Goal: Task Accomplishment & Management: Manage account settings

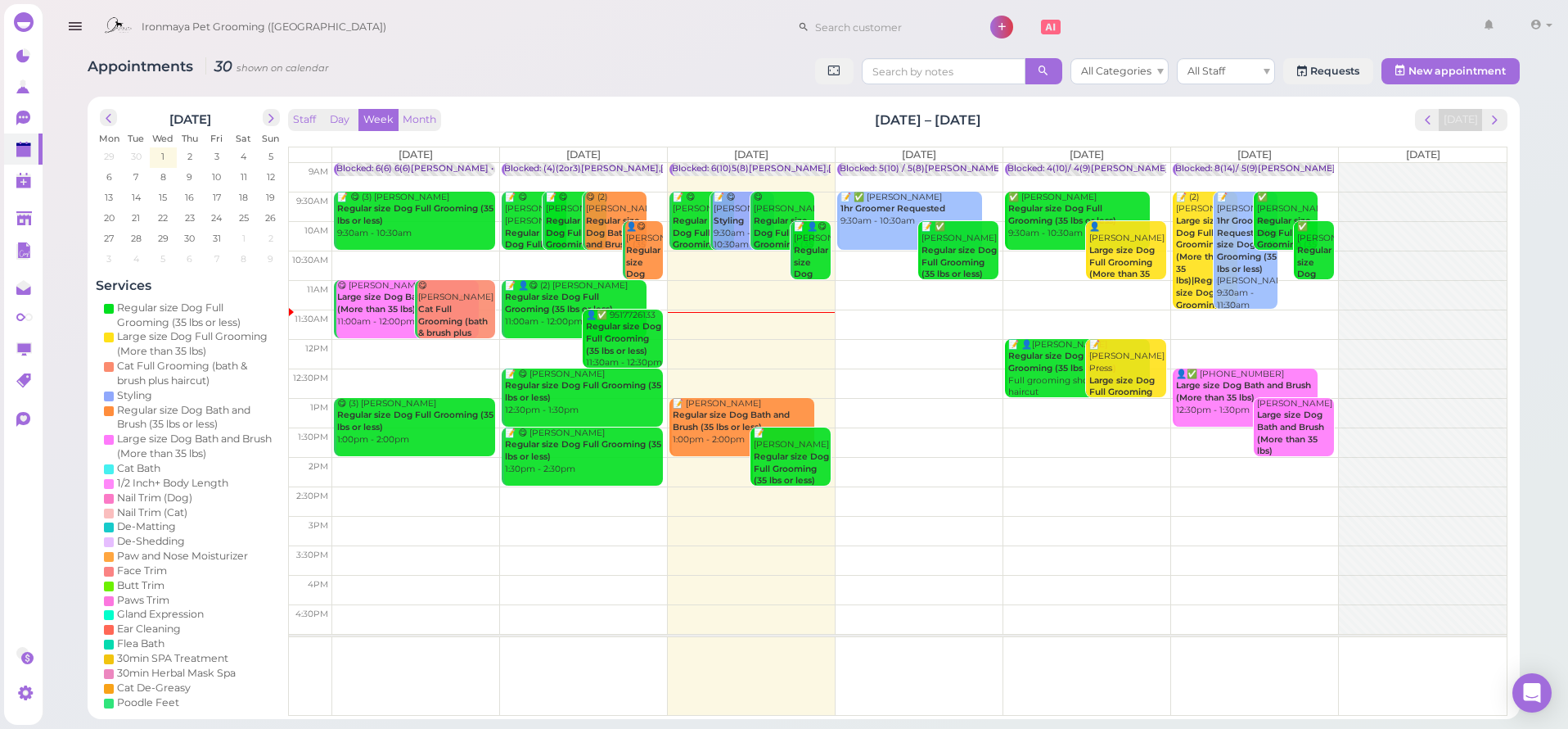
click at [87, 29] on button "button" at bounding box center [75, 26] width 42 height 46
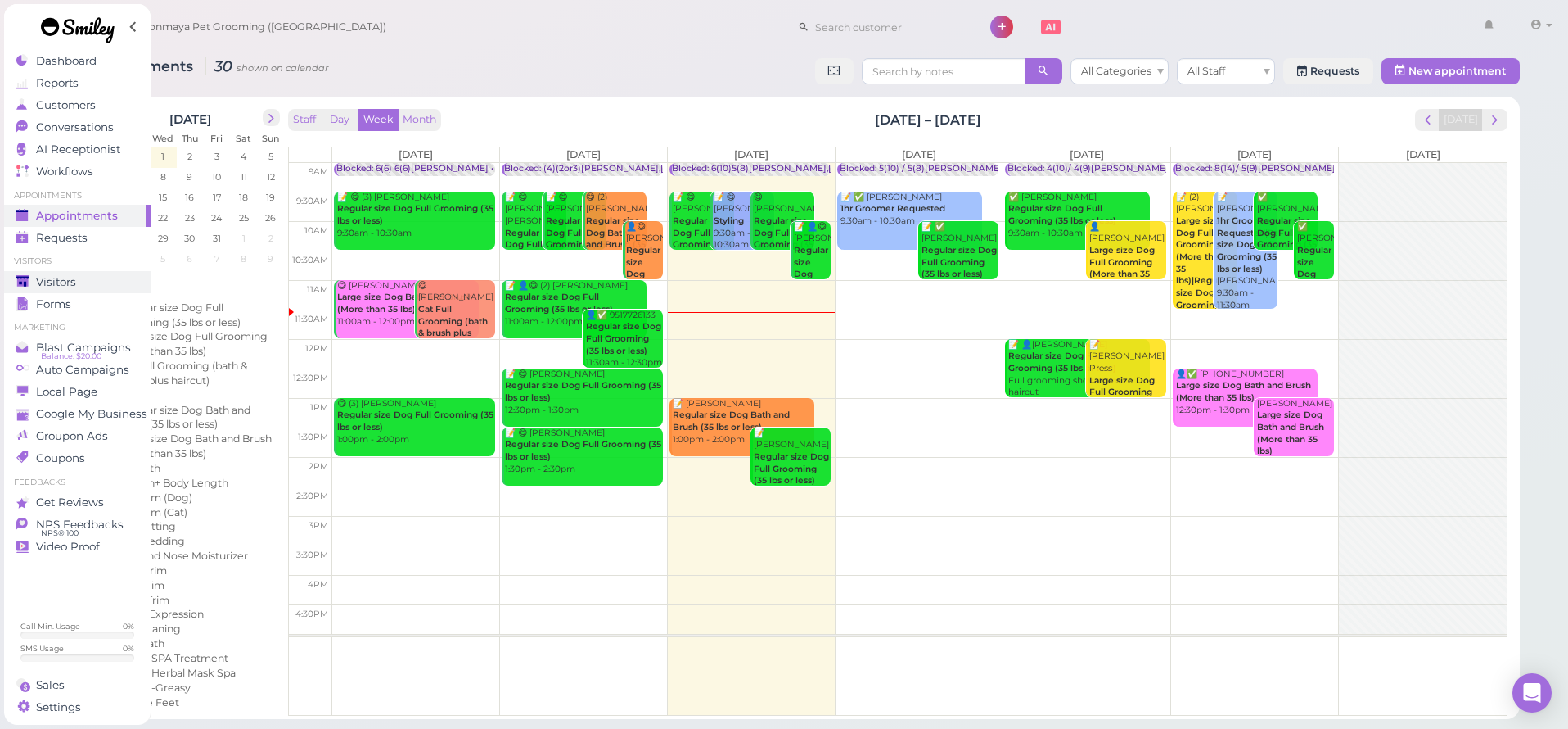
click at [76, 280] on div "Visitors" at bounding box center [76, 281] width 118 height 14
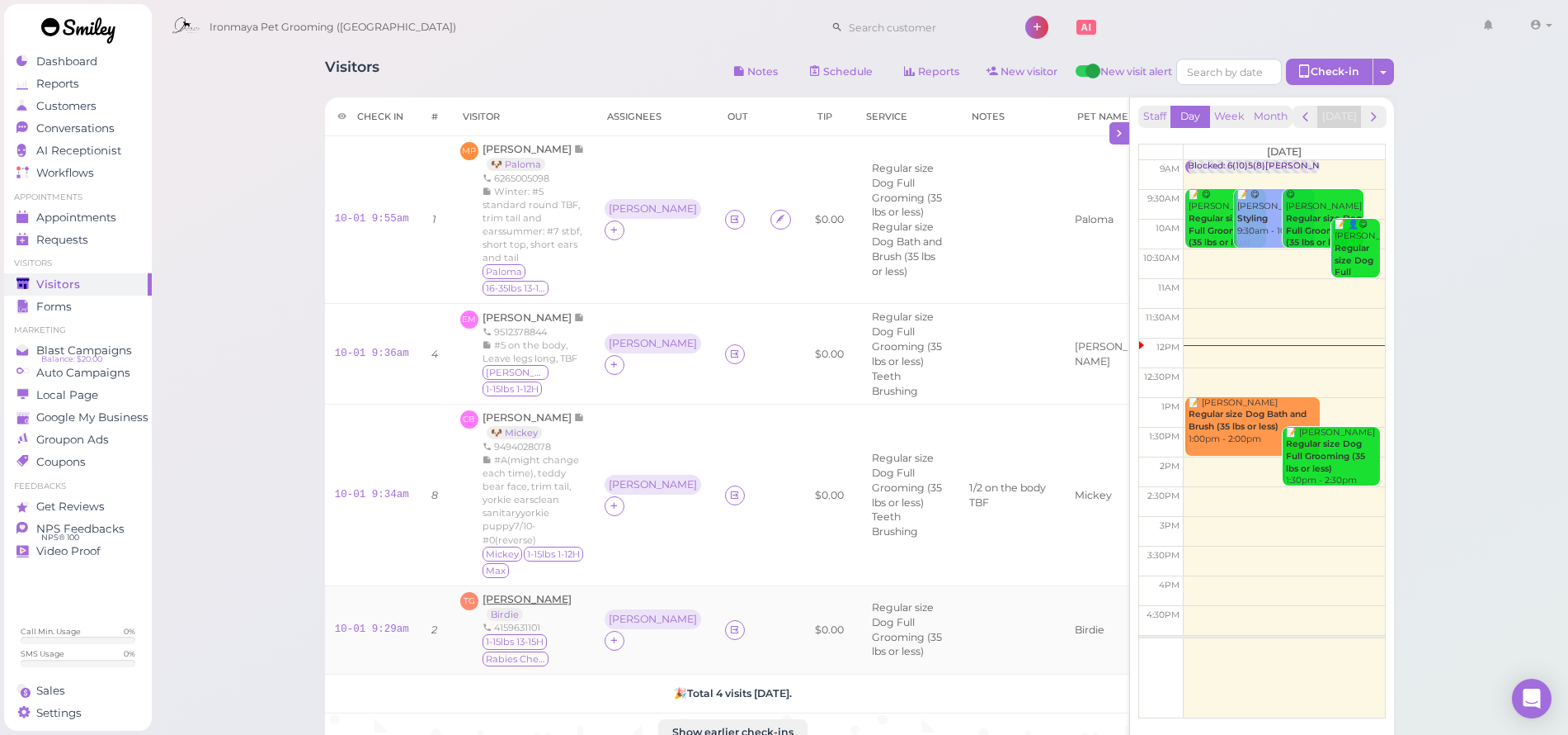
click at [514, 593] on span "[PERSON_NAME]" at bounding box center [526, 598] width 89 height 12
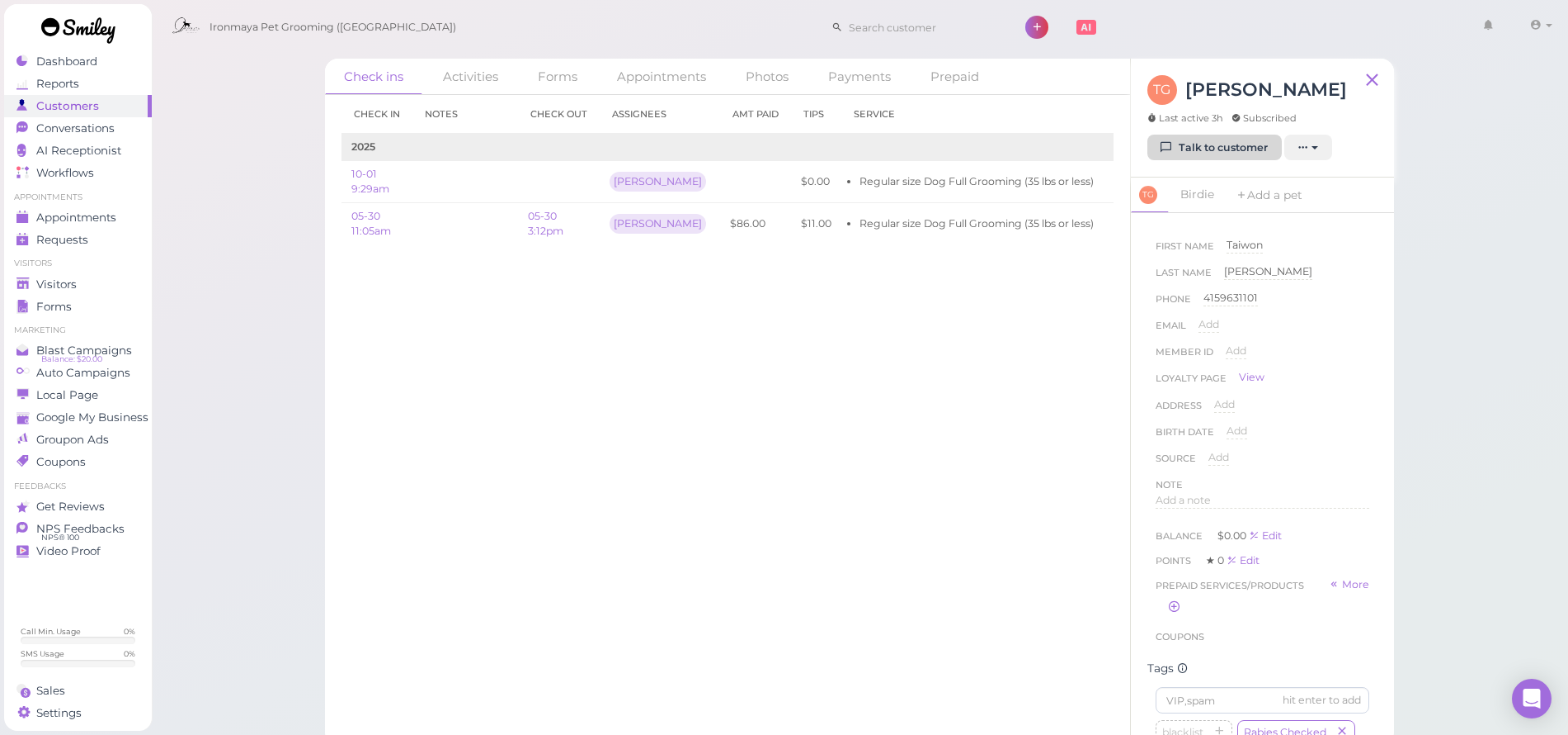
click at [1167, 146] on icon at bounding box center [1166, 147] width 10 height 12
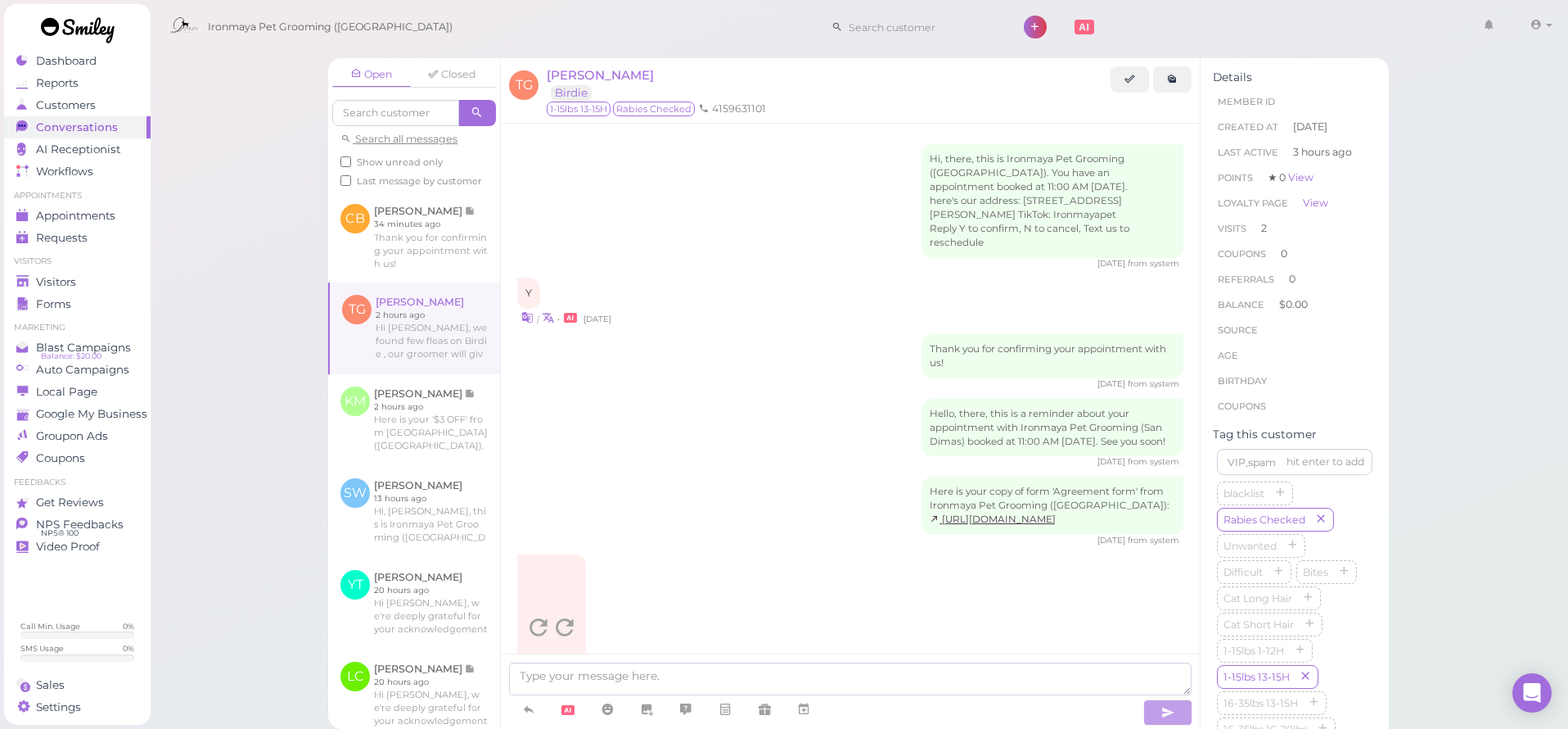
scroll to position [1579, 0]
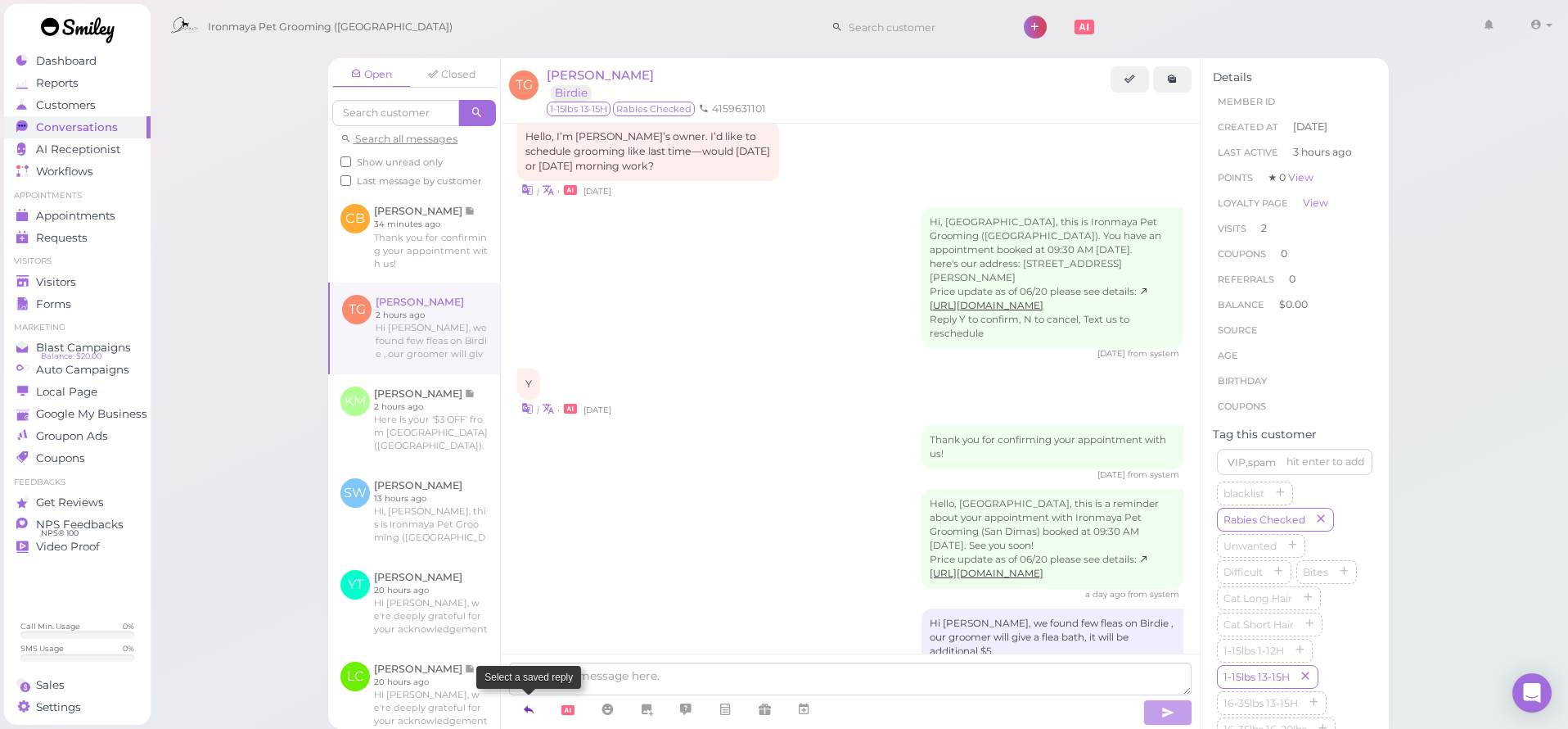
click at [536, 713] on link at bounding box center [529, 709] width 39 height 29
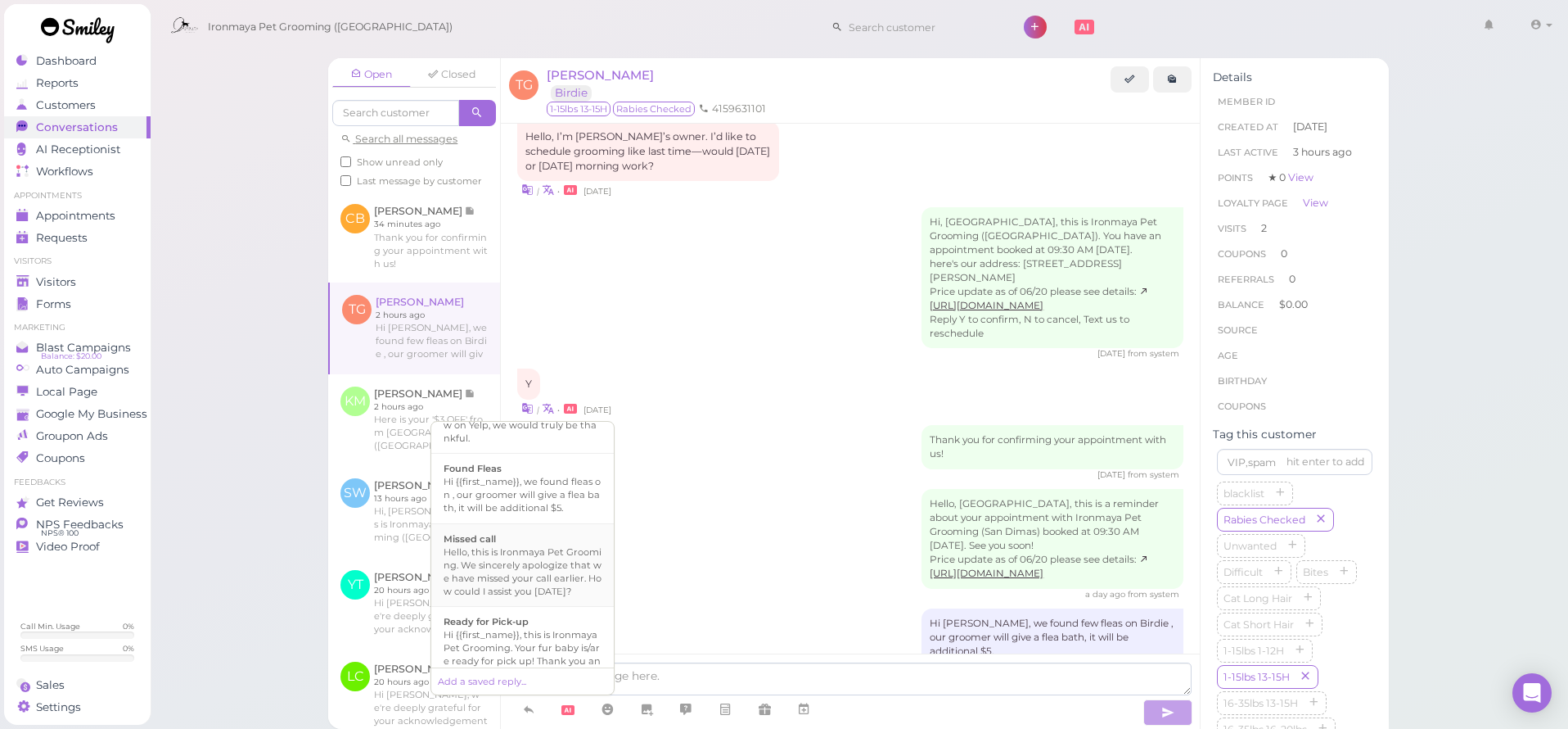
scroll to position [395, 0]
click at [517, 623] on div "Hi {{first_name}}, this is Ironmaya Pet Grooming. Your fur baby is/are ready fo…" at bounding box center [522, 584] width 158 height 79
type textarea "Hi {{first_name}}, this is Ironmaya Pet Grooming. Your fur baby is/are ready fo…"
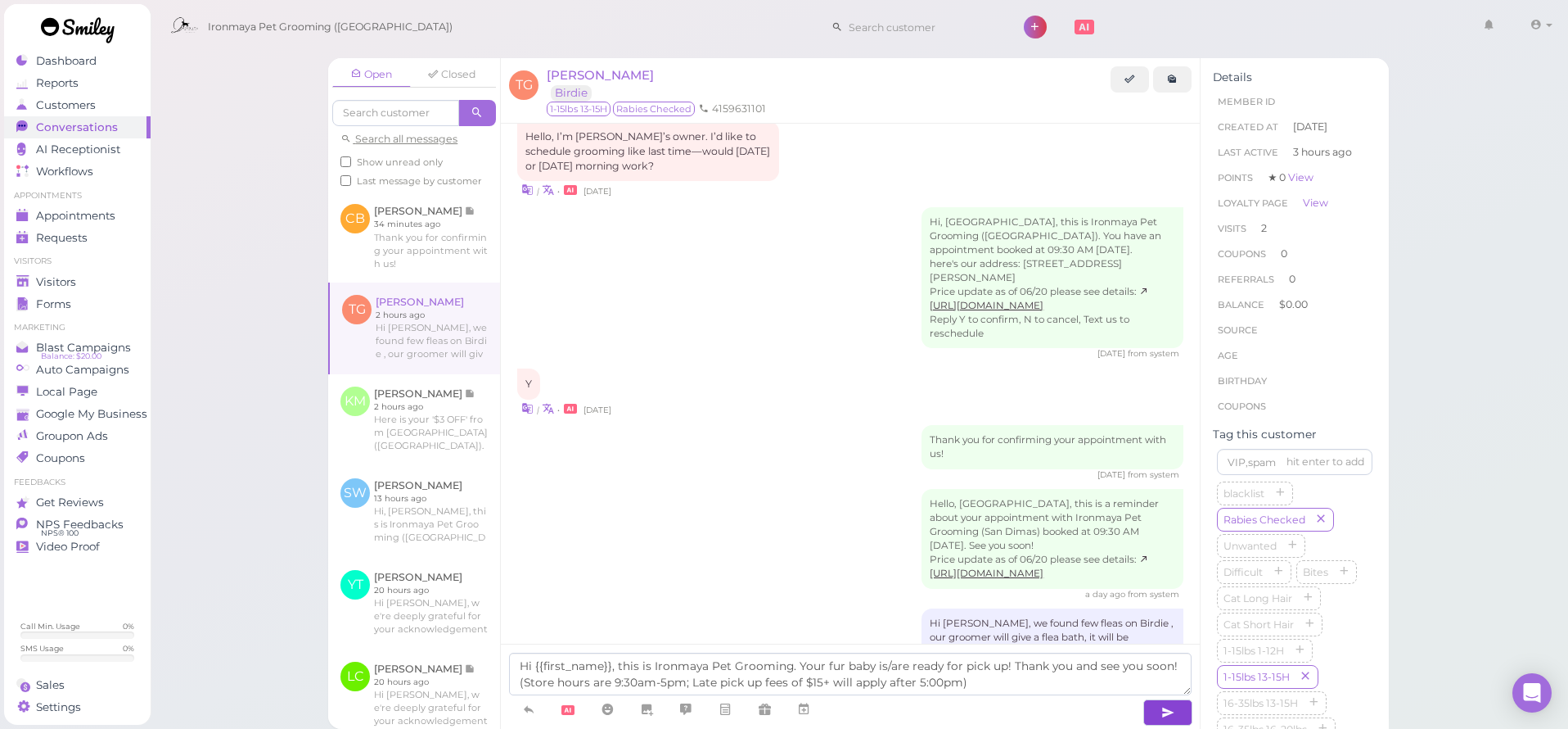
click at [1190, 722] on button "button" at bounding box center [1168, 712] width 50 height 26
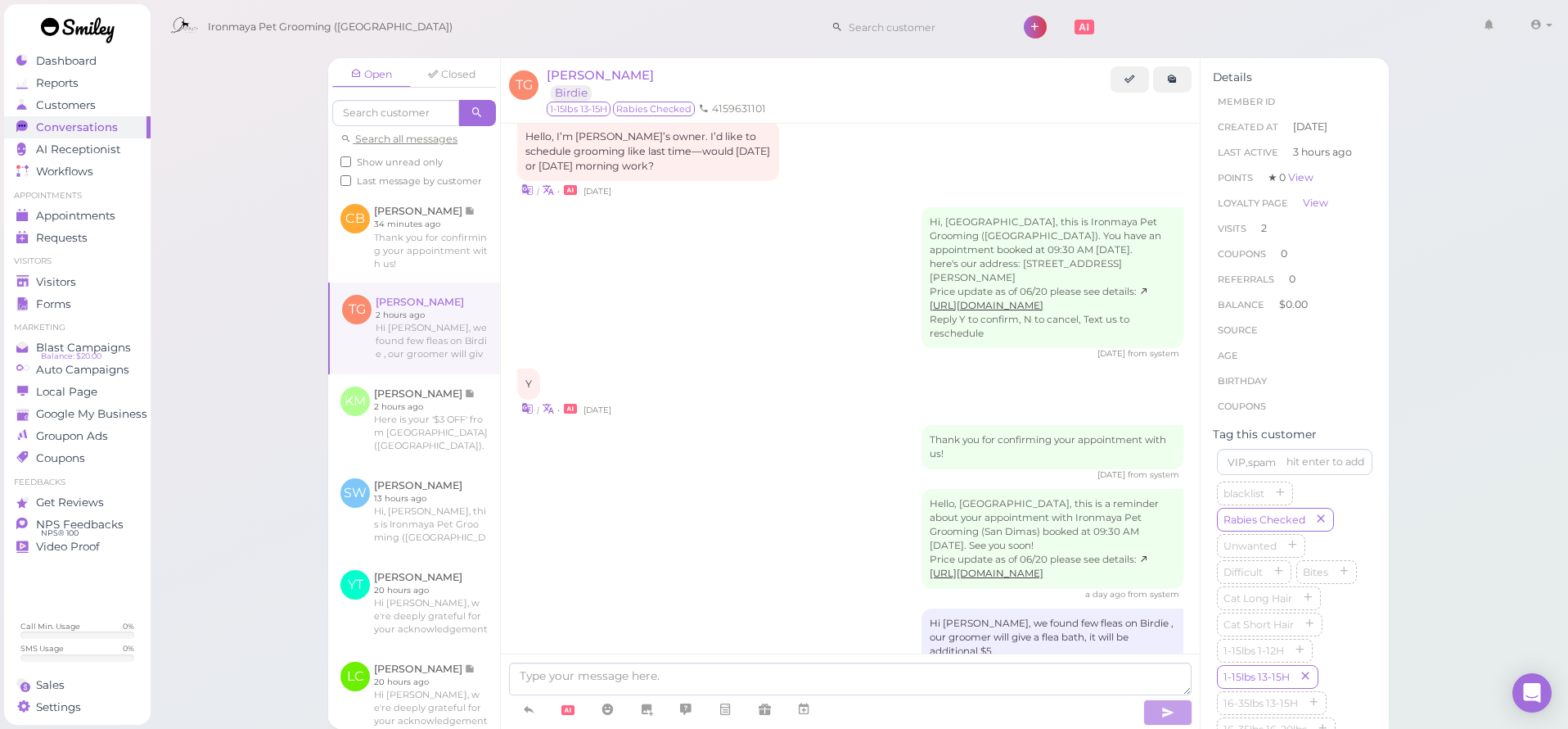
scroll to position [1655, 0]
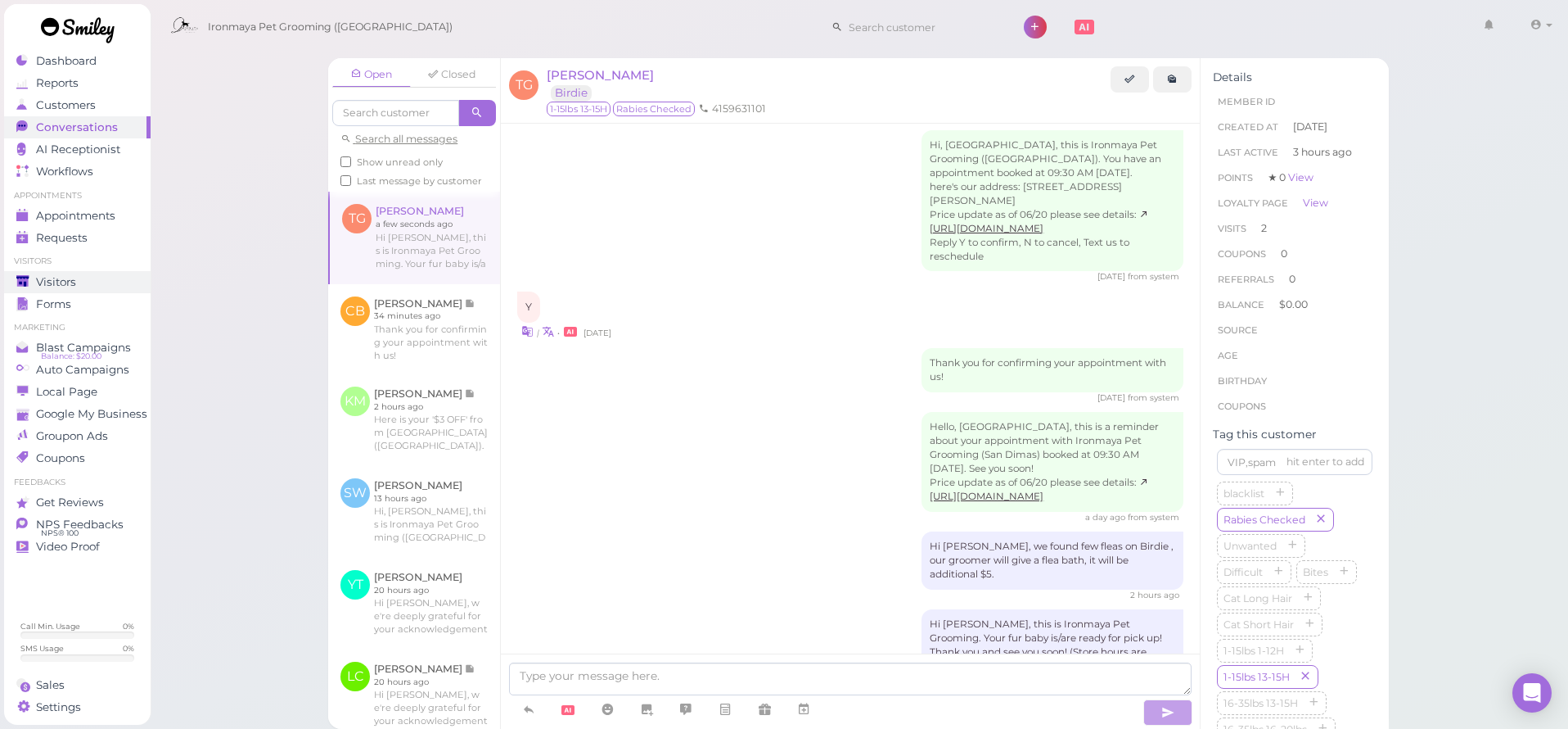
click at [95, 279] on div "Visitors" at bounding box center [76, 281] width 118 height 14
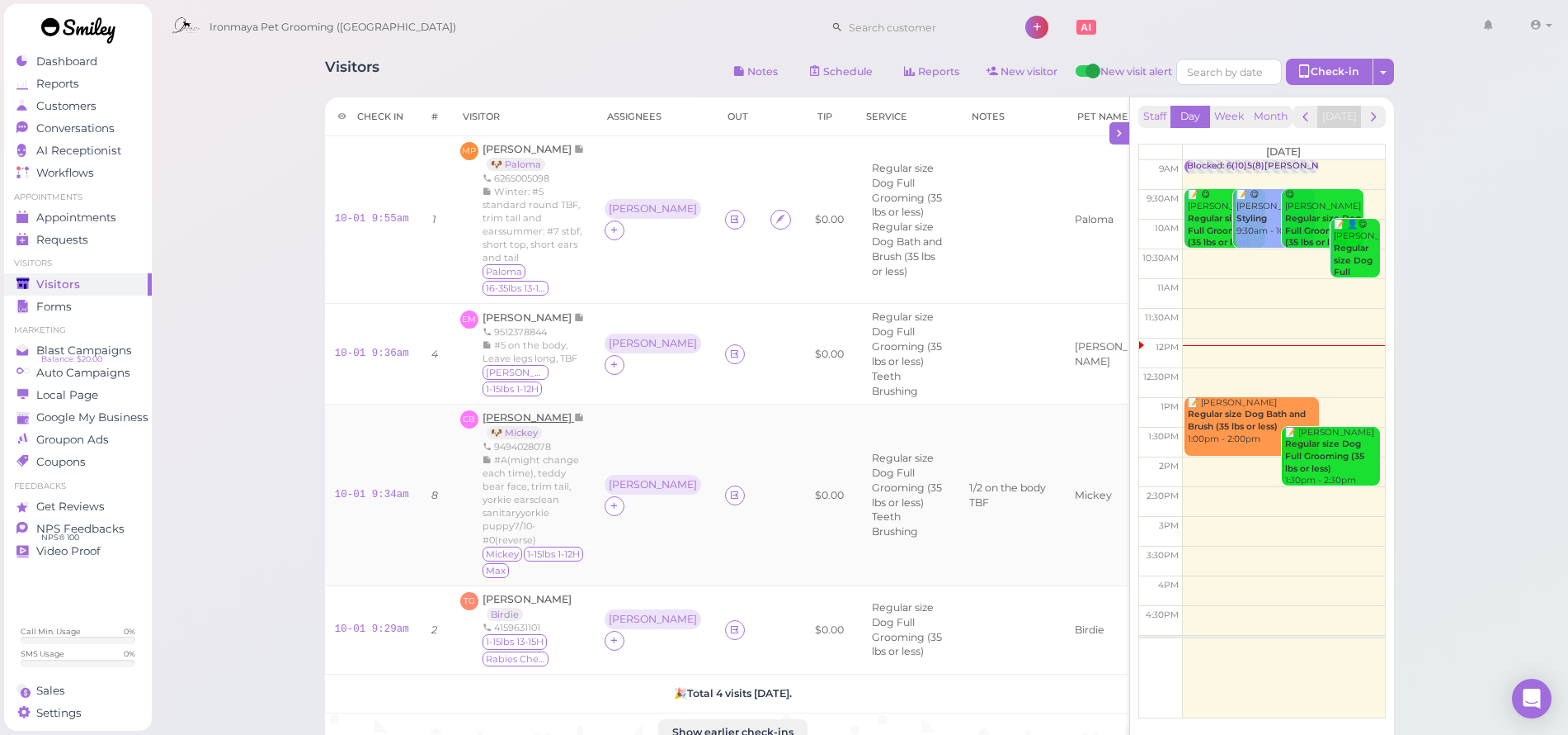
click at [529, 411] on span "[PERSON_NAME]" at bounding box center [527, 416] width 91 height 12
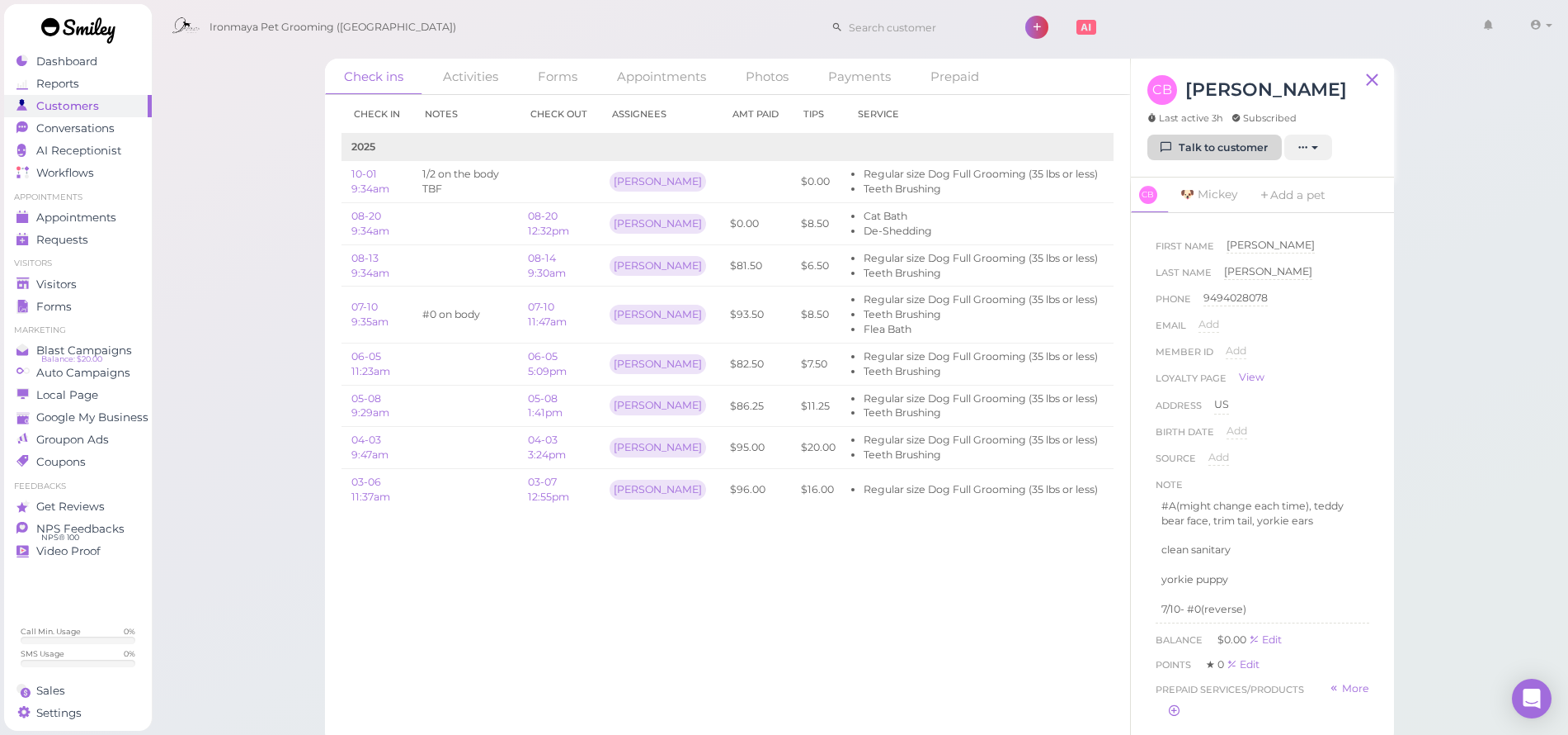
click at [1222, 140] on link "Talk to customer" at bounding box center [1214, 148] width 135 height 26
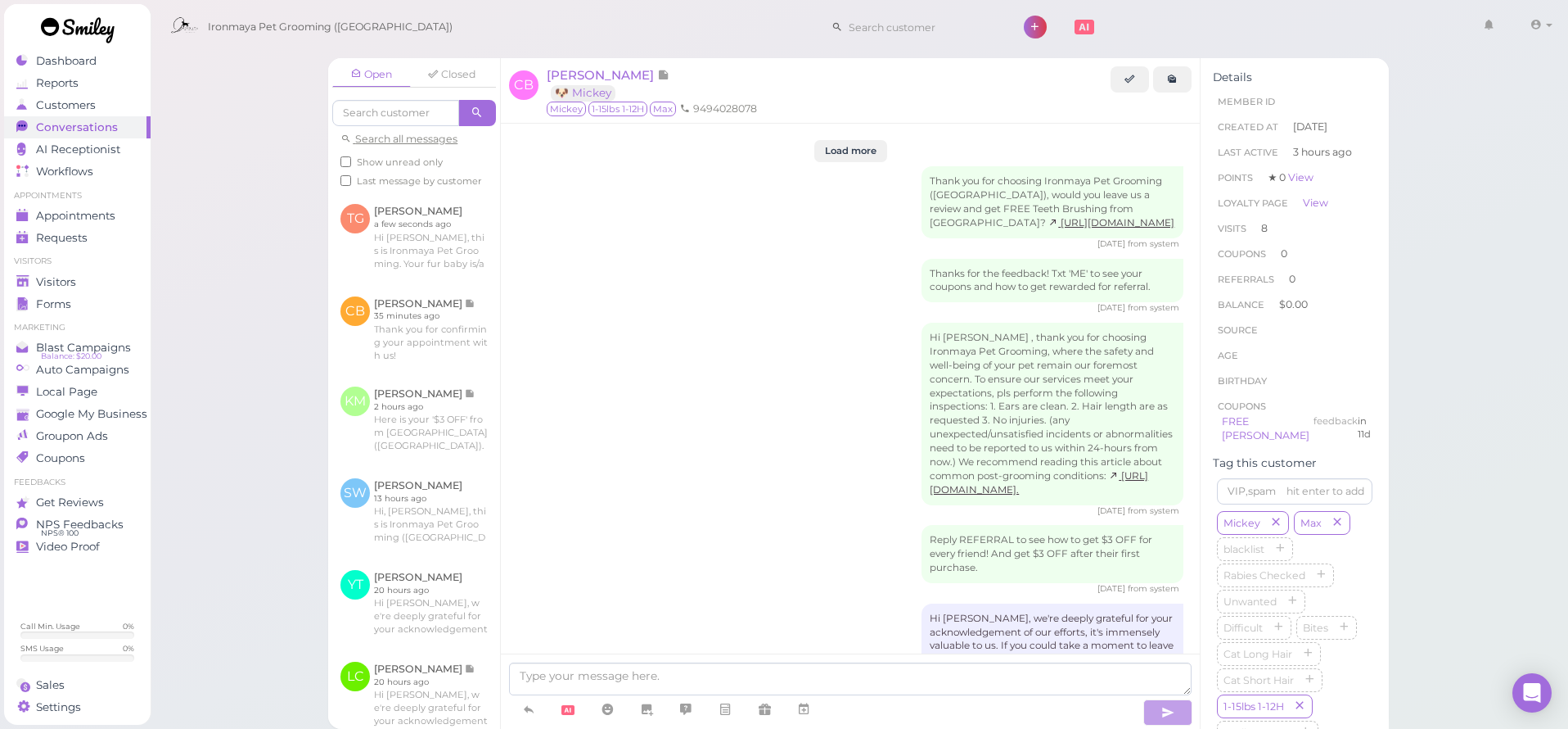
scroll to position [2614, 0]
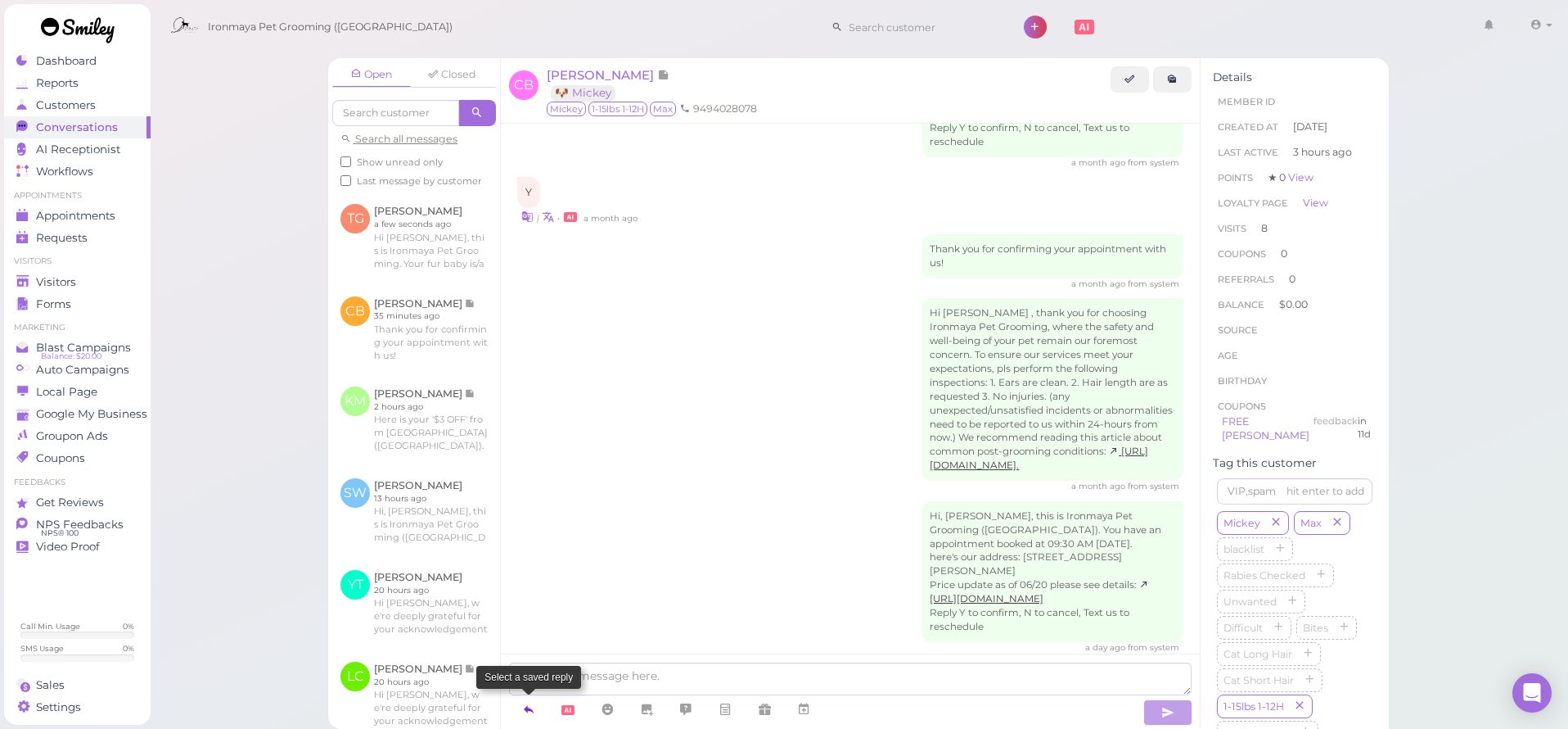
click at [533, 715] on icon at bounding box center [529, 709] width 13 height 17
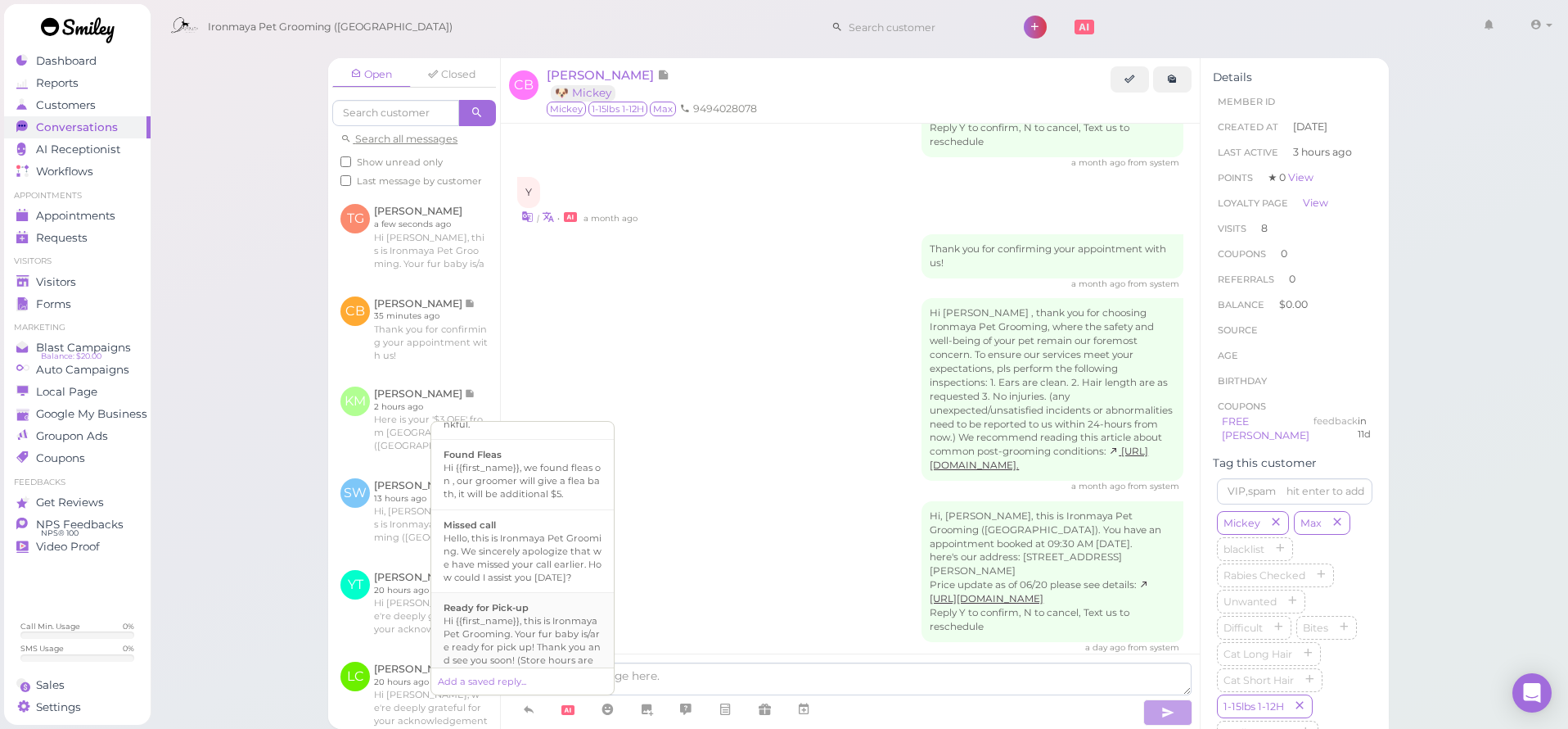
scroll to position [439, 0]
click at [558, 580] on div "Hi {{first_name}}, this is Ironmaya Pet Grooming. Your fur baby is/are ready fo…" at bounding box center [522, 541] width 158 height 79
type textarea "Hi {{first_name}}, this is Ironmaya Pet Grooming. Your fur baby is/are ready fo…"
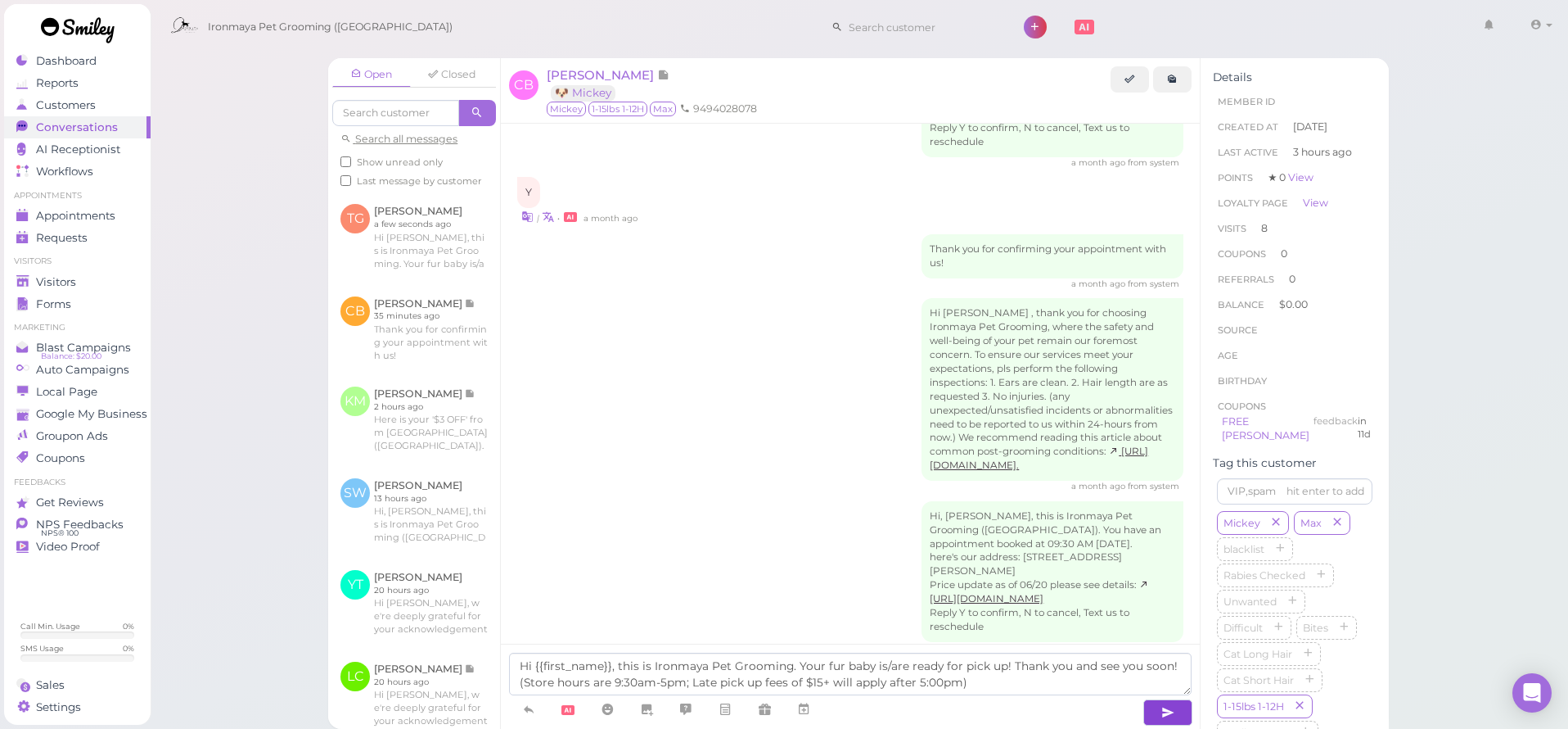
click at [1172, 717] on icon "button" at bounding box center [1168, 712] width 13 height 17
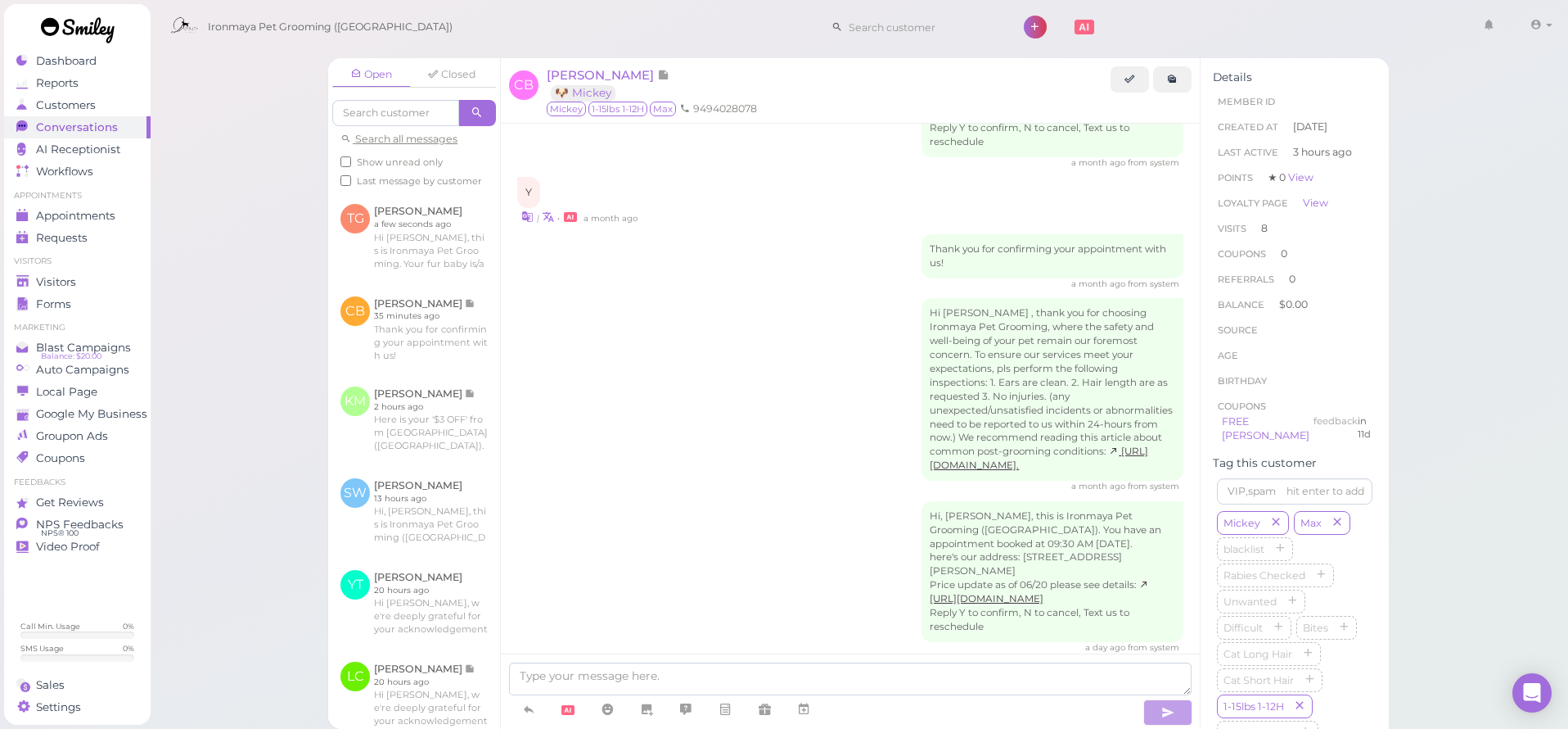
scroll to position [2691, 0]
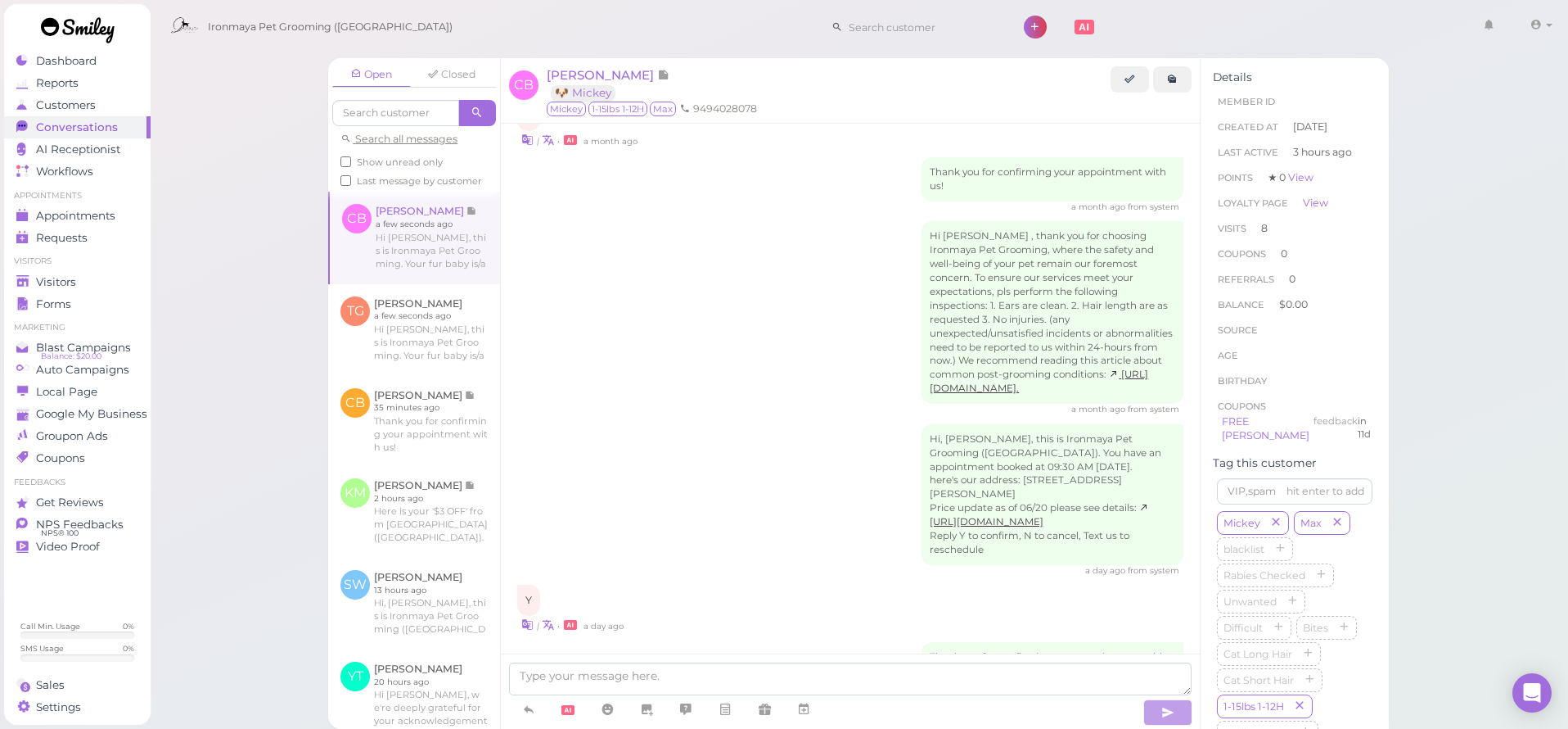
click at [622, 222] on div "Hi [PERSON_NAME] , thank you for choosing Ironmaya Pet Grooming, where the safe…" at bounding box center [850, 319] width 666 height 194
click at [455, 323] on link at bounding box center [414, 330] width 172 height 92
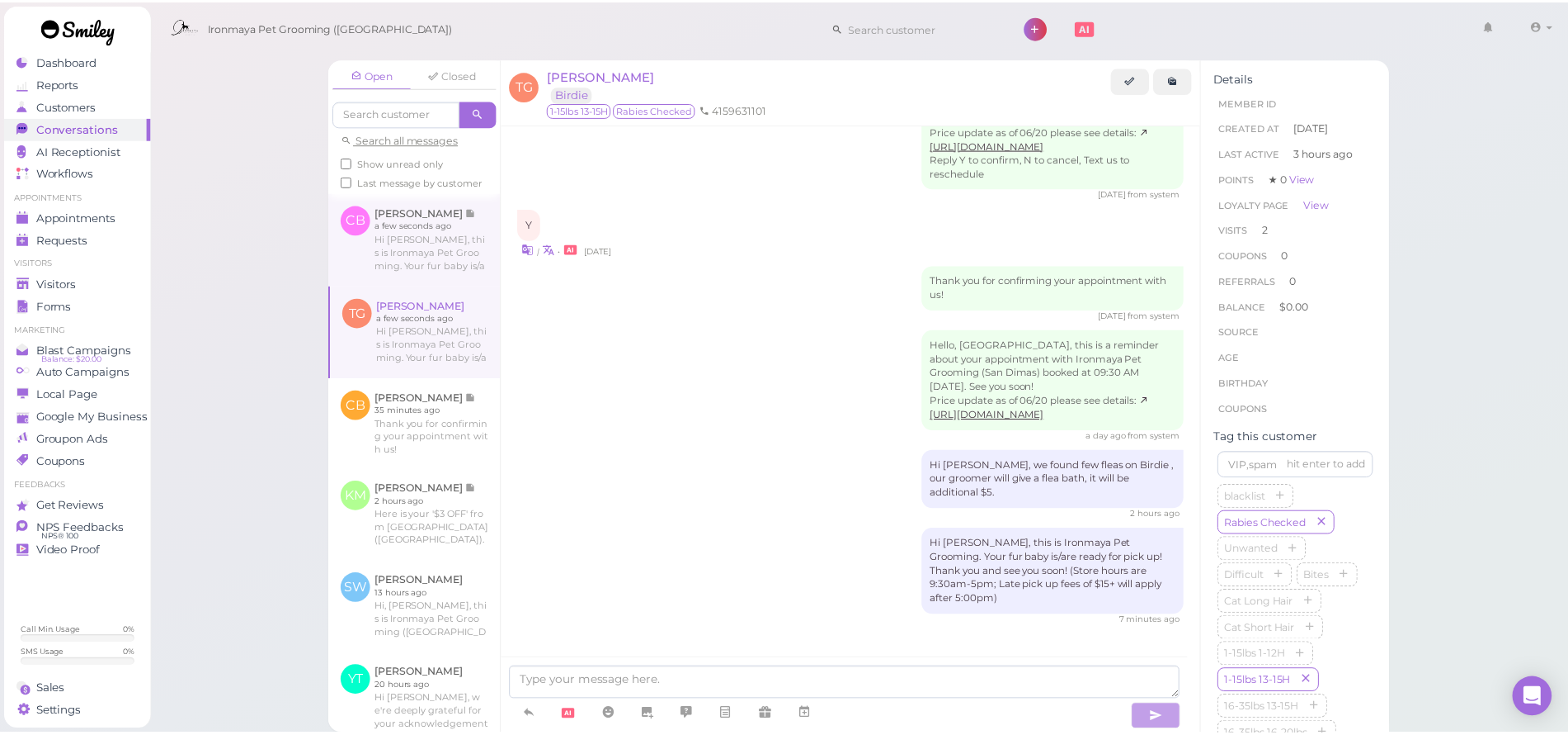
scroll to position [1681, 0]
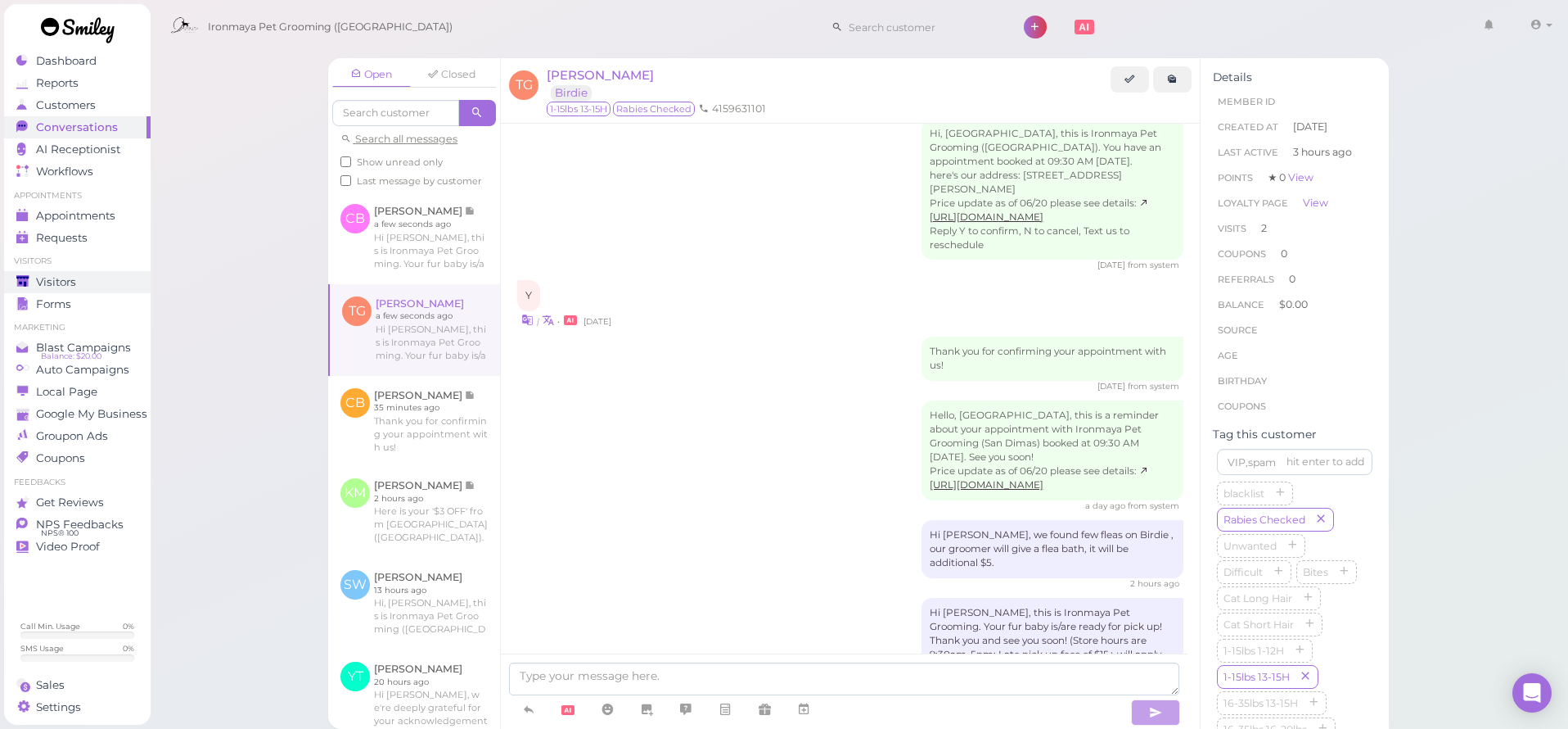
click at [100, 279] on div "Visitors" at bounding box center [76, 281] width 118 height 14
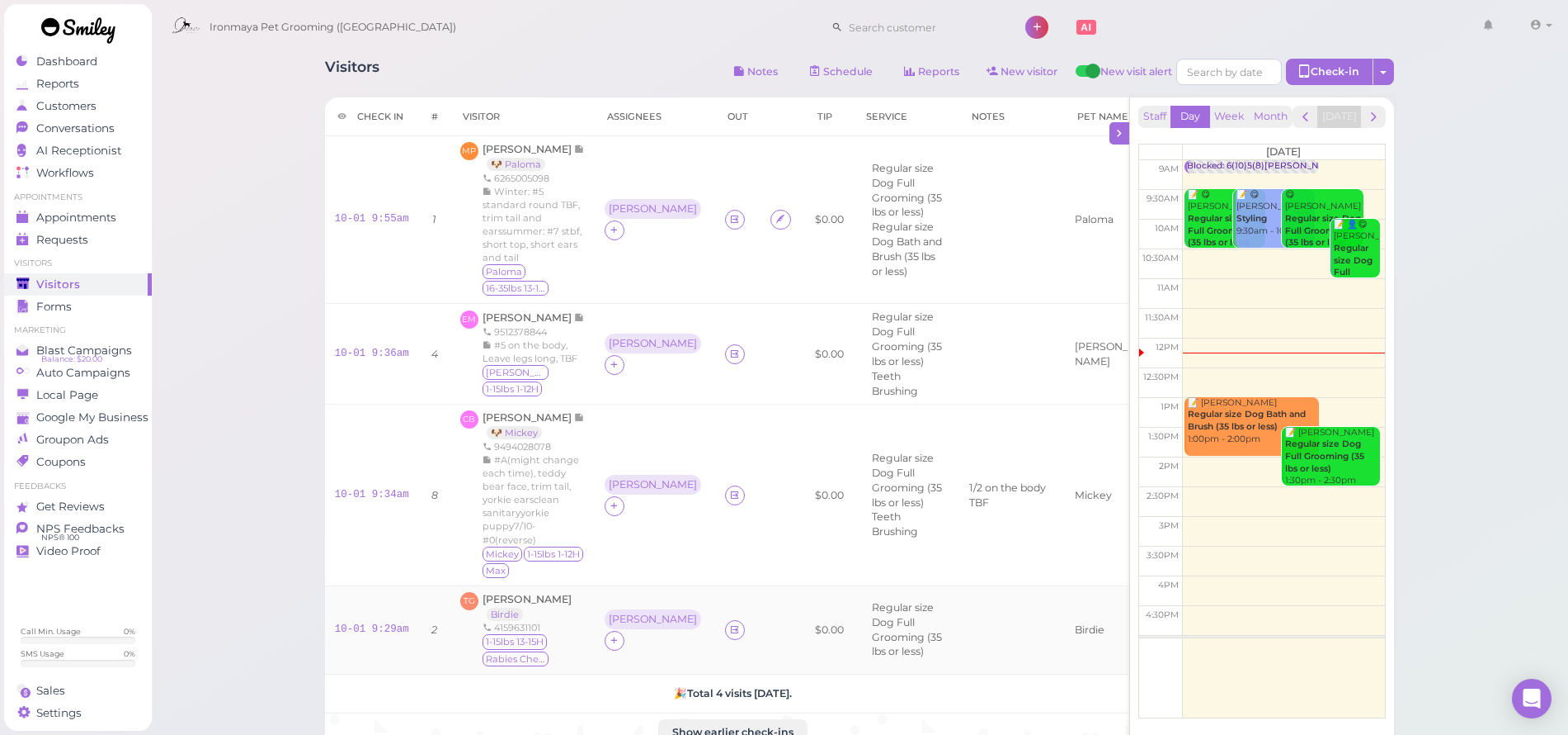
click at [725, 621] on link at bounding box center [735, 629] width 20 height 20
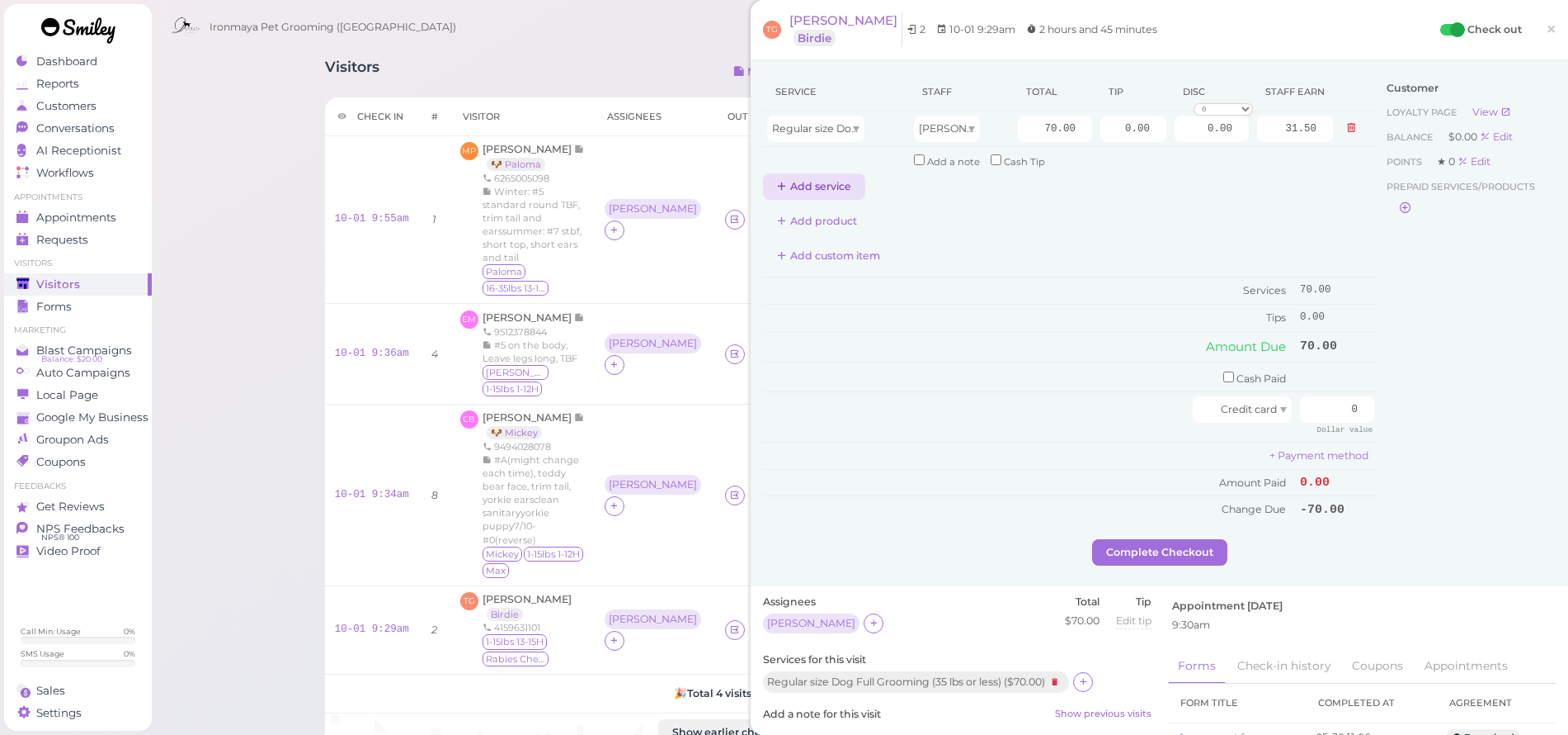
click at [846, 177] on button "Add service" at bounding box center [814, 187] width 103 height 26
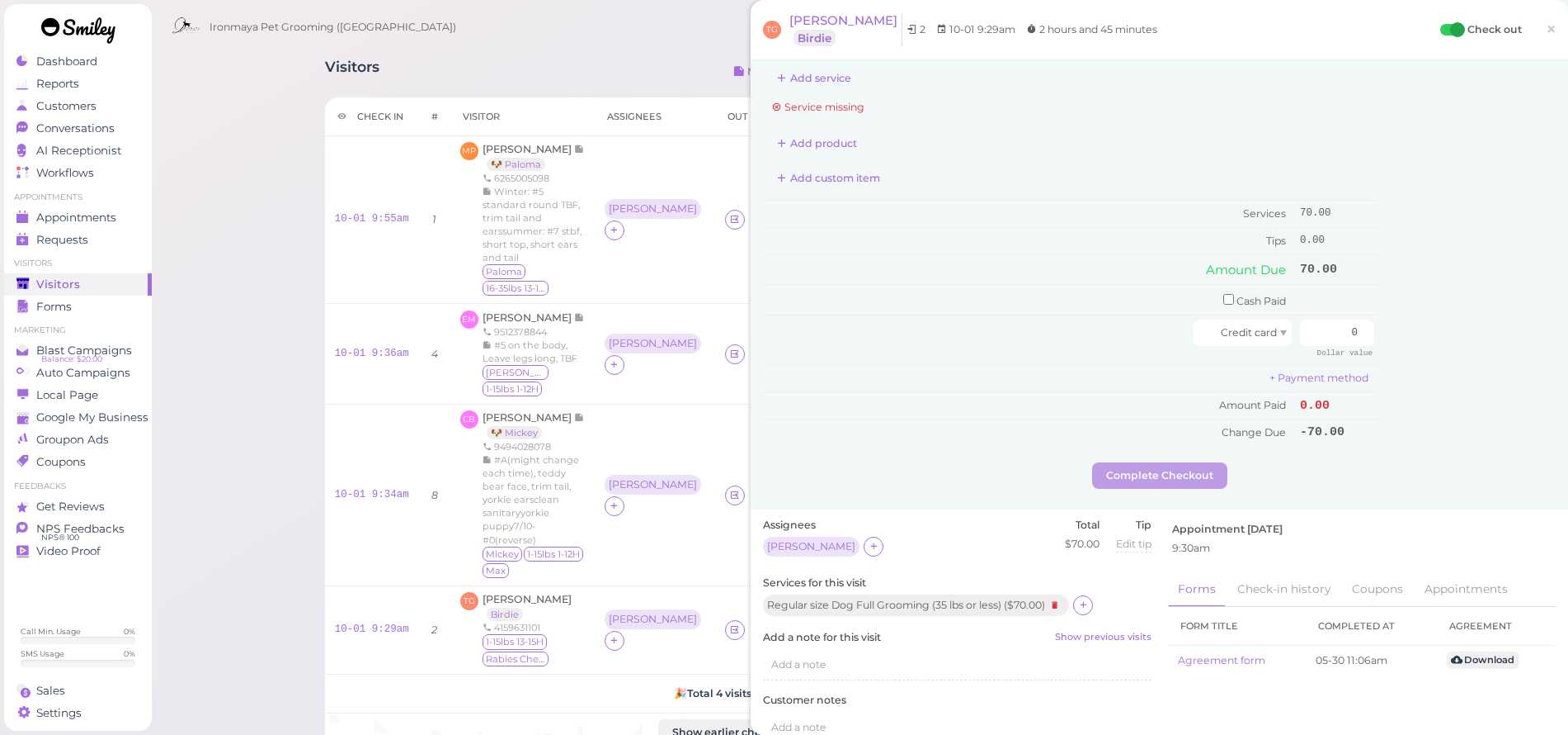
scroll to position [306, 0]
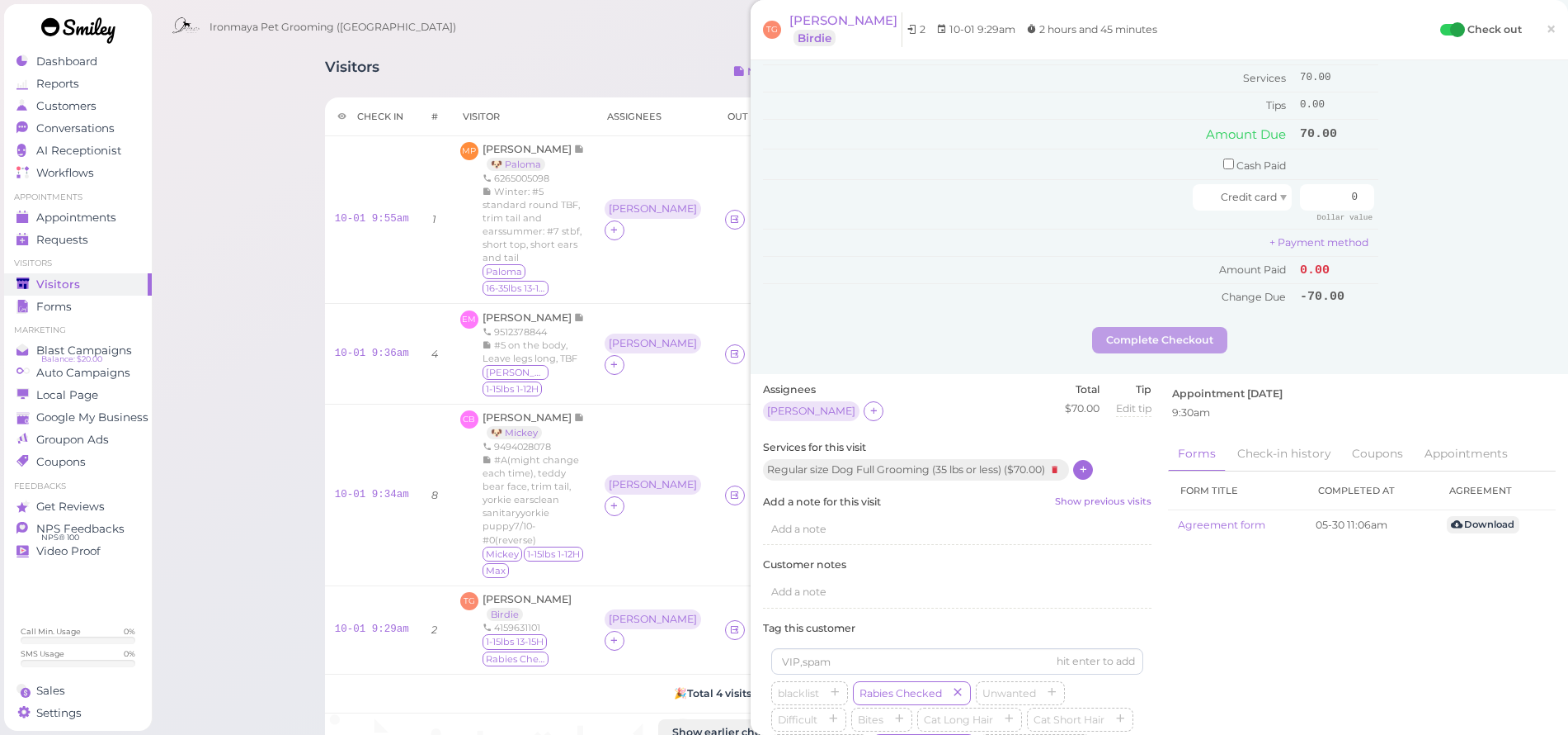
click at [1088, 463] on icon at bounding box center [1083, 468] width 10 height 12
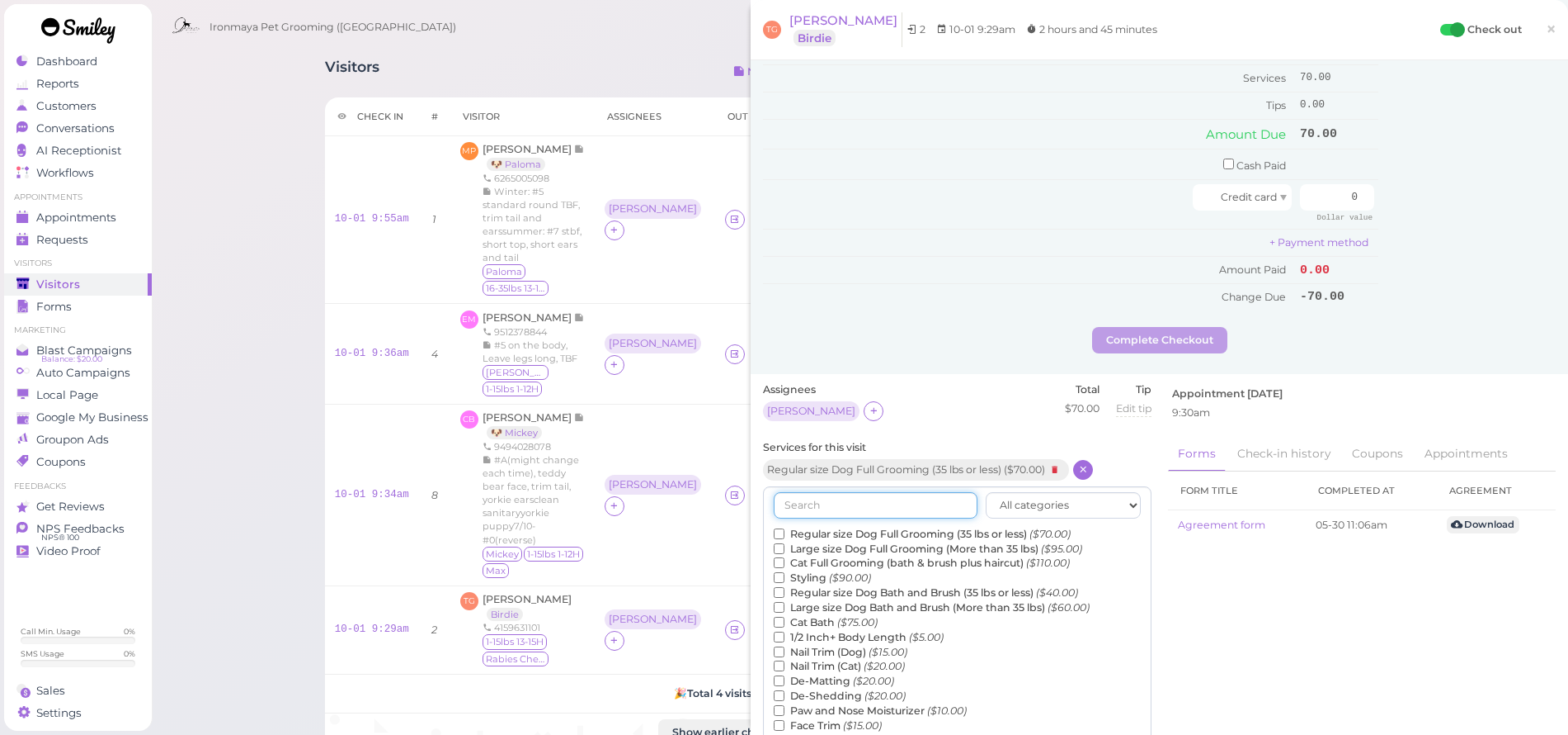
click at [946, 492] on input "text" at bounding box center [876, 505] width 203 height 26
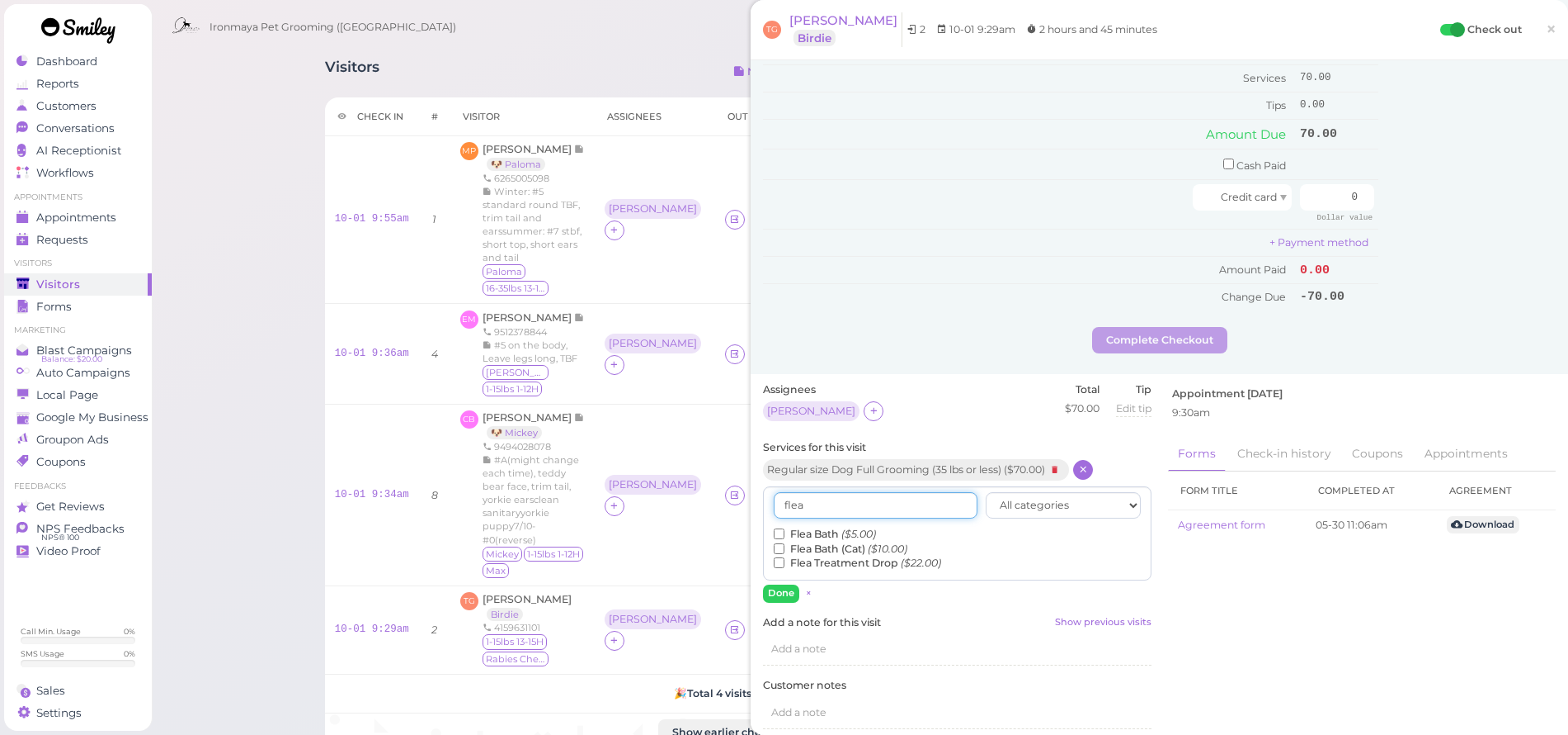
type input "flea"
click at [781, 529] on input "Flea Bath ($5.00)" at bounding box center [779, 533] width 10 height 10
click at [782, 584] on button "Done" at bounding box center [781, 593] width 37 height 17
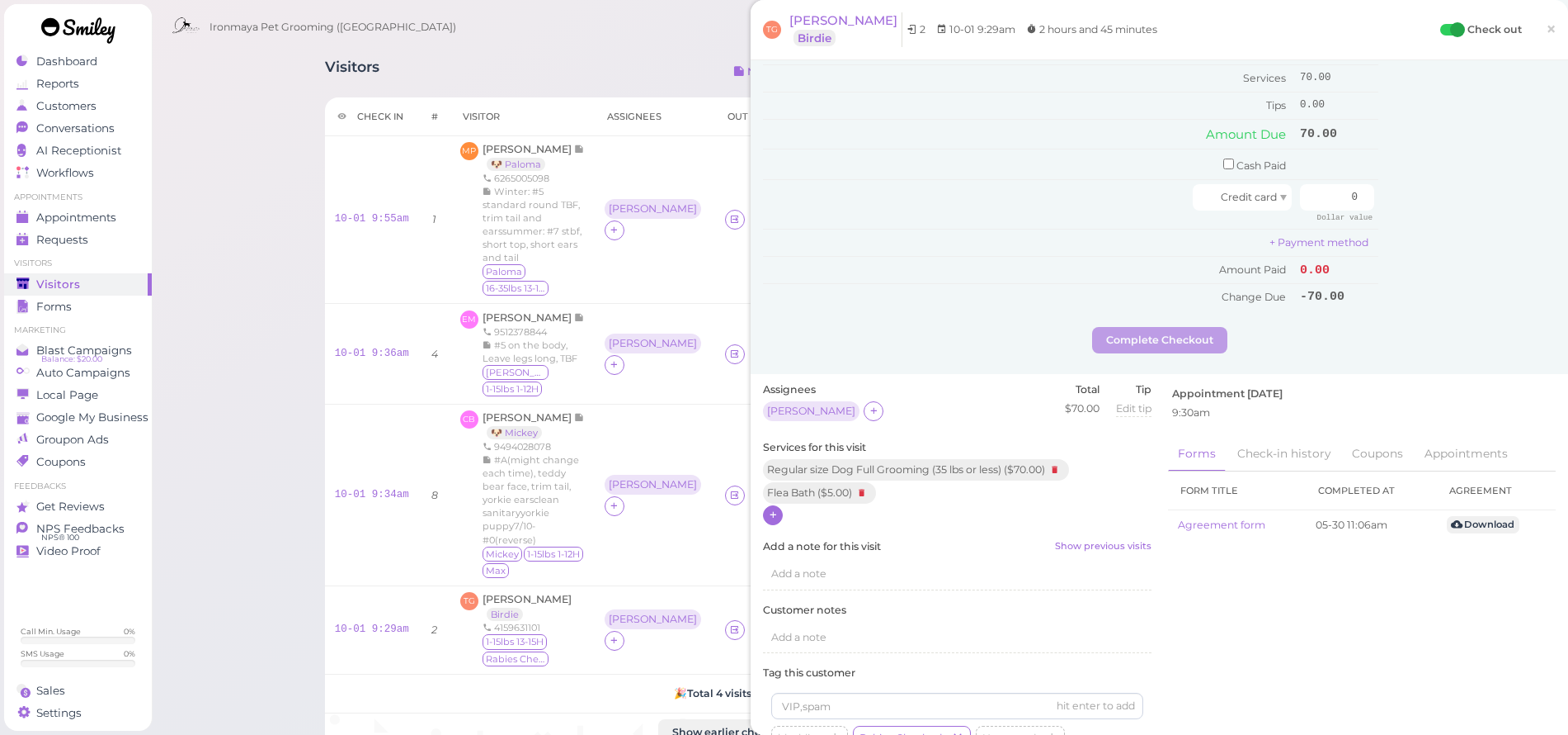
scroll to position [0, 0]
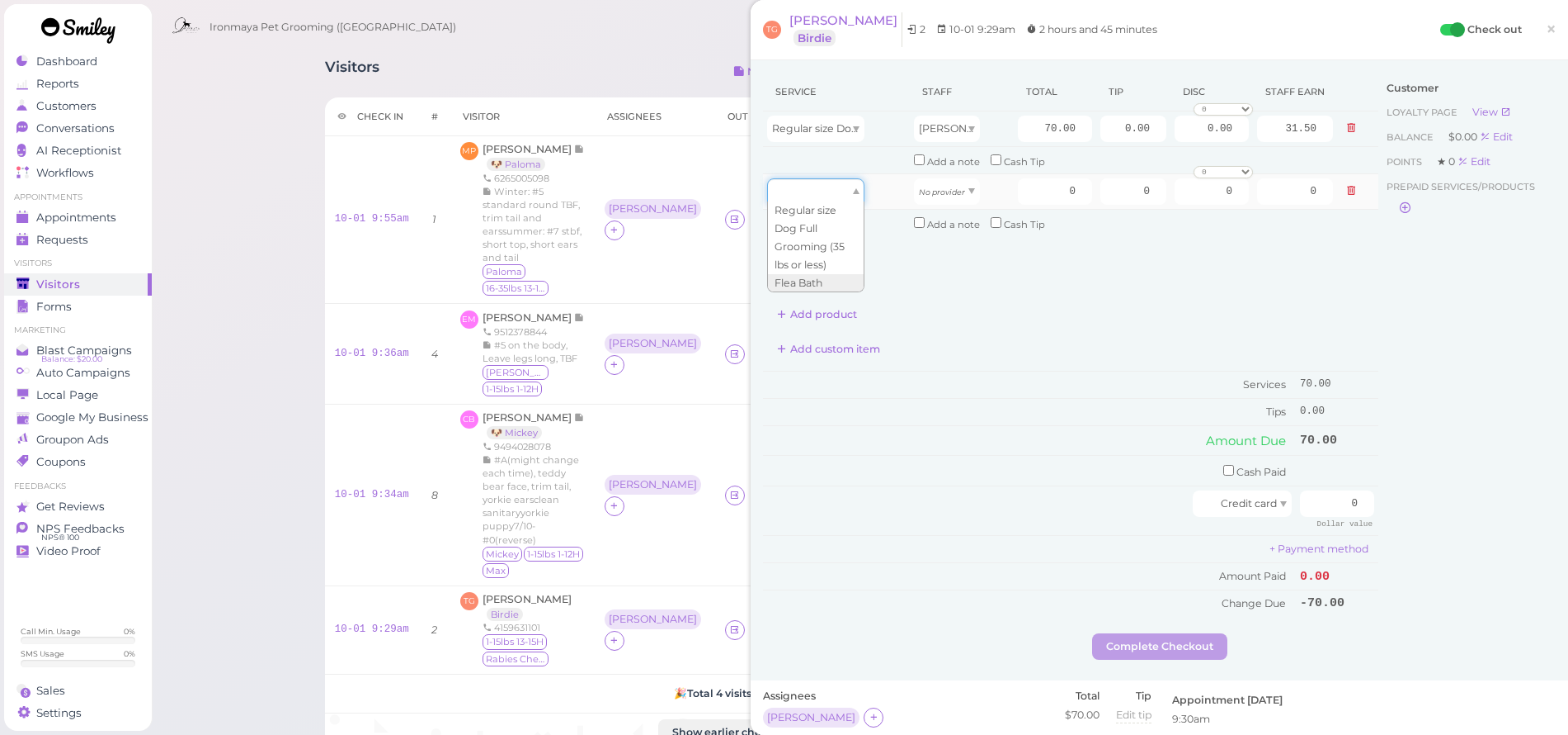
click at [847, 187] on div at bounding box center [816, 191] width 97 height 26
type input "5.00"
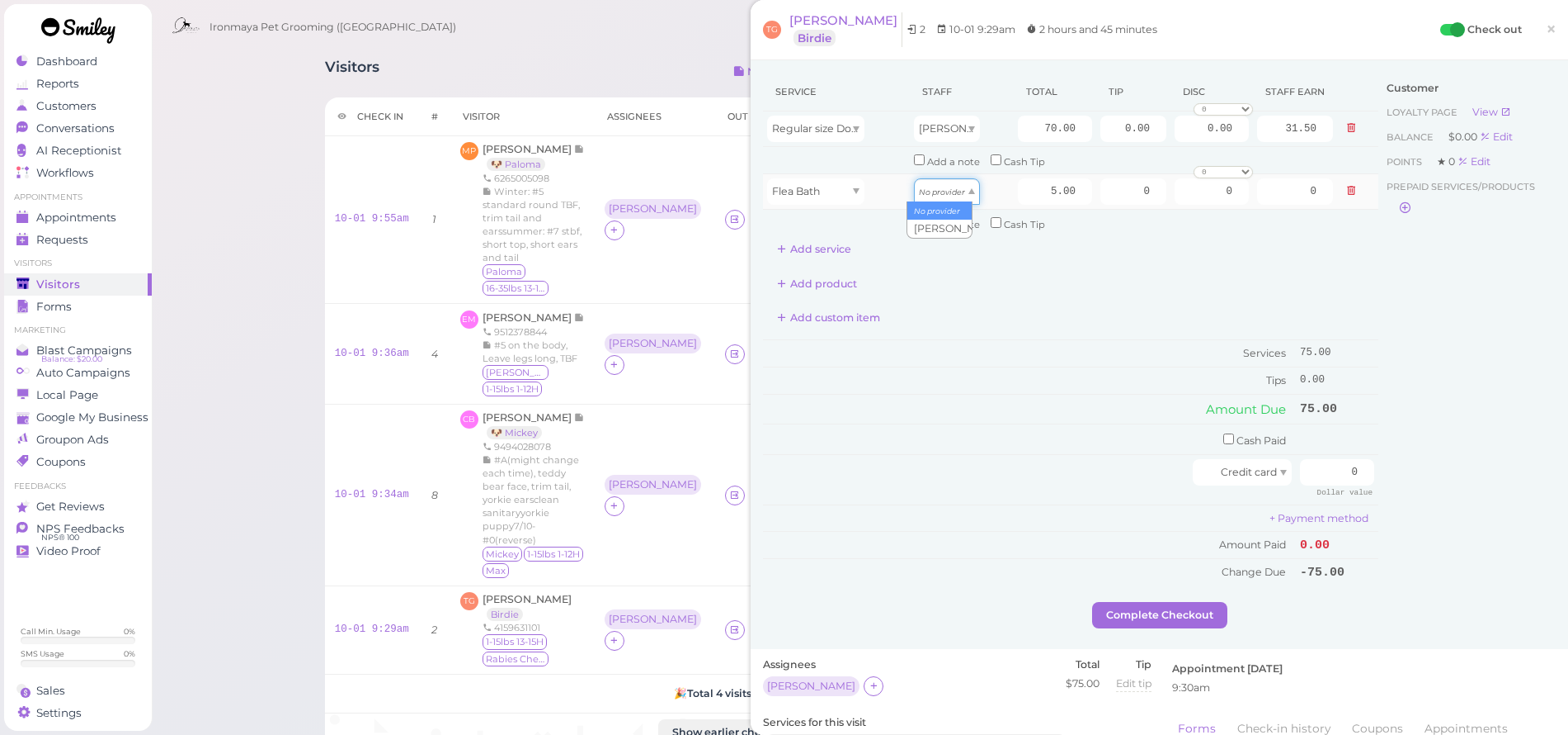
click at [934, 189] on icon "No provider" at bounding box center [942, 192] width 46 height 9
drag, startPoint x: 935, startPoint y: 228, endPoint x: 1009, endPoint y: 210, distance: 76.2
type input "2.25"
drag, startPoint x: 1028, startPoint y: 123, endPoint x: 1097, endPoint y: 135, distance: 70.0
click at [1097, 135] on tr "Regular size Dog Full Grooming (35 lbs or less) [PERSON_NAME] 70.00 0.00 0.00 0…" at bounding box center [1070, 129] width 615 height 36
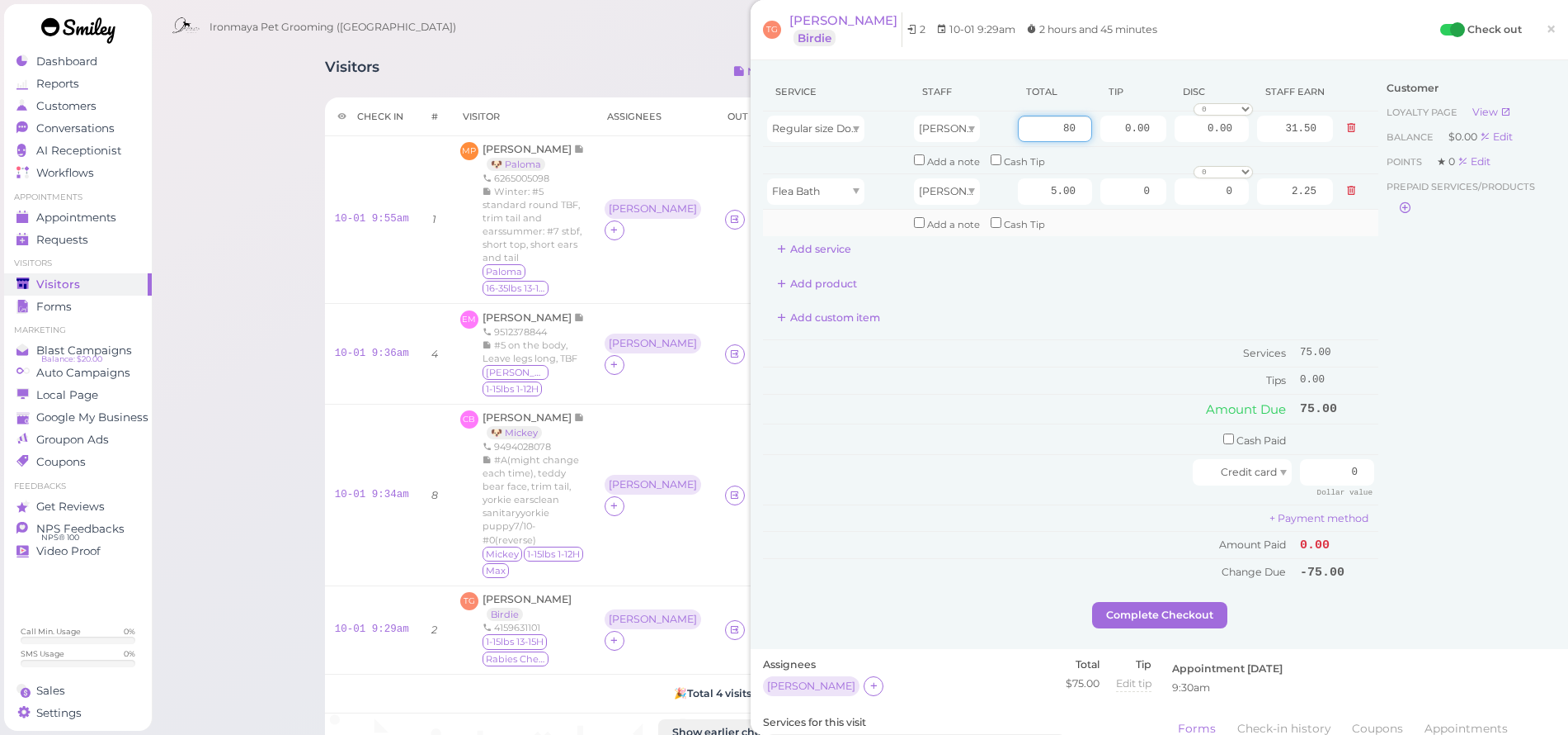
type input "80"
type input "36.00"
click at [1078, 221] on td "Add a note Cash Tip" at bounding box center [1123, 222] width 428 height 26
drag, startPoint x: 1105, startPoint y: 123, endPoint x: 1190, endPoint y: 131, distance: 85.4
click at [1190, 131] on tr "Regular size Dog Full Grooming (35 lbs or less) [PERSON_NAME] 80 0.00 0.00 0 10…" at bounding box center [1070, 129] width 615 height 36
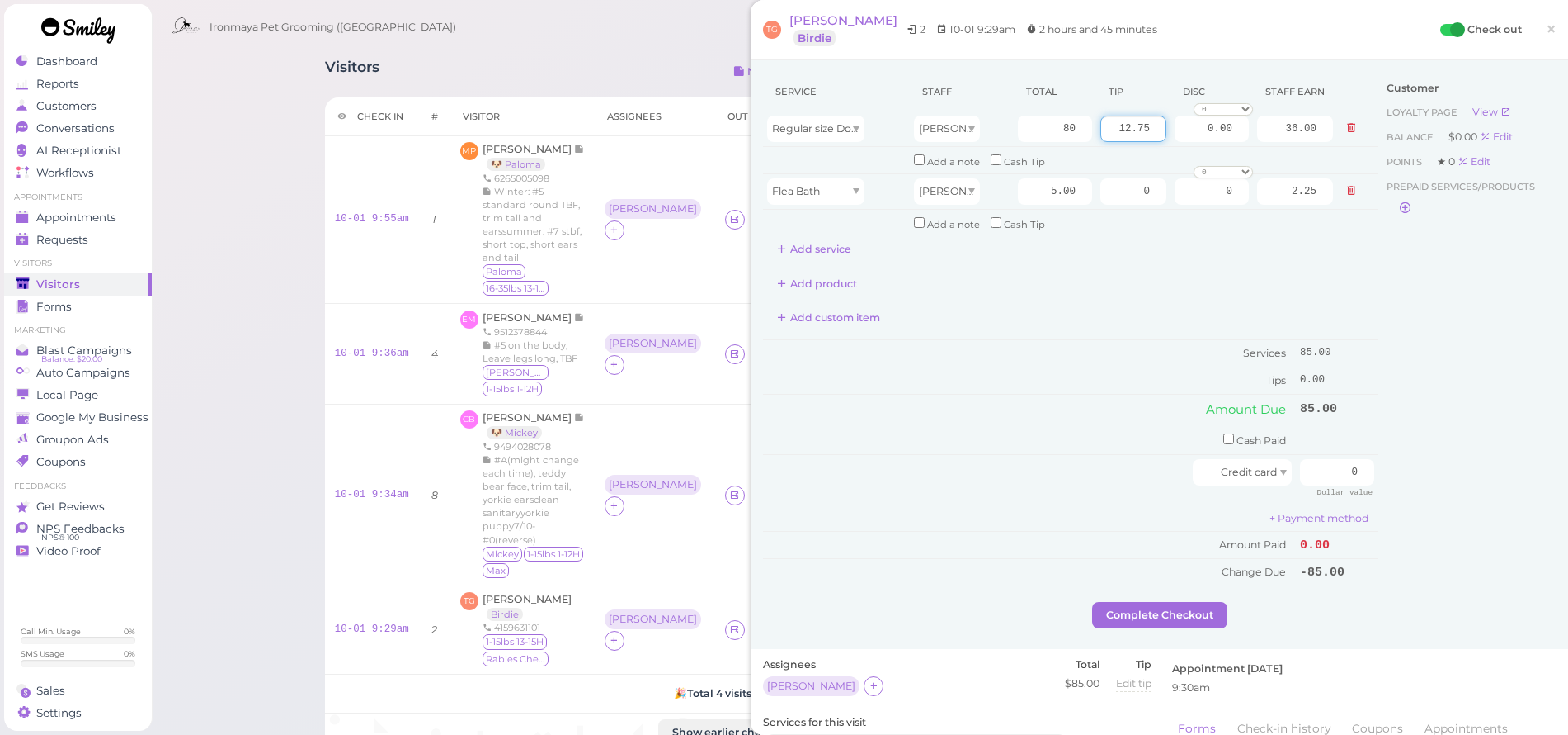
type input "12.75"
click at [1197, 276] on div "Add product" at bounding box center [1070, 284] width 615 height 26
drag, startPoint x: 1329, startPoint y: 457, endPoint x: 1424, endPoint y: 463, distance: 95.2
click at [1424, 463] on div "Service Staff Total Tip Disc Staff earn Regular size Dog Full Grooming (35 lbs …" at bounding box center [1159, 337] width 793 height 530
type input "97.75"
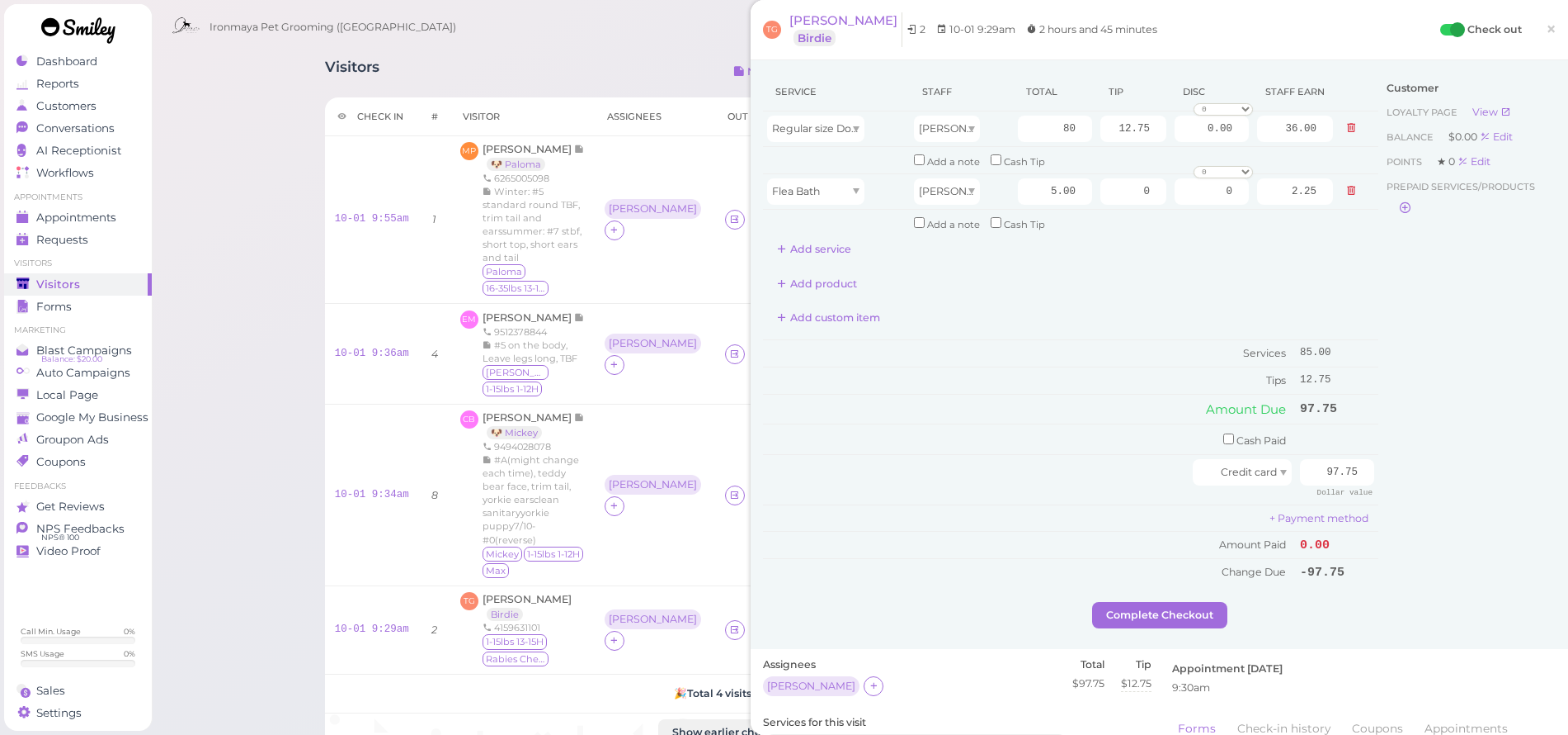
click at [1446, 490] on div "Customer Loyalty page View Balance $0.00 Edit Points ★ 0 Edit Prepaid services/…" at bounding box center [1467, 337] width 177 height 530
click at [1193, 602] on button "Complete Checkout" at bounding box center [1160, 615] width 136 height 26
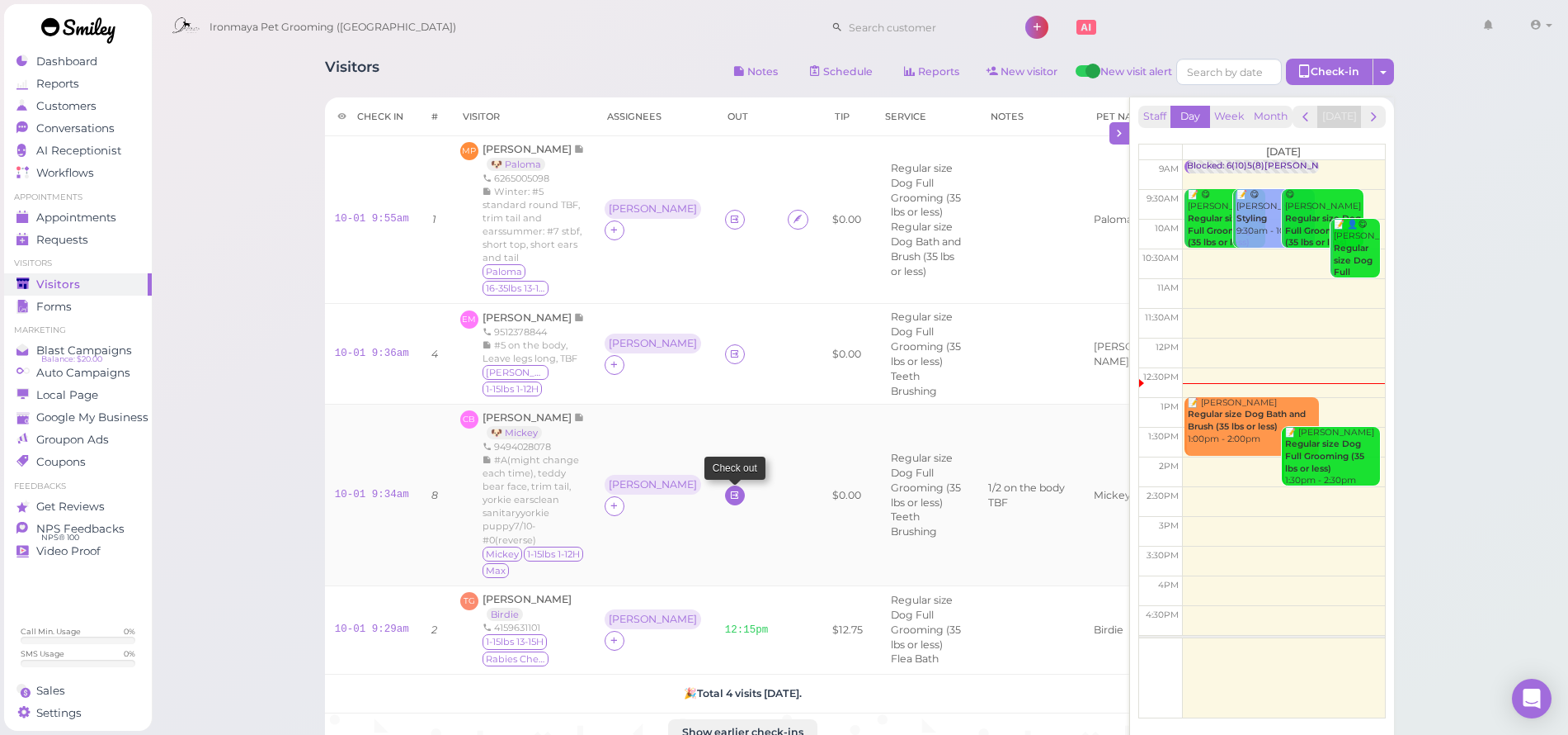
click at [729, 501] on icon at bounding box center [734, 495] width 10 height 12
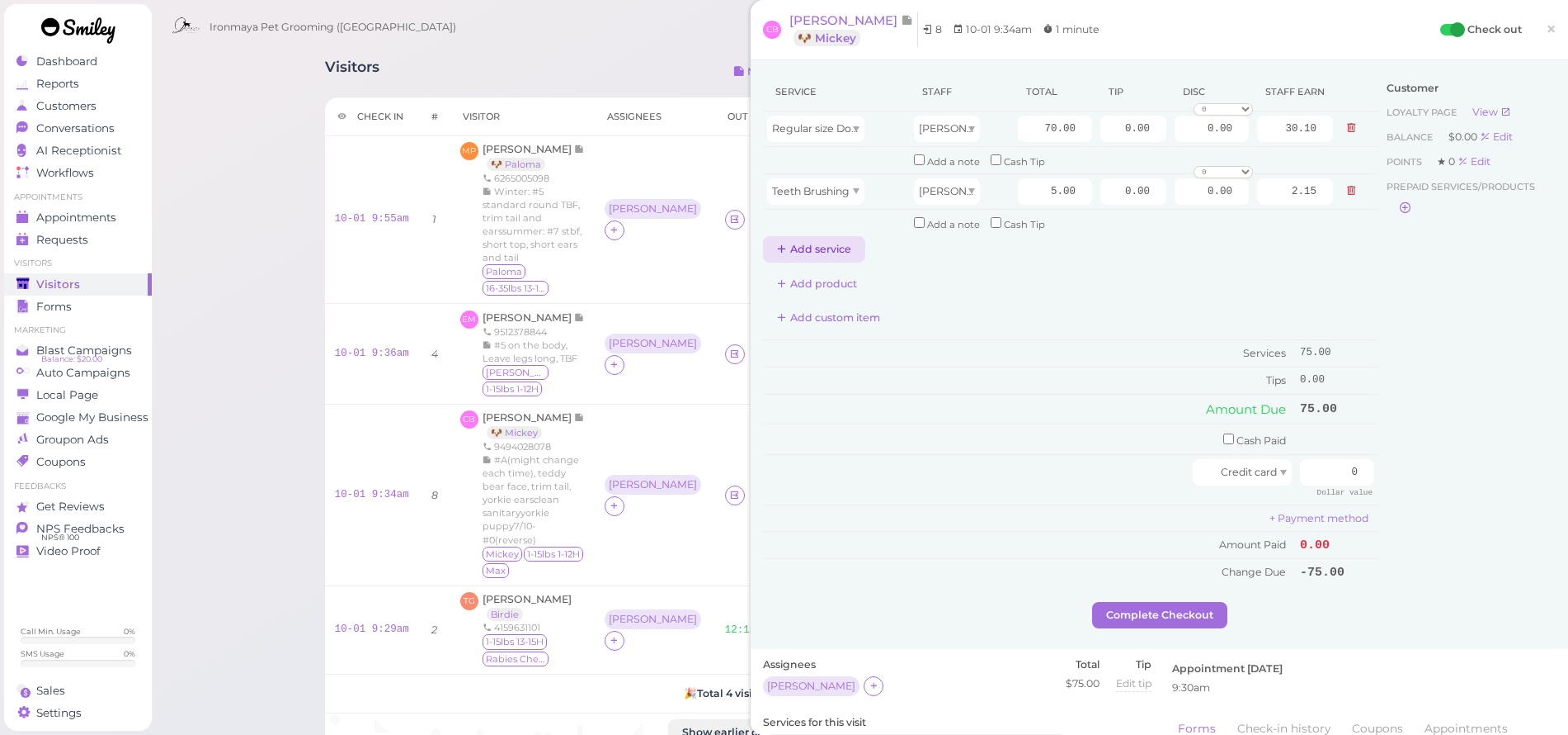
click at [819, 238] on button "Add service" at bounding box center [814, 250] width 103 height 26
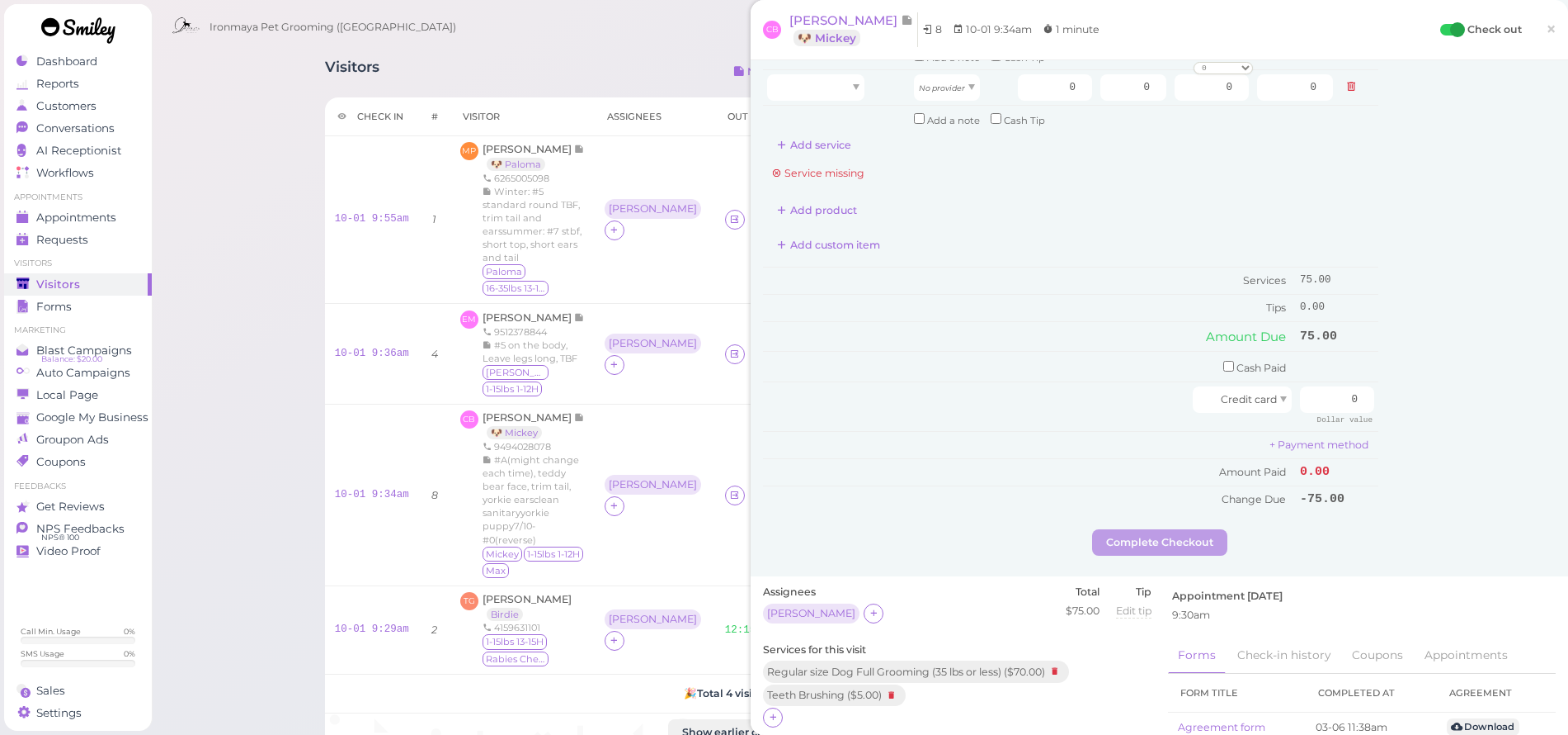
scroll to position [196, 0]
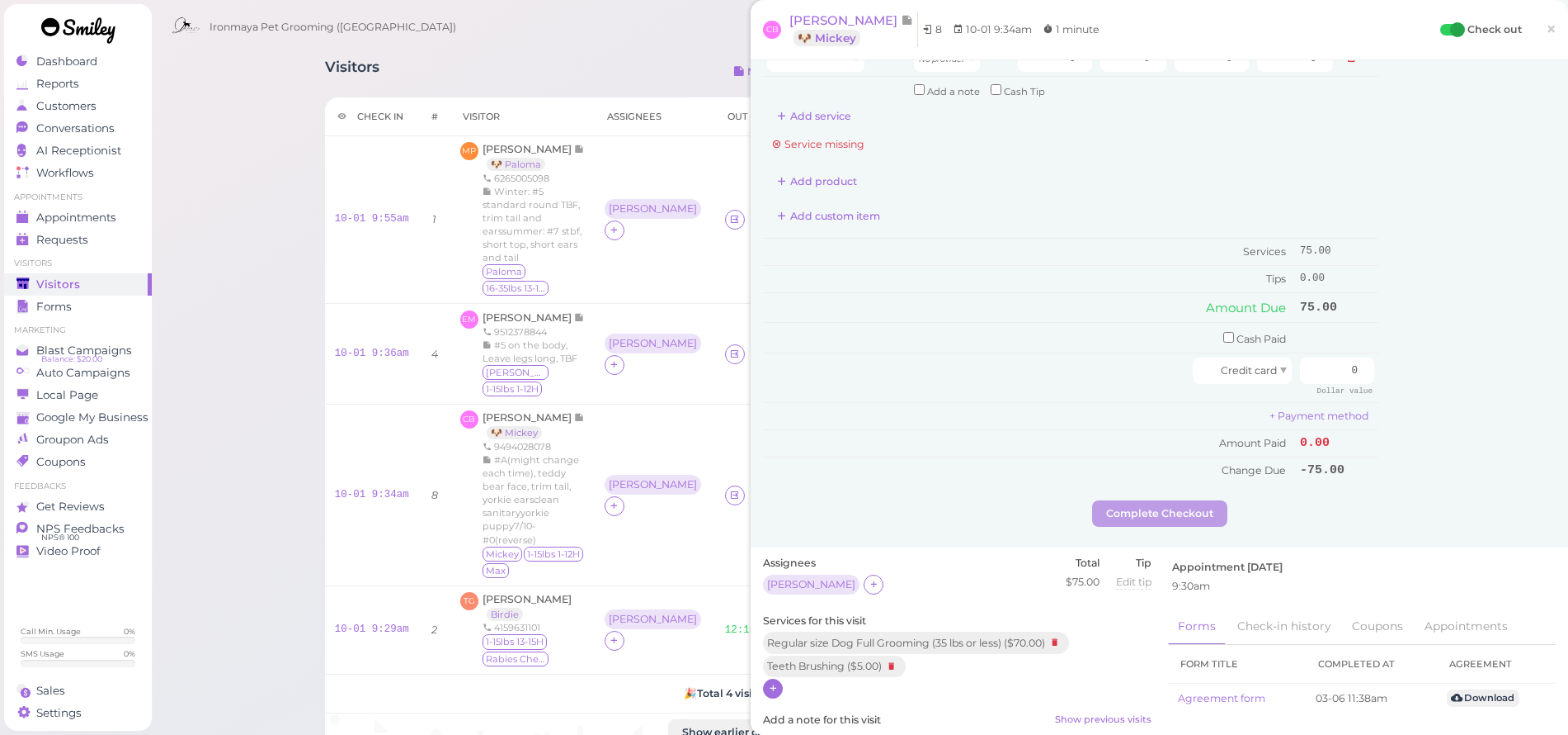
click at [775, 682] on icon at bounding box center [773, 688] width 10 height 12
click at [822, 710] on input "text" at bounding box center [876, 723] width 203 height 26
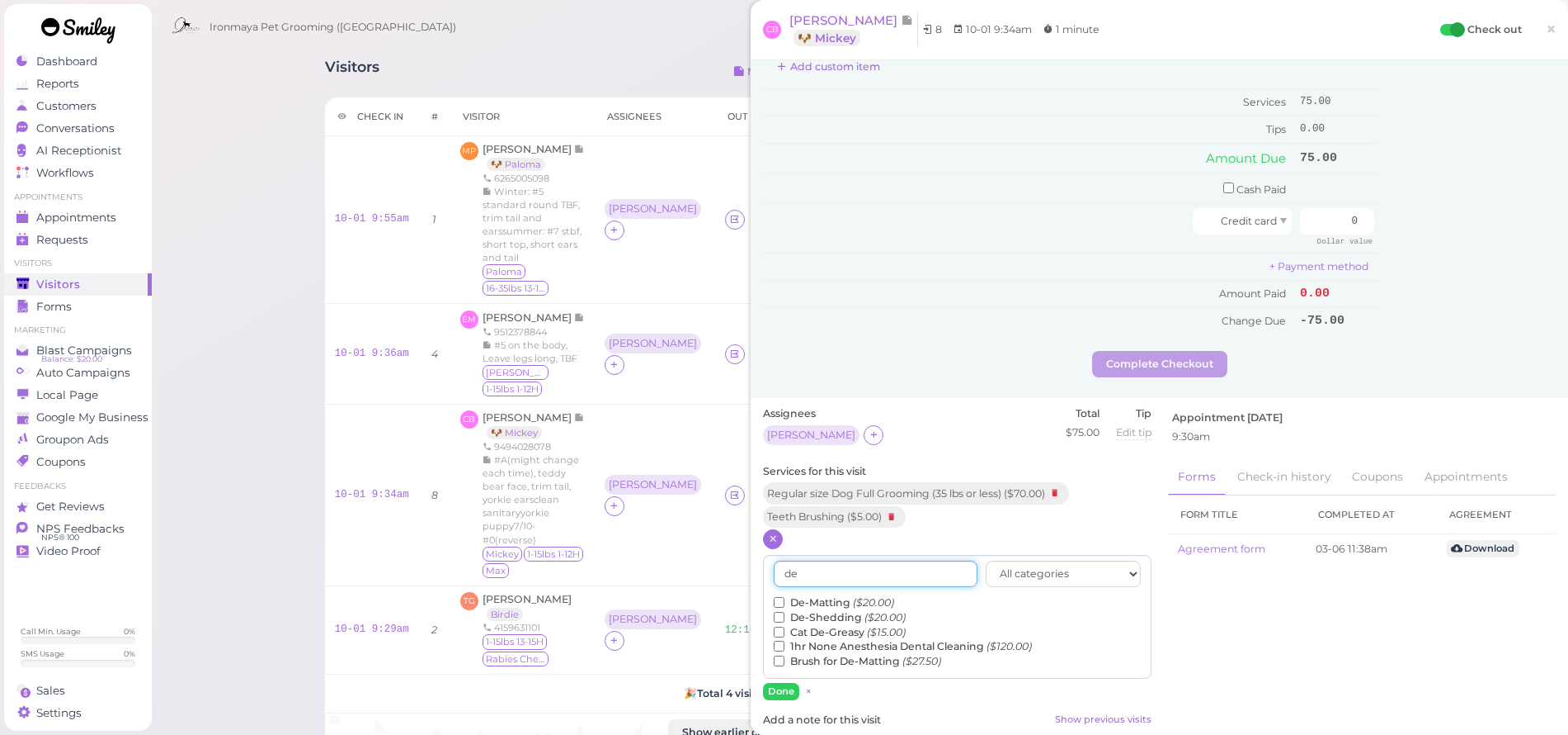
type input "de"
click at [776, 596] on input "De-Matting ($20.00)" at bounding box center [779, 601] width 10 height 10
click at [771, 682] on button "Done" at bounding box center [781, 691] width 37 height 17
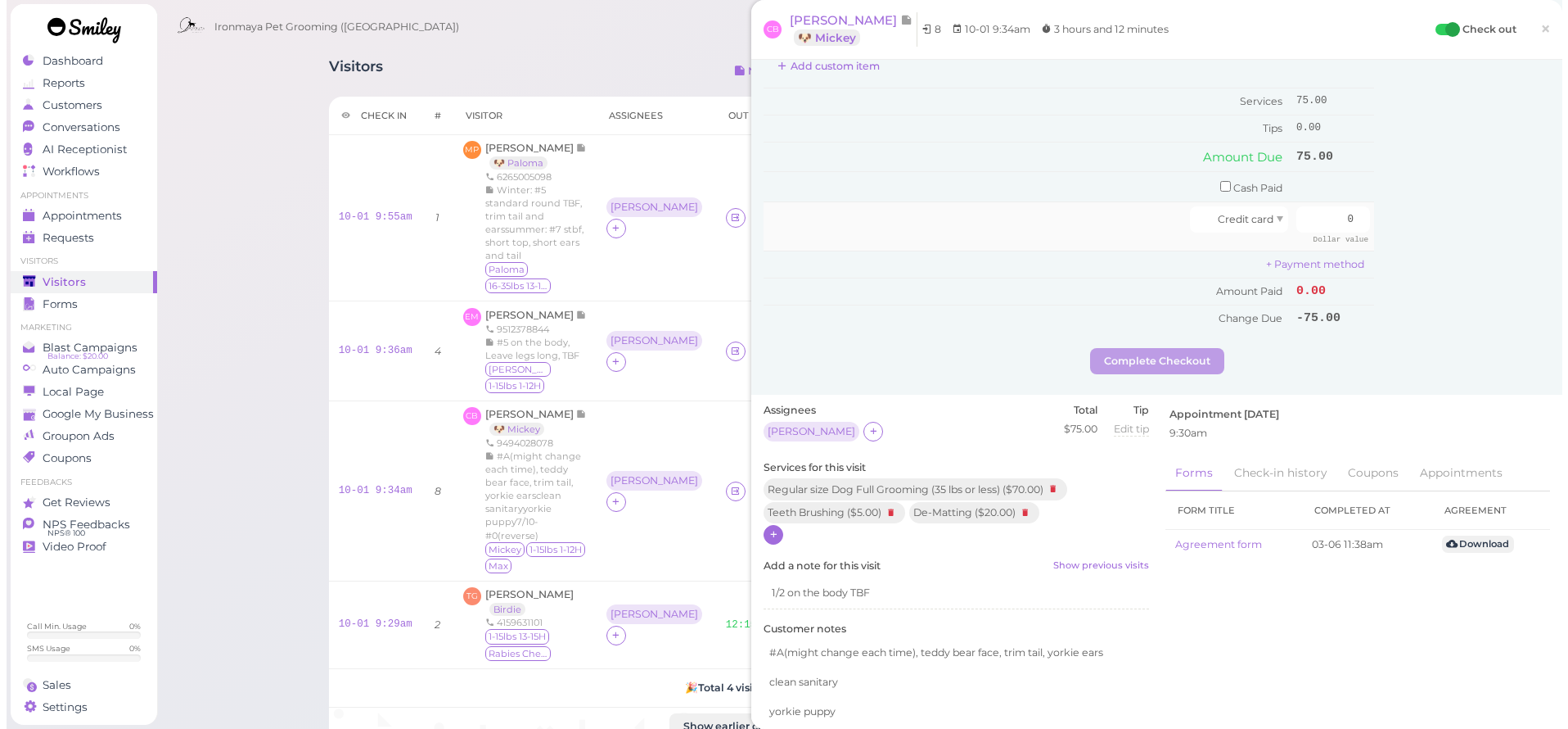
scroll to position [0, 0]
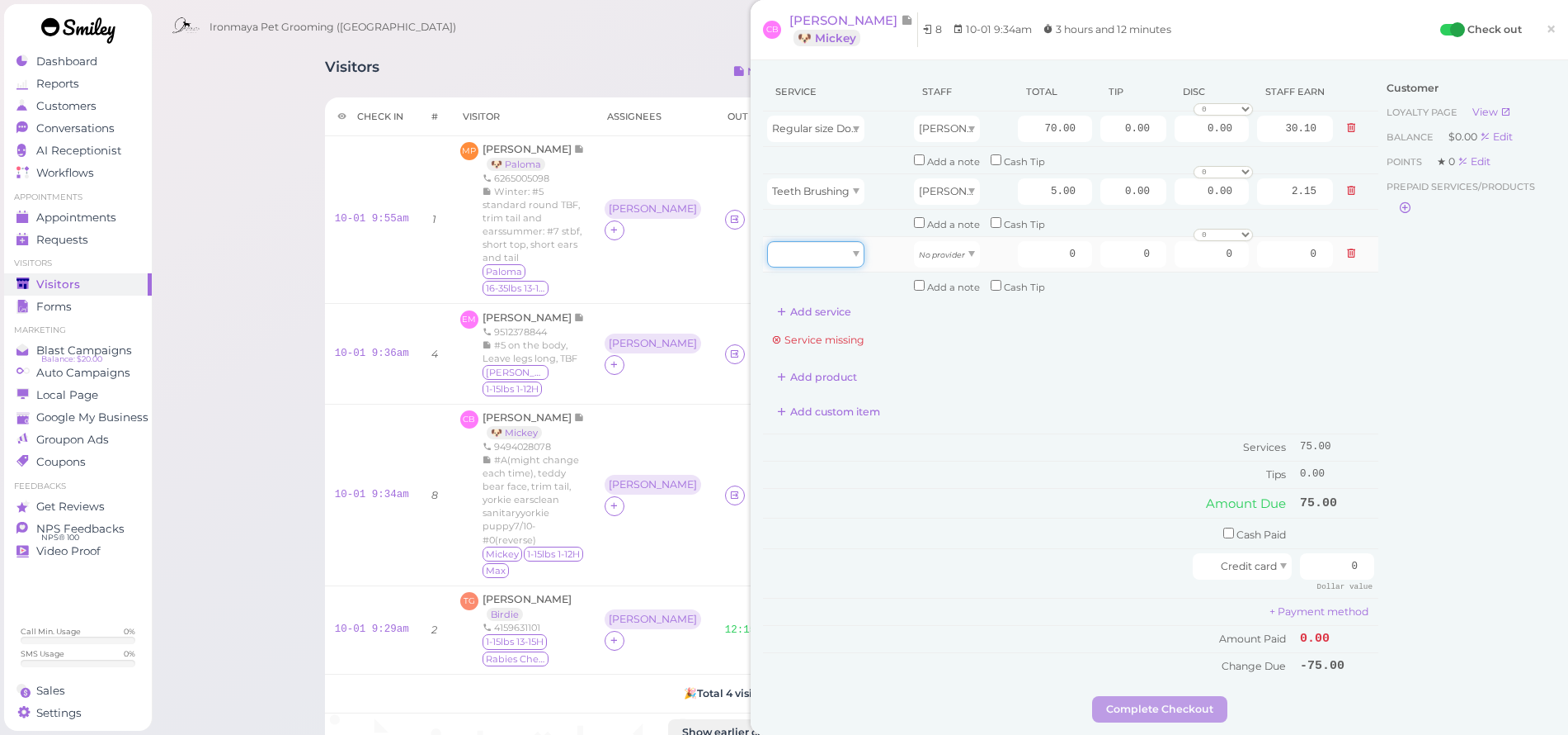
click at [825, 248] on div at bounding box center [816, 254] width 97 height 26
type input "20.00"
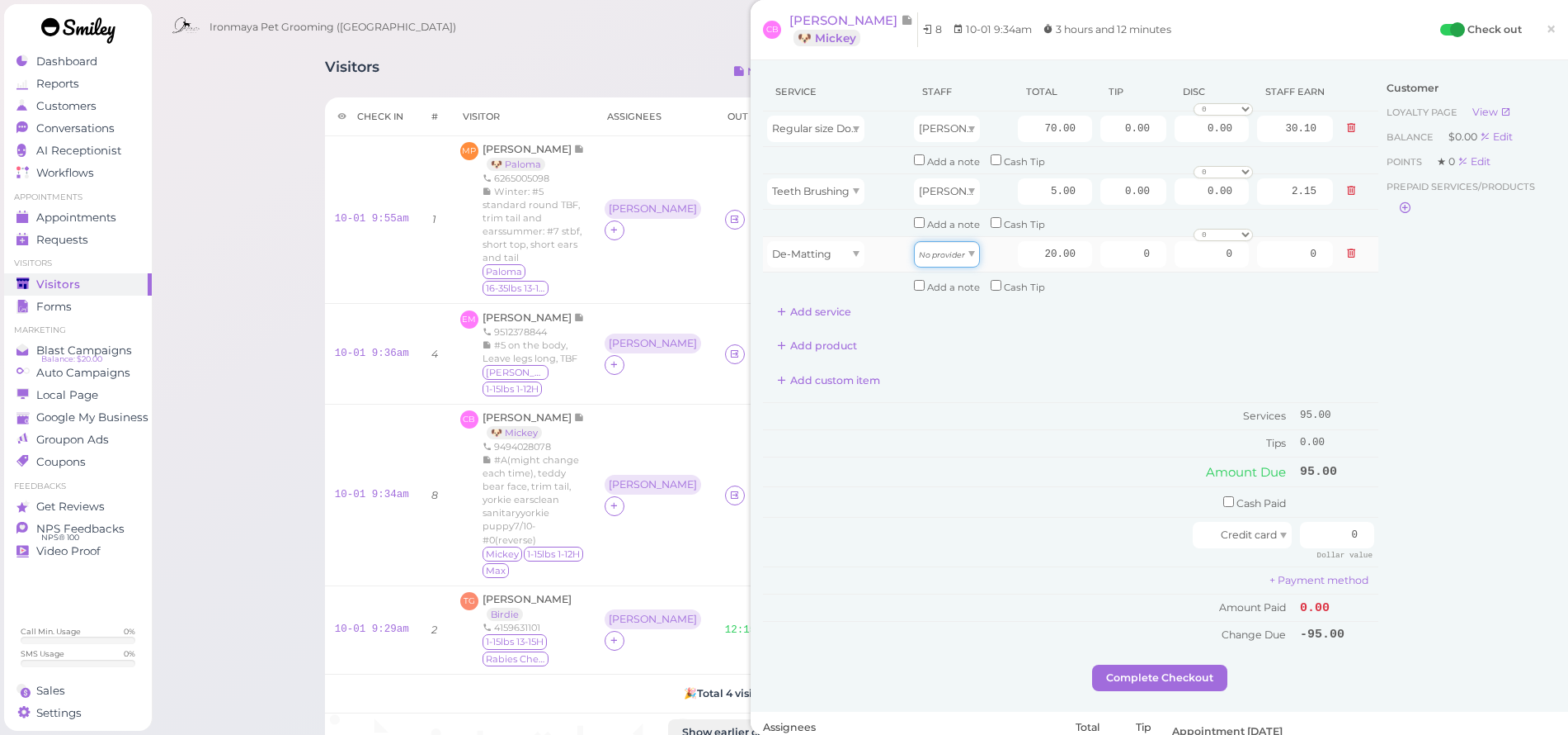
click at [938, 255] on div "No provider" at bounding box center [947, 254] width 66 height 26
drag, startPoint x: 934, startPoint y: 289, endPoint x: 958, endPoint y: 280, distance: 25.6
type input "8.60"
drag, startPoint x: 1033, startPoint y: 249, endPoint x: 1112, endPoint y: 254, distance: 79.2
click at [1112, 254] on tr "De-Matting [PERSON_NAME] 20.00 0 0 0 10% off 15% off 20% off 25% off 30% off 50…" at bounding box center [1070, 254] width 615 height 36
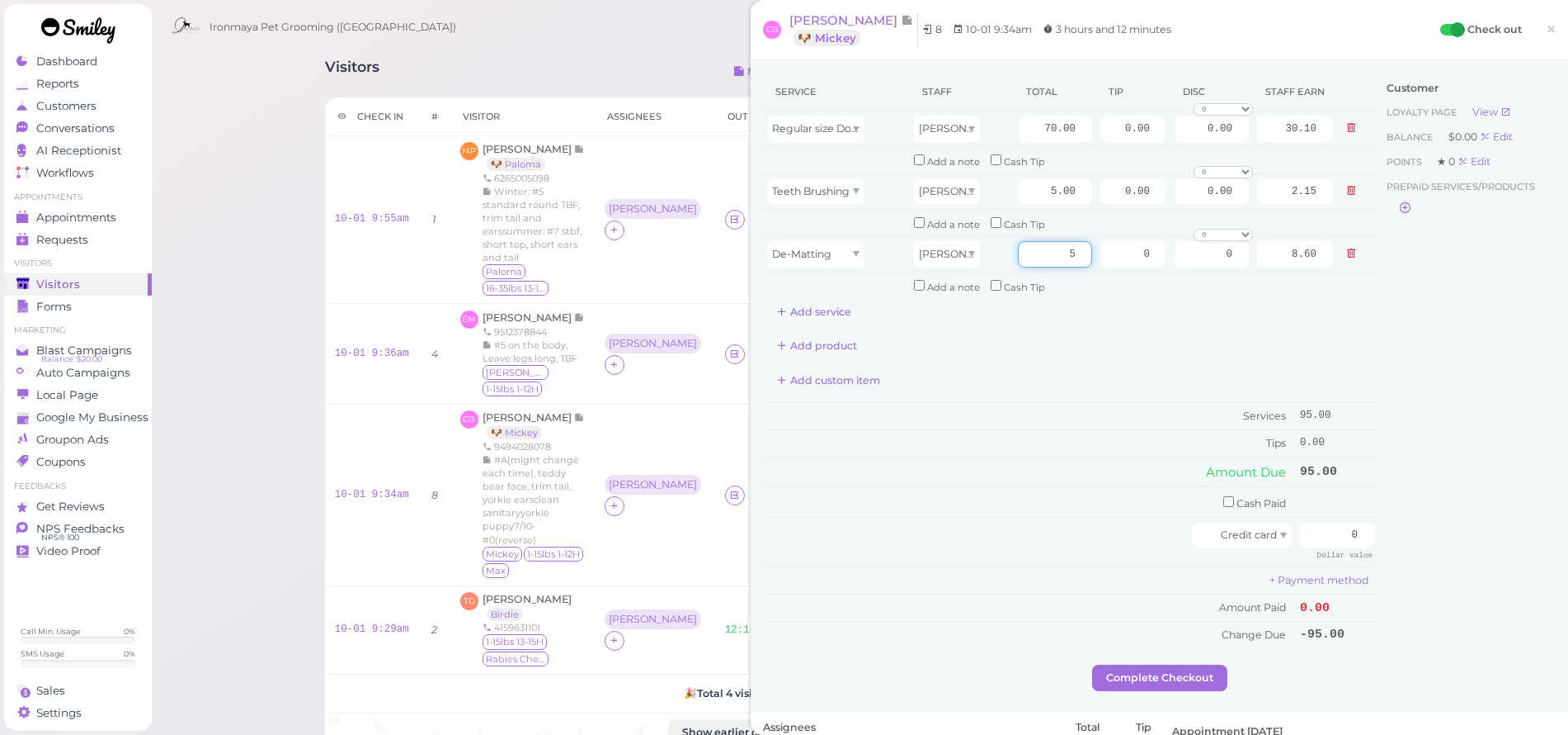
type input "5"
type input "2.15"
click at [1123, 333] on div "Add product" at bounding box center [1070, 346] width 615 height 26
drag, startPoint x: 1107, startPoint y: 120, endPoint x: 1175, endPoint y: 135, distance: 69.6
click at [1175, 135] on tr "Regular size Dog Full Grooming (35 lbs or less) [PERSON_NAME] 70.00 0.00 0.00 0…" at bounding box center [1070, 129] width 615 height 36
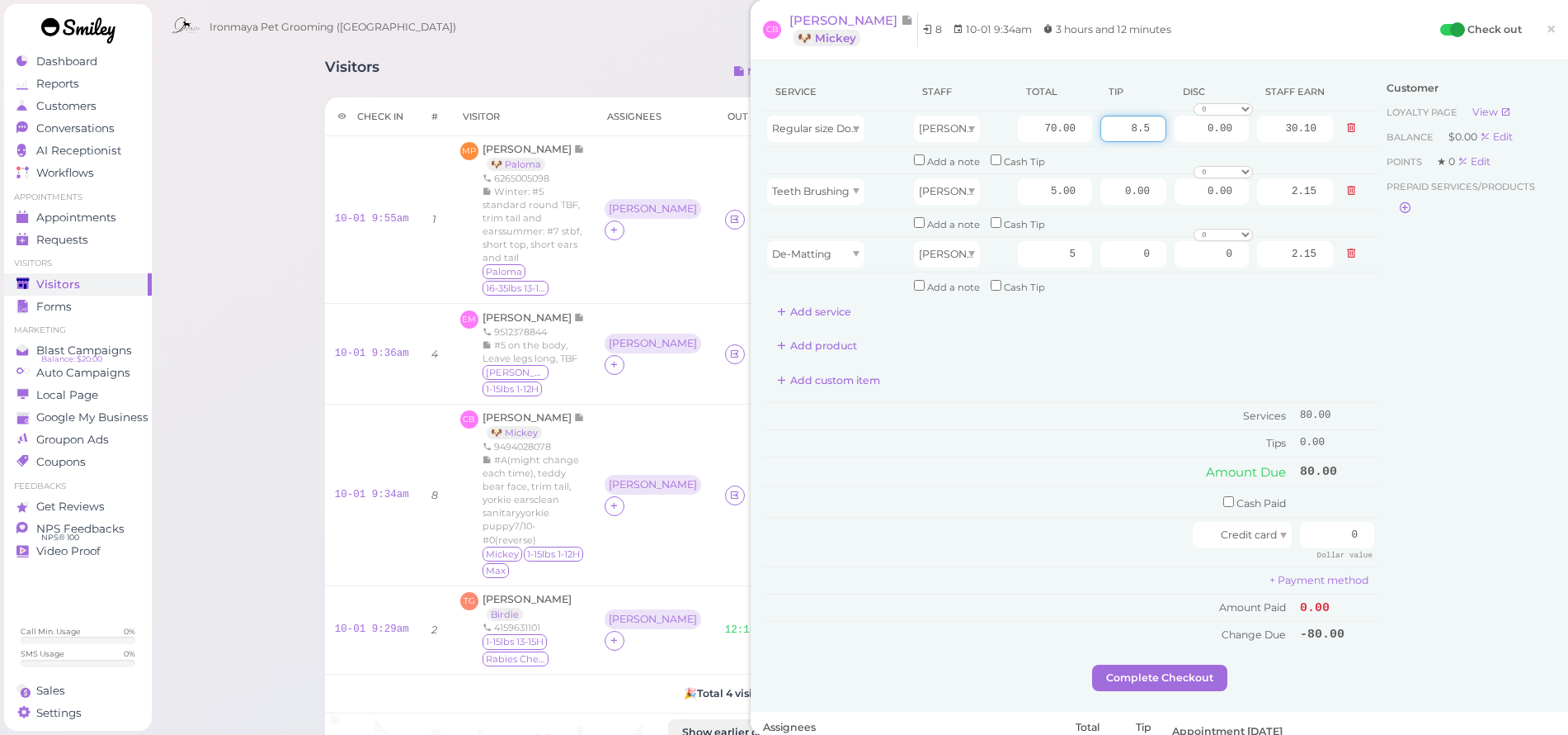
type input "8.5"
click at [1219, 339] on div "Add product" at bounding box center [1070, 346] width 615 height 26
drag, startPoint x: 1330, startPoint y: 519, endPoint x: 1371, endPoint y: 522, distance: 41.1
click at [1371, 522] on div "Service Staff Total Tip Disc Staff earn Regular size Dog Full Grooming (35 lbs …" at bounding box center [1159, 368] width 793 height 592
drag, startPoint x: 1028, startPoint y: 118, endPoint x: 1087, endPoint y: 128, distance: 59.8
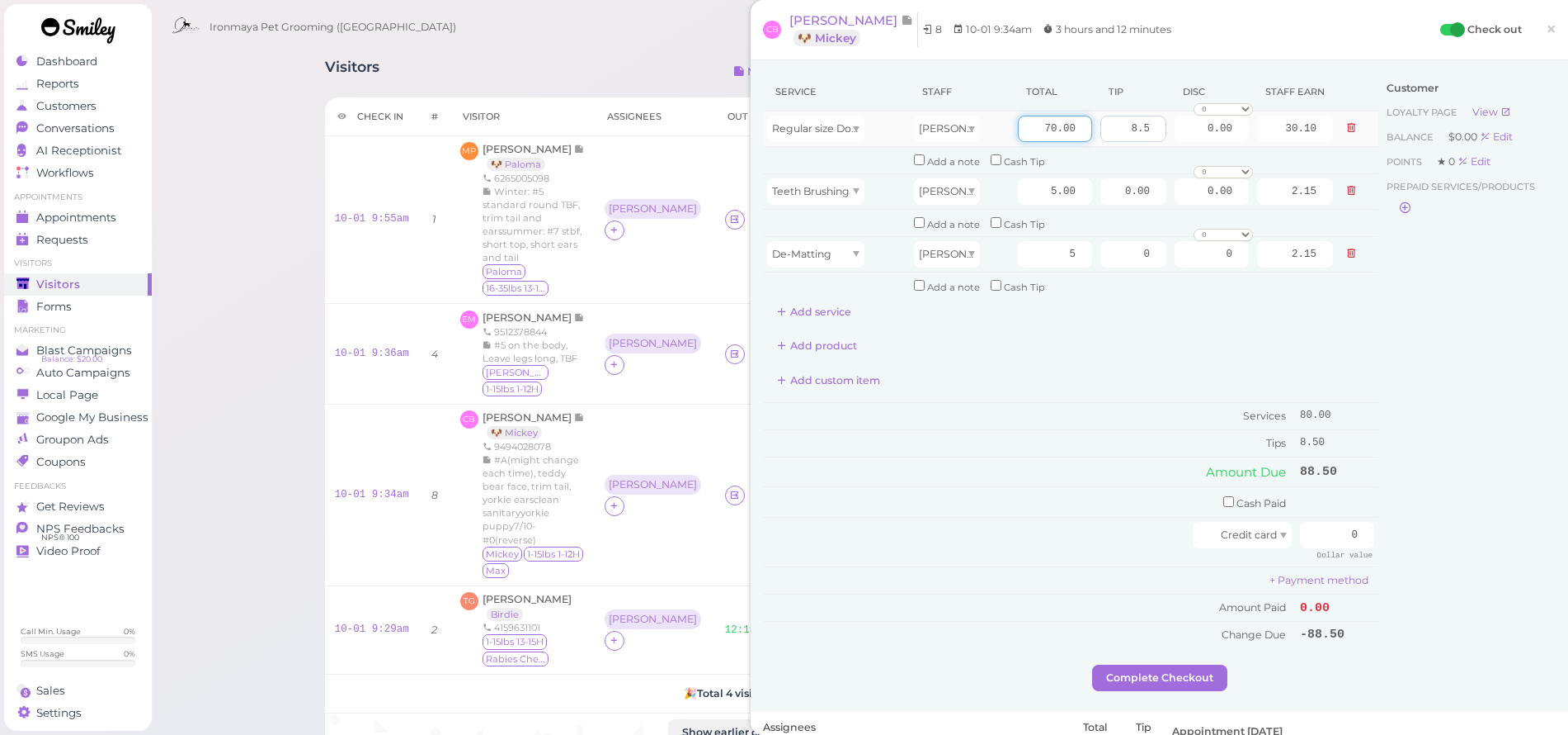
click at [1085, 130] on tr "Regular size Dog Full Grooming (35 lbs or less) [PERSON_NAME] 70.00 8.5 0.00 0 …" at bounding box center [1070, 129] width 615 height 36
type input "75"
type input "32.25"
click at [1132, 307] on div "Service Staff Total Tip Disc Staff earn Regular size Dog Full Grooming (35 lbs …" at bounding box center [1070, 198] width 615 height 252
drag, startPoint x: 1297, startPoint y: 509, endPoint x: 1532, endPoint y: 557, distance: 239.9
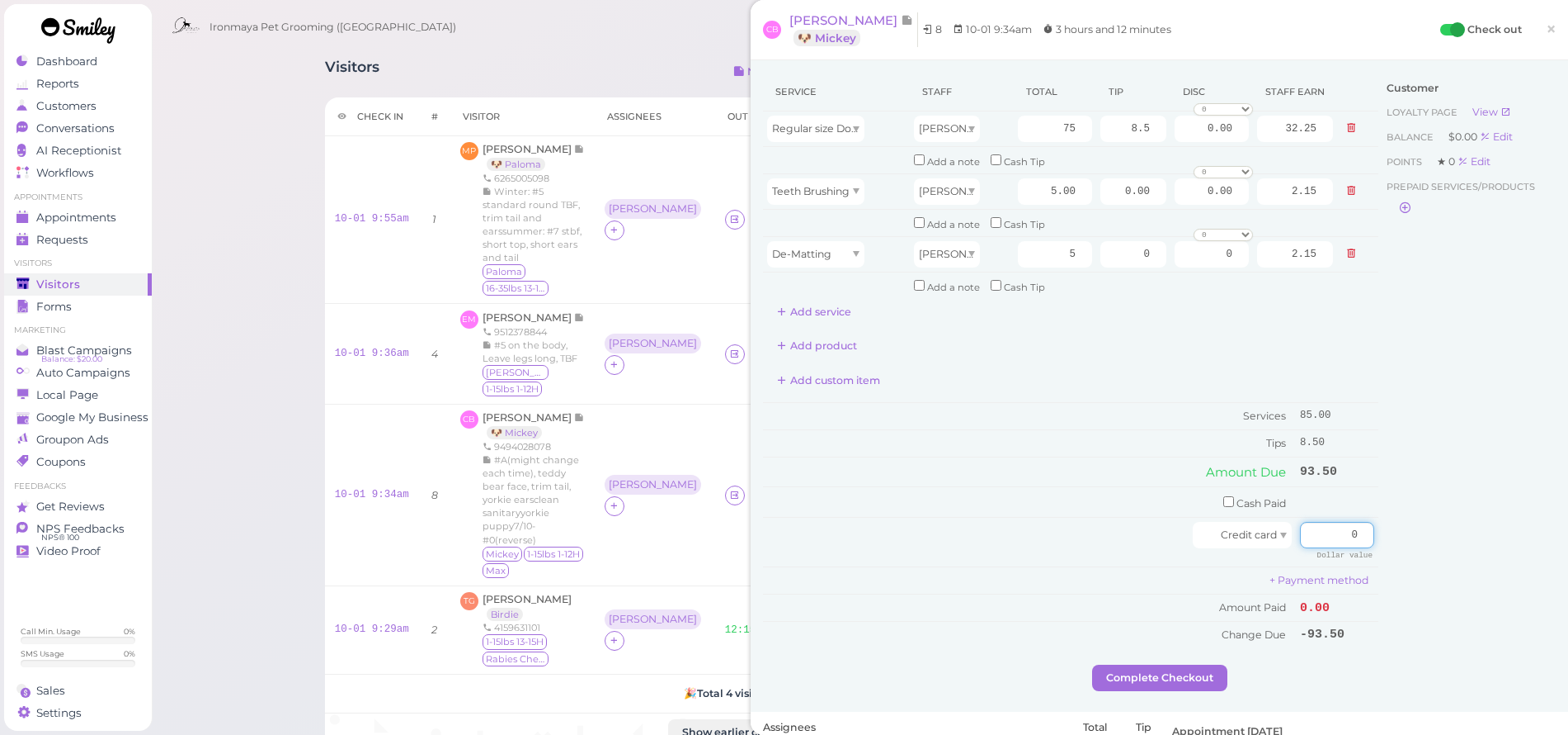
click at [1532, 557] on div "Service Staff Total Tip Disc Staff earn Regular size Dog Full Grooming (35 lbs …" at bounding box center [1159, 368] width 793 height 592
type input "93.5"
click at [1487, 478] on div "Customer Loyalty page View Balance $0.00 Edit Points ★ 0 Edit Prepaid services/…" at bounding box center [1467, 368] width 177 height 592
click at [1207, 664] on button "Complete Checkout" at bounding box center [1160, 678] width 136 height 26
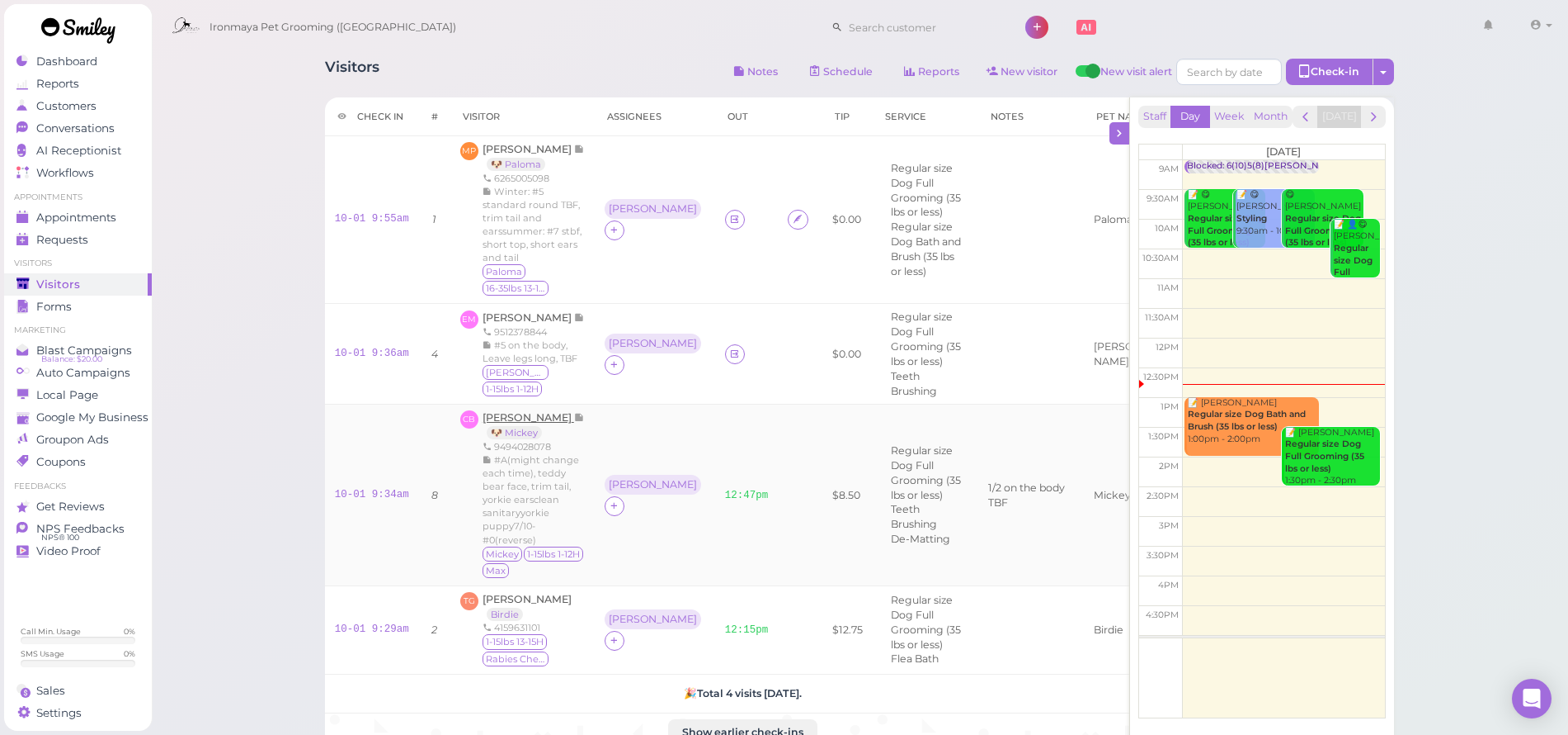
click at [529, 423] on span "[PERSON_NAME]" at bounding box center [527, 416] width 91 height 12
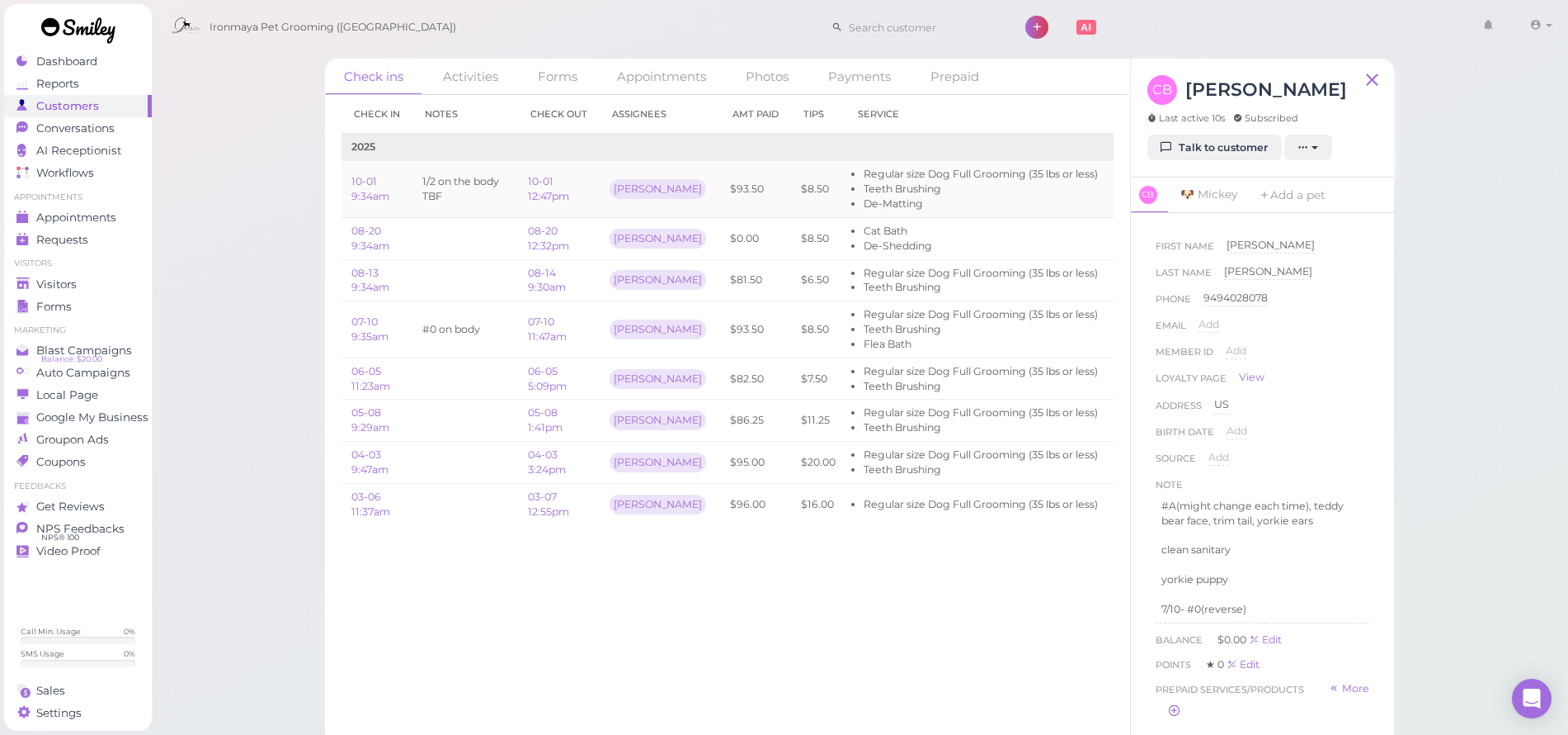
click at [1118, 187] on link "Edit" at bounding box center [1129, 188] width 23 height 12
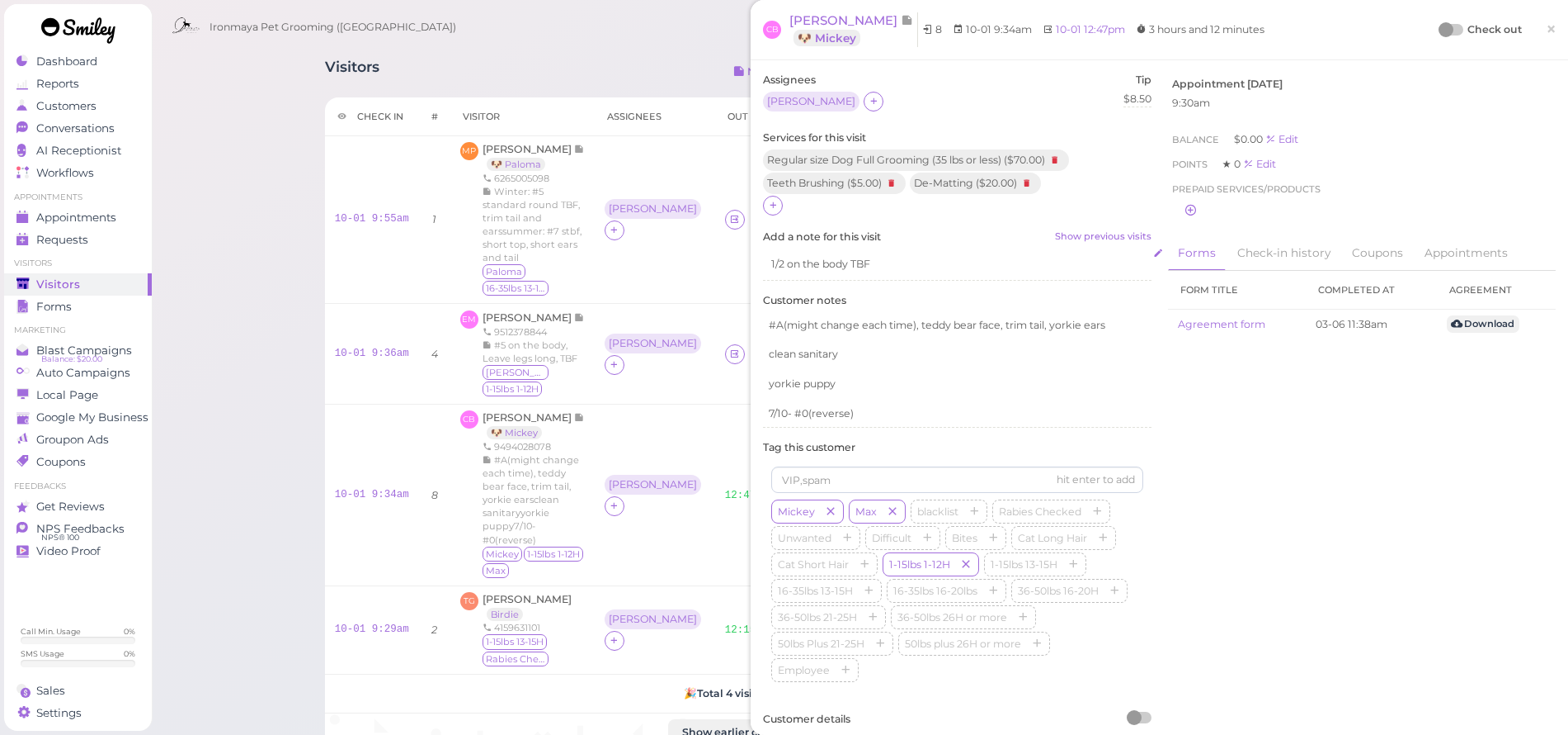
click at [899, 264] on div "1/2 on the body TBF" at bounding box center [957, 264] width 389 height 31
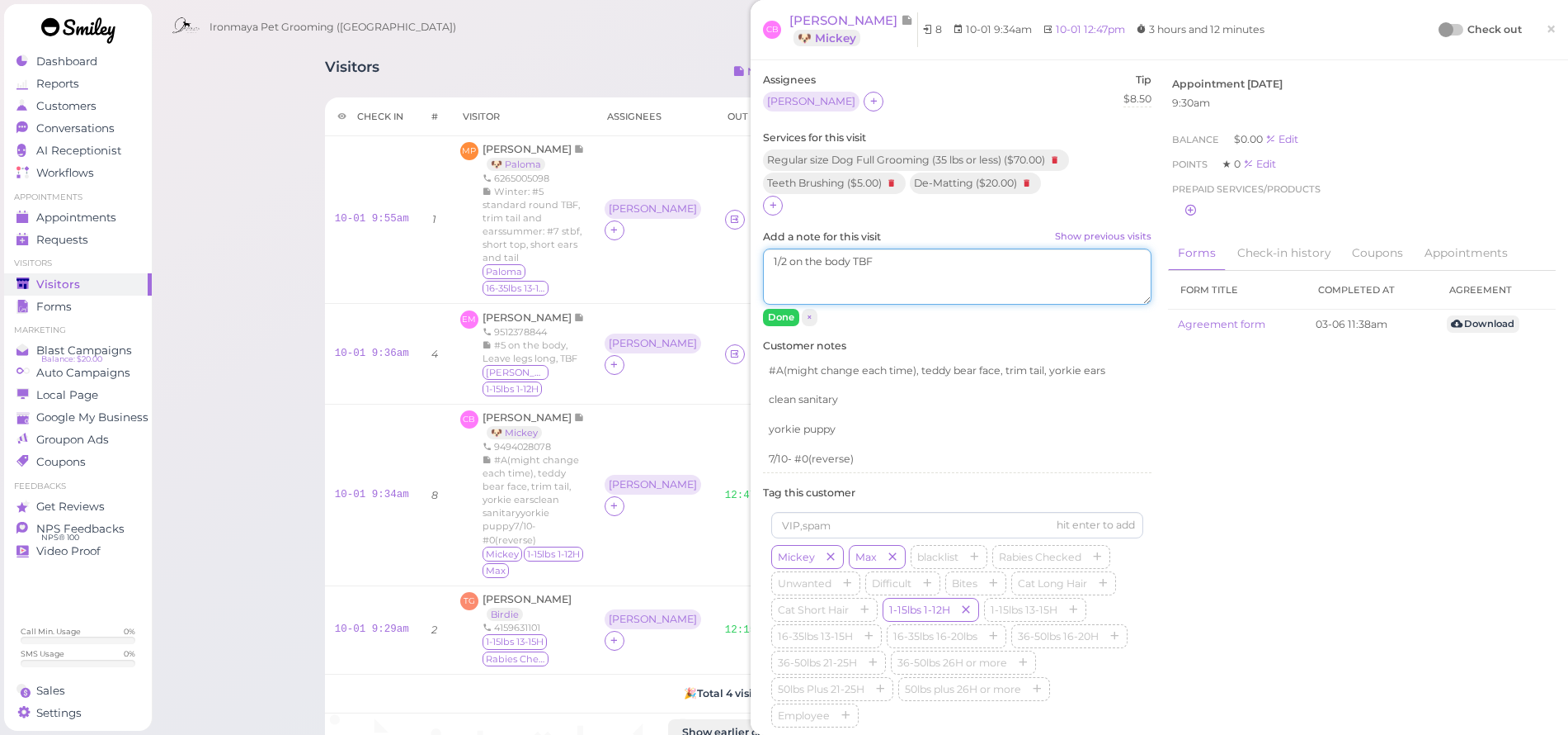
click at [900, 270] on textarea "1/2 on the body TBF" at bounding box center [957, 277] width 389 height 57
type textarea "1/2 on the body TBF,Try 1/2 reverse next time"
click at [771, 314] on button "Done" at bounding box center [781, 318] width 37 height 17
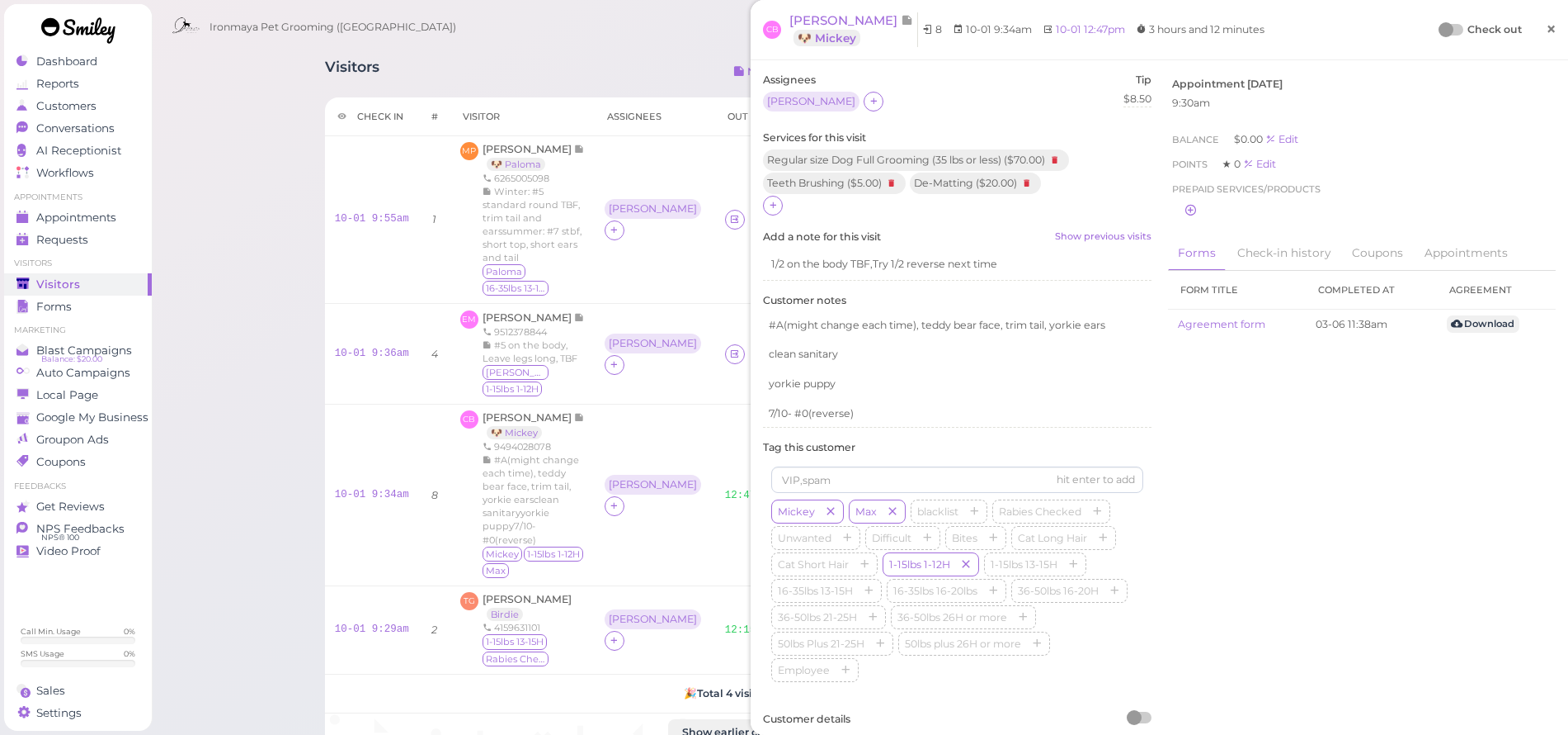
click at [1536, 34] on link "×" at bounding box center [1551, 29] width 30 height 39
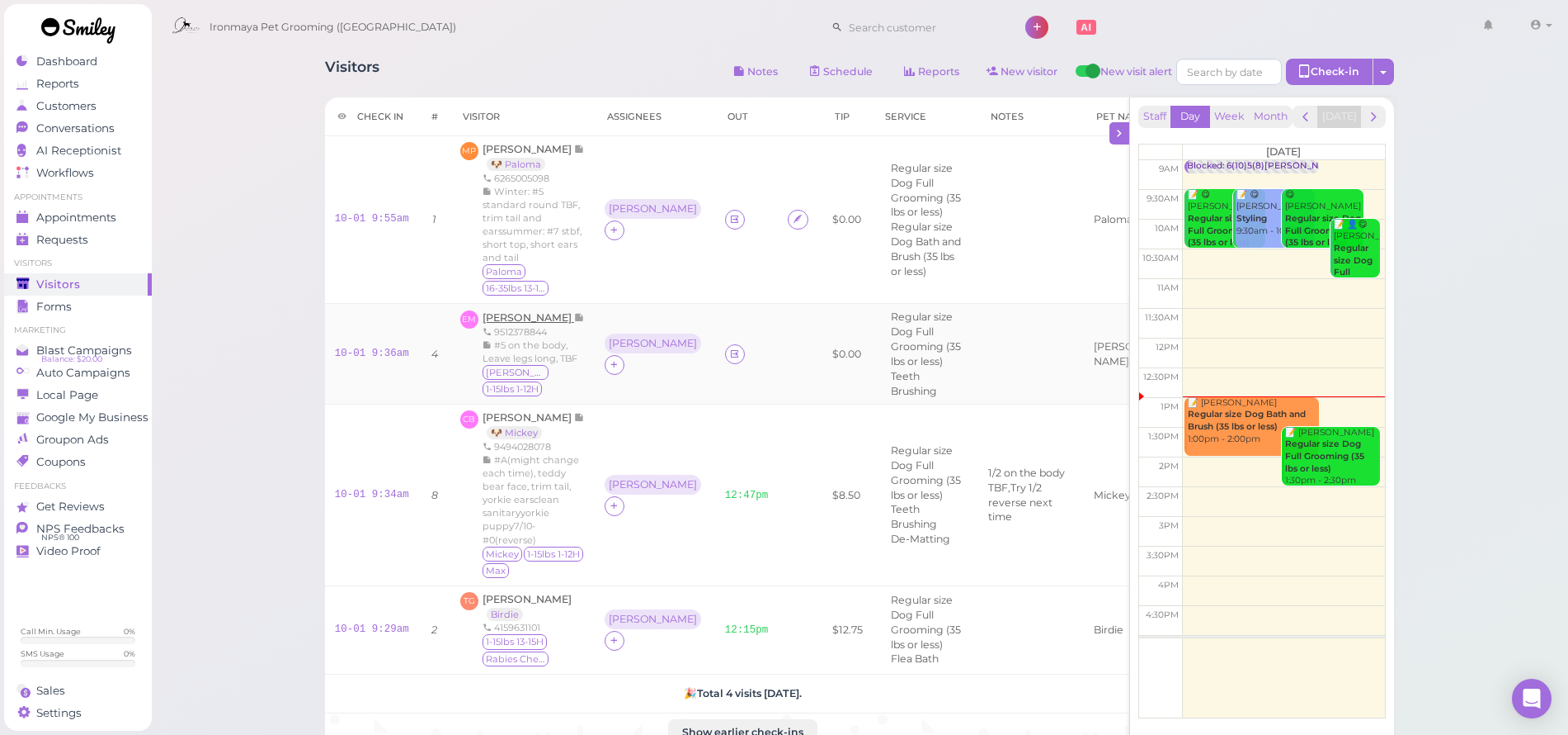
click at [519, 315] on span "[PERSON_NAME]" at bounding box center [527, 317] width 91 height 12
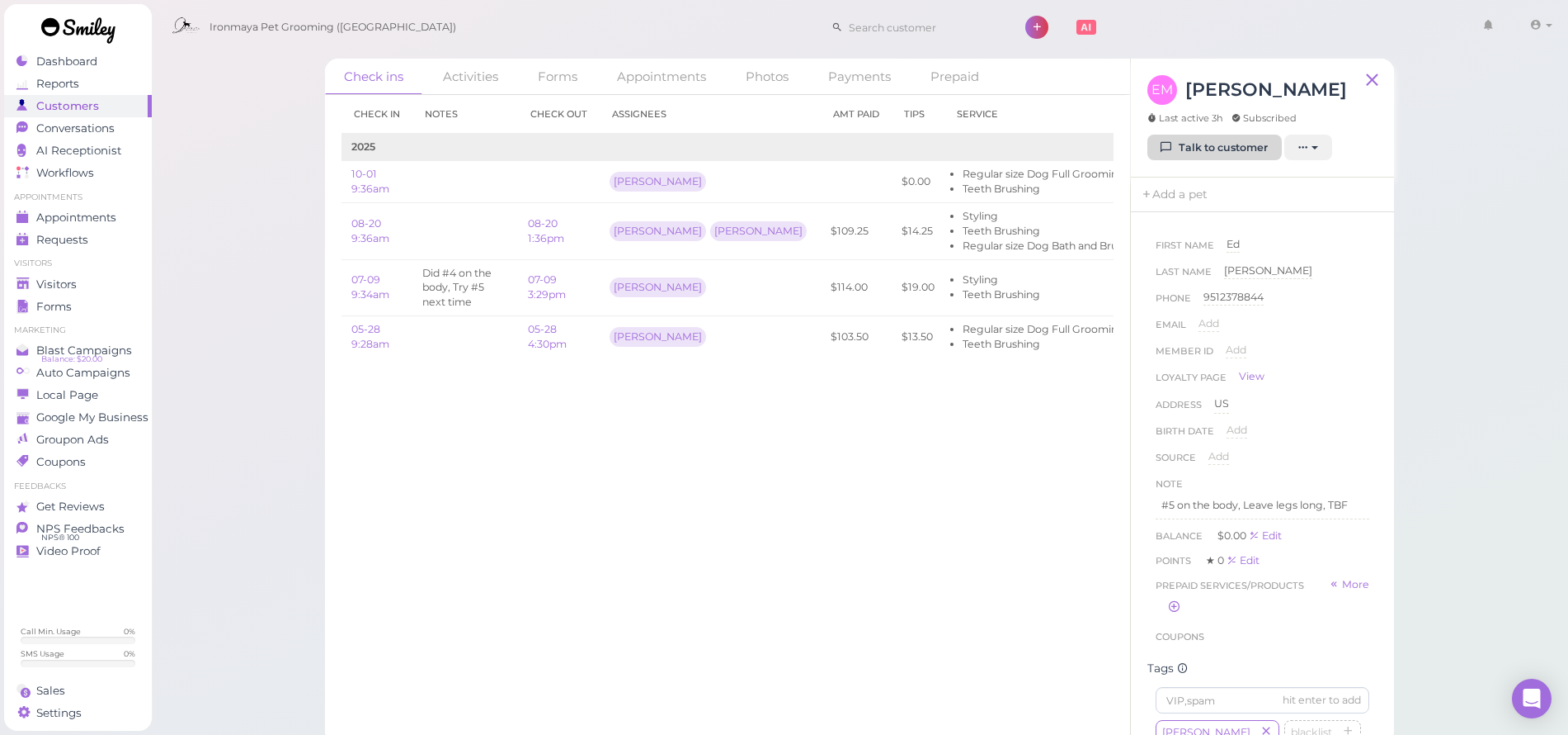
click at [1177, 156] on link "Talk to customer" at bounding box center [1214, 148] width 135 height 26
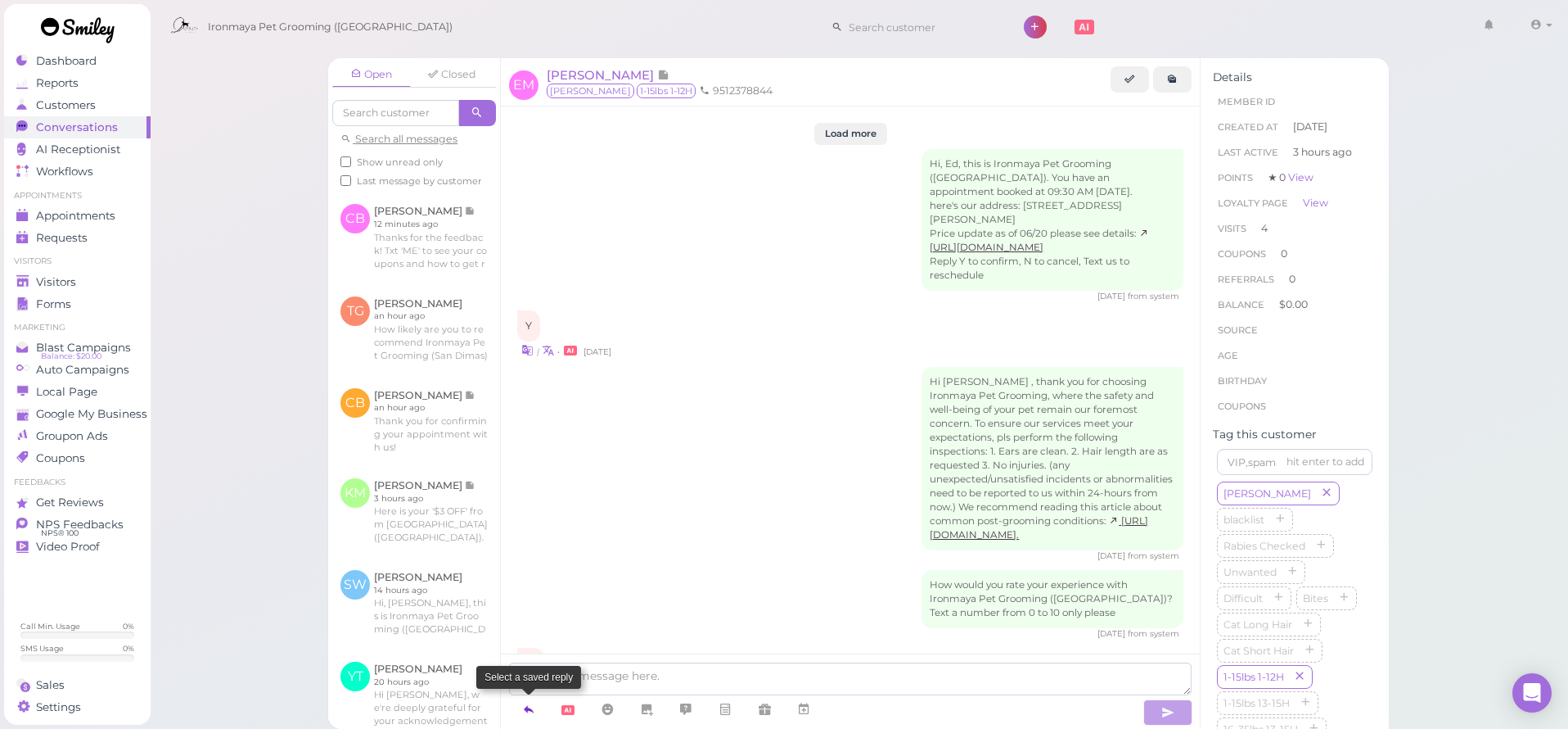
scroll to position [2089, 0]
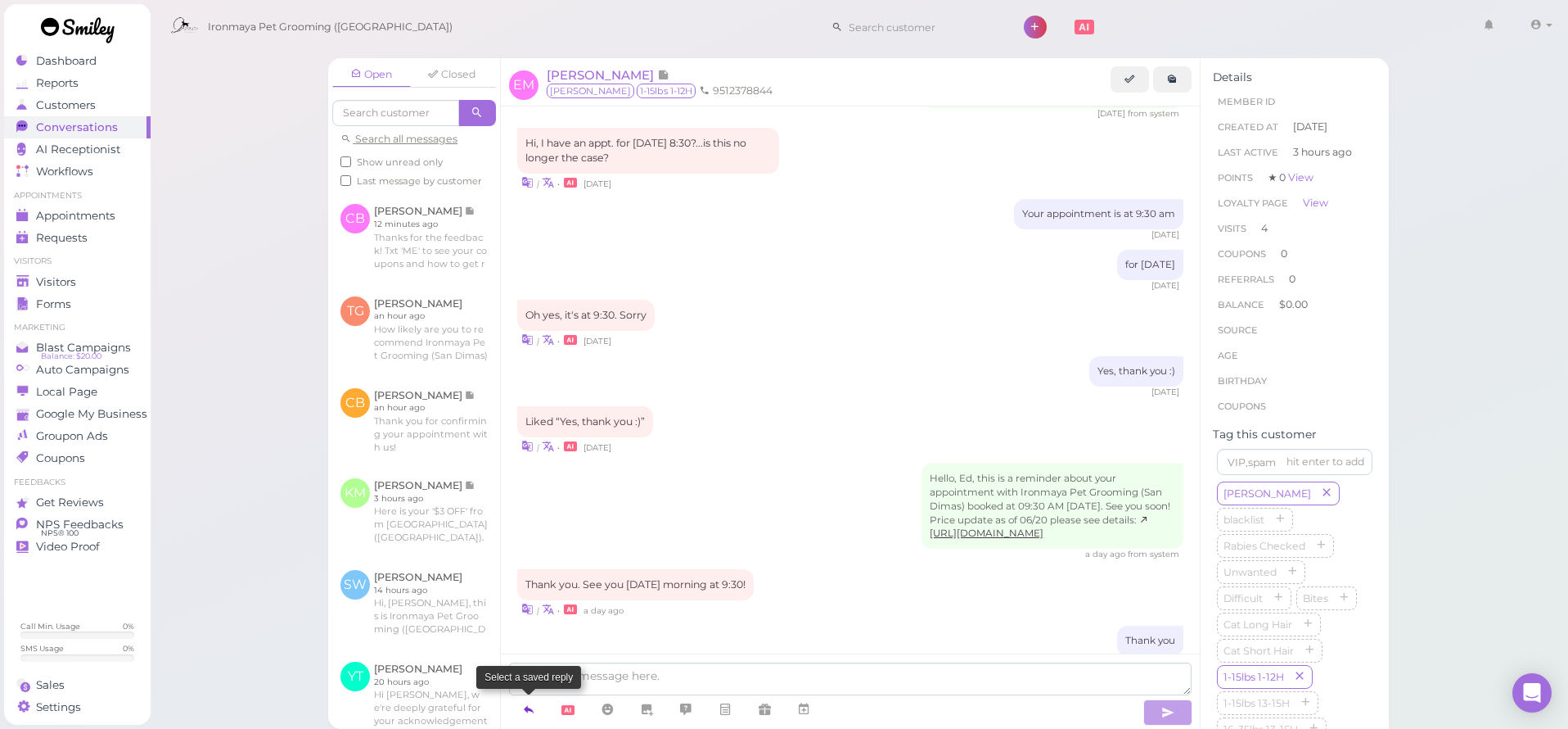
click at [535, 705] on link at bounding box center [529, 709] width 39 height 29
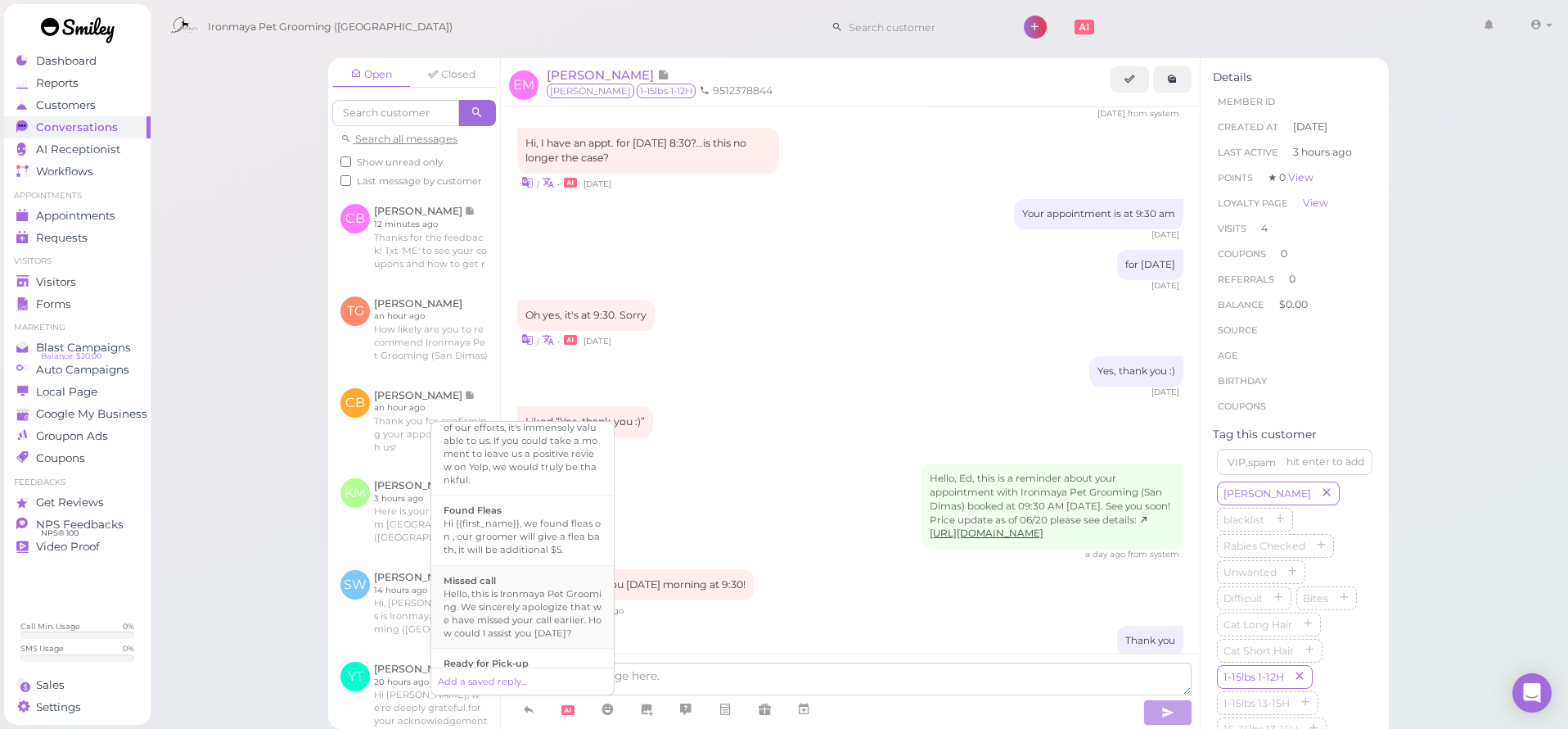
scroll to position [334, 0]
drag, startPoint x: 518, startPoint y: 638, endPoint x: 531, endPoint y: 636, distance: 13.2
click at [518, 606] on b "Ready for Pick-up" at bounding box center [486, 600] width 85 height 11
type textarea "Hi {{first_name}}, this is Ironmaya Pet Grooming. Your fur baby is/are ready fo…"
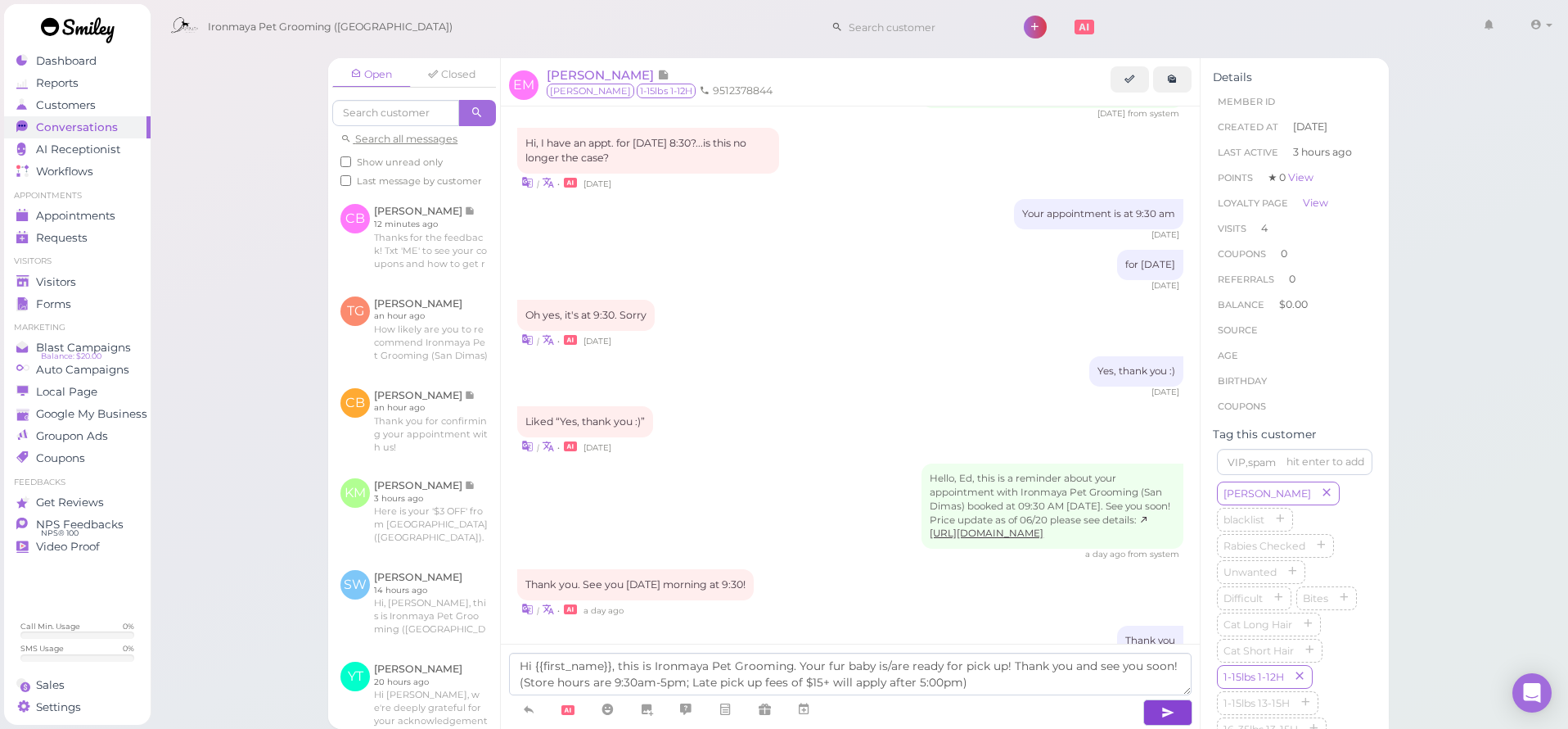
click at [1165, 710] on icon "button" at bounding box center [1168, 712] width 13 height 17
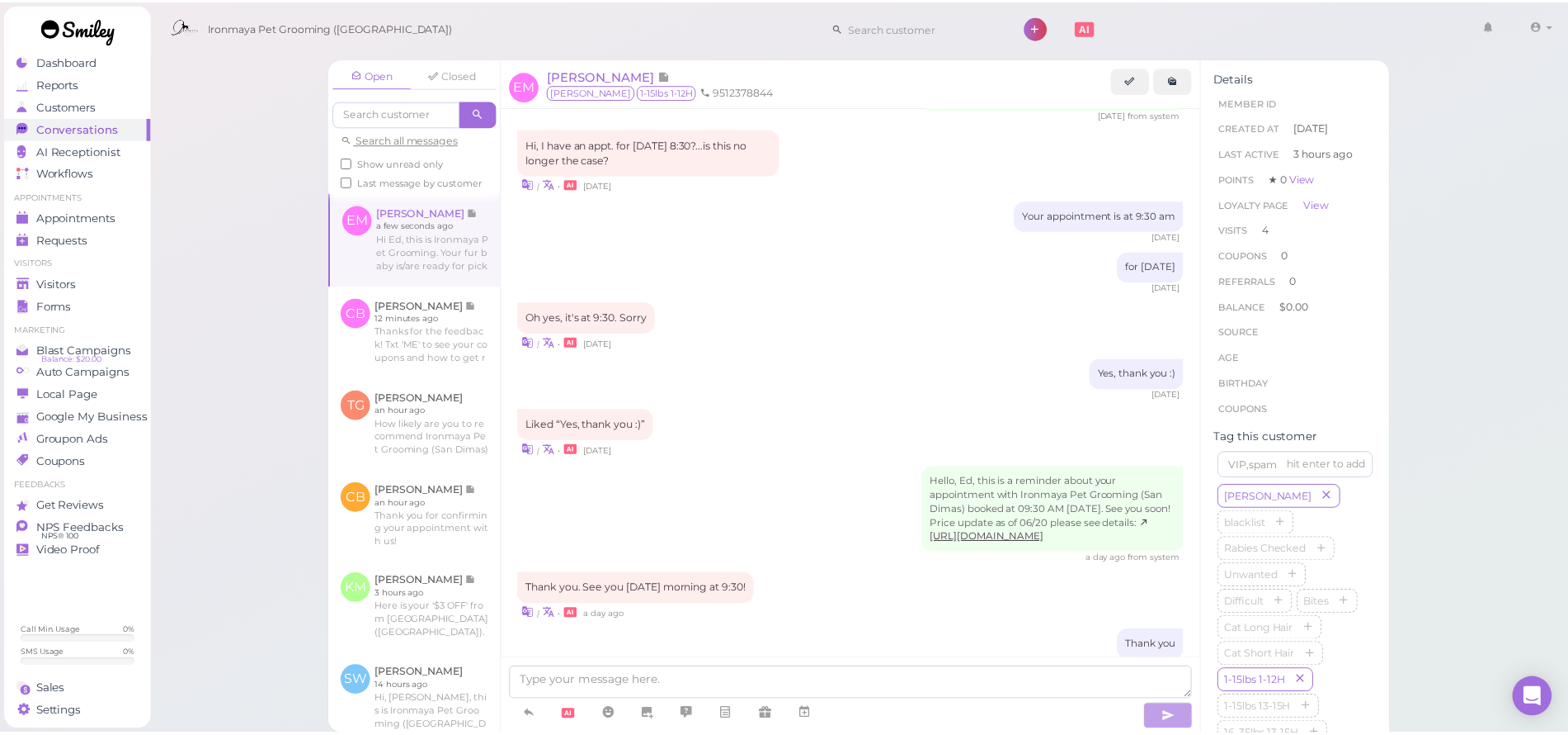
scroll to position [2183, 0]
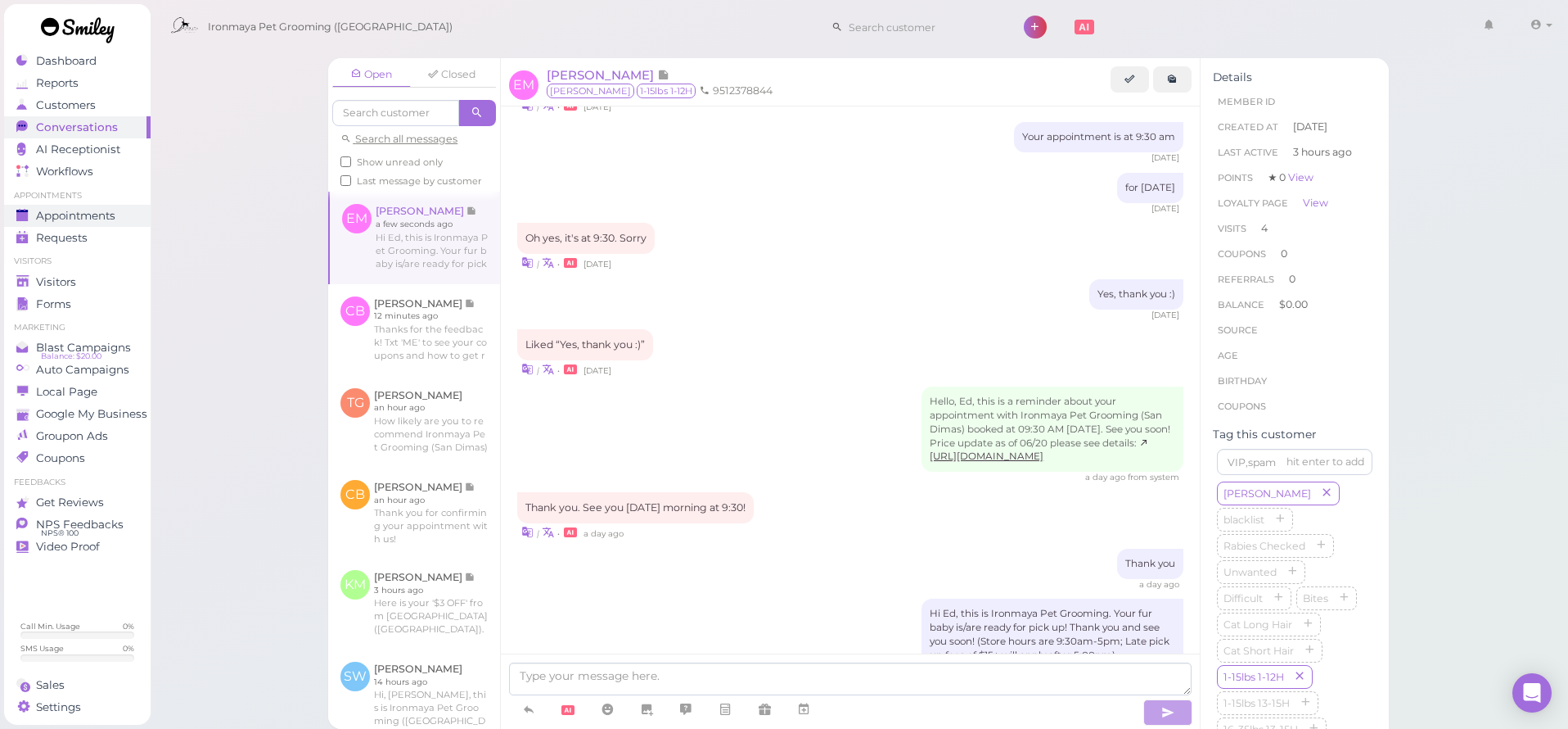
click at [100, 220] on span "Appointments" at bounding box center [76, 215] width 79 height 14
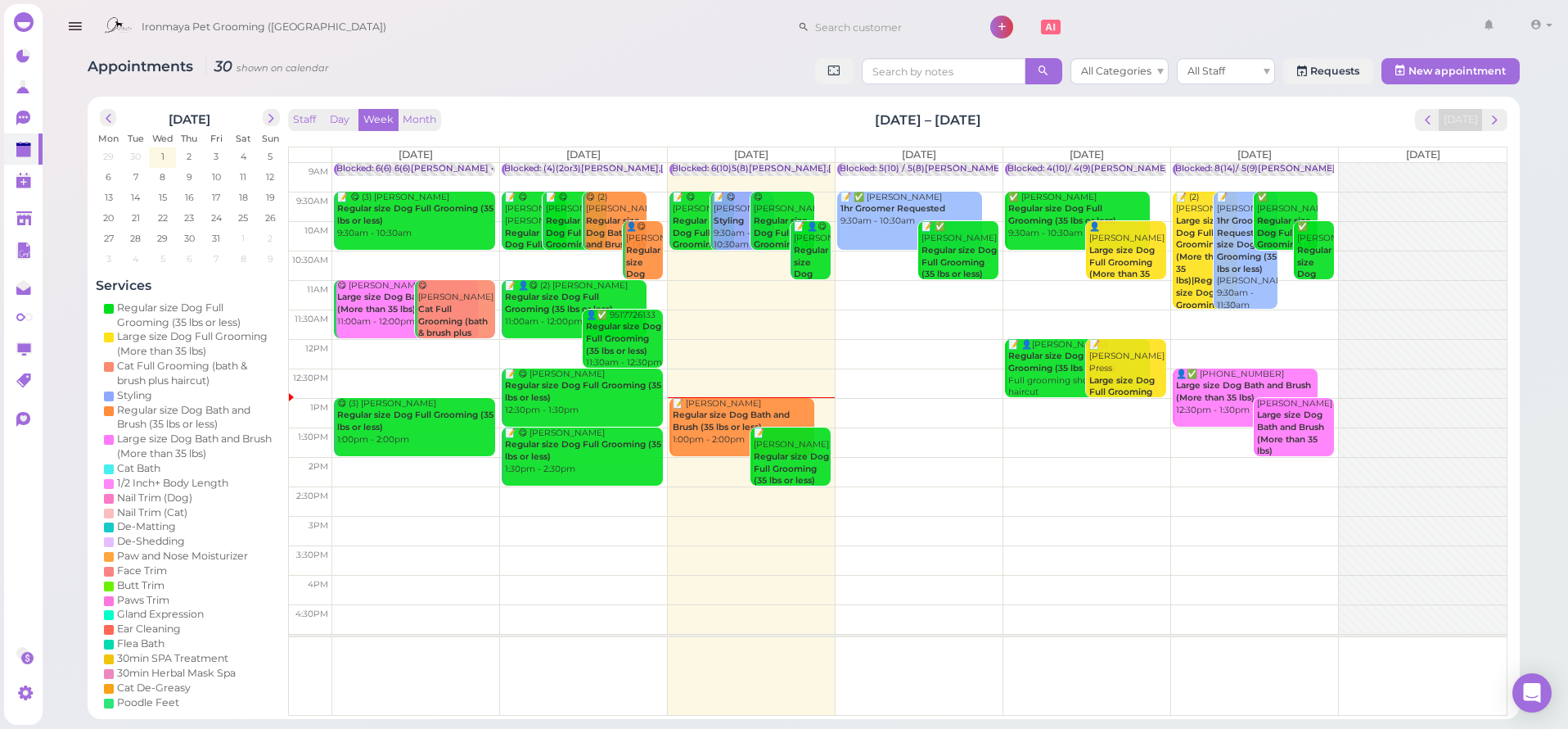
click at [703, 415] on b "Regular size Dog Bath and Brush (35 lbs or less)" at bounding box center [731, 421] width 117 height 23
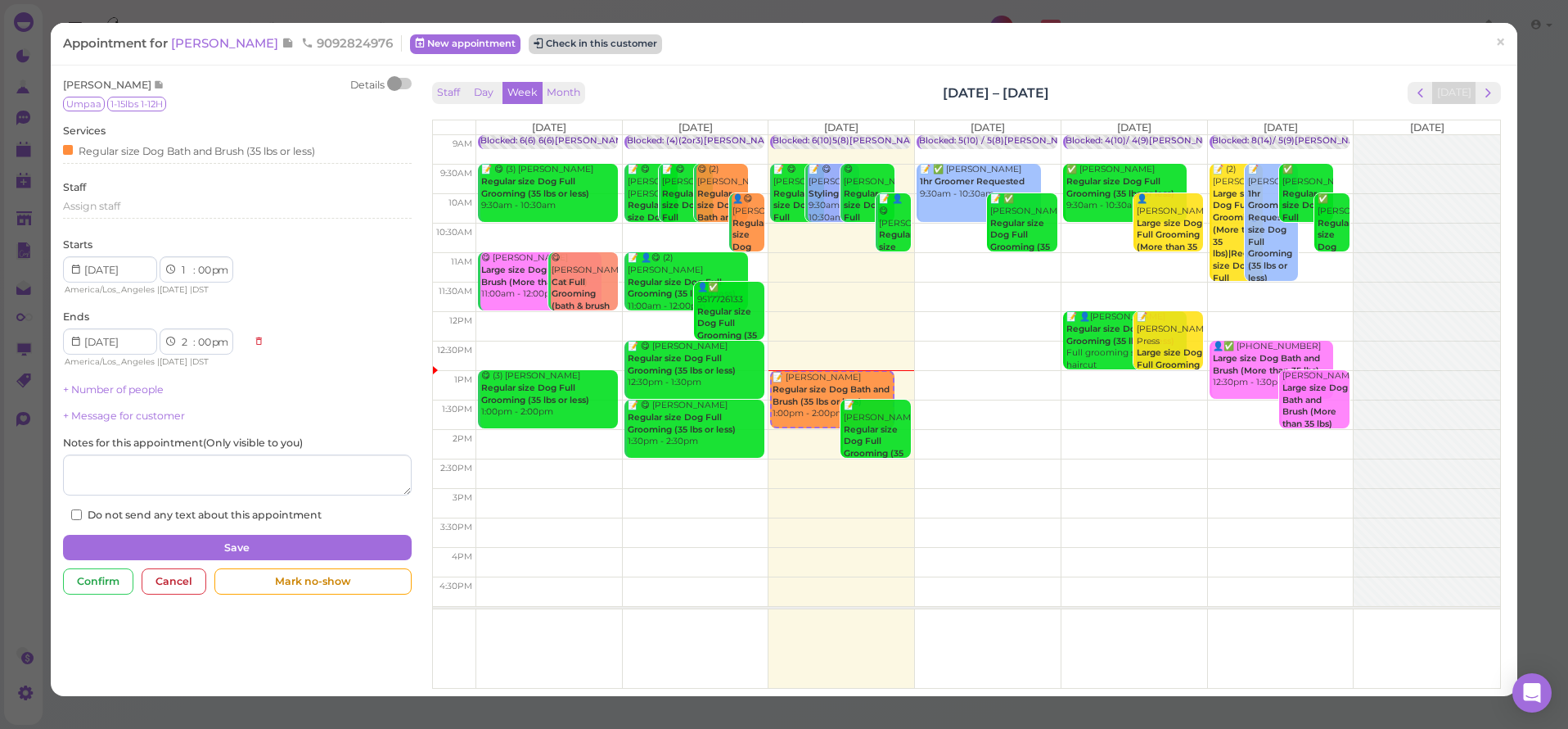
click at [572, 53] on button "Check in this customer" at bounding box center [595, 44] width 134 height 20
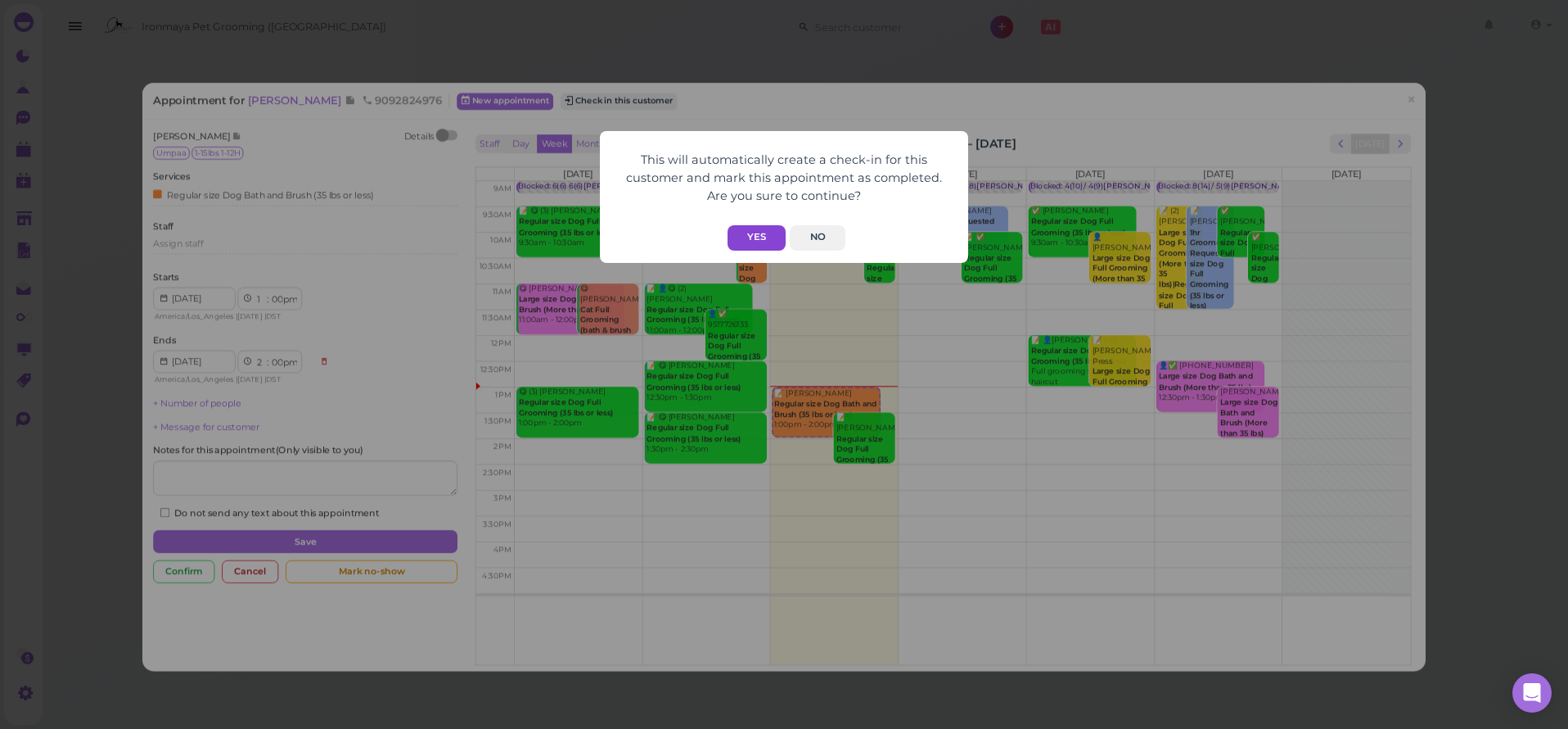
click at [762, 234] on button "Yes" at bounding box center [757, 237] width 58 height 25
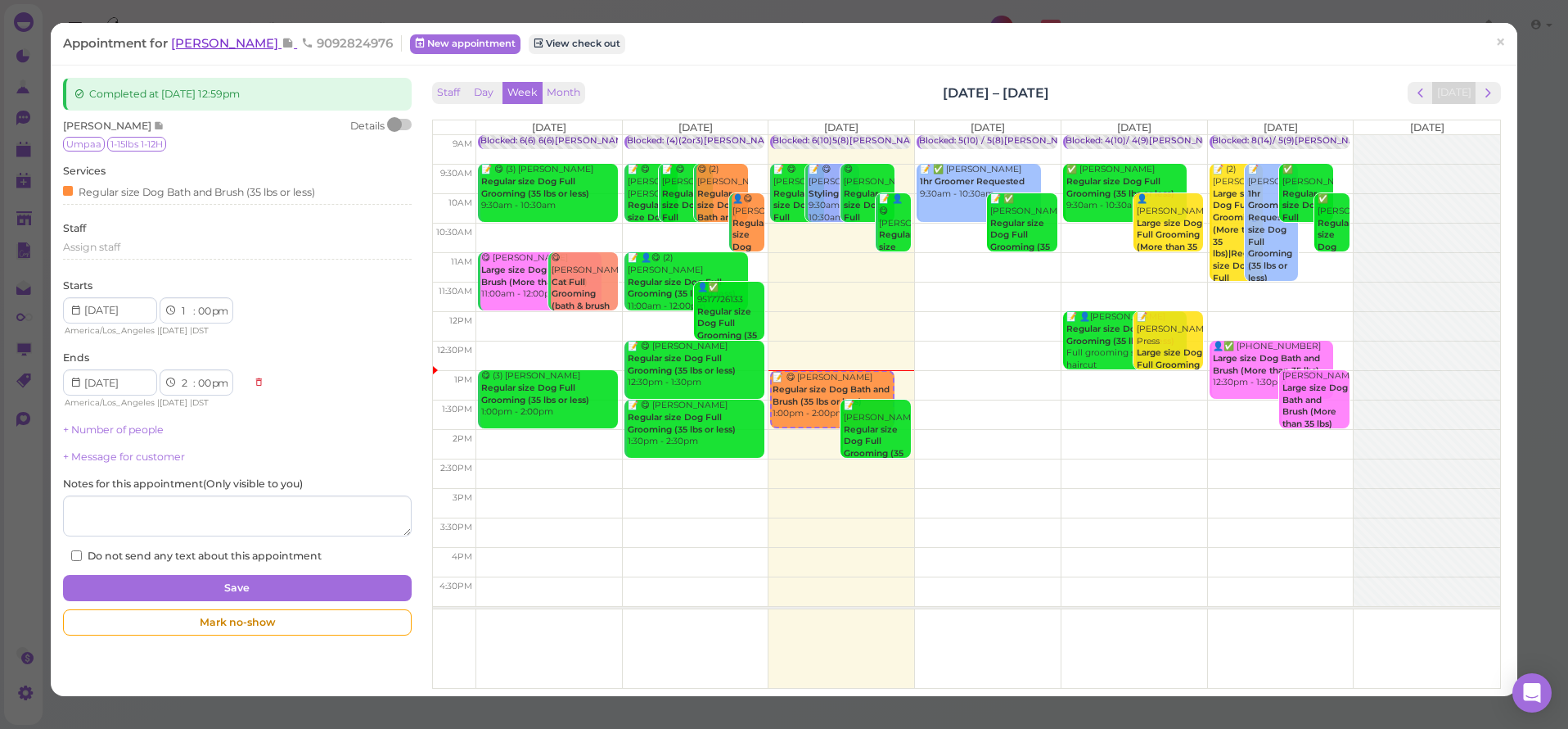
click at [202, 45] on span "[PERSON_NAME]" at bounding box center [226, 43] width 110 height 16
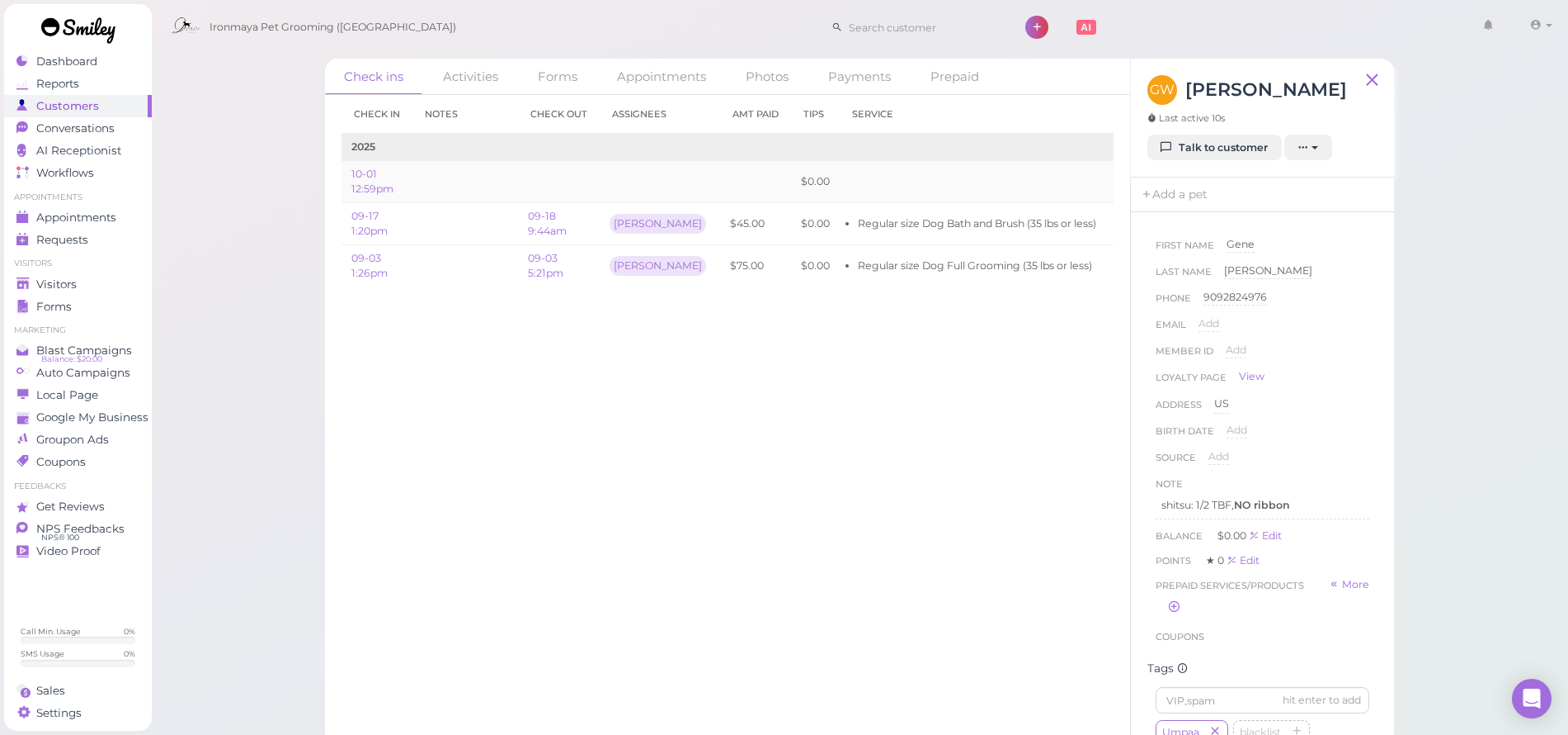
click at [1107, 182] on td "Edit" at bounding box center [1168, 182] width 123 height 42
click at [1116, 183] on link "Edit" at bounding box center [1125, 181] width 20 height 12
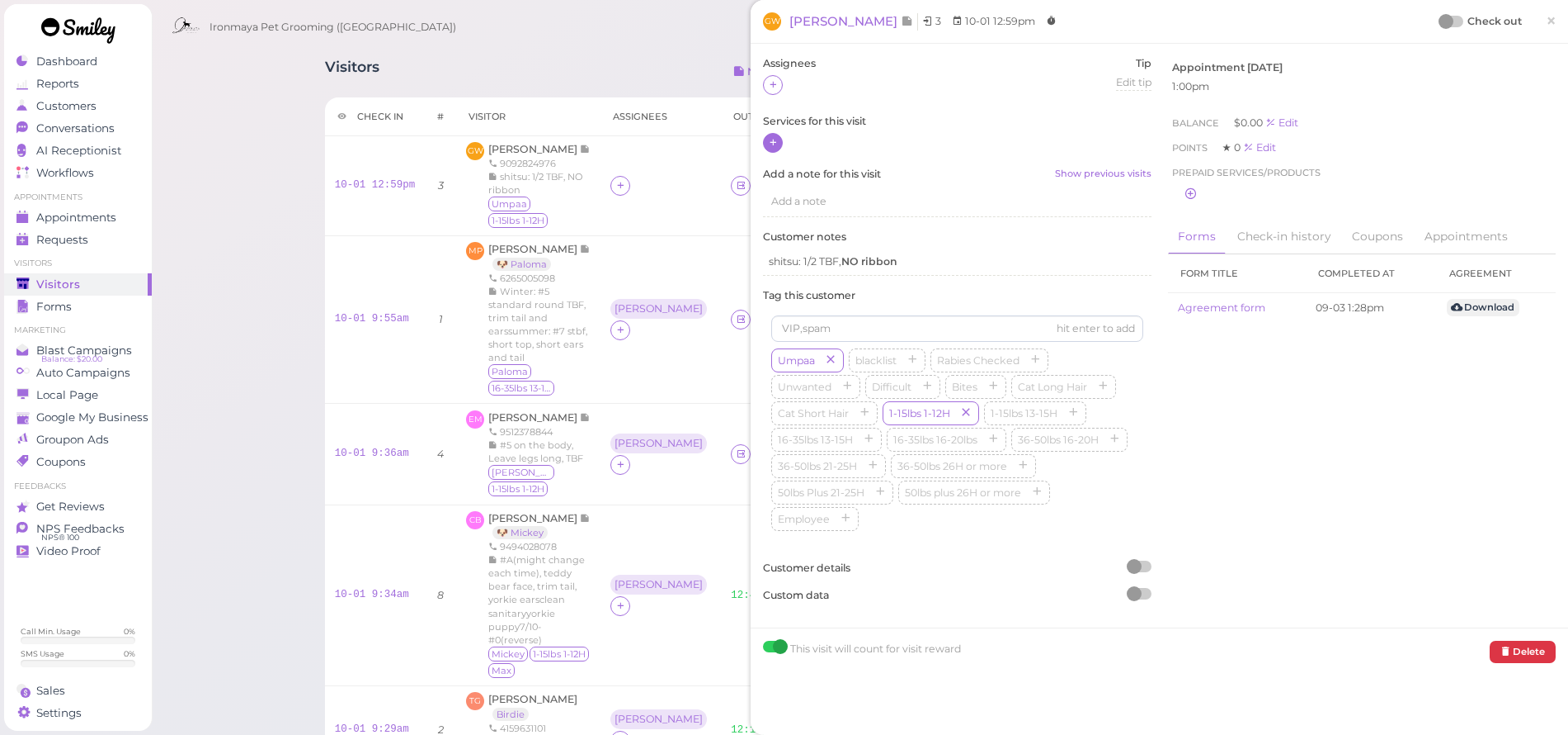
click at [776, 146] on icon at bounding box center [773, 142] width 10 height 12
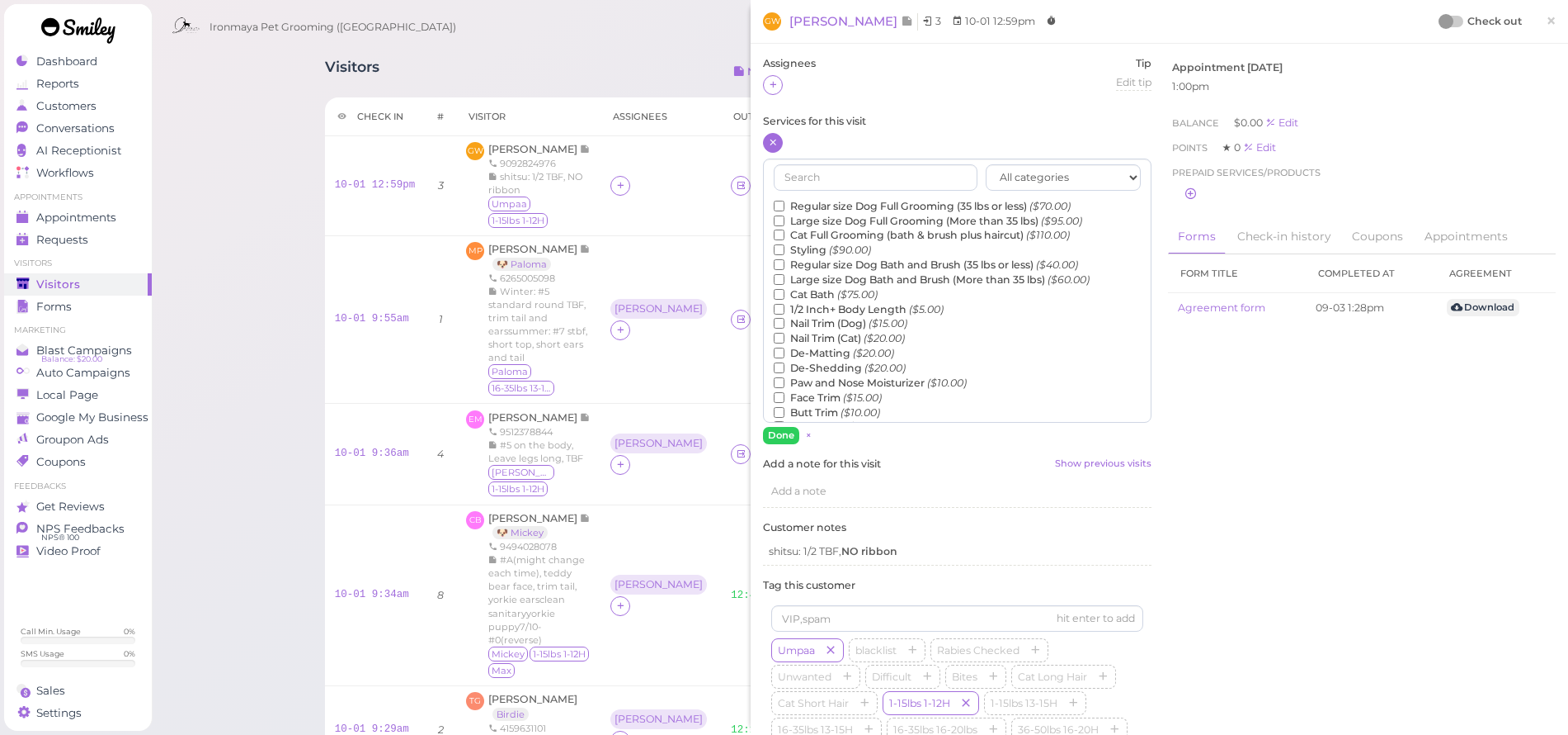
click at [805, 263] on label "Regular size Dog Bath and Brush (35 lbs or less) ($40.00)" at bounding box center [926, 265] width 304 height 15
click at [784, 263] on input "Regular size Dog Bath and Brush (35 lbs or less) ($40.00)" at bounding box center [779, 264] width 10 height 10
click at [787, 439] on button "Done" at bounding box center [781, 435] width 37 height 17
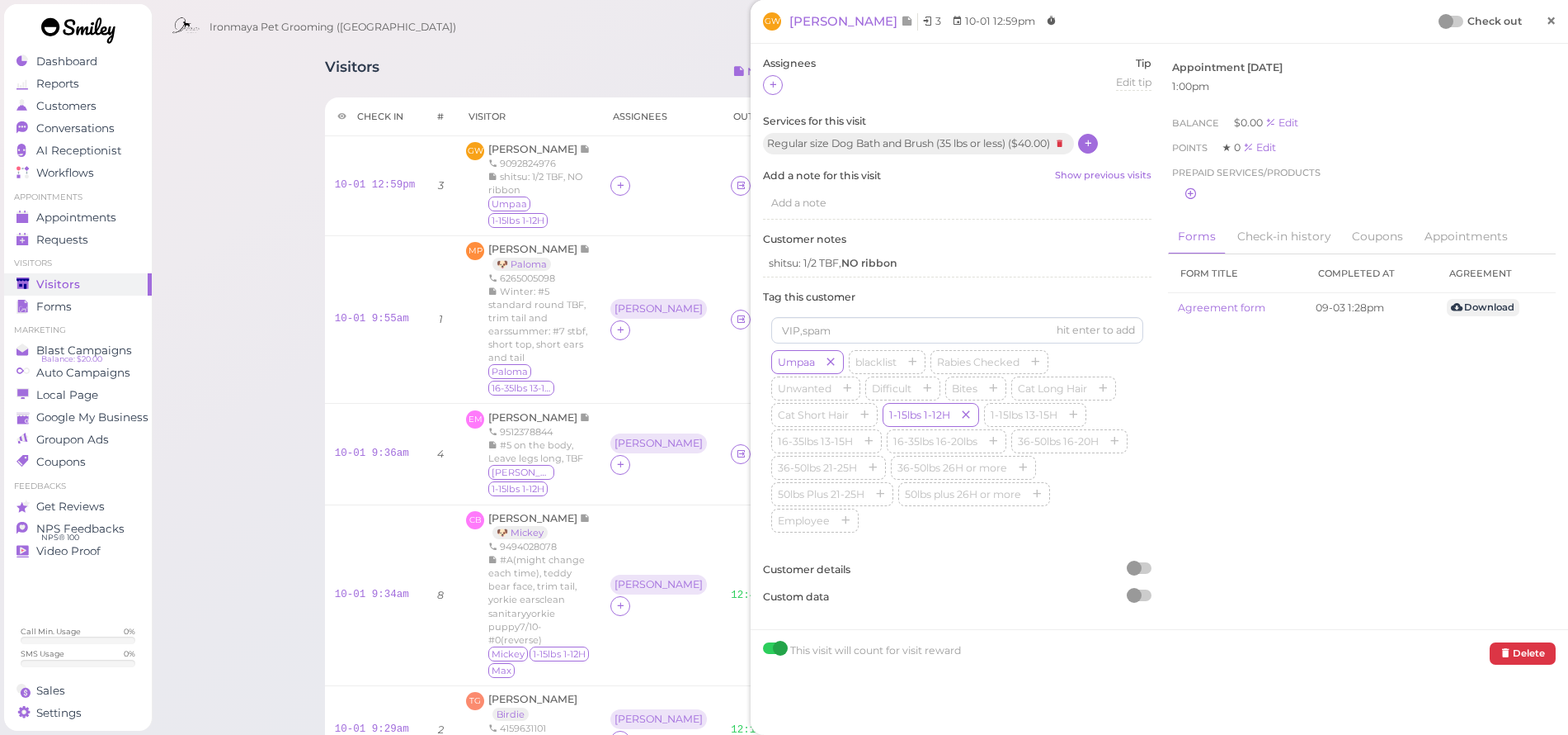
click at [1536, 23] on link "×" at bounding box center [1551, 22] width 30 height 39
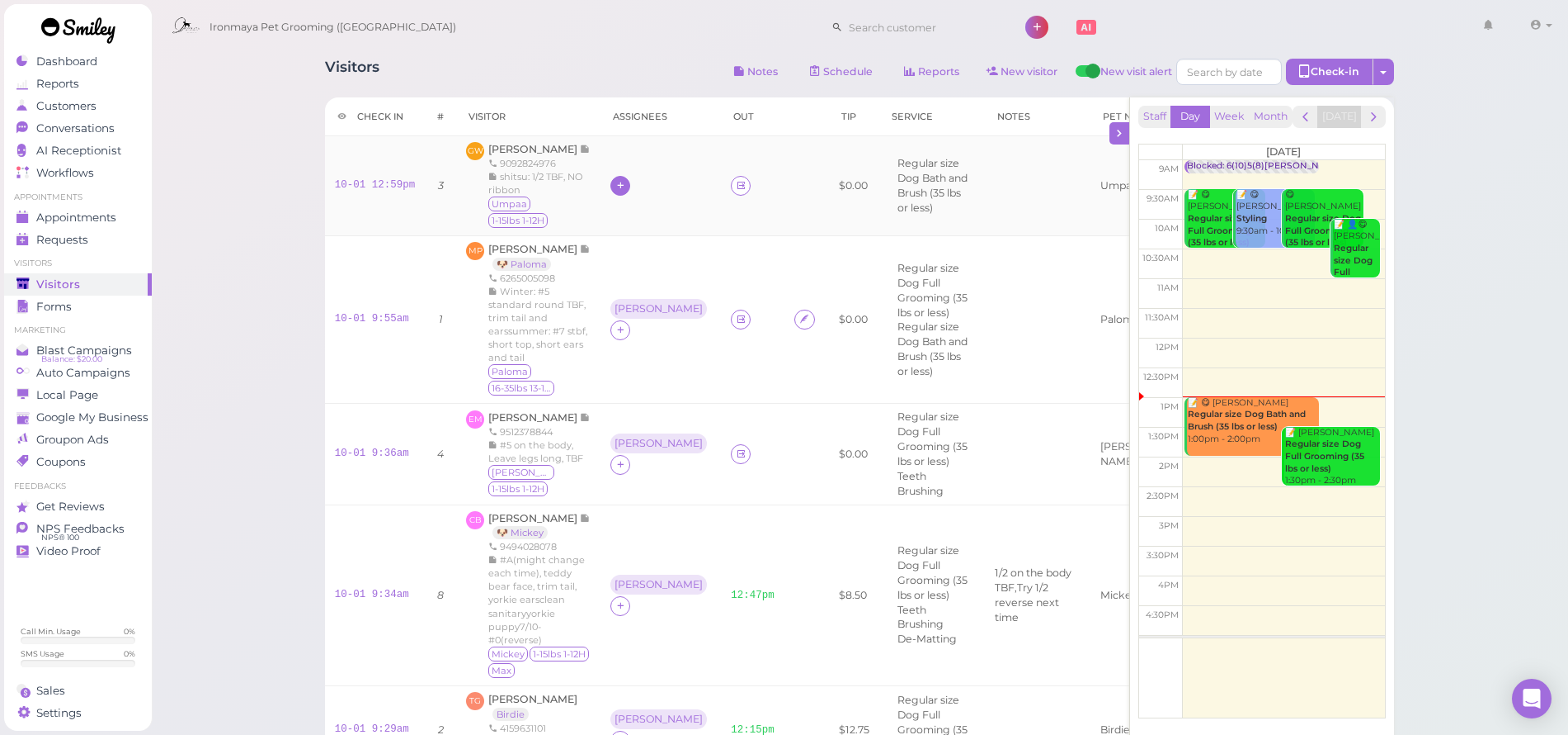
click at [615, 187] on icon at bounding box center [620, 185] width 10 height 12
click at [628, 283] on span "[PERSON_NAME]" at bounding box center [662, 287] width 104 height 12
click at [131, 222] on div "Appointments" at bounding box center [76, 217] width 119 height 14
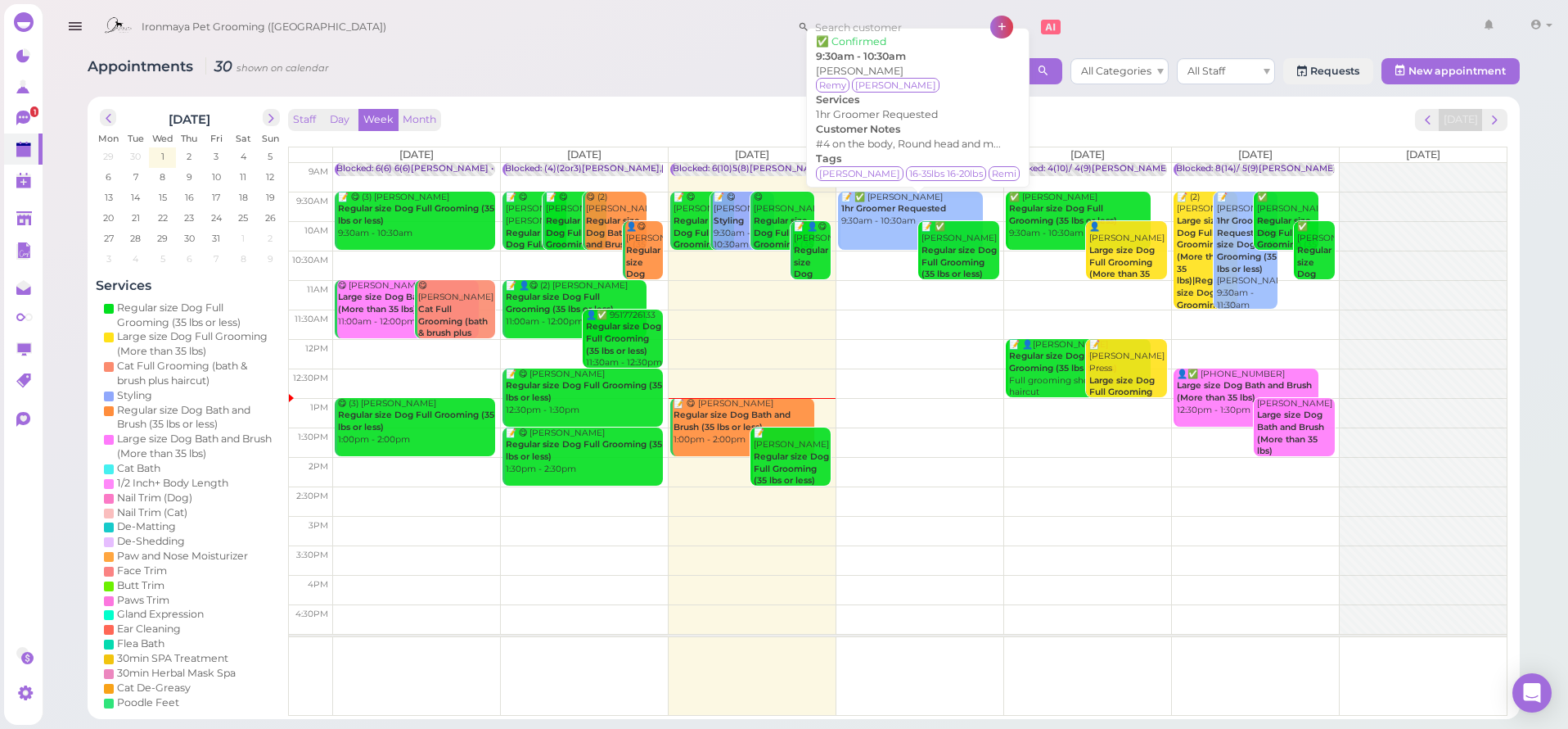
click at [889, 227] on link "📝 ✅ [PERSON_NAME] 1hr Groomer Requested 9:30am - 10:30am" at bounding box center [909, 221] width 145 height 58
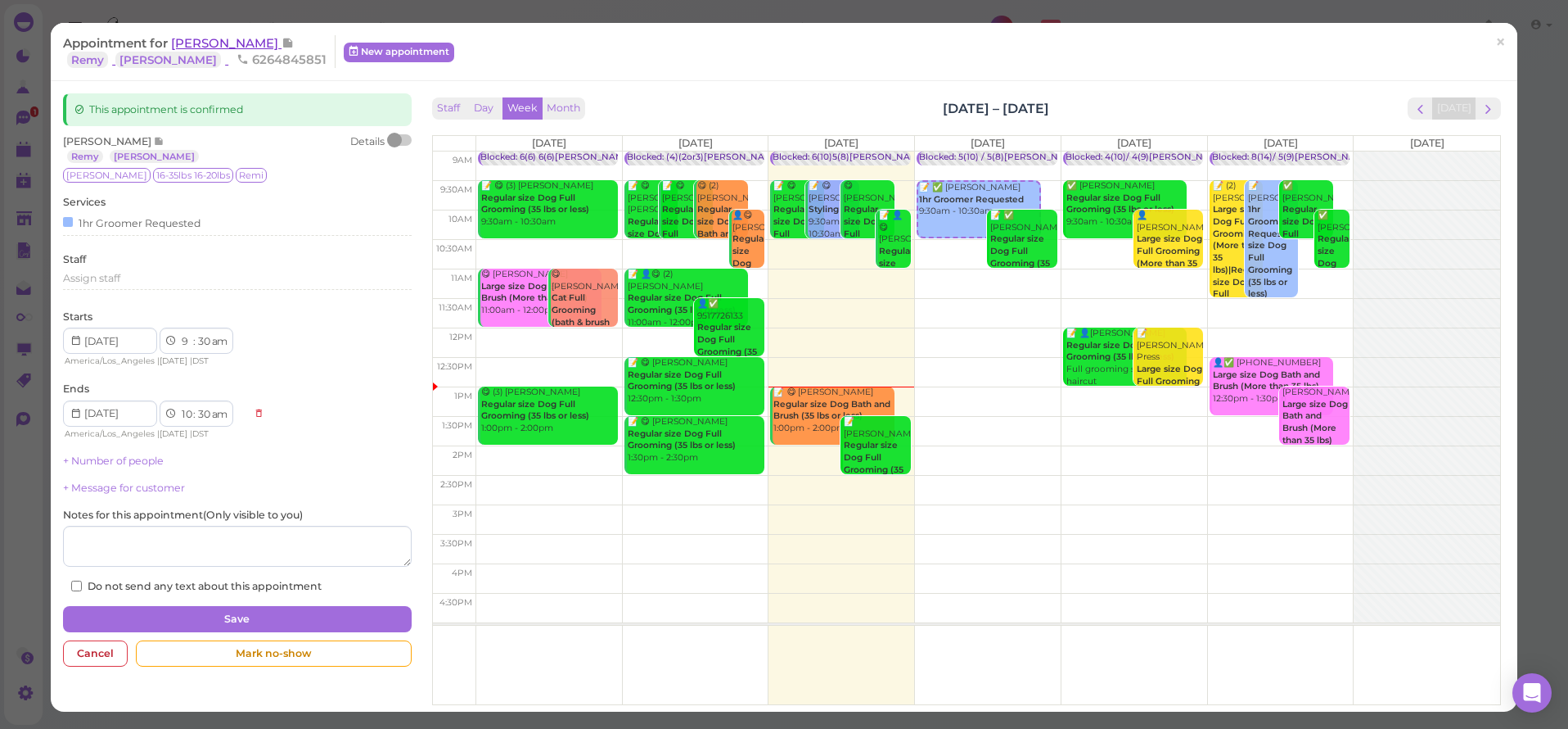
click at [235, 43] on span "[PERSON_NAME]" at bounding box center [226, 43] width 110 height 16
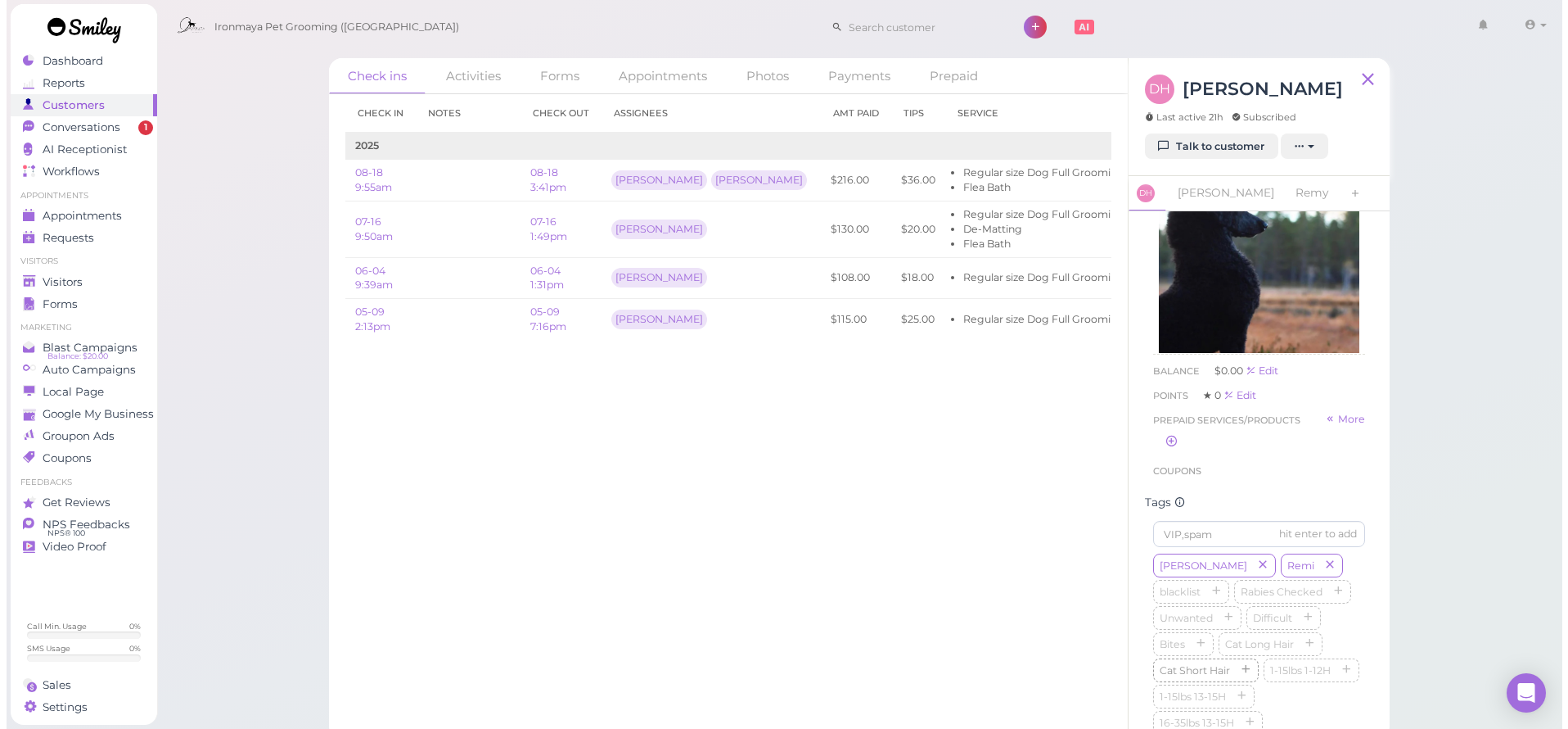
scroll to position [525, 0]
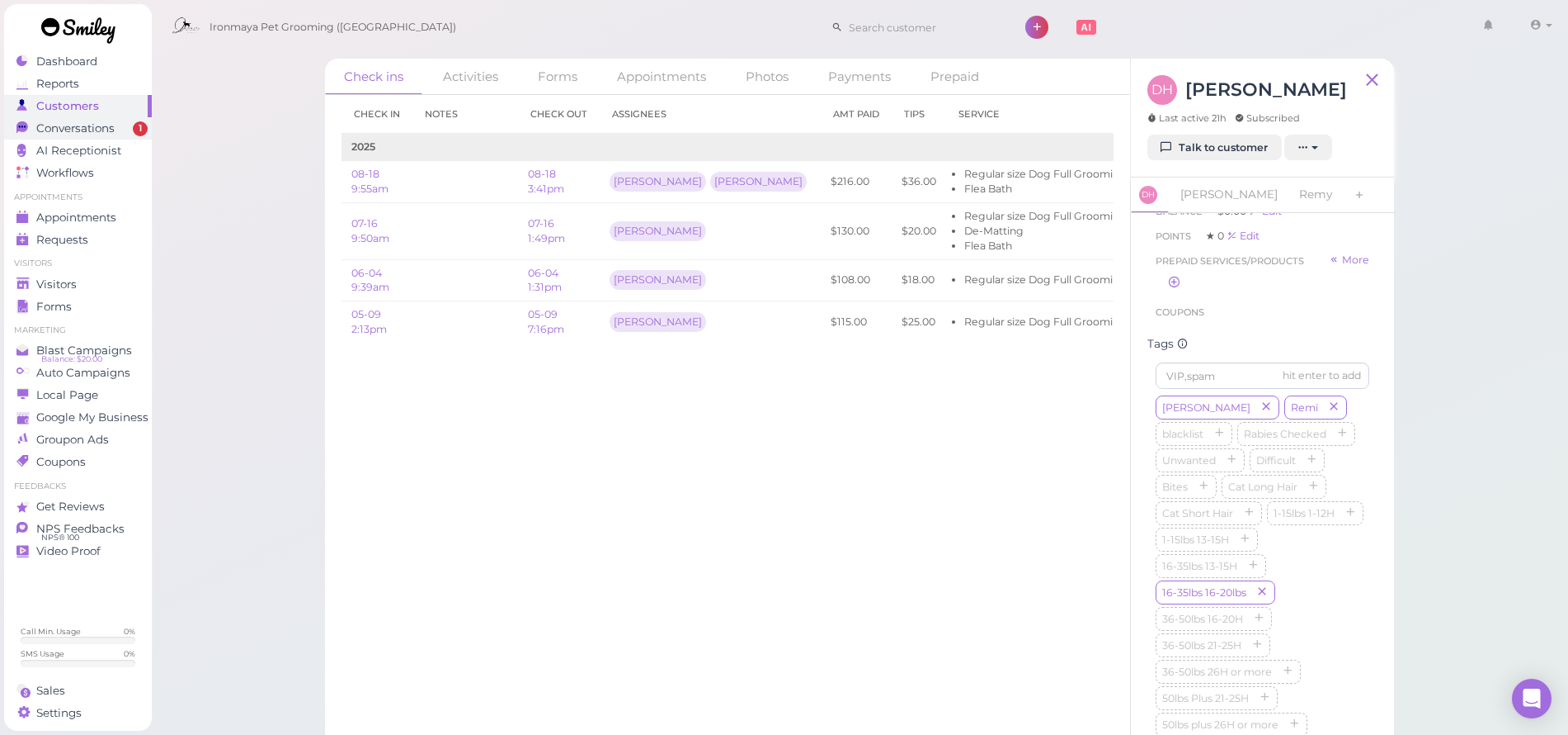
click at [92, 132] on span "Conversations" at bounding box center [75, 128] width 78 height 14
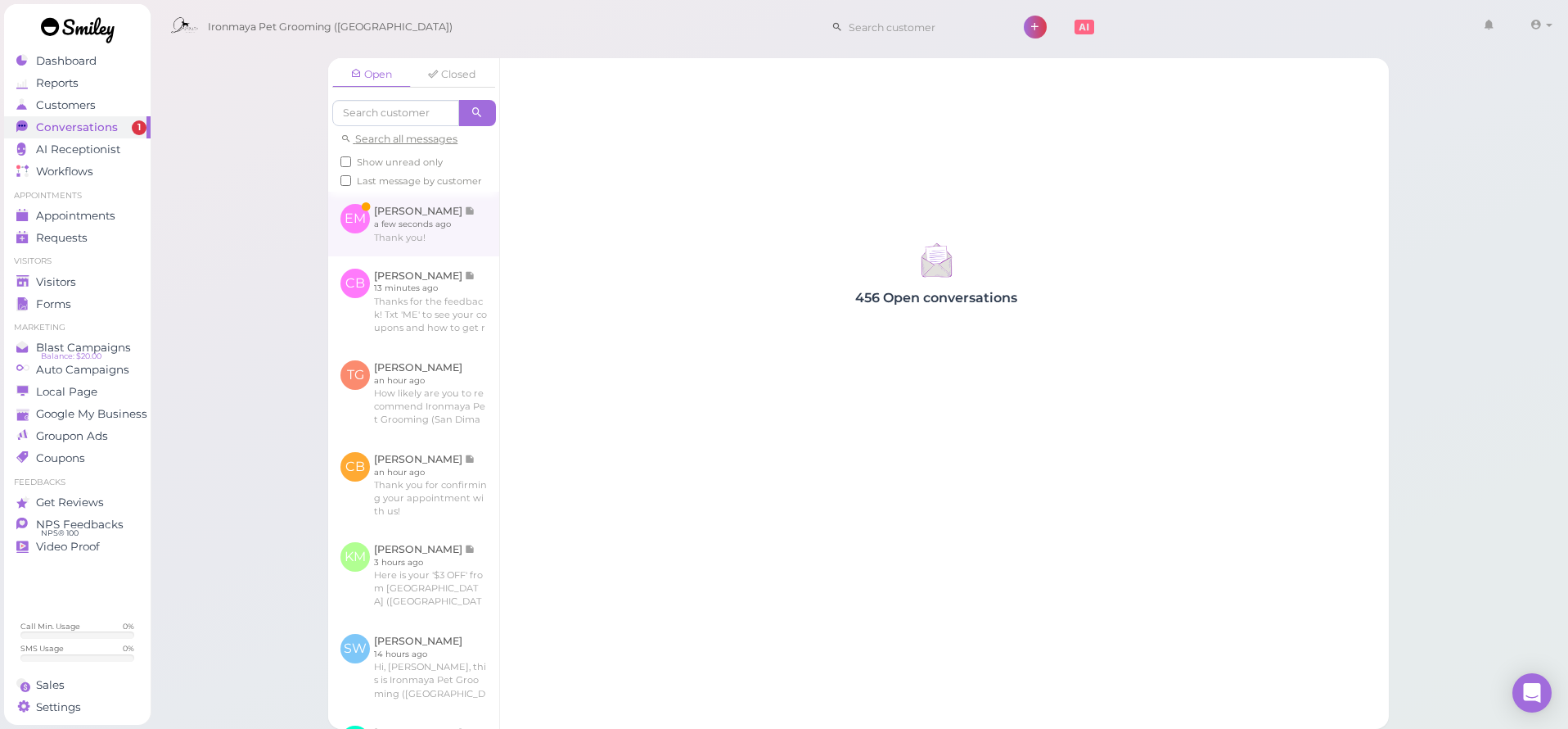
click at [435, 234] on link at bounding box center [413, 223] width 171 height 64
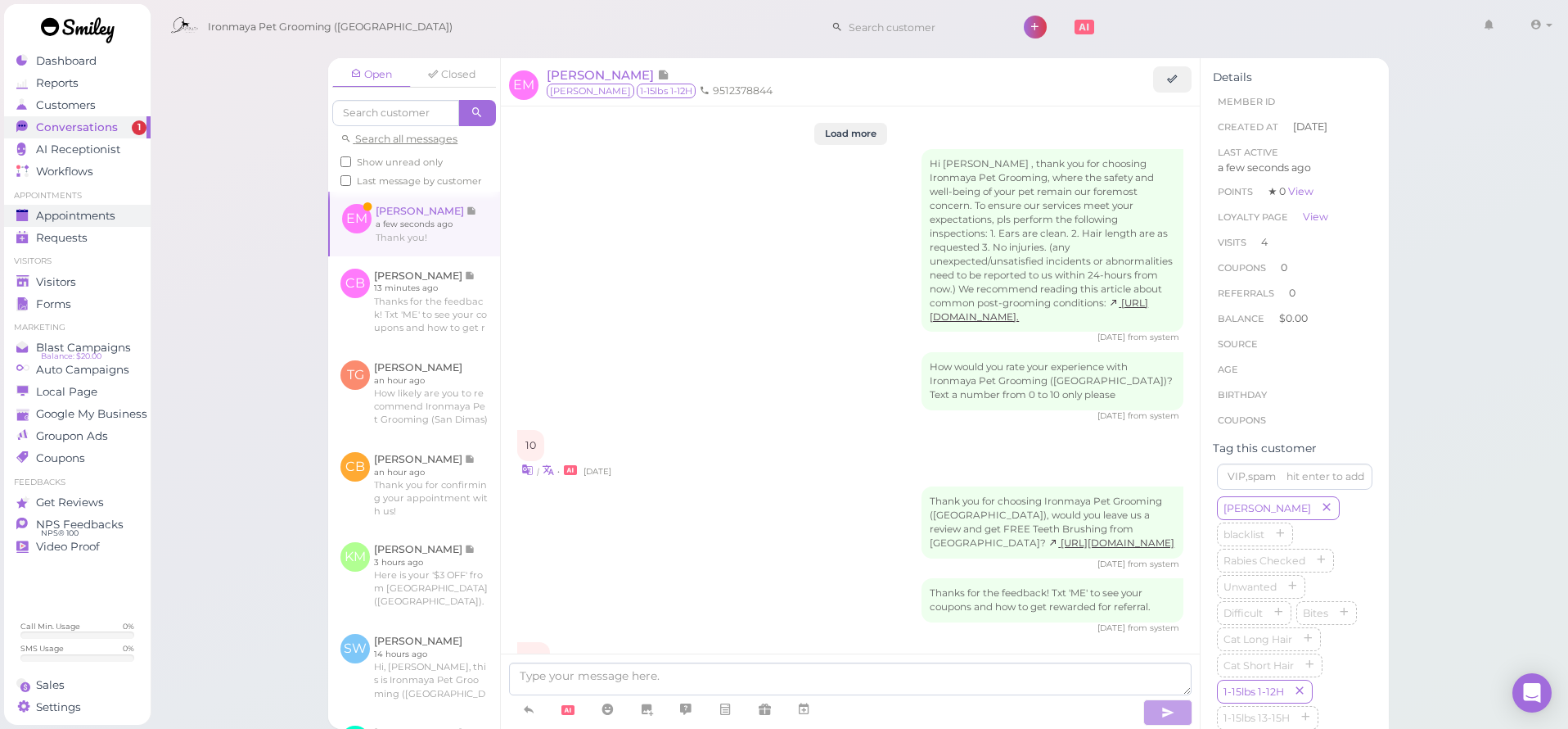
scroll to position [2023, 0]
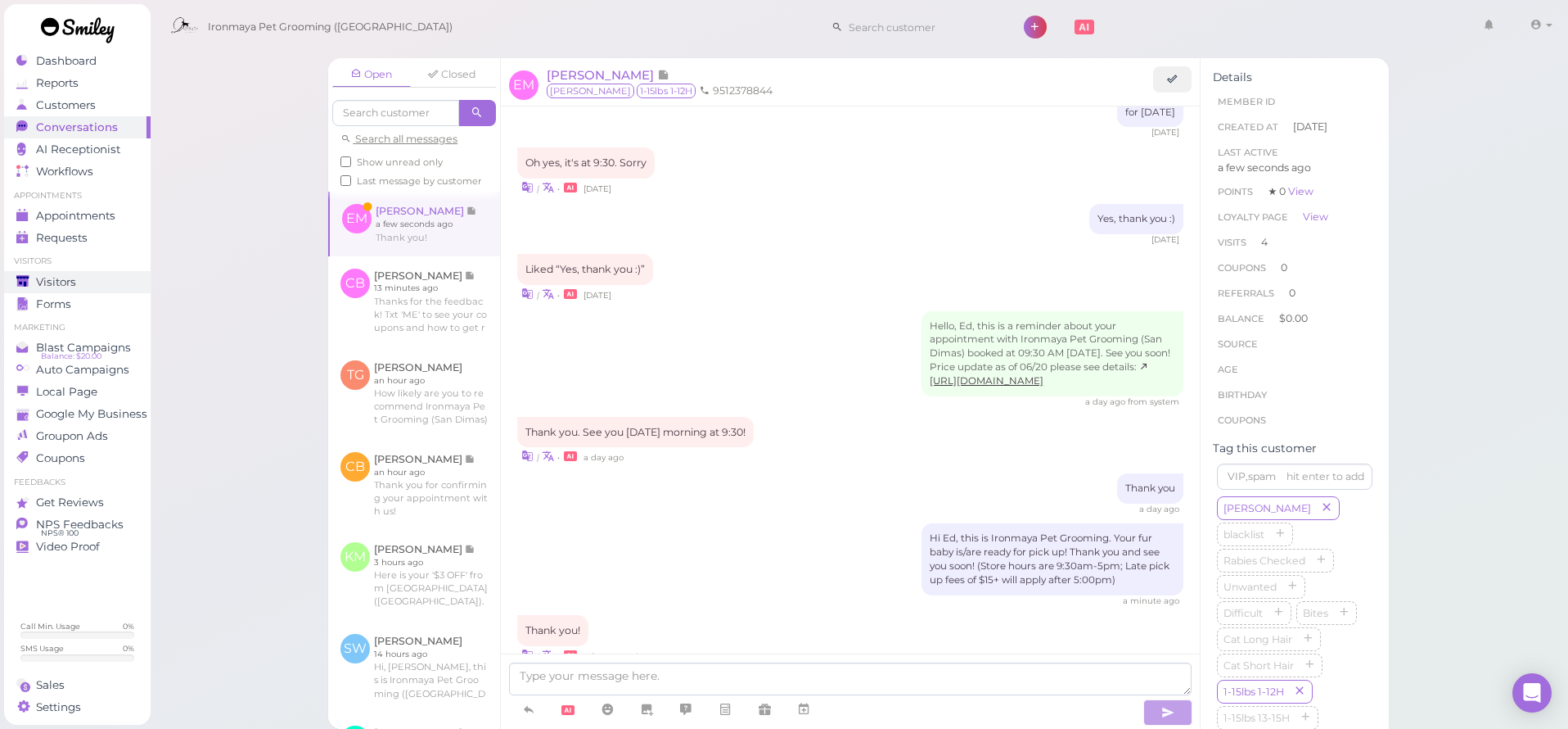
click at [95, 275] on div "Visitors" at bounding box center [76, 281] width 118 height 14
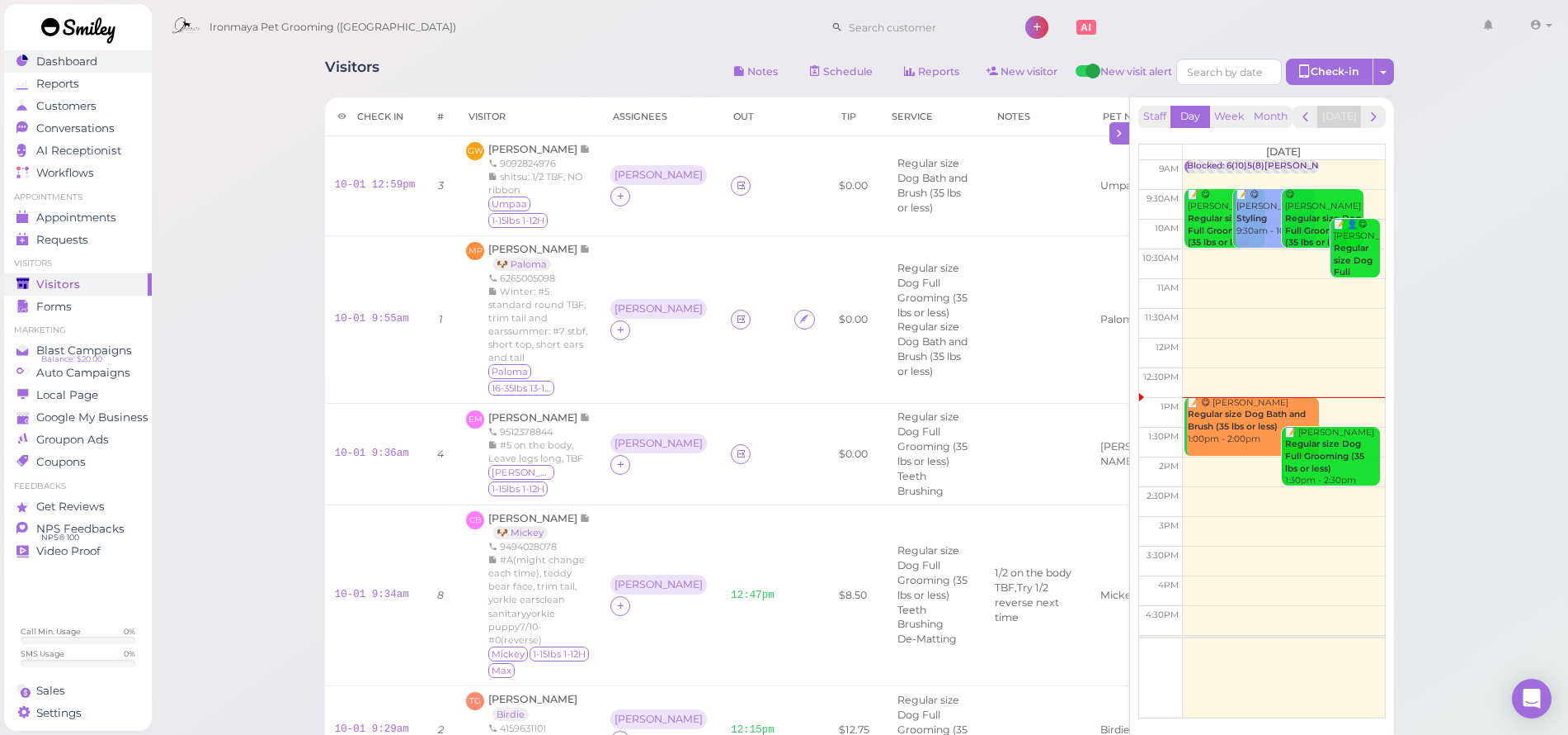
click at [52, 70] on link "Dashboard" at bounding box center [77, 61] width 148 height 23
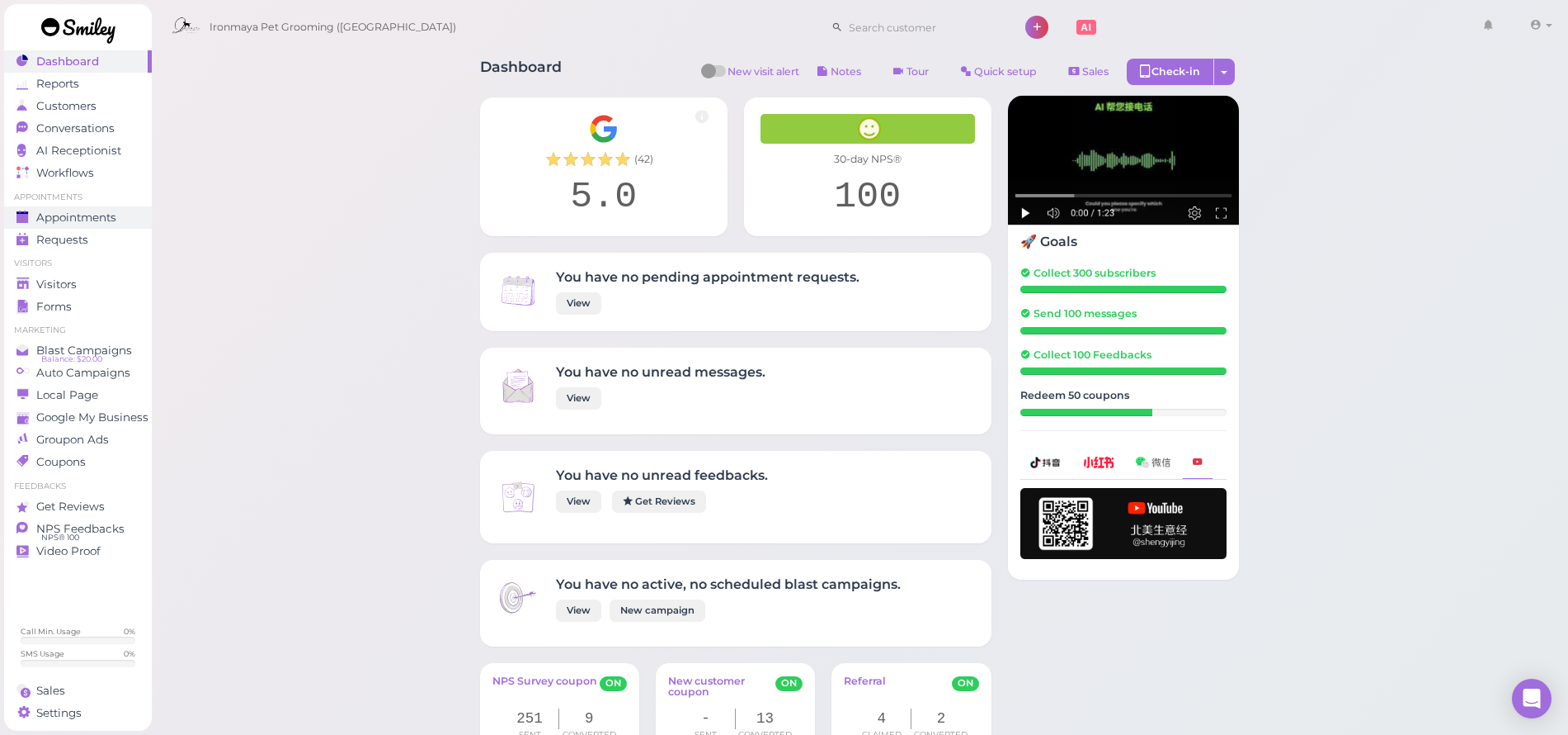
click at [109, 209] on link "Appointments" at bounding box center [77, 218] width 148 height 23
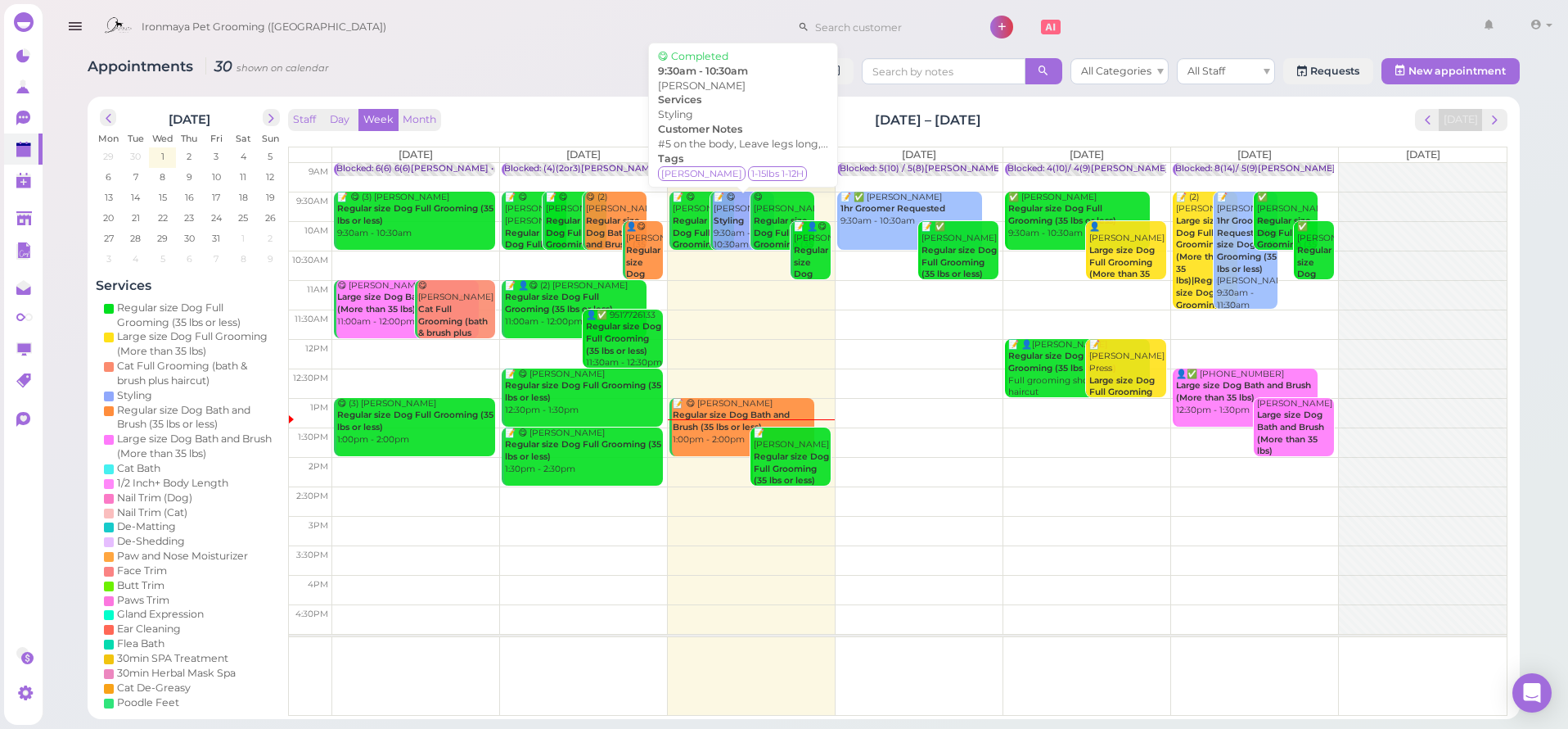
click at [729, 201] on div "📝 😋 [PERSON_NAME] 9:30am - 10:30am" at bounding box center [744, 222] width 62 height 60
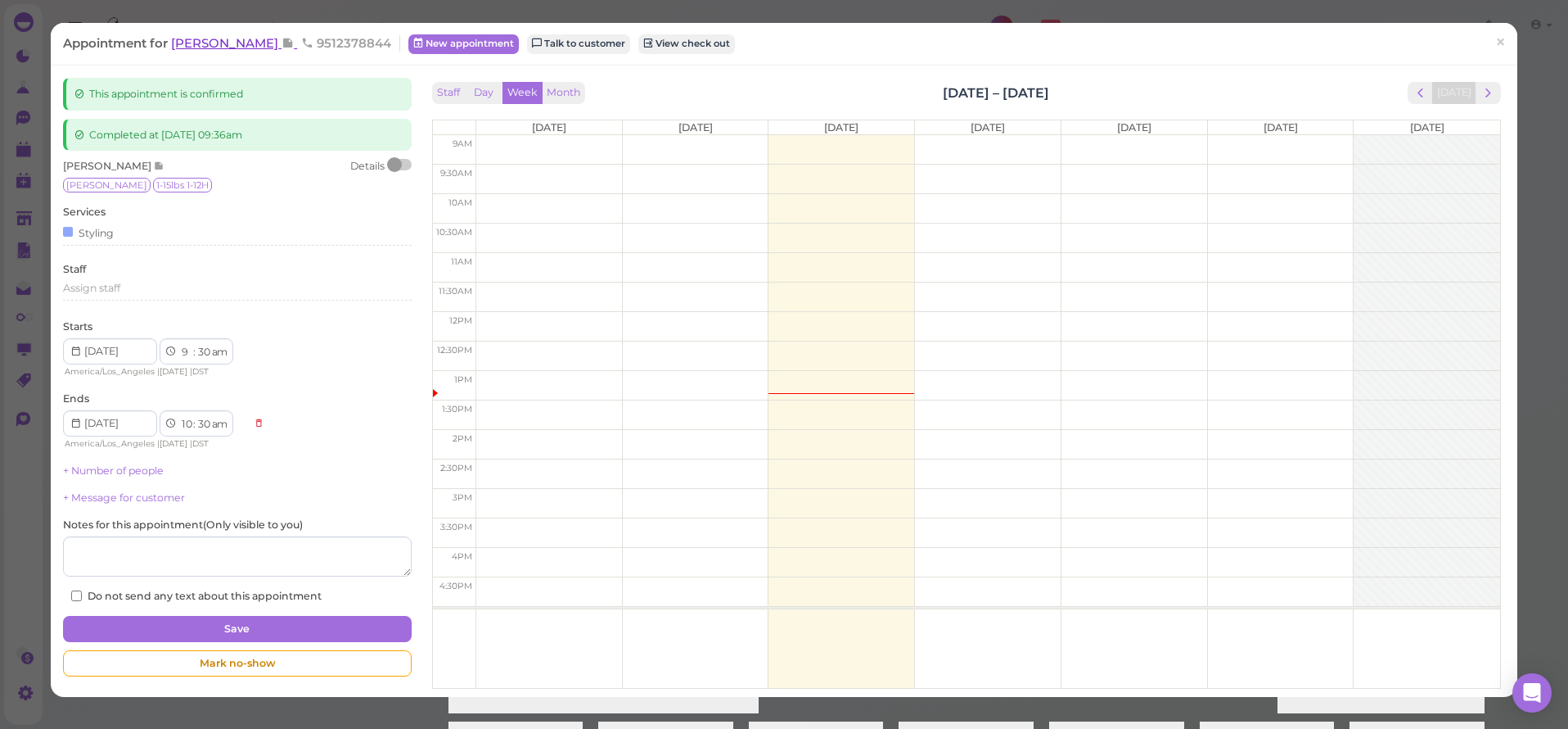
click at [225, 40] on span "[PERSON_NAME]" at bounding box center [226, 43] width 110 height 16
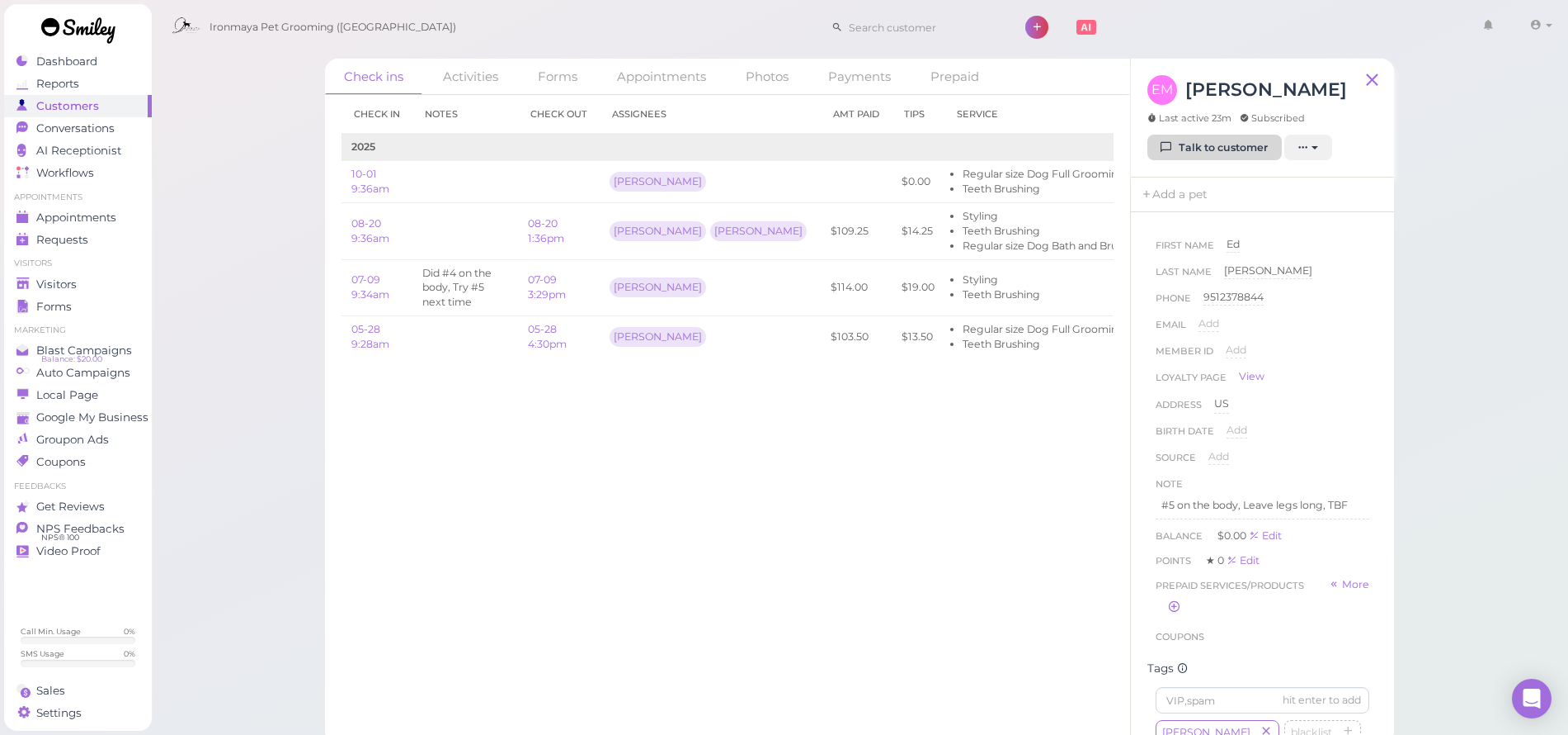
click at [1219, 141] on link "Talk to customer" at bounding box center [1214, 148] width 135 height 26
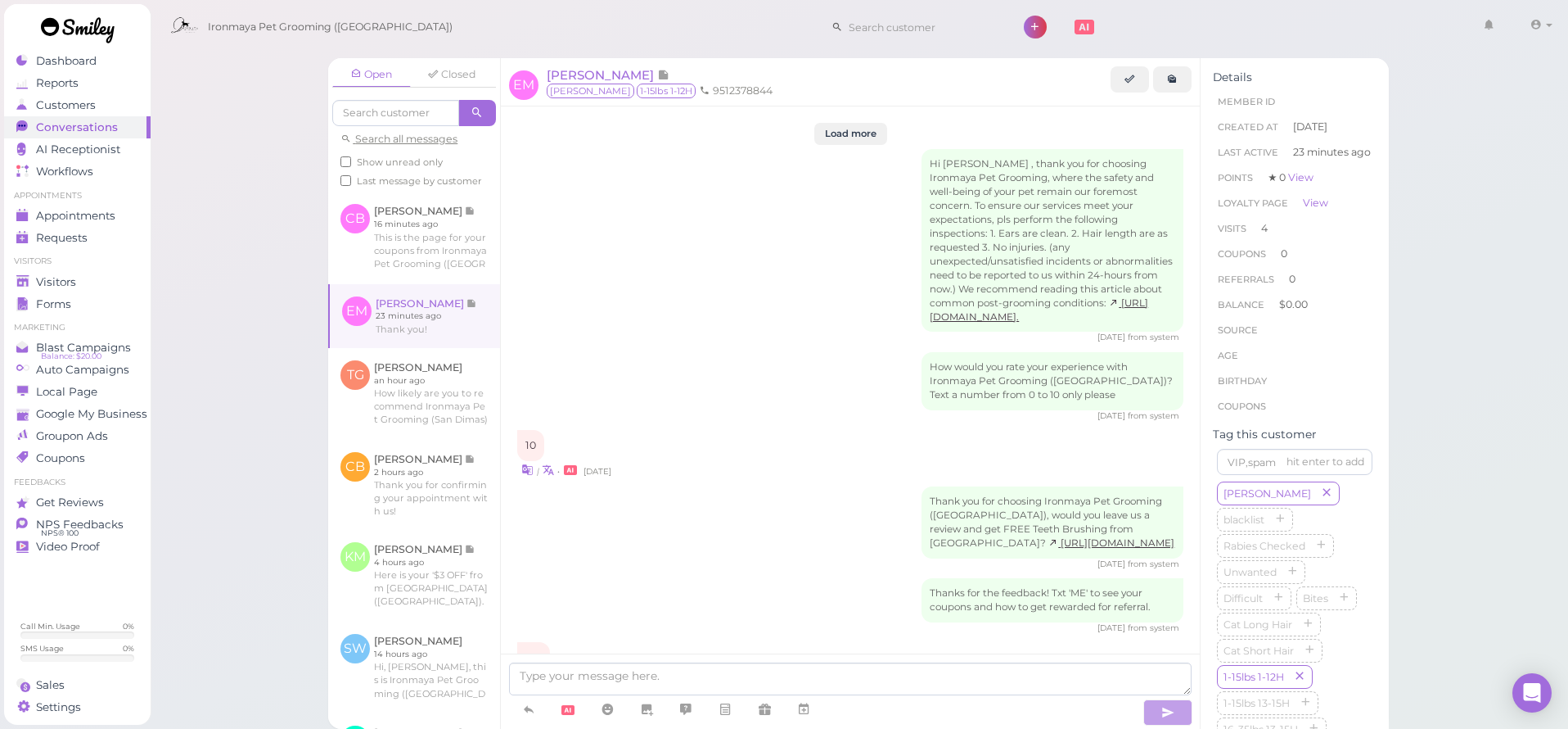
scroll to position [2023, 0]
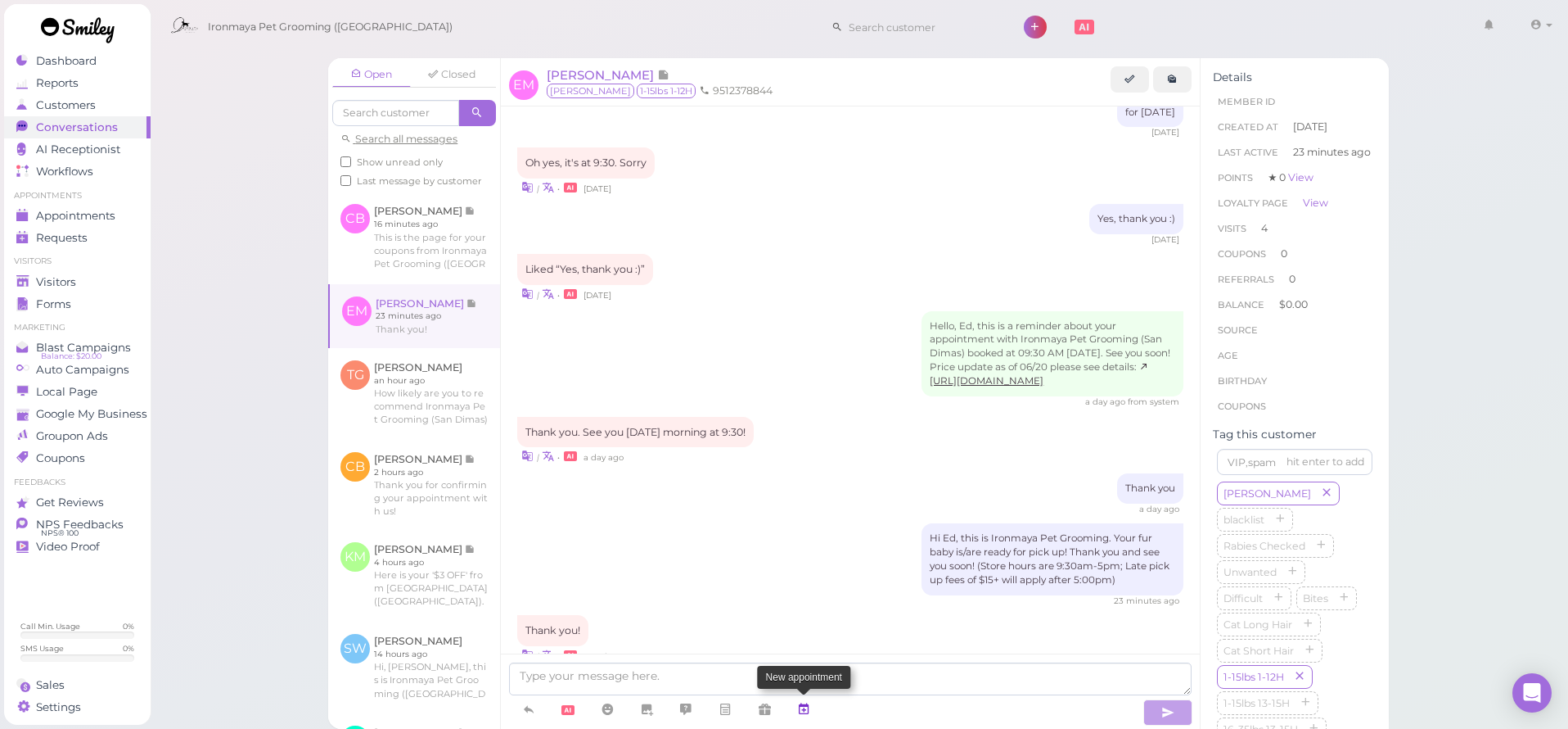
click at [812, 714] on link at bounding box center [804, 709] width 39 height 29
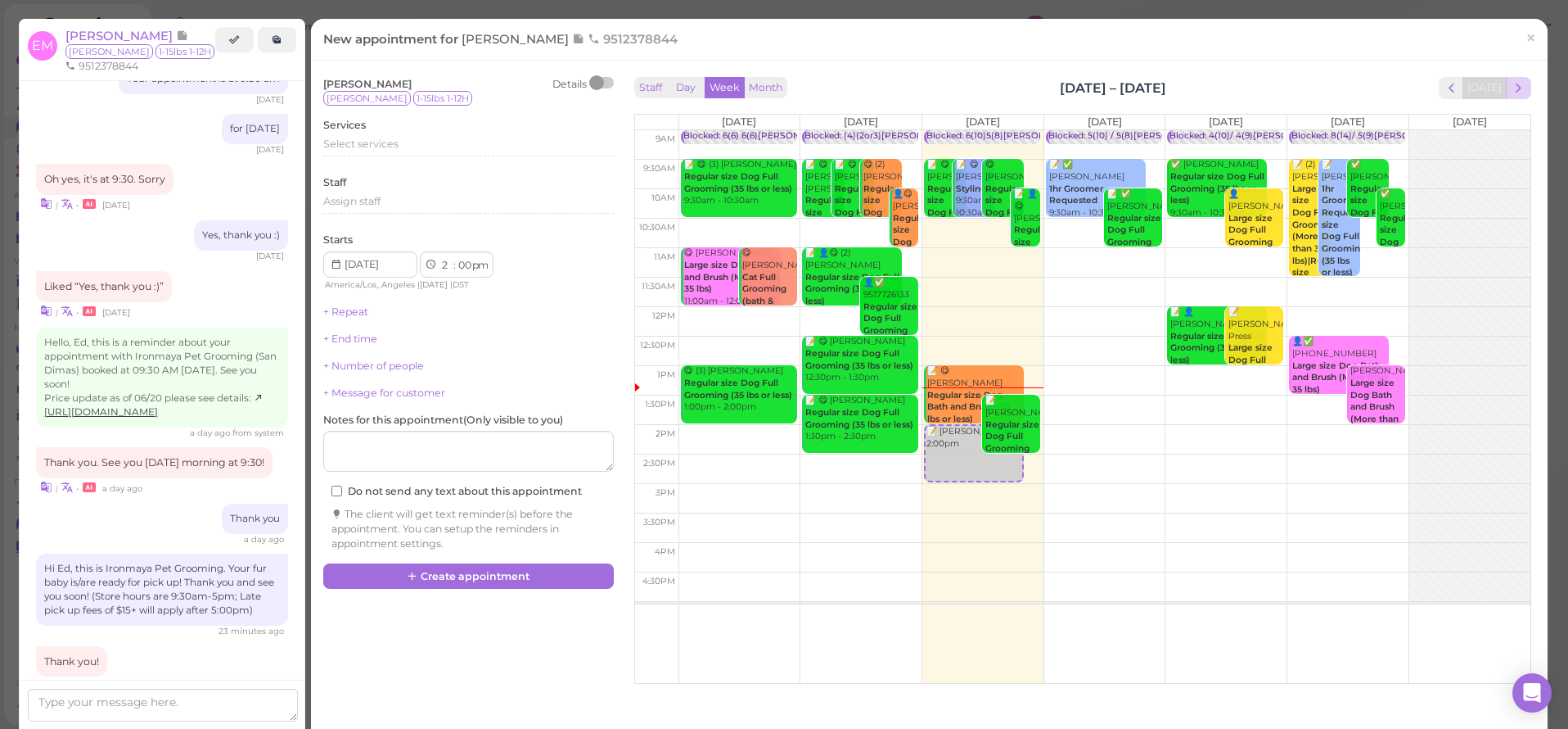
click at [1511, 88] on span "next" at bounding box center [1518, 88] width 16 height 16
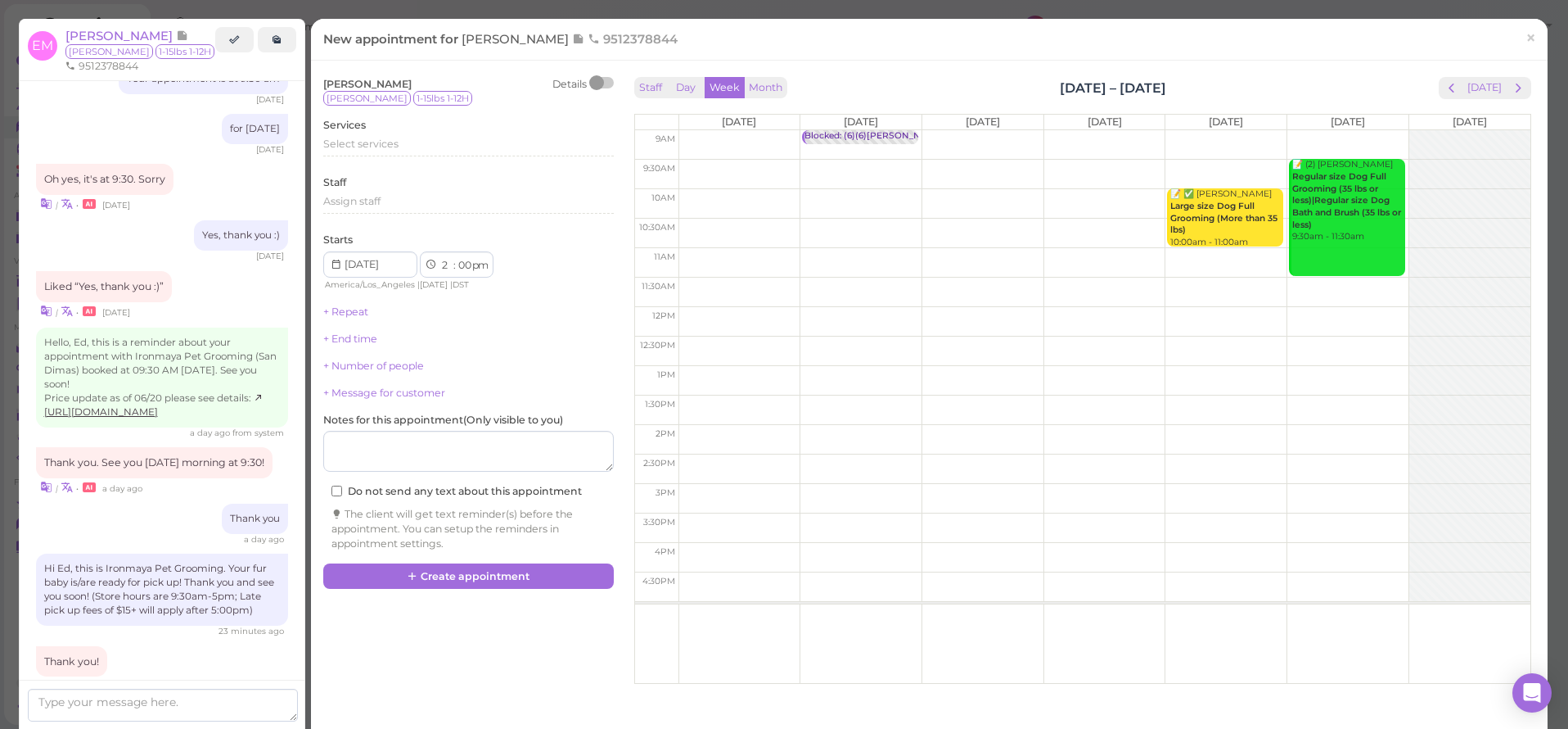
click at [1511, 88] on span "next" at bounding box center [1518, 88] width 16 height 16
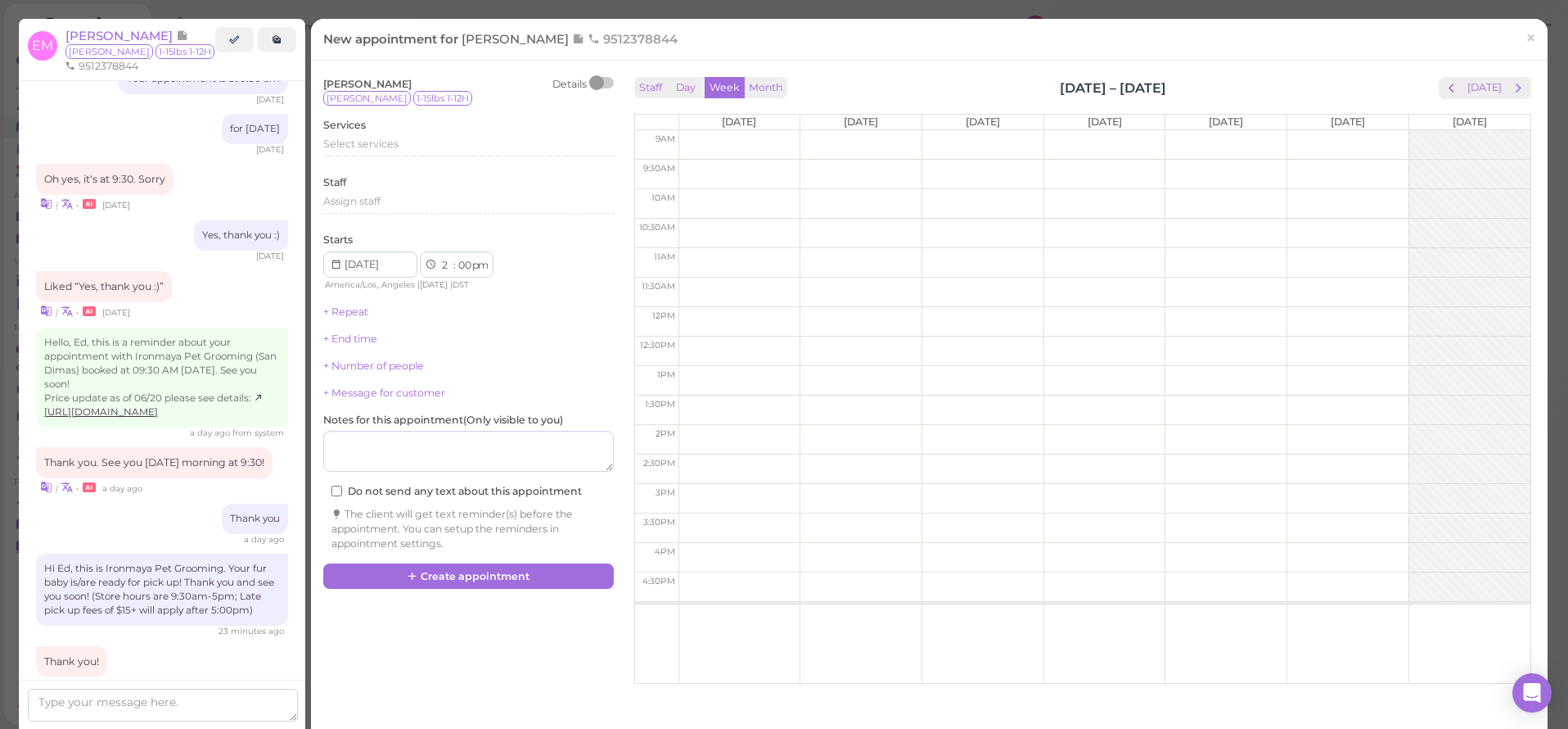
click at [1511, 88] on span "next" at bounding box center [1518, 88] width 16 height 16
click at [974, 162] on td at bounding box center [1105, 175] width 852 height 30
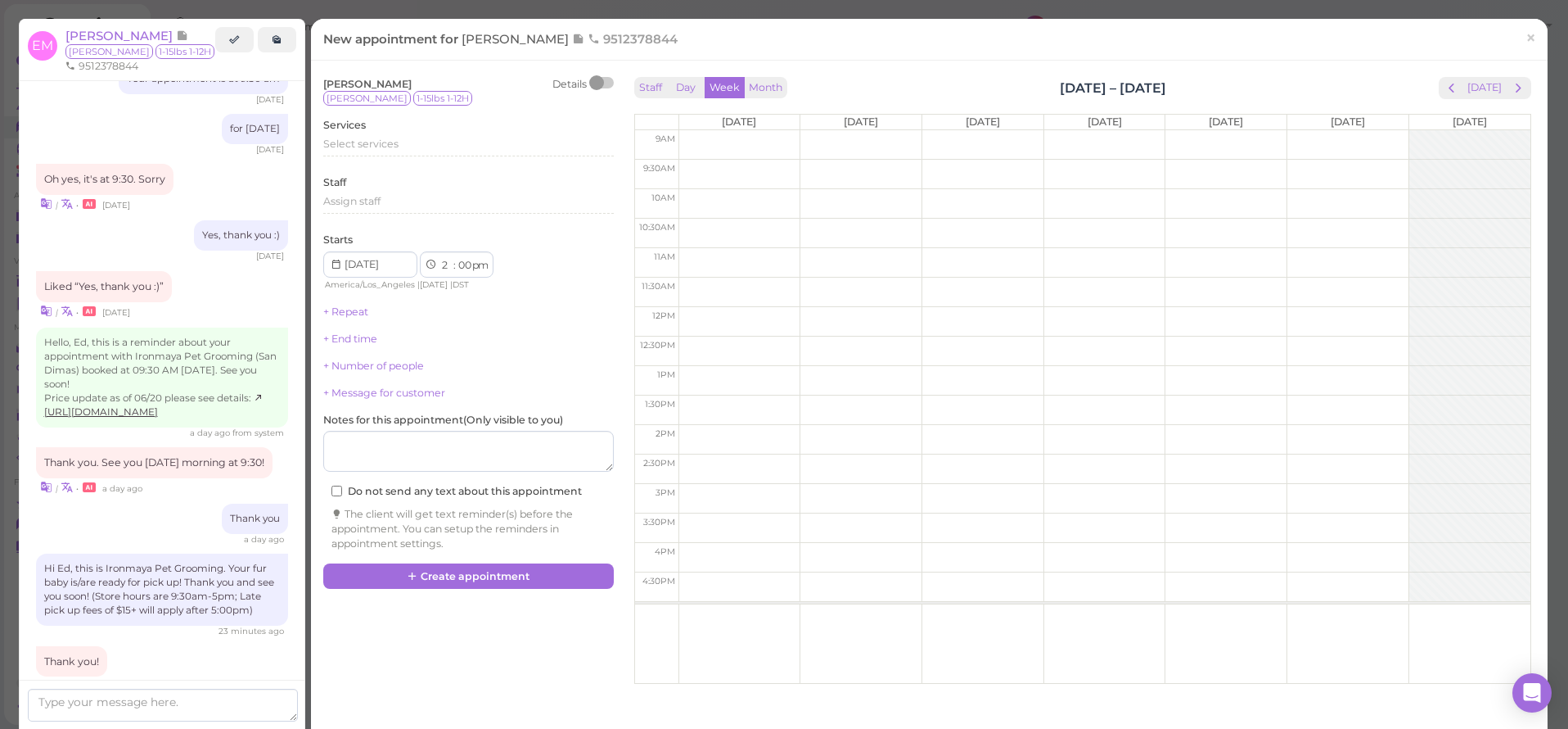
type input "[DATE]"
select select "9"
select select "30"
select select "am"
click at [355, 142] on span "Select services" at bounding box center [361, 143] width 76 height 12
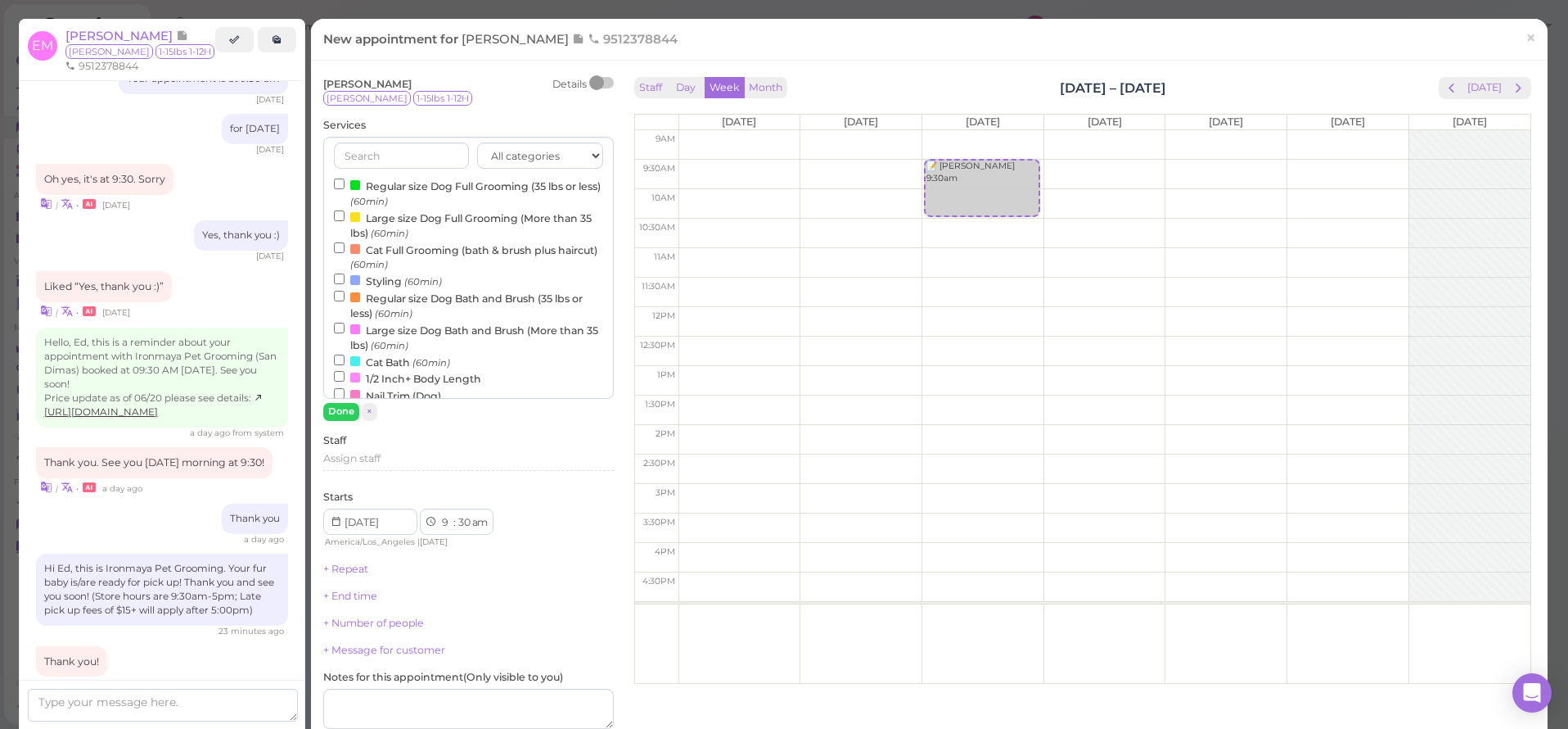
click at [395, 275] on label "Styling (60min)" at bounding box center [388, 280] width 108 height 17
click at [345, 275] on input "Styling (60min)" at bounding box center [338, 279] width 10 height 10
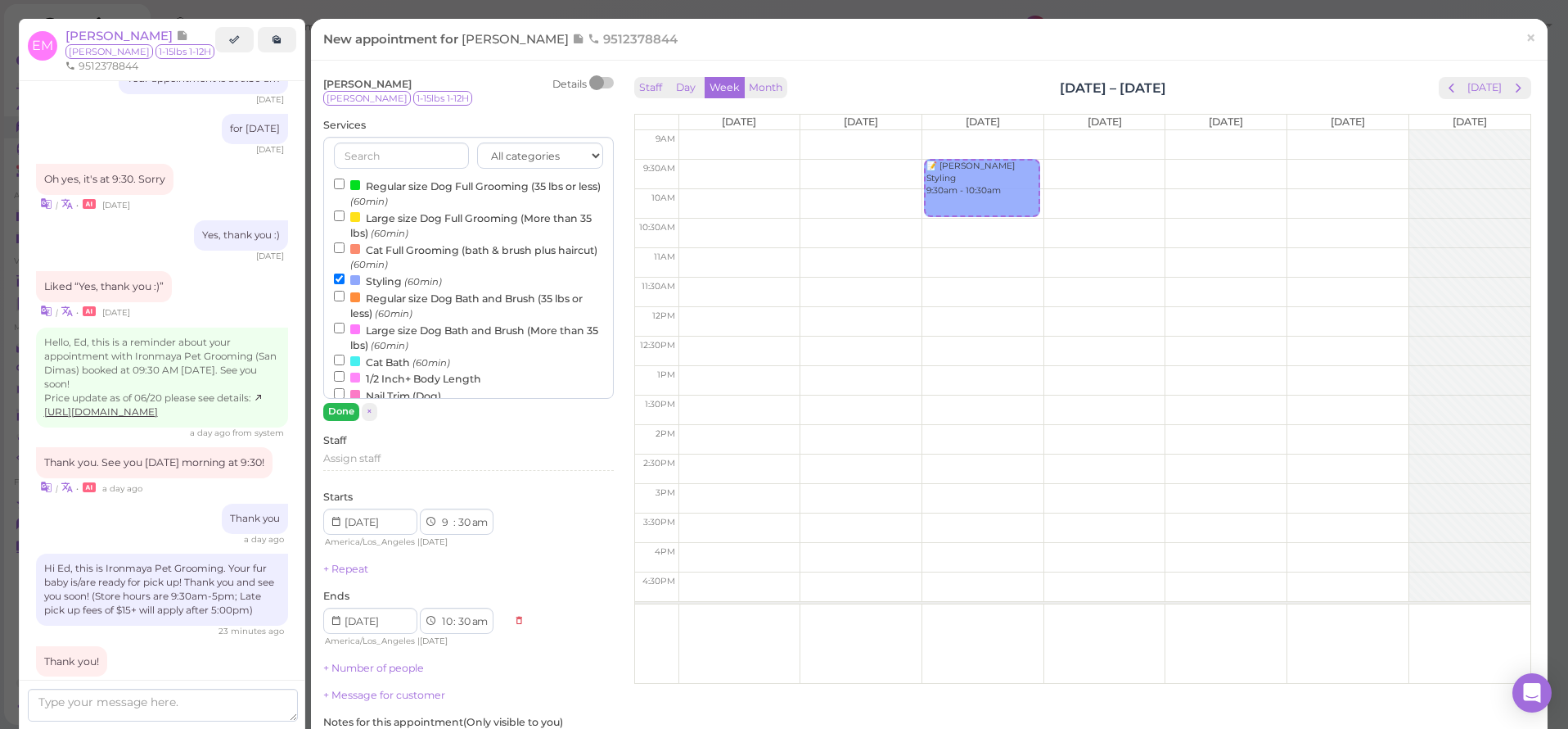
click at [339, 417] on button "Done" at bounding box center [341, 411] width 36 height 17
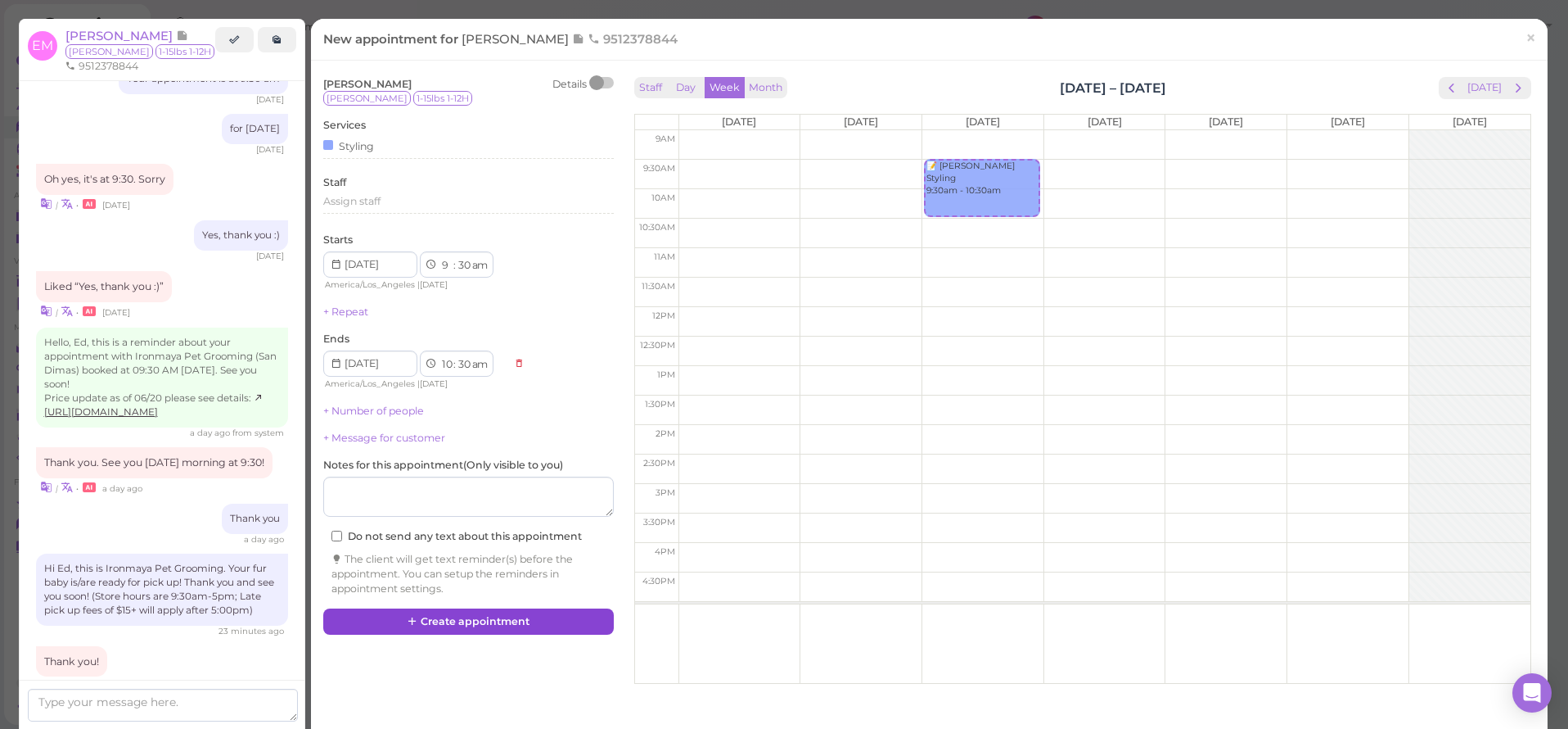
click at [485, 613] on button "Create appointment" at bounding box center [468, 622] width 291 height 26
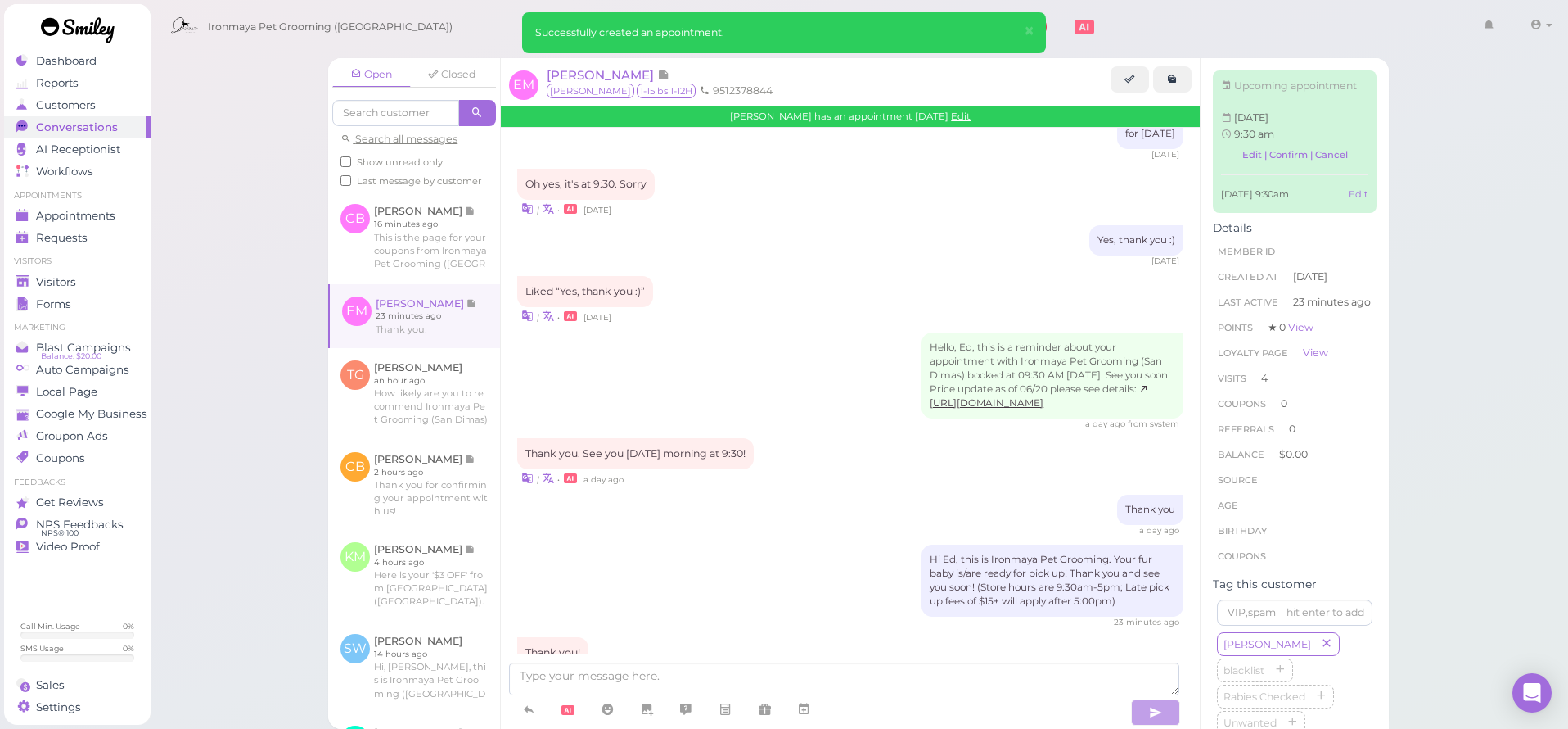
scroll to position [2177, 0]
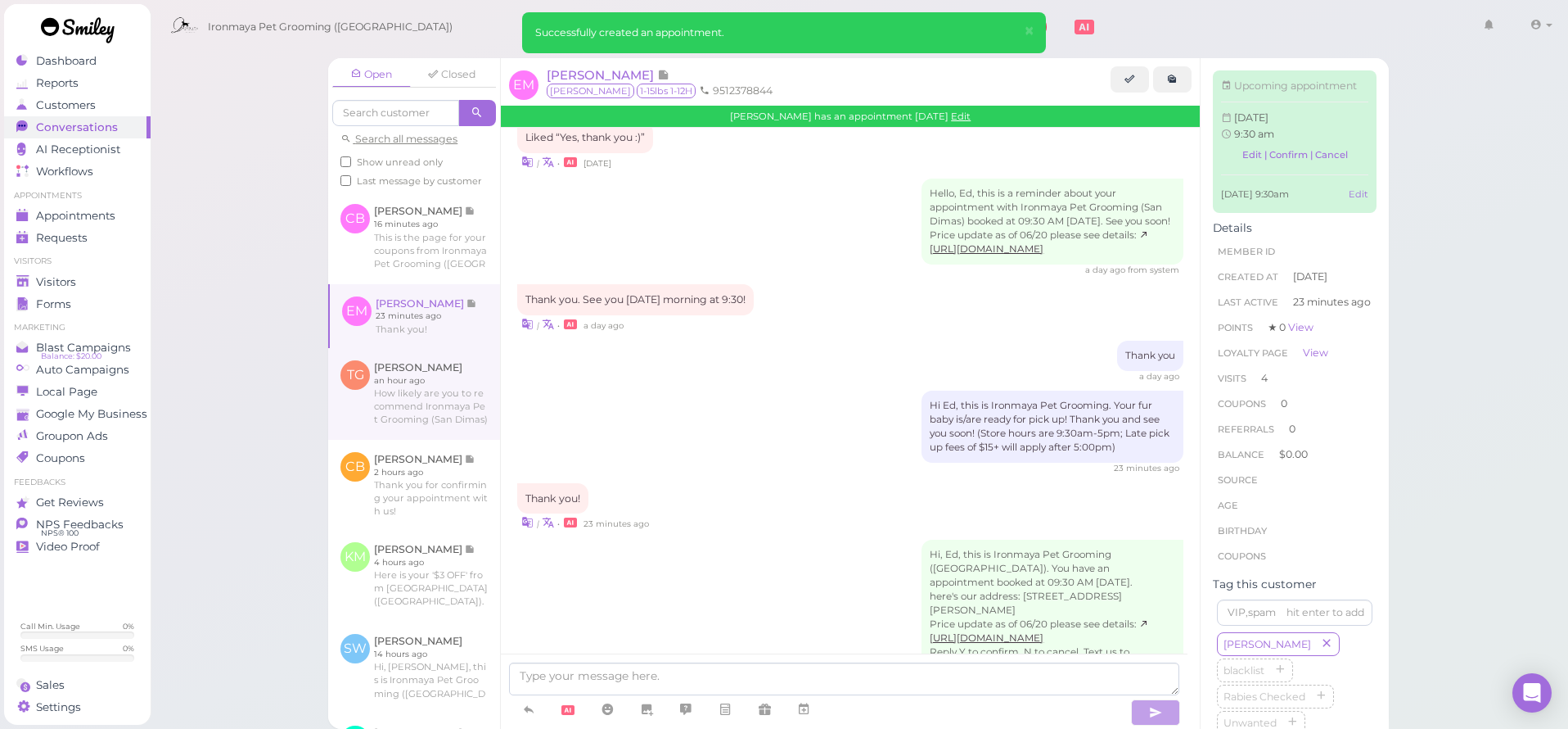
click at [392, 426] on link at bounding box center [414, 393] width 172 height 92
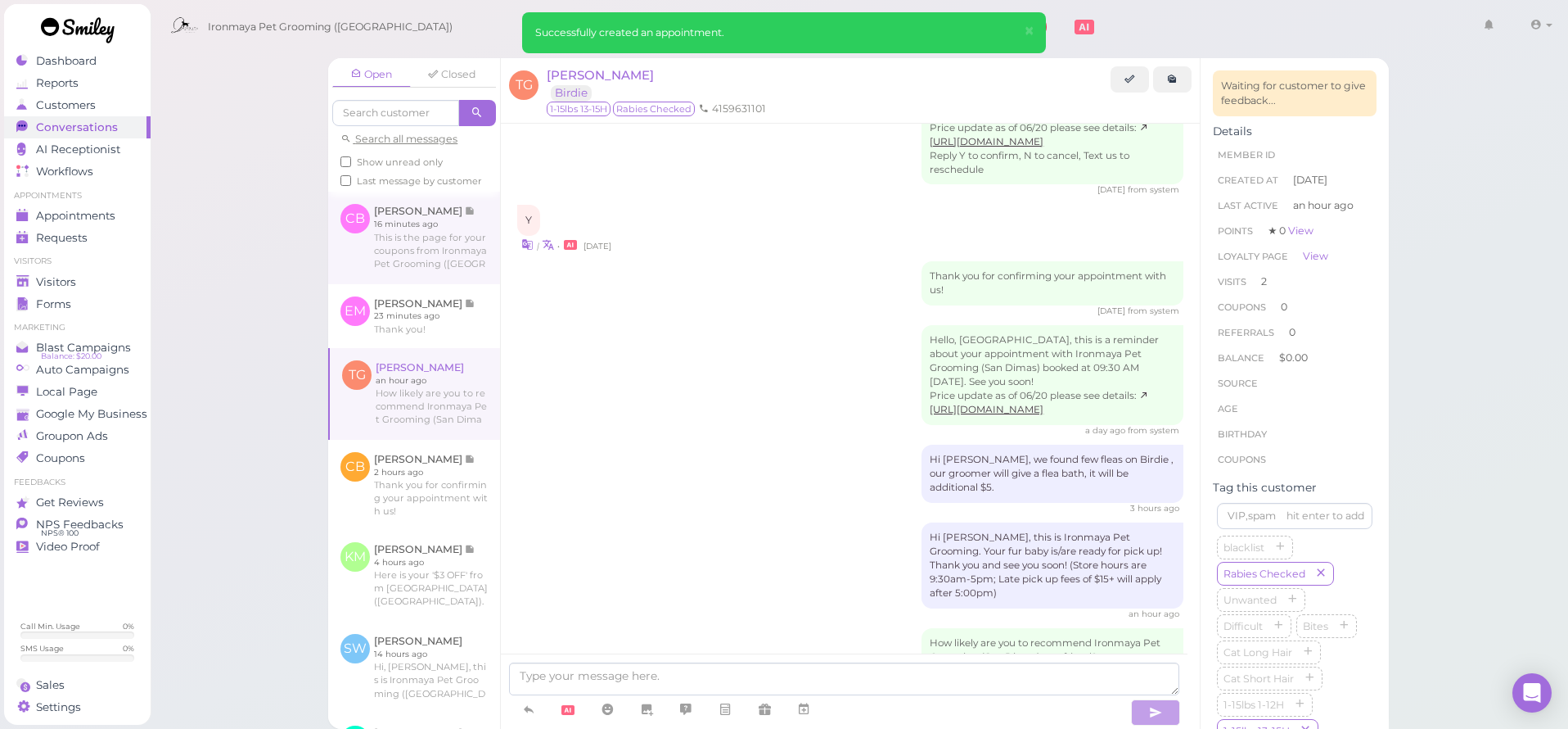
click at [412, 274] on link at bounding box center [414, 237] width 172 height 92
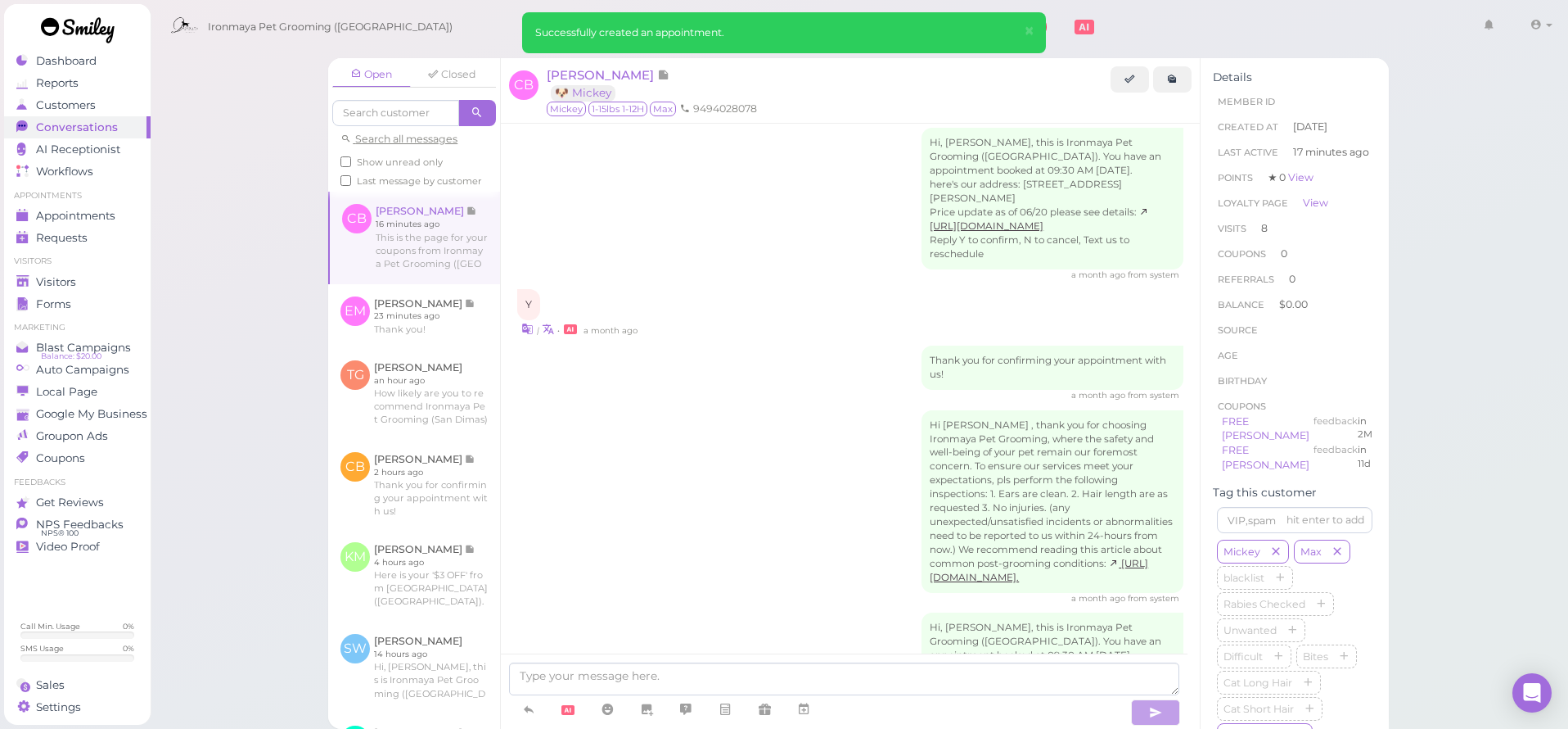
scroll to position [2385, 0]
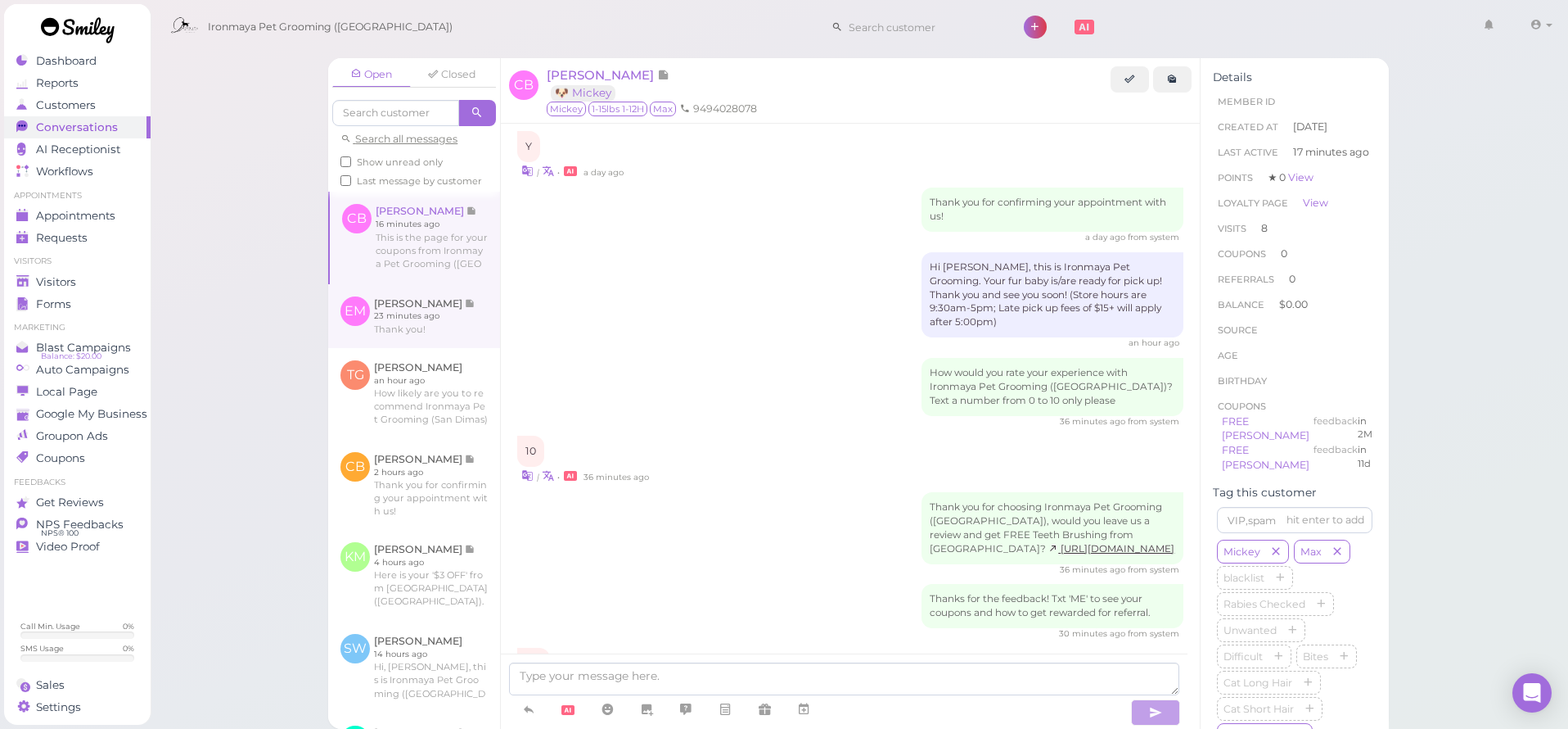
click at [438, 336] on link at bounding box center [414, 316] width 172 height 64
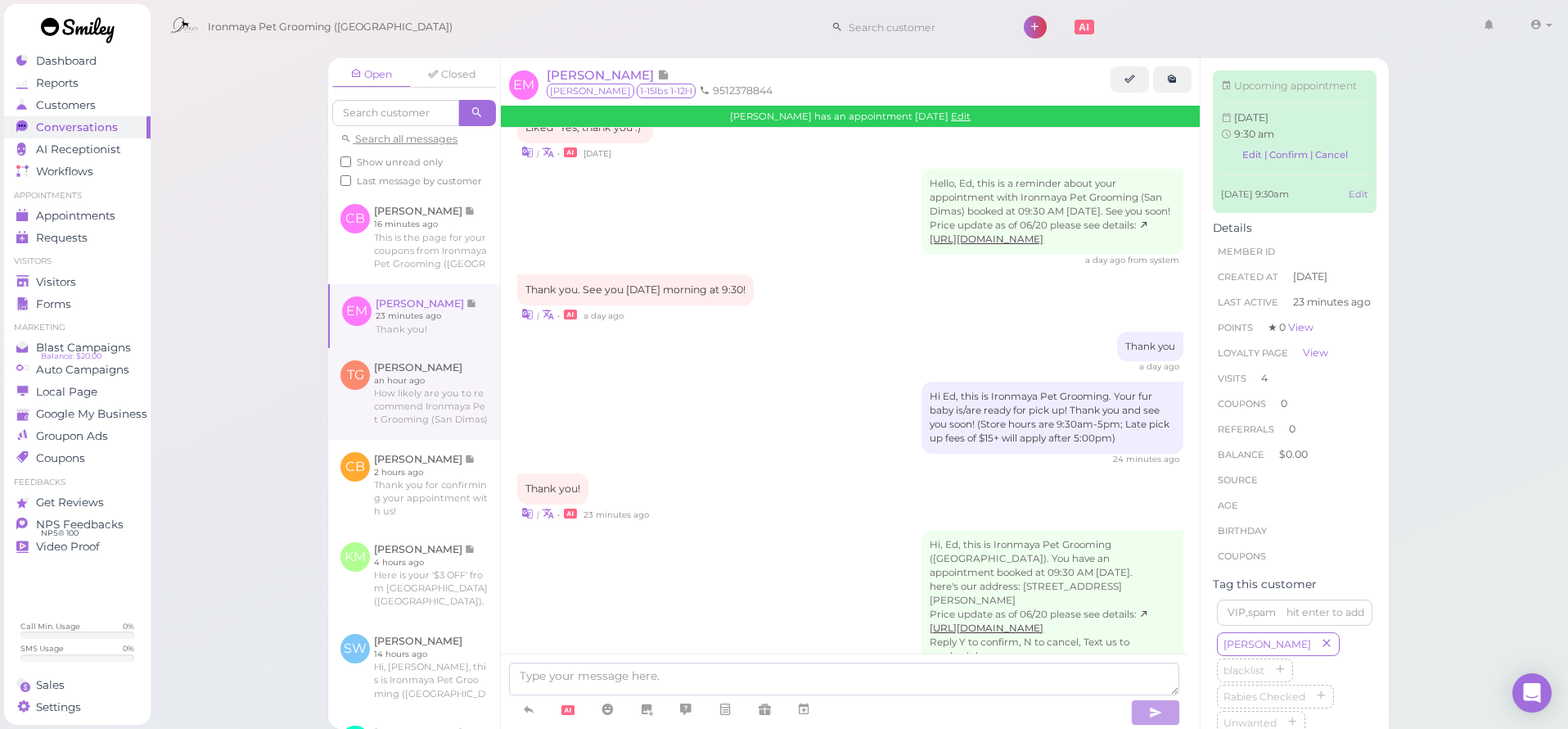
click at [428, 382] on link at bounding box center [414, 393] width 172 height 92
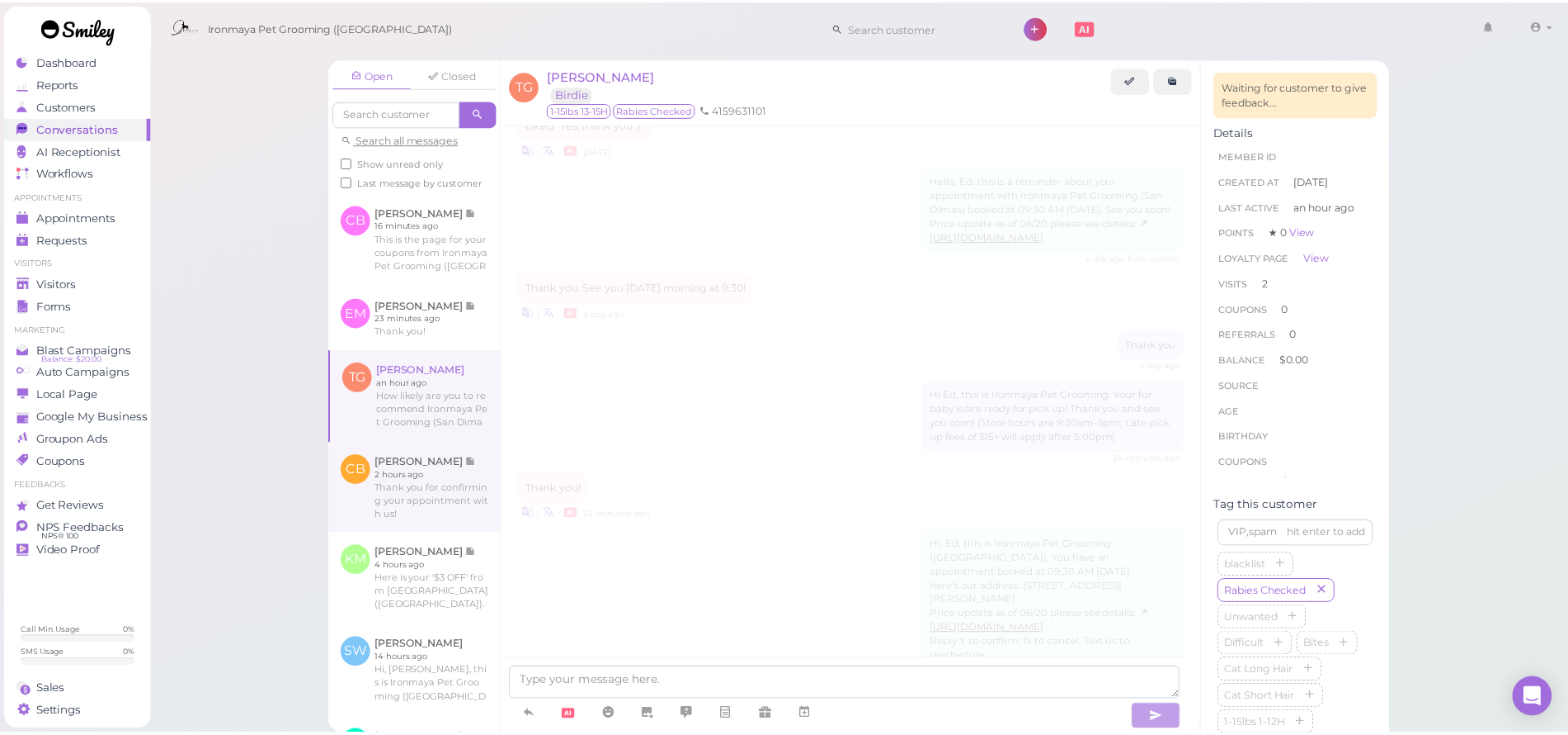
scroll to position [1756, 0]
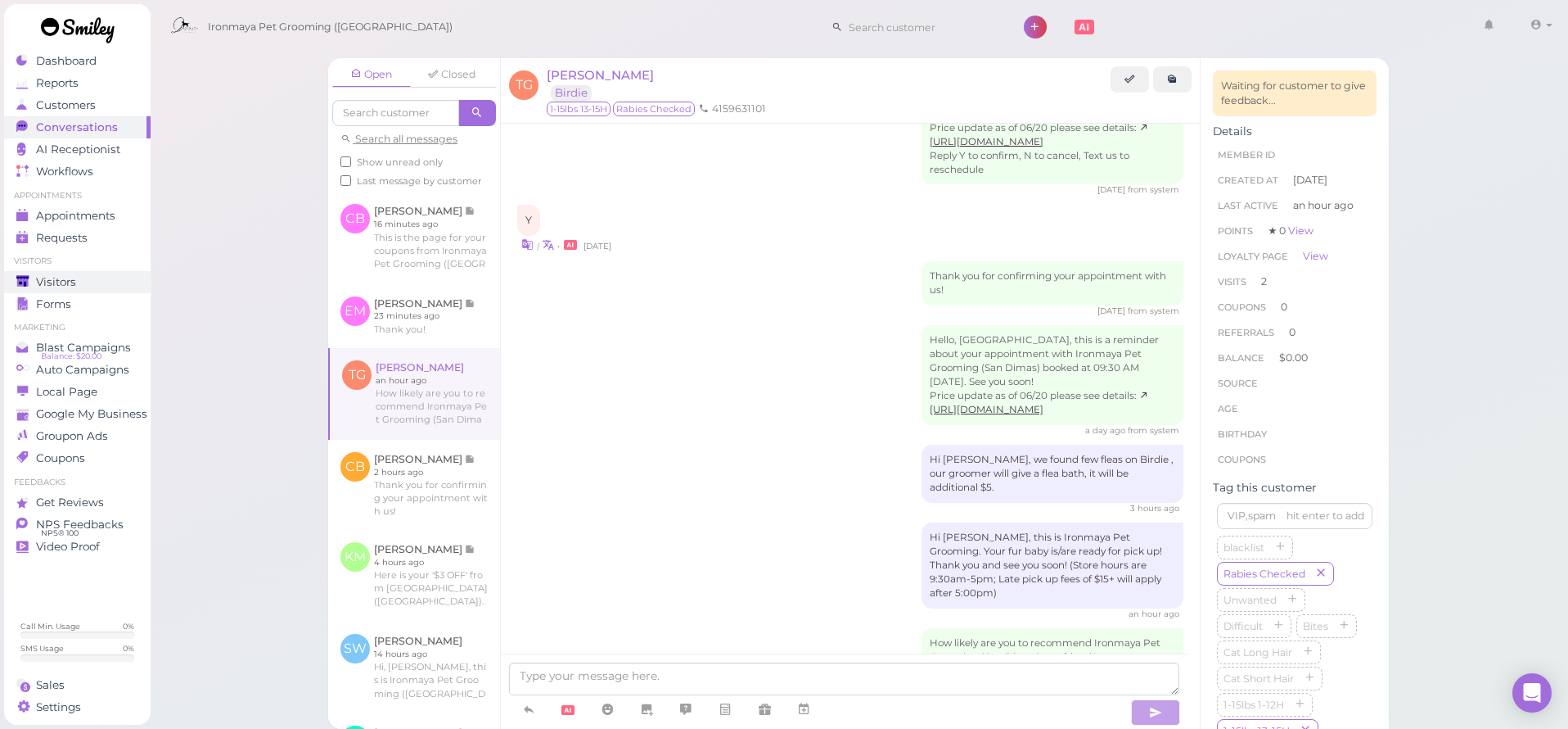
click at [77, 281] on div "Visitors" at bounding box center [76, 281] width 118 height 14
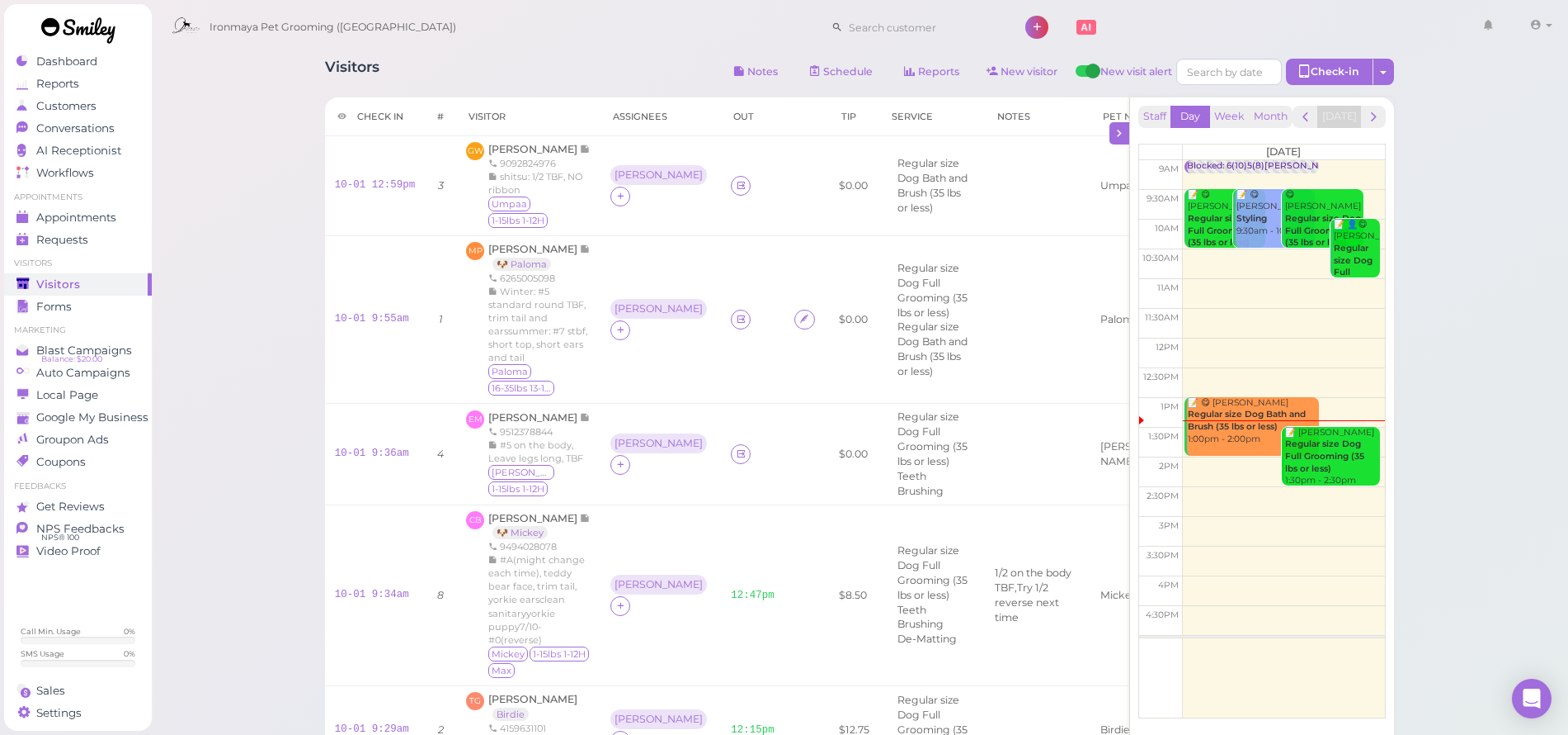
click at [77, 284] on div "Visitors" at bounding box center [76, 284] width 119 height 14
click at [83, 284] on div "Visitors" at bounding box center [76, 284] width 119 height 14
click at [193, 243] on div "Visitors Notes Schedule Reports New visitor New visit alert Check-in Customer c…" at bounding box center [860, 531] width 1418 height 1064
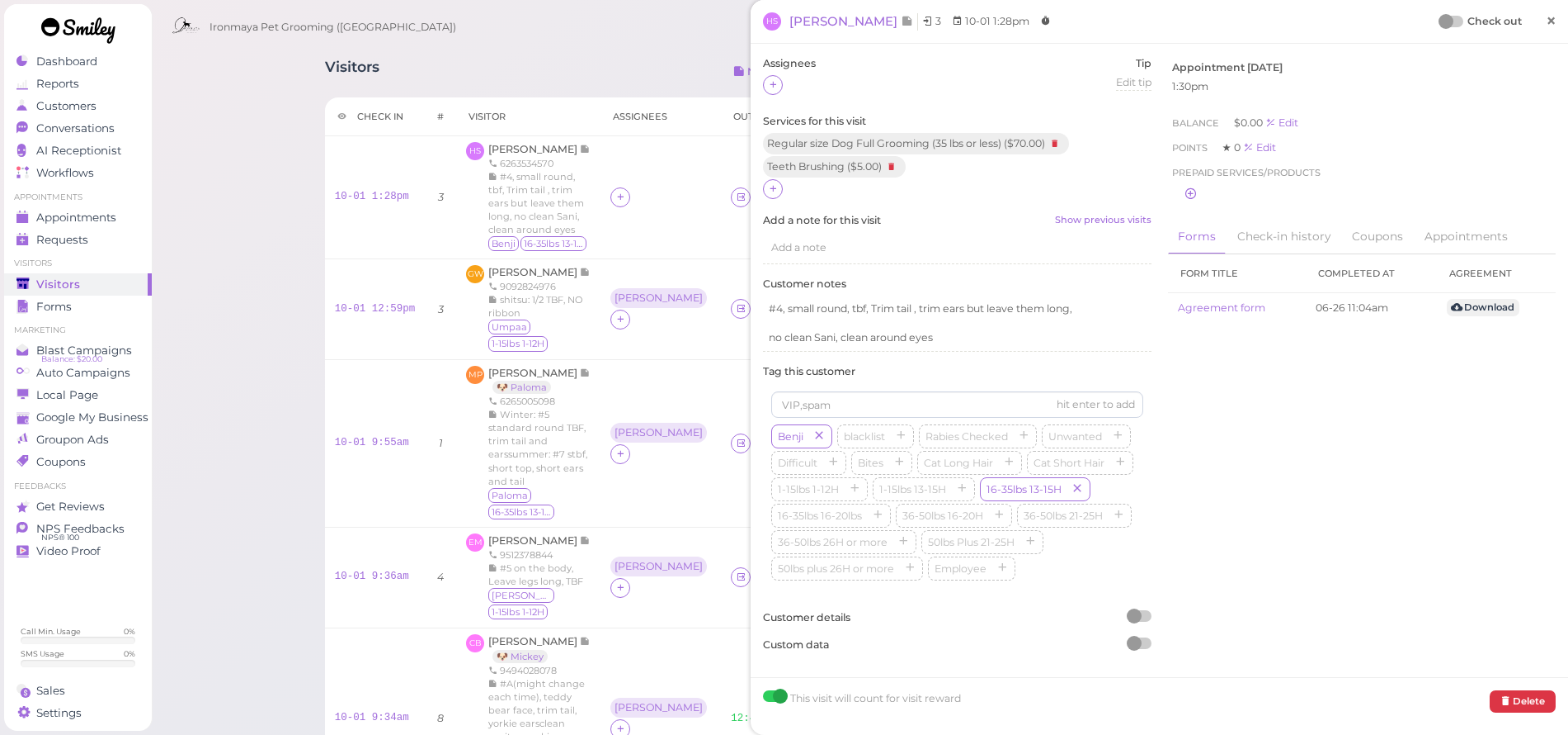
click at [1546, 23] on span "×" at bounding box center [1551, 21] width 10 height 24
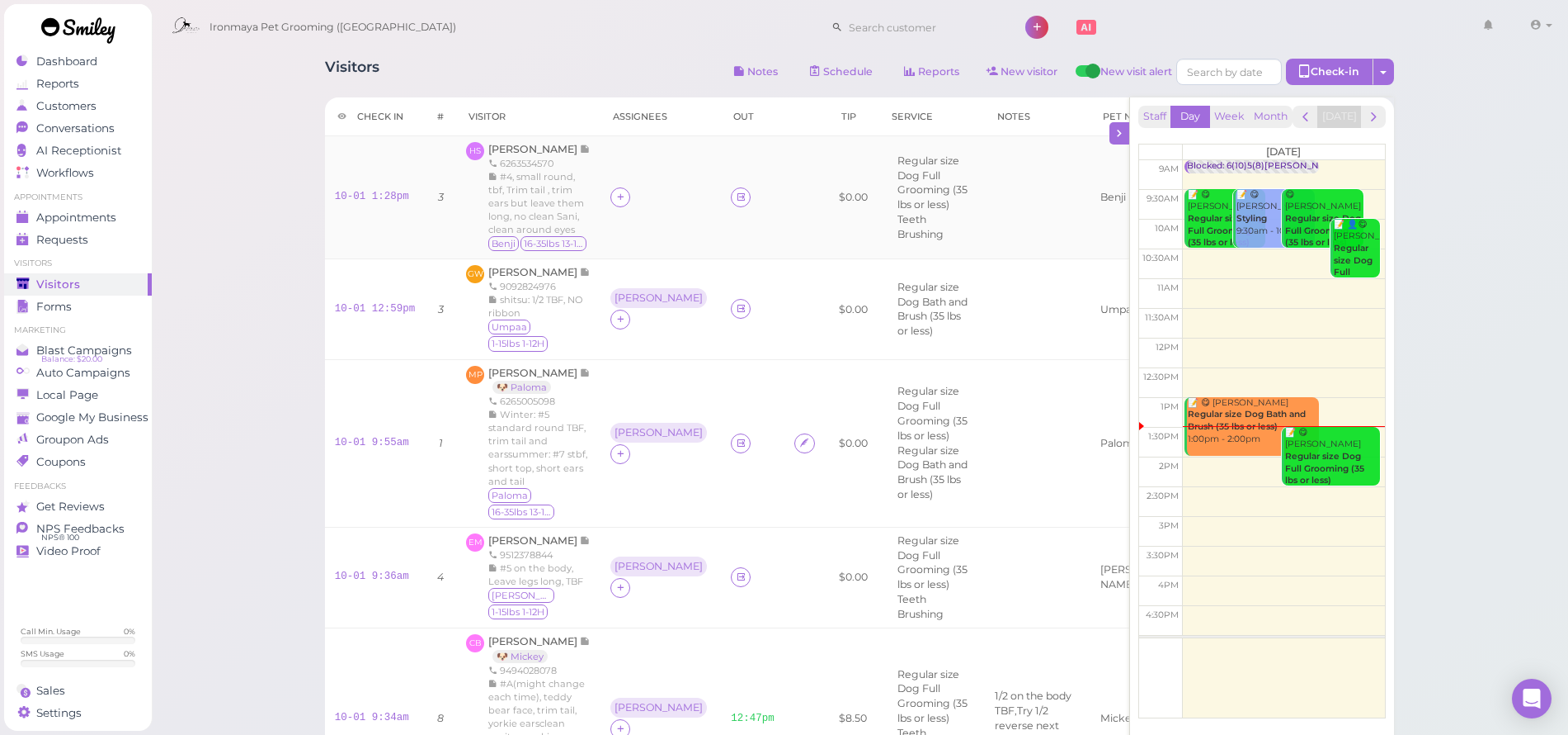
click at [530, 140] on td "HS [PERSON_NAME] 6263534570 #4, small round, tbf, Trim tail , trim ears but lea…" at bounding box center [527, 198] width 144 height 123
click at [534, 148] on span "[PERSON_NAME]" at bounding box center [534, 149] width 91 height 12
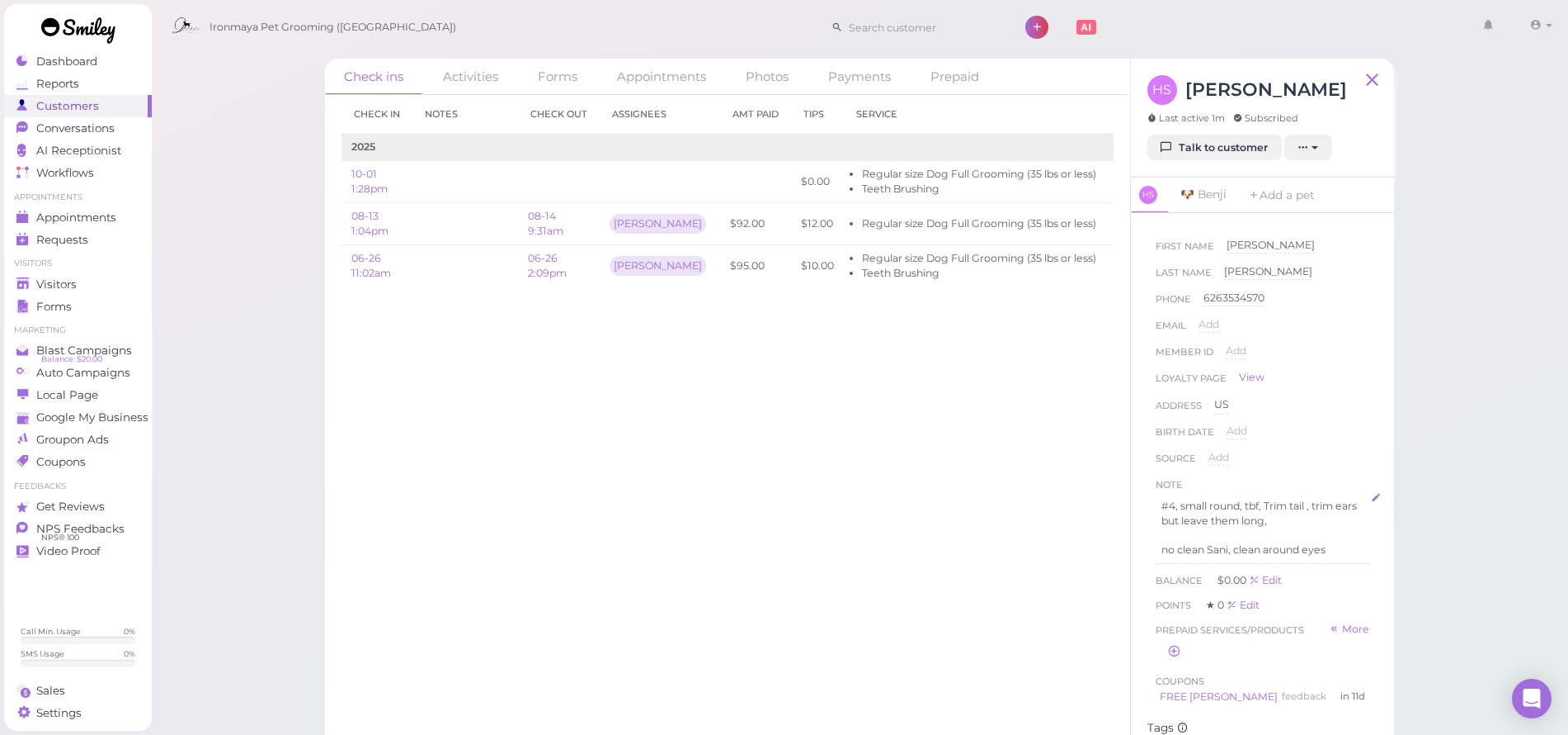
click at [1229, 545] on p "no clean Sani, clean around eyes" at bounding box center [1262, 550] width 202 height 15
click at [1232, 543] on p "no clean Sani, clean around eyes" at bounding box center [1262, 550] width 202 height 15
click at [1231, 544] on p "no clean Sani, clean around eyes" at bounding box center [1262, 550] width 202 height 15
click at [1184, 650] on button "Done" at bounding box center [1173, 659] width 37 height 17
click at [68, 276] on link "Visitors" at bounding box center [77, 285] width 148 height 23
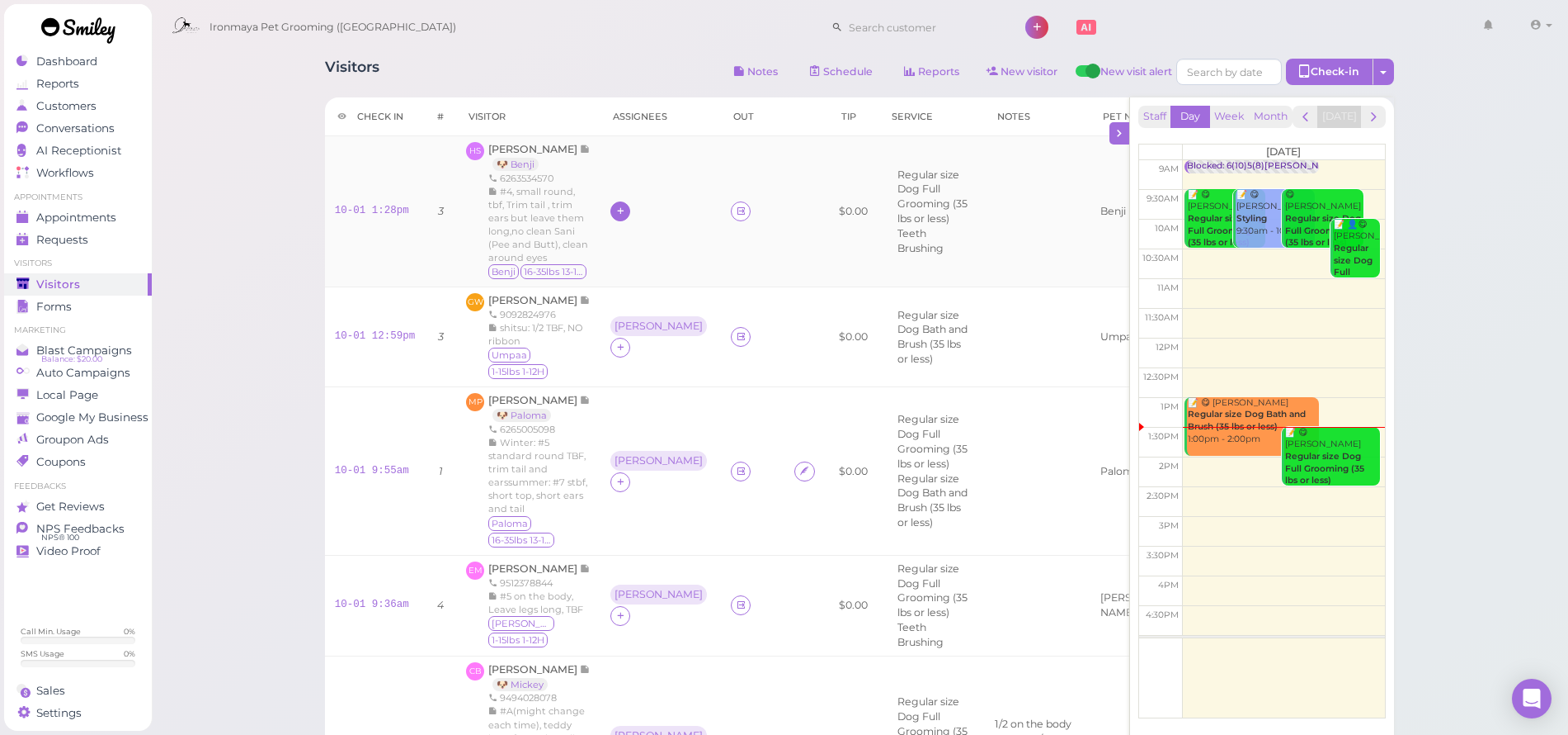
click at [615, 217] on icon at bounding box center [620, 210] width 10 height 12
click at [622, 317] on span "[PERSON_NAME]" at bounding box center [662, 321] width 104 height 12
click at [736, 477] on icon at bounding box center [740, 470] width 10 height 12
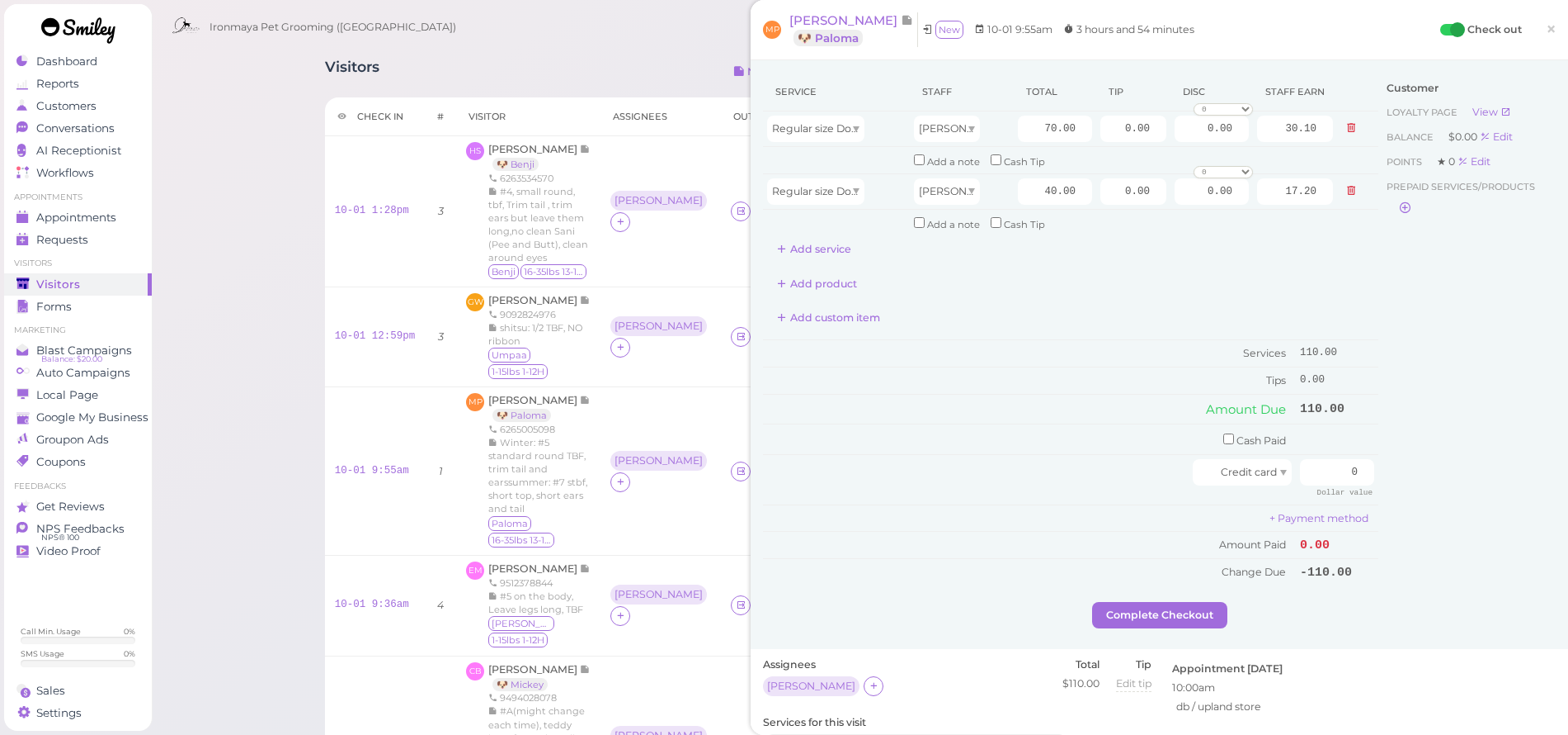
click at [1347, 188] on icon at bounding box center [1351, 190] width 10 height 11
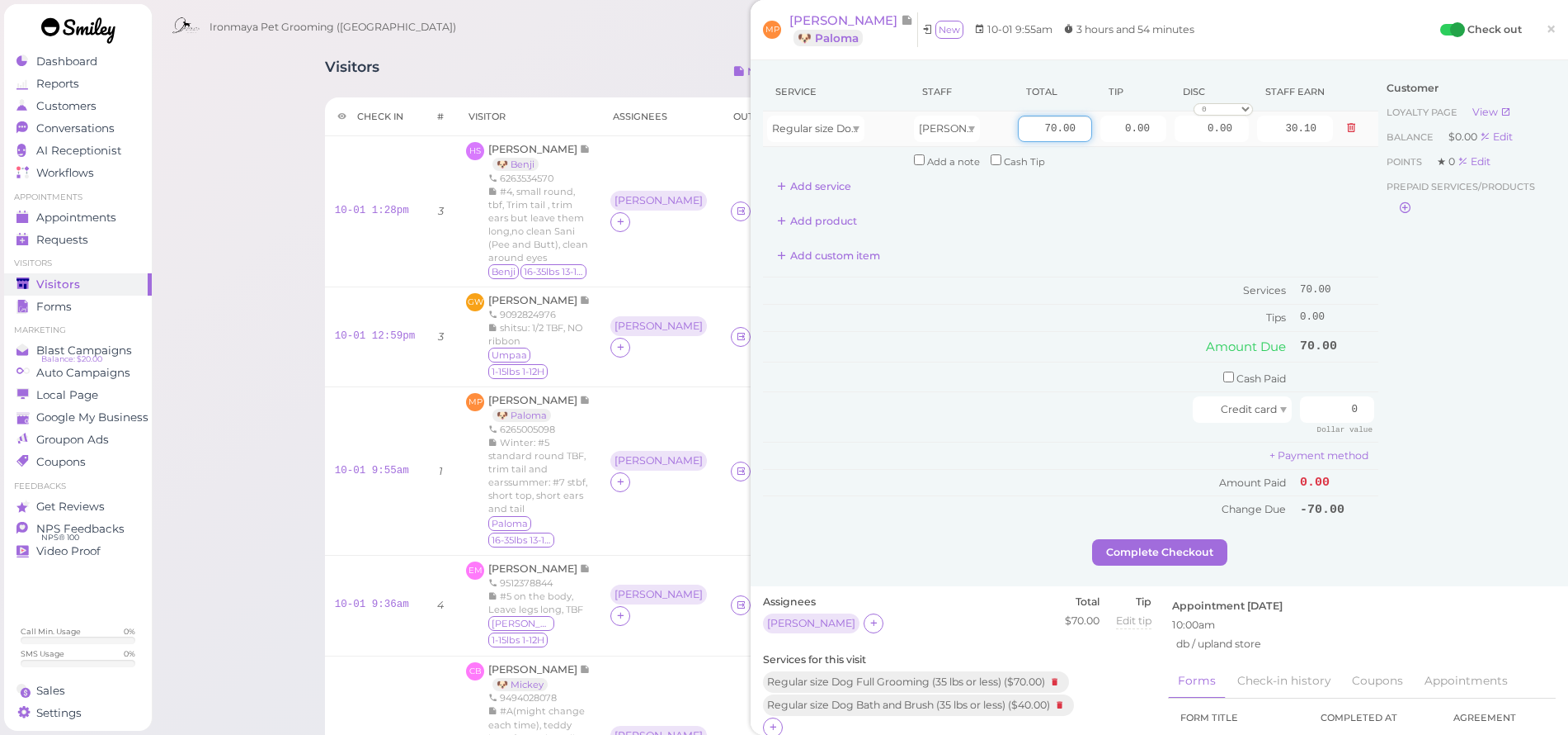
drag, startPoint x: 1024, startPoint y: 130, endPoint x: 1156, endPoint y: 143, distance: 132.6
click at [1156, 143] on tr "Regular size Dog Full Grooming (35 lbs or less) [PERSON_NAME] 70.00 0.00 0.00 0…" at bounding box center [1070, 129] width 615 height 36
type input "80"
type input "34.40"
drag, startPoint x: 1112, startPoint y: 130, endPoint x: 1169, endPoint y: 134, distance: 57.1
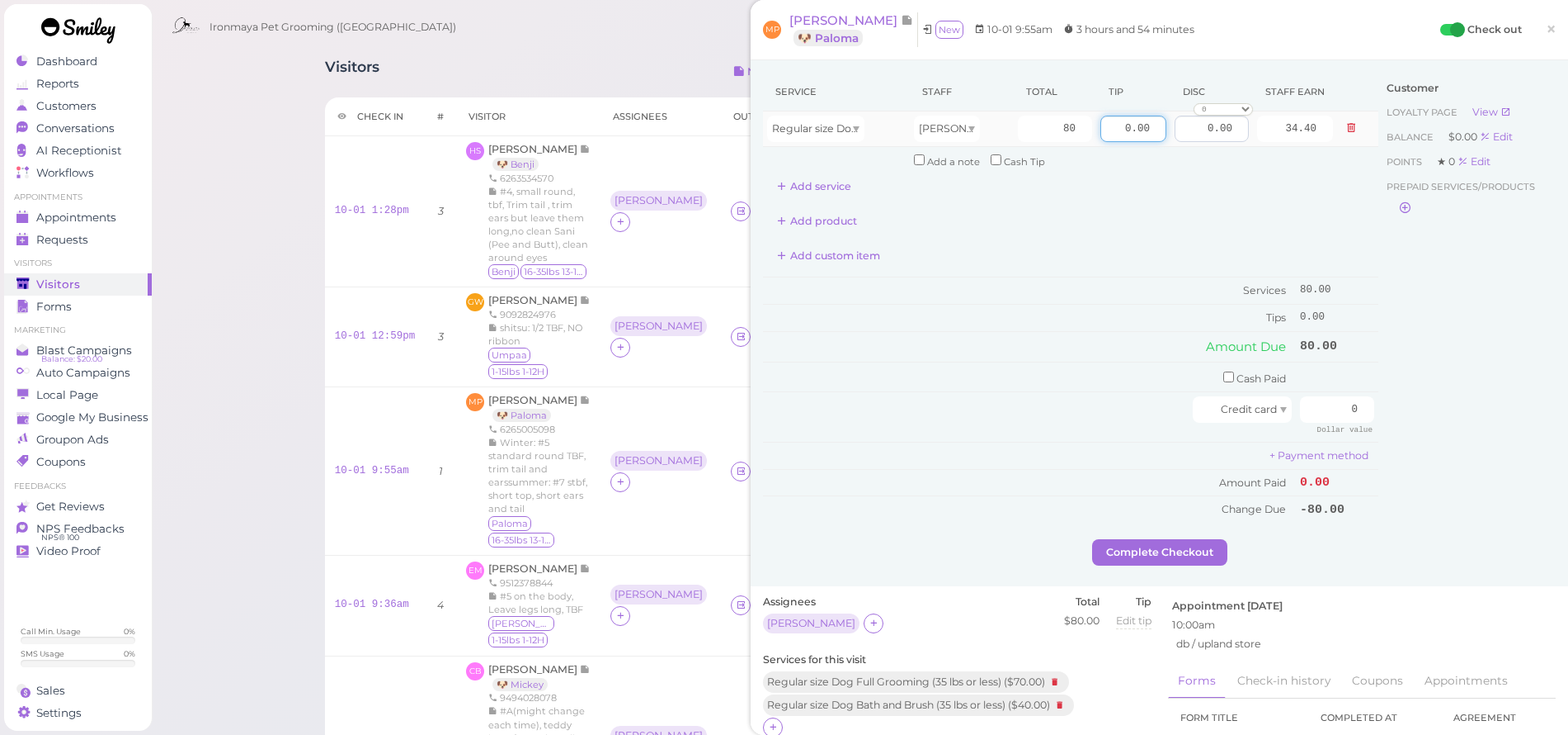
click at [1169, 134] on tr "Regular size Dog Full Grooming (35 lbs or less) [PERSON_NAME] 80 0.00 0.00 0 10…" at bounding box center [1070, 129] width 615 height 36
type input "10"
click at [1404, 322] on div "Customer Loyalty page View Balance $0.00 Edit Points ★ 0 Edit Prepaid services/…" at bounding box center [1467, 305] width 177 height 466
click at [1252, 402] on span "Credit card" at bounding box center [1249, 408] width 57 height 12
drag, startPoint x: 1210, startPoint y: 471, endPoint x: 1220, endPoint y: 468, distance: 10.4
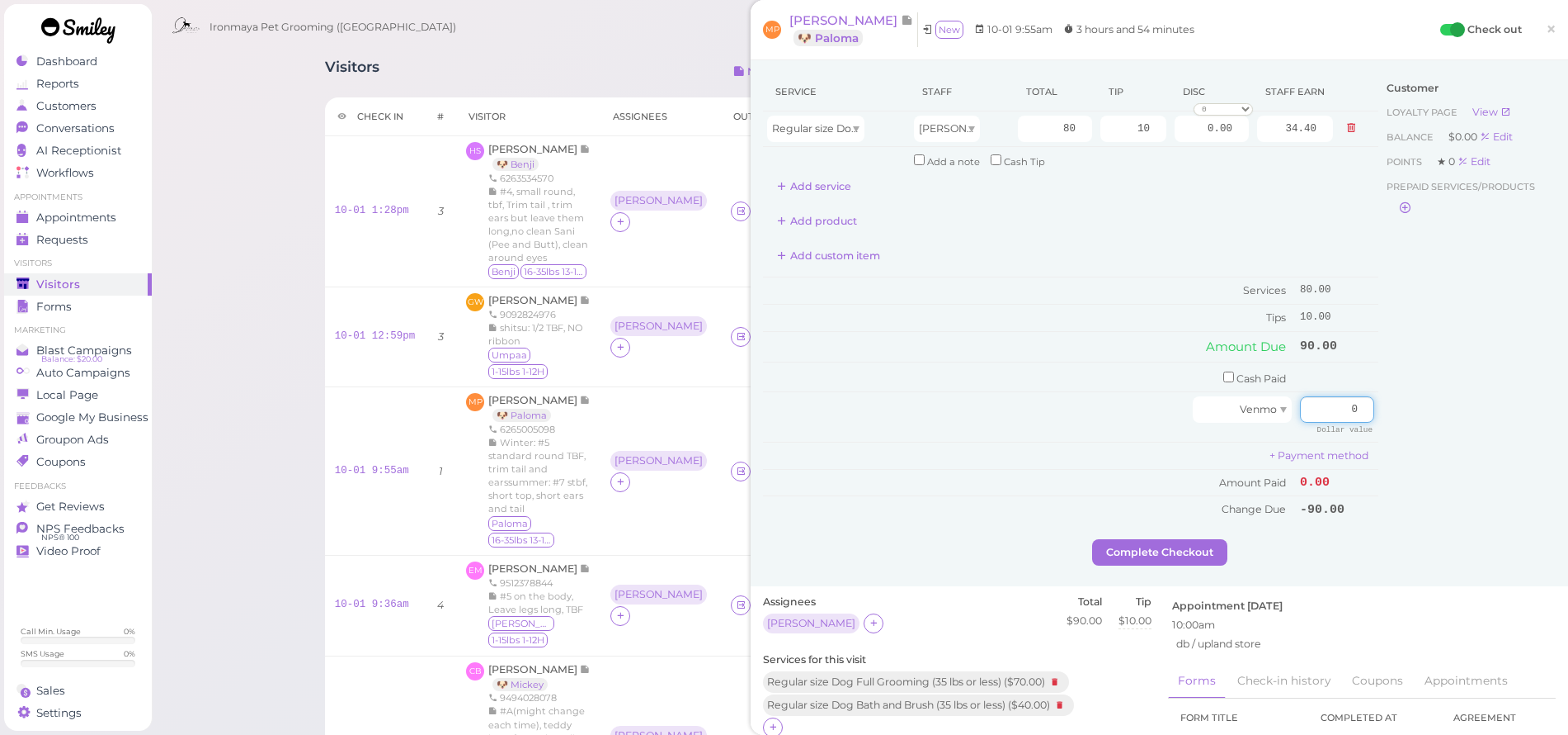
drag, startPoint x: 1324, startPoint y: 388, endPoint x: 1401, endPoint y: 413, distance: 81.0
click at [1401, 413] on div "Service Staff Total Tip Disc Staff earn Regular size Dog Full Grooming (35 lbs …" at bounding box center [1159, 305] width 793 height 466
type input "90"
click at [1418, 384] on div "Customer Loyalty page View Balance $0.00 Edit Points ★ 0 Edit Prepaid services/…" at bounding box center [1467, 305] width 177 height 466
click at [1223, 539] on div "Complete Checkout" at bounding box center [1159, 552] width 793 height 26
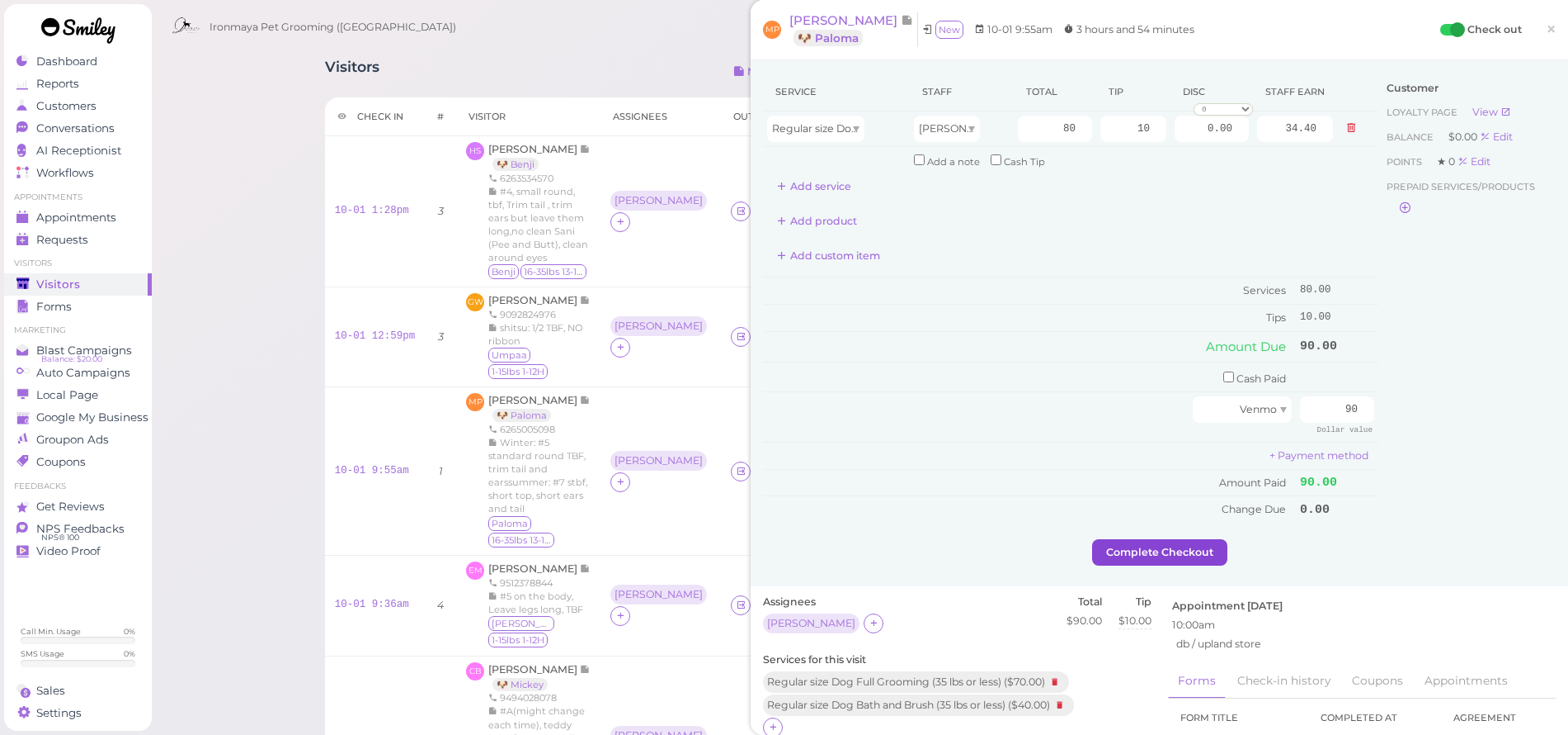
click at [1188, 539] on button "Complete Checkout" at bounding box center [1160, 552] width 136 height 26
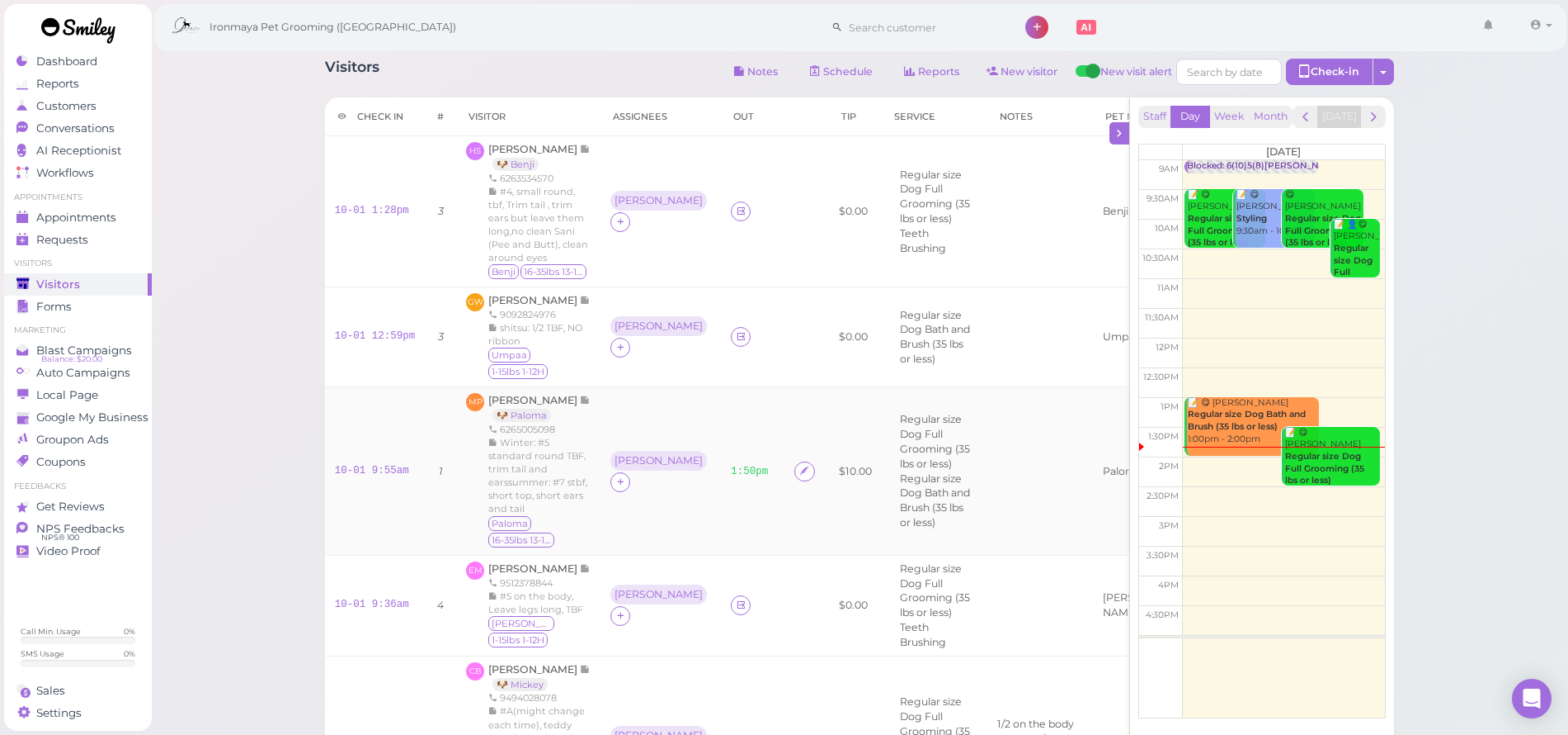
scroll to position [83, 0]
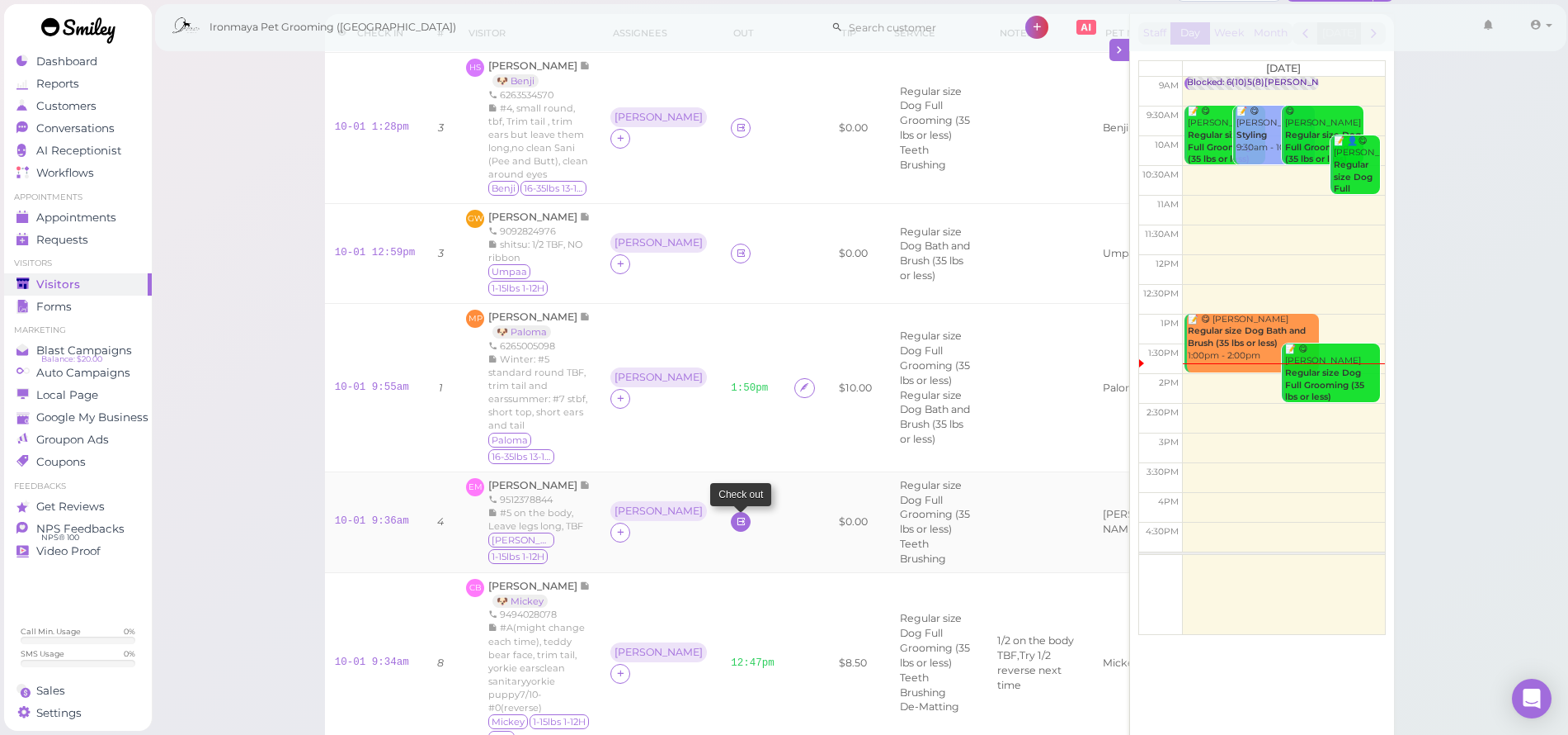
click at [736, 528] on icon at bounding box center [740, 521] width 10 height 12
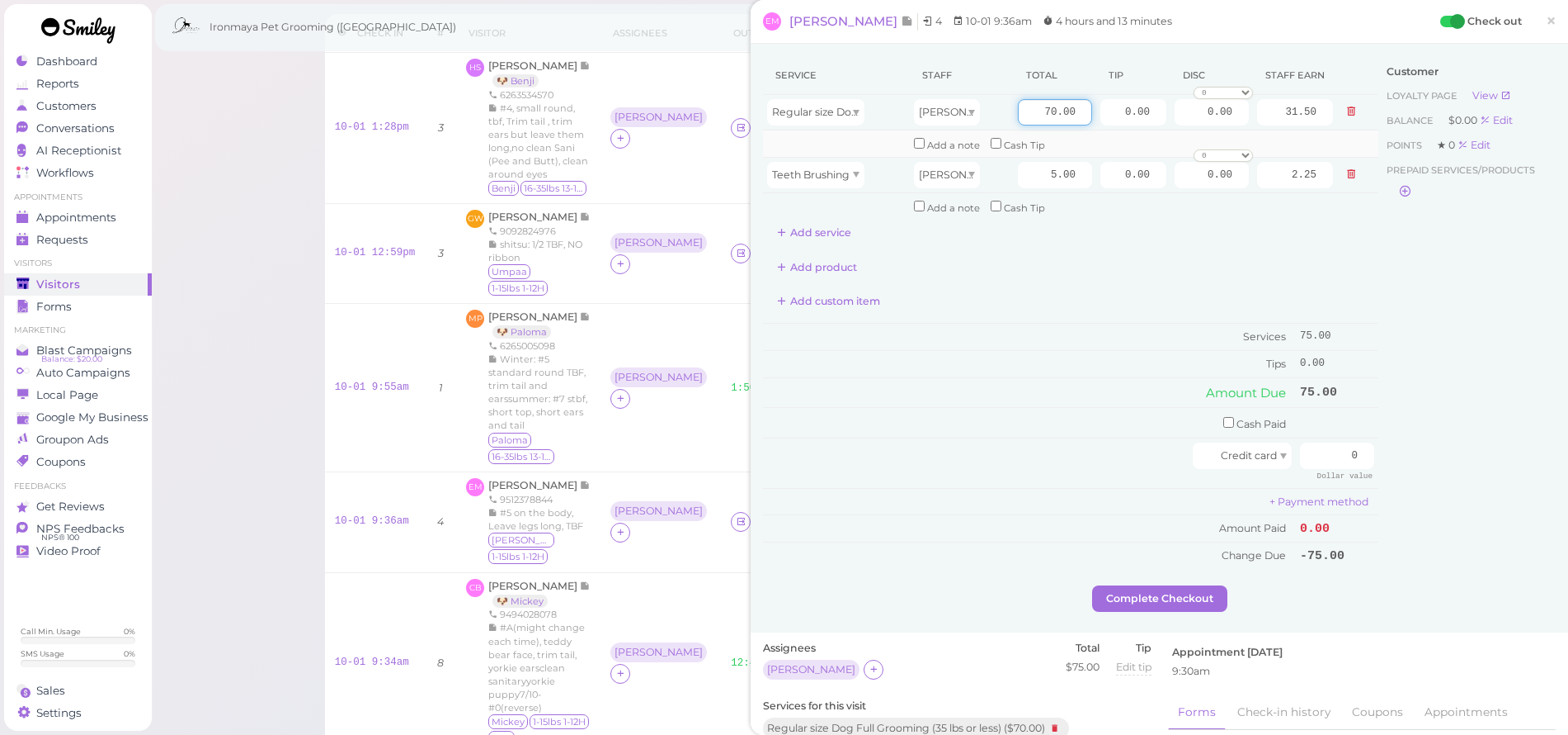
drag, startPoint x: 1011, startPoint y: 110, endPoint x: 1186, endPoint y: 134, distance: 176.6
click at [1186, 134] on tbody "Regular size Dog Full Grooming (35 lbs or less) [PERSON_NAME] 70.00 0.00 0.00 0…" at bounding box center [1070, 157] width 615 height 124
type input "90"
type input "40.50"
drag, startPoint x: 1098, startPoint y: 110, endPoint x: 1293, endPoint y: 115, distance: 195.1
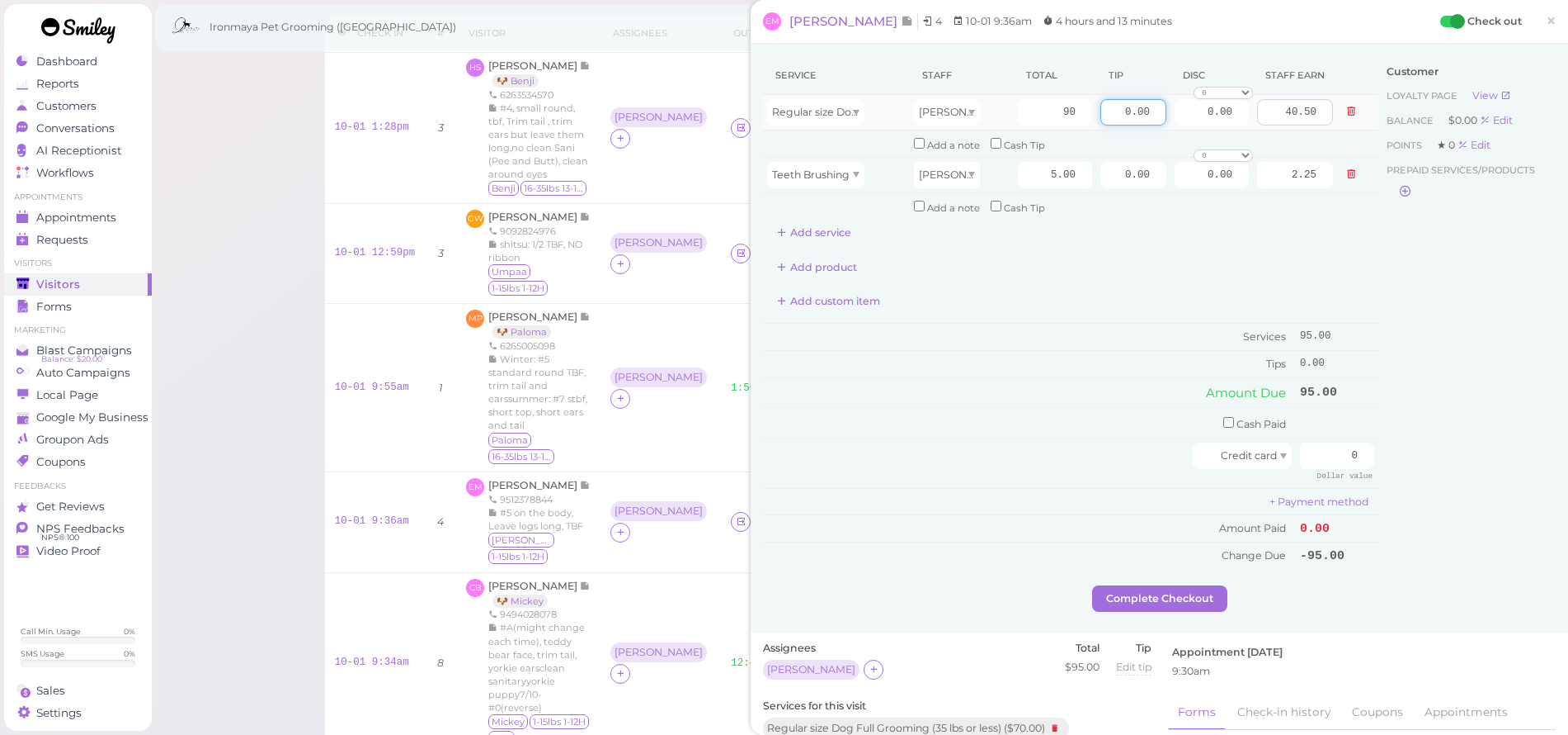
click at [1293, 115] on tr "Regular size Dog Full Grooming (35 lbs or less) [PERSON_NAME] 90 0.00 0.00 0 10…" at bounding box center [1070, 113] width 615 height 36
type input "19"
click at [1291, 215] on div "Service Staff Total Tip Disc Staff earn Regular size Dog Full Grooming (35 lbs …" at bounding box center [1070, 151] width 615 height 189
drag, startPoint x: 1327, startPoint y: 449, endPoint x: 1320, endPoint y: 441, distance: 10.6
click at [1320, 443] on input "0" at bounding box center [1337, 456] width 74 height 26
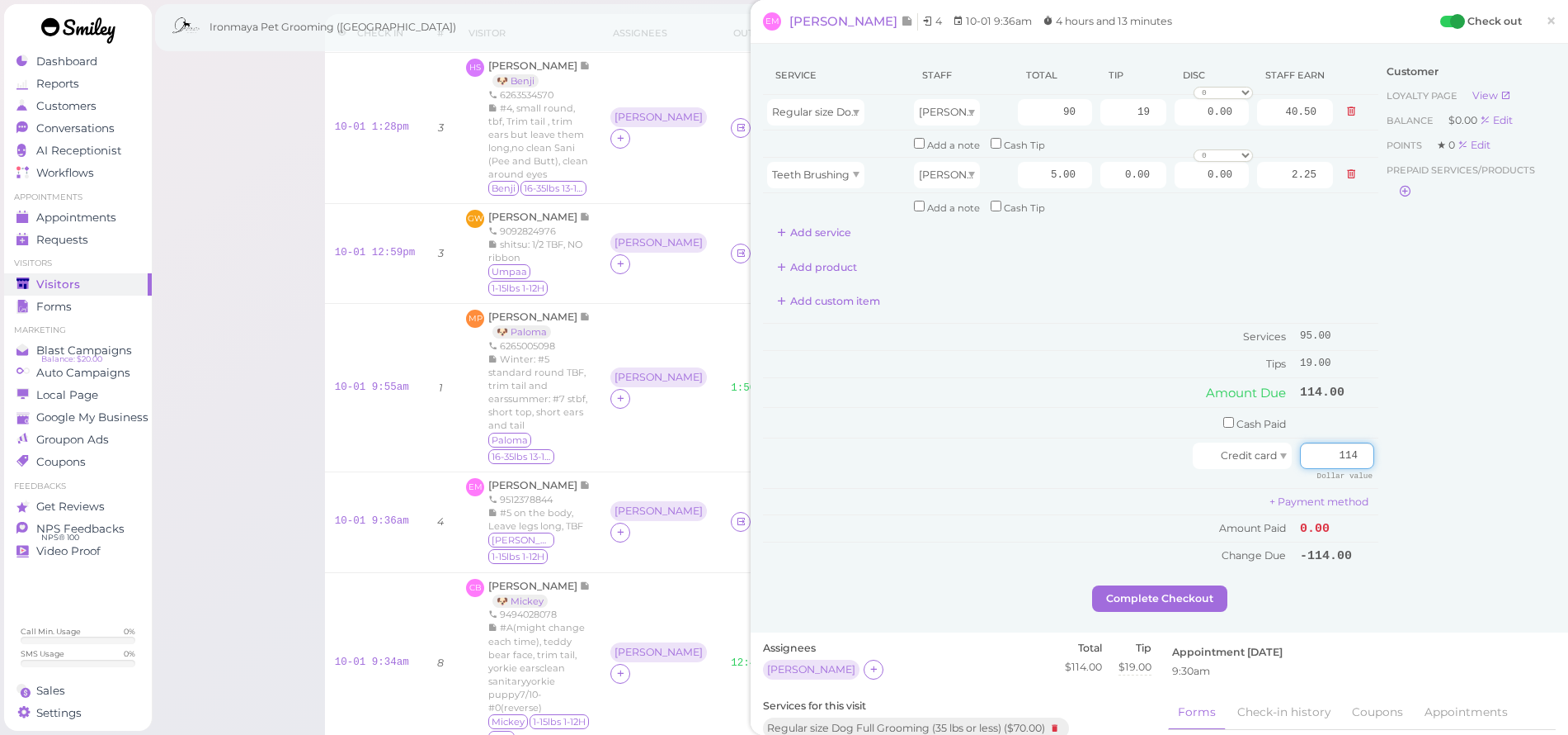
type input "114"
click at [1439, 442] on div "Customer Loyalty page View Balance $0.00 Edit Points ★ 0 Edit Prepaid services/…" at bounding box center [1467, 321] width 177 height 530
click at [1188, 585] on button "Complete Checkout" at bounding box center [1160, 598] width 136 height 26
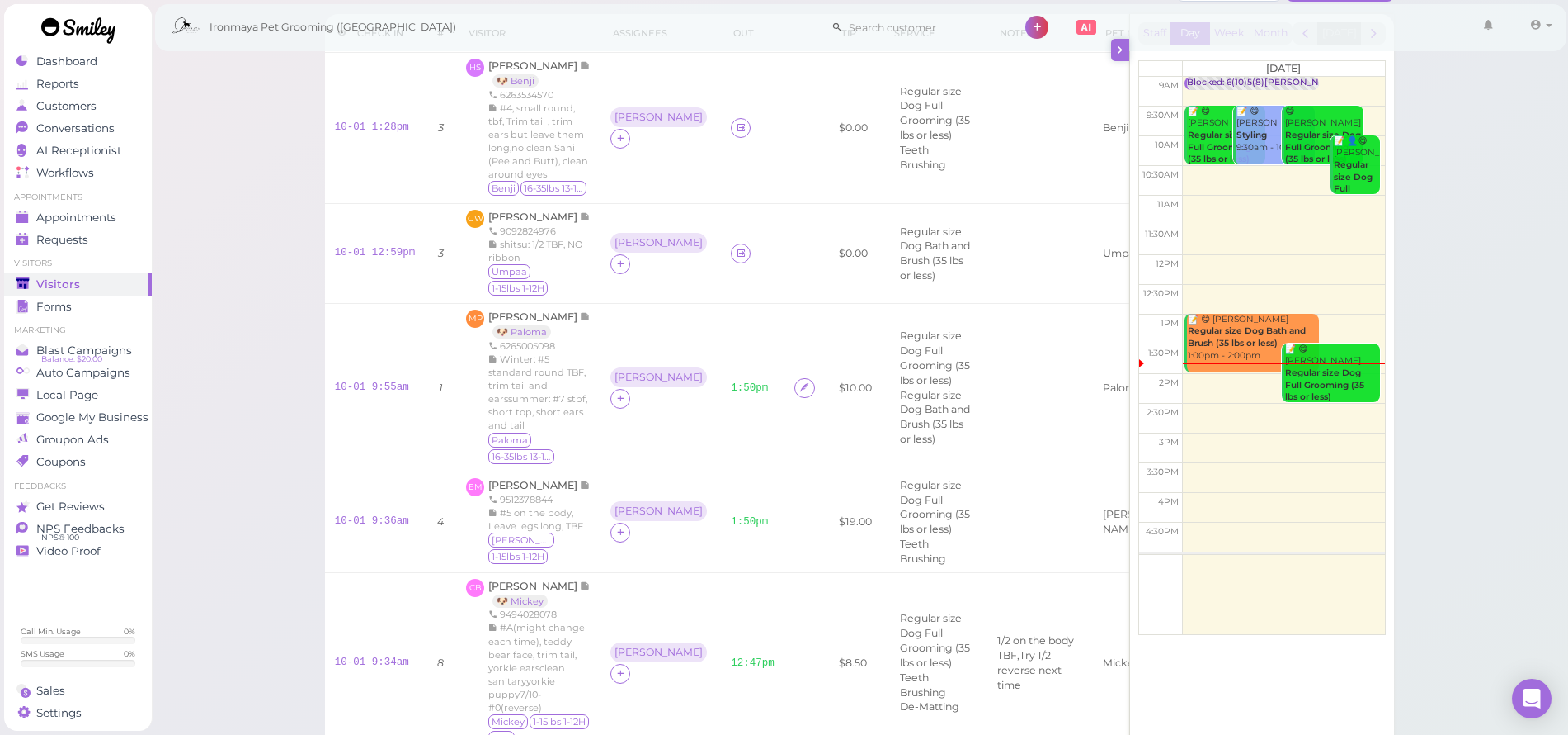
click at [1117, 52] on icon at bounding box center [1121, 50] width 15 height 17
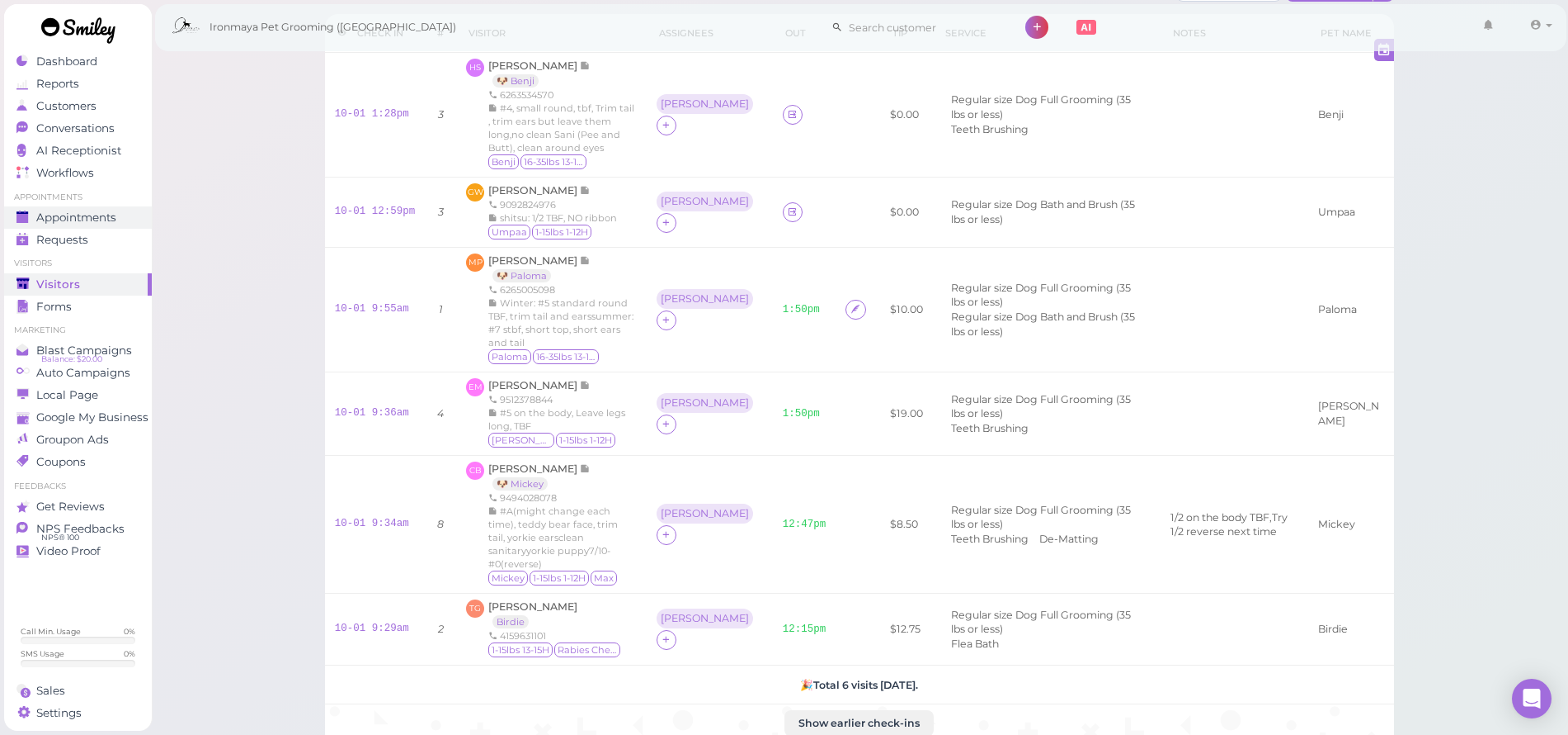
click at [88, 217] on span "Appointments" at bounding box center [76, 217] width 80 height 14
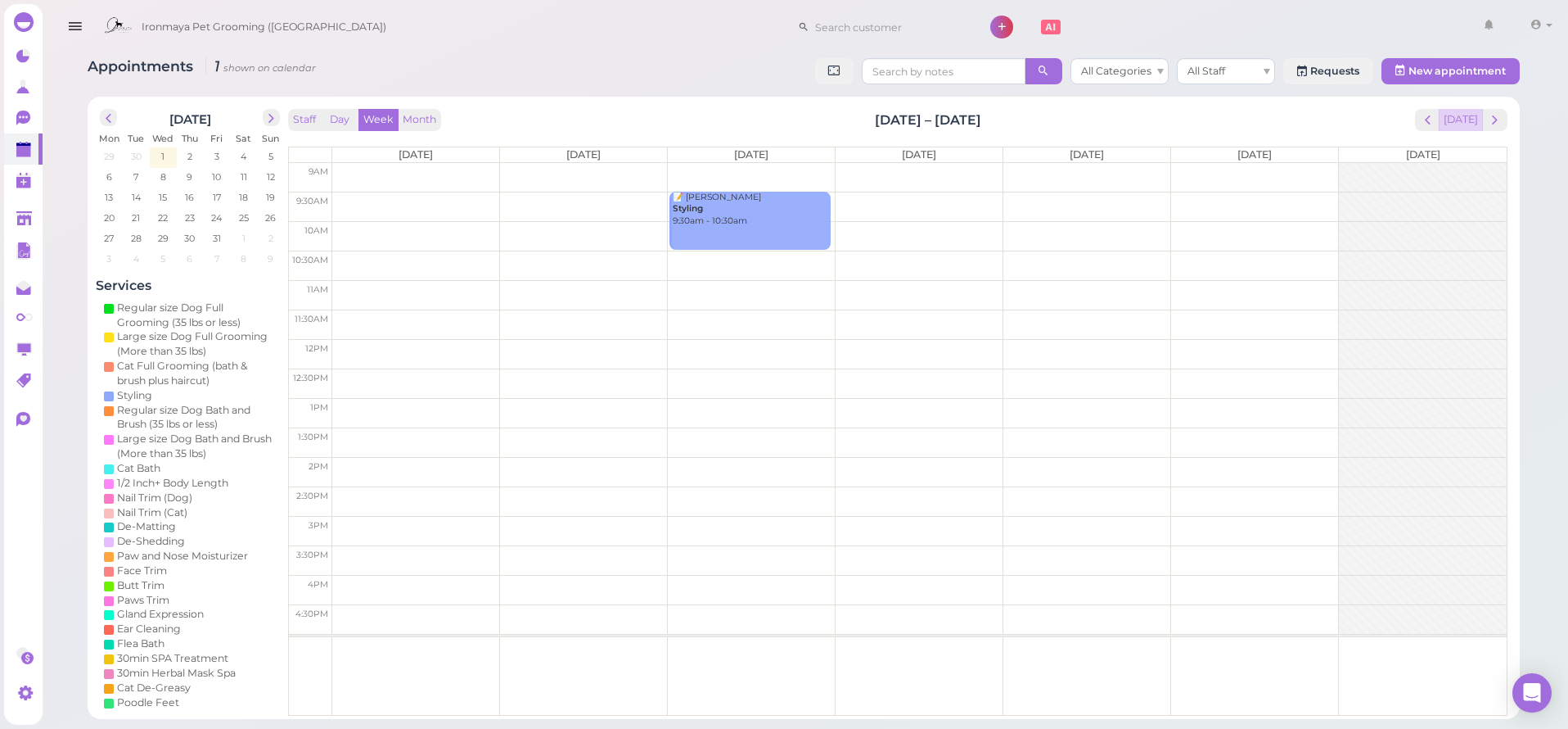
click at [1471, 125] on button "[DATE]" at bounding box center [1461, 121] width 44 height 22
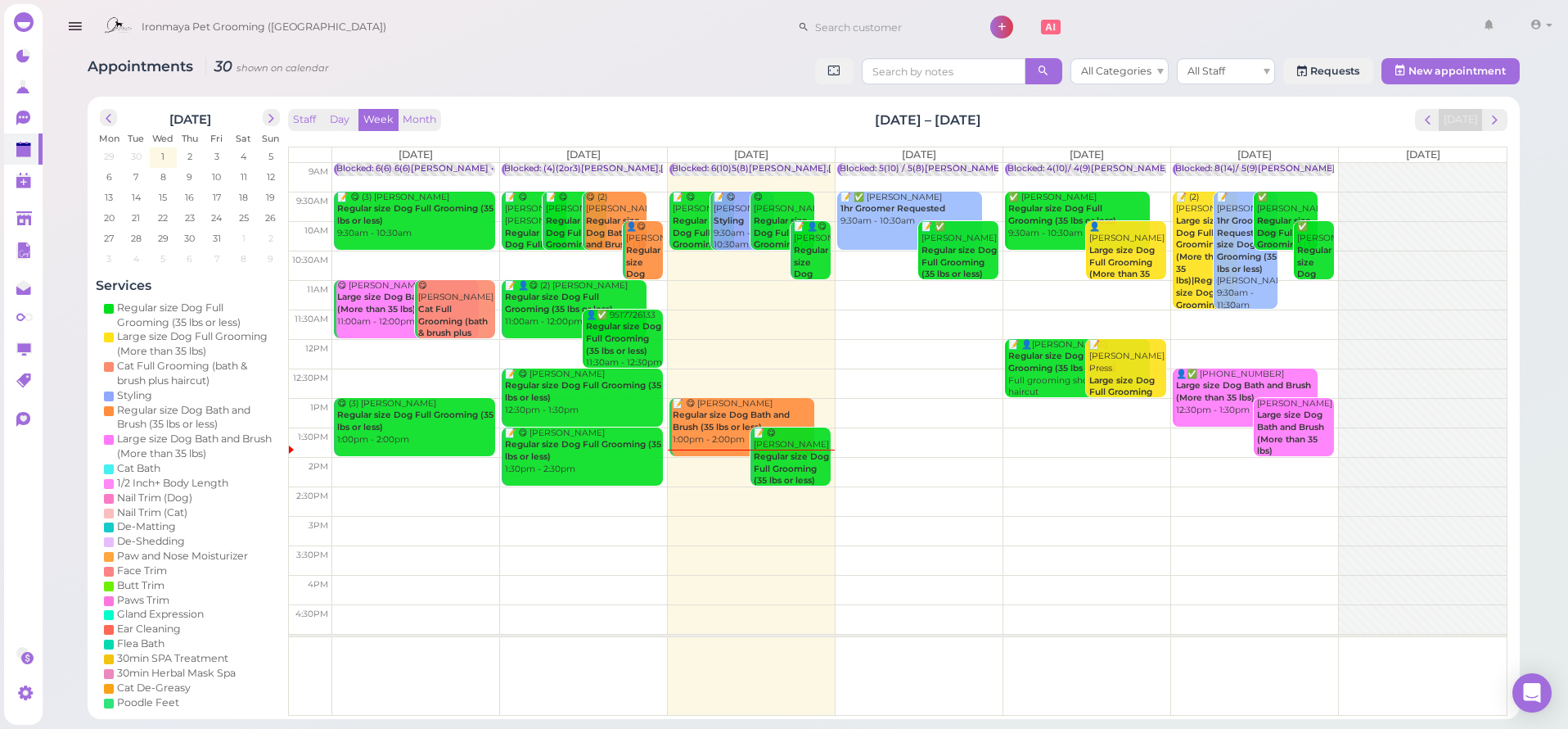
click at [82, 32] on icon "button" at bounding box center [75, 27] width 17 height 21
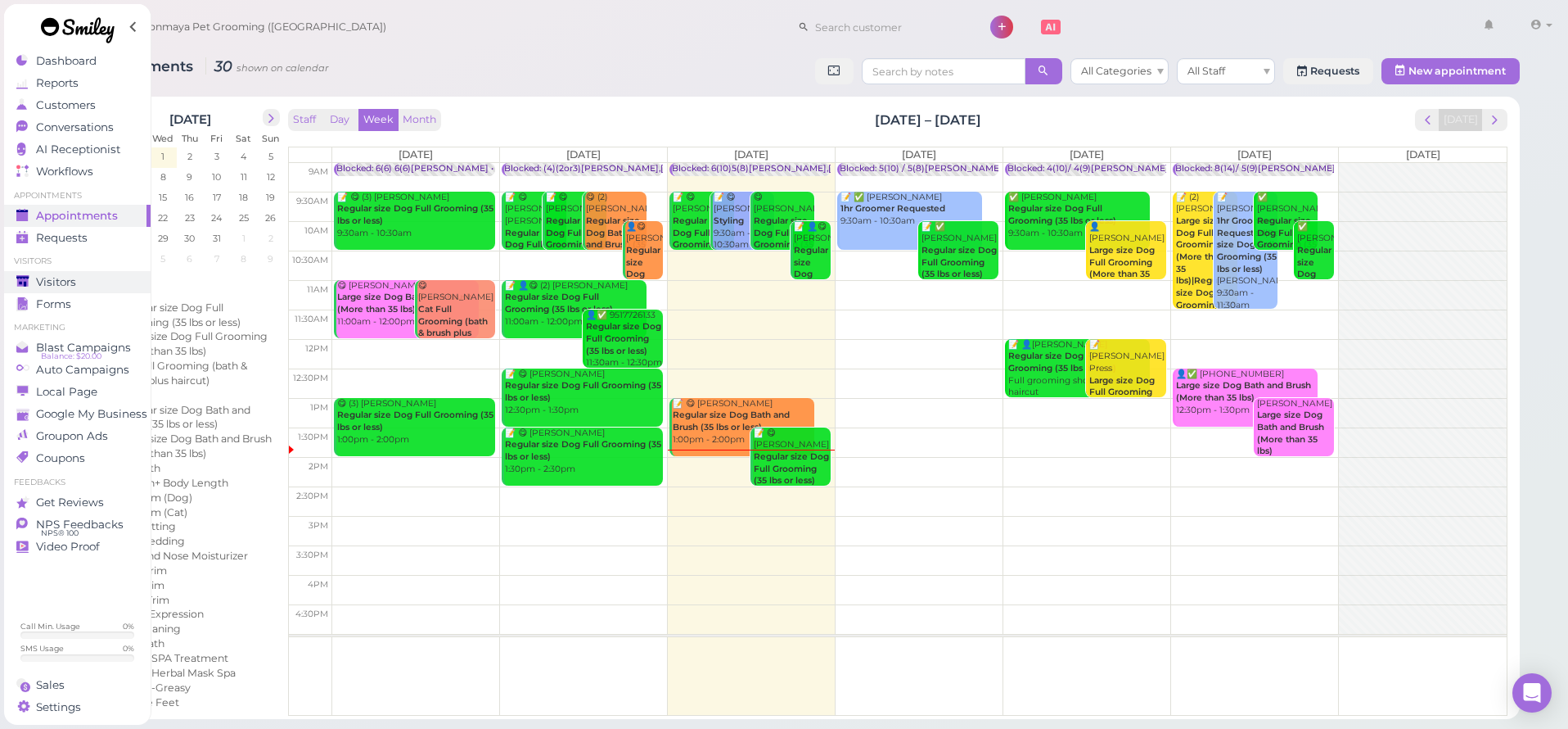
click at [76, 279] on span "Visitors" at bounding box center [56, 281] width 40 height 14
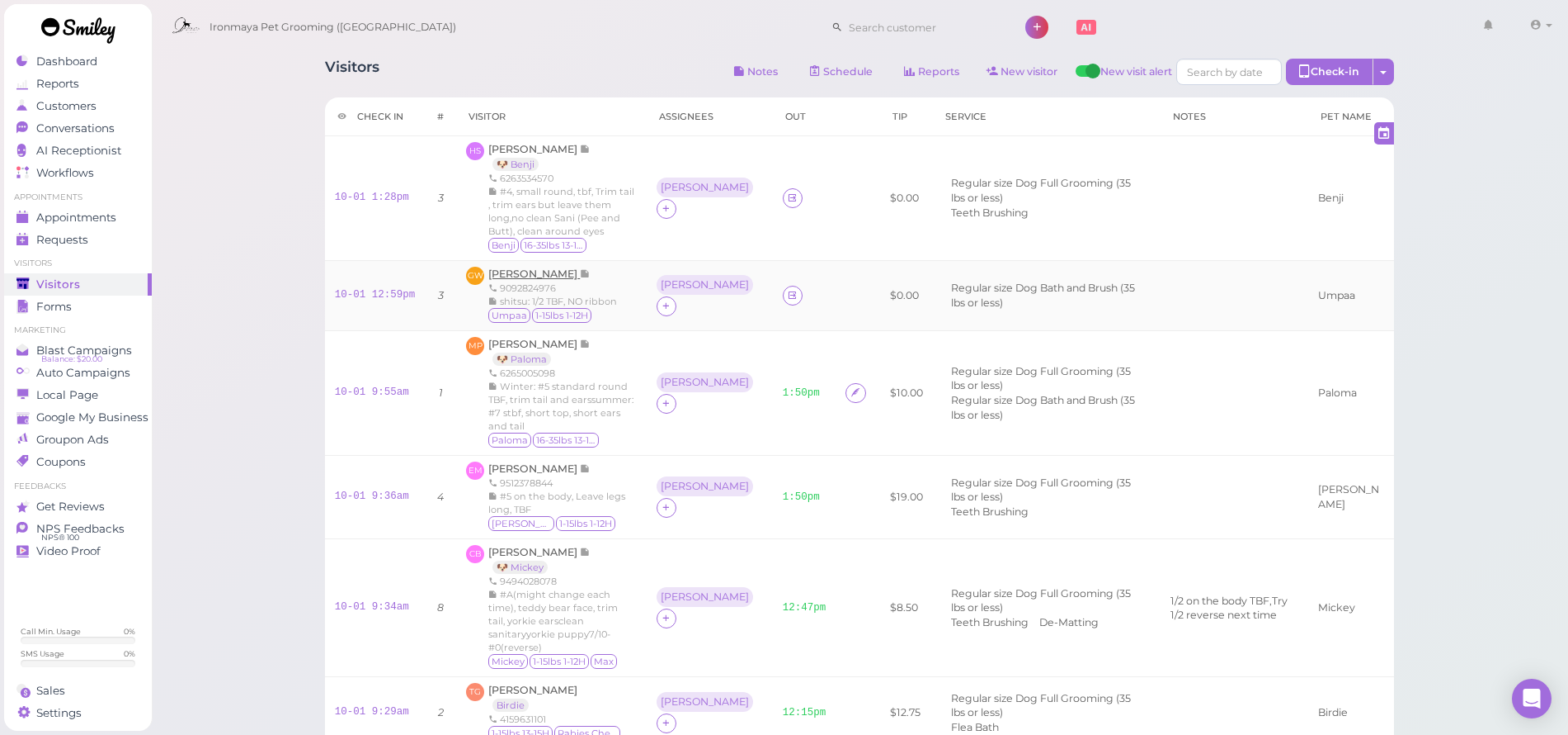
click at [540, 273] on span "[PERSON_NAME]" at bounding box center [534, 273] width 91 height 12
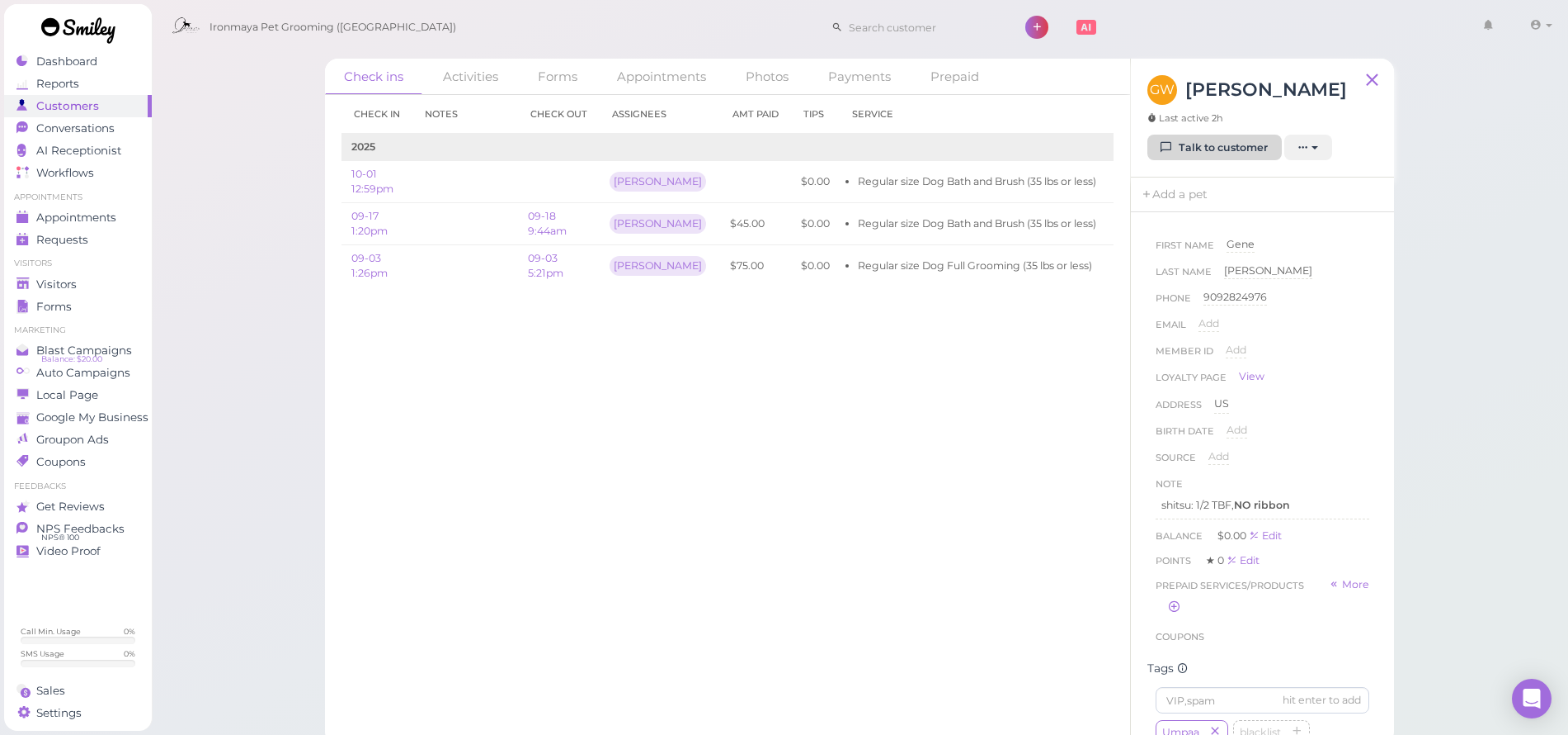
click at [1170, 154] on icon at bounding box center [1166, 147] width 10 height 12
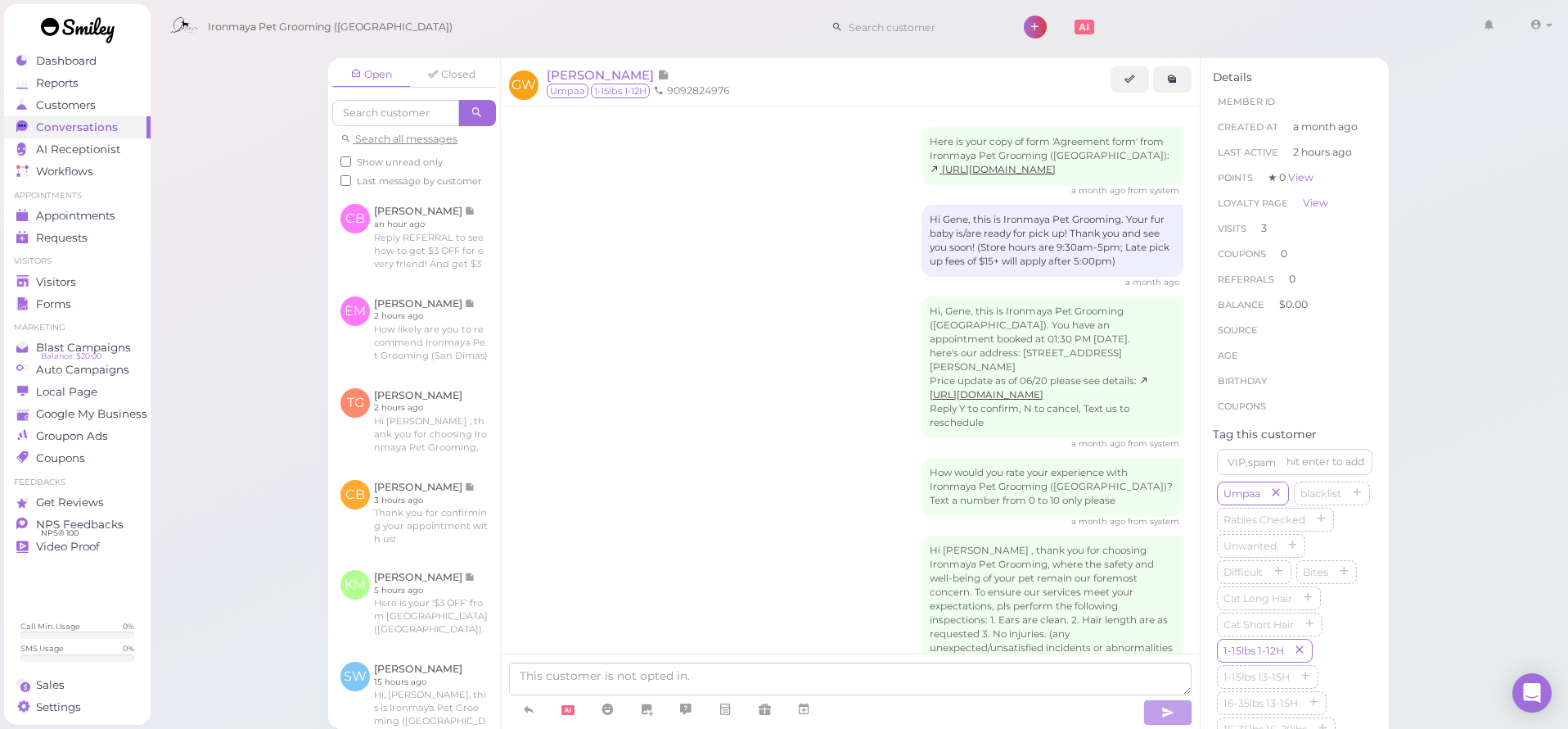
scroll to position [932, 0]
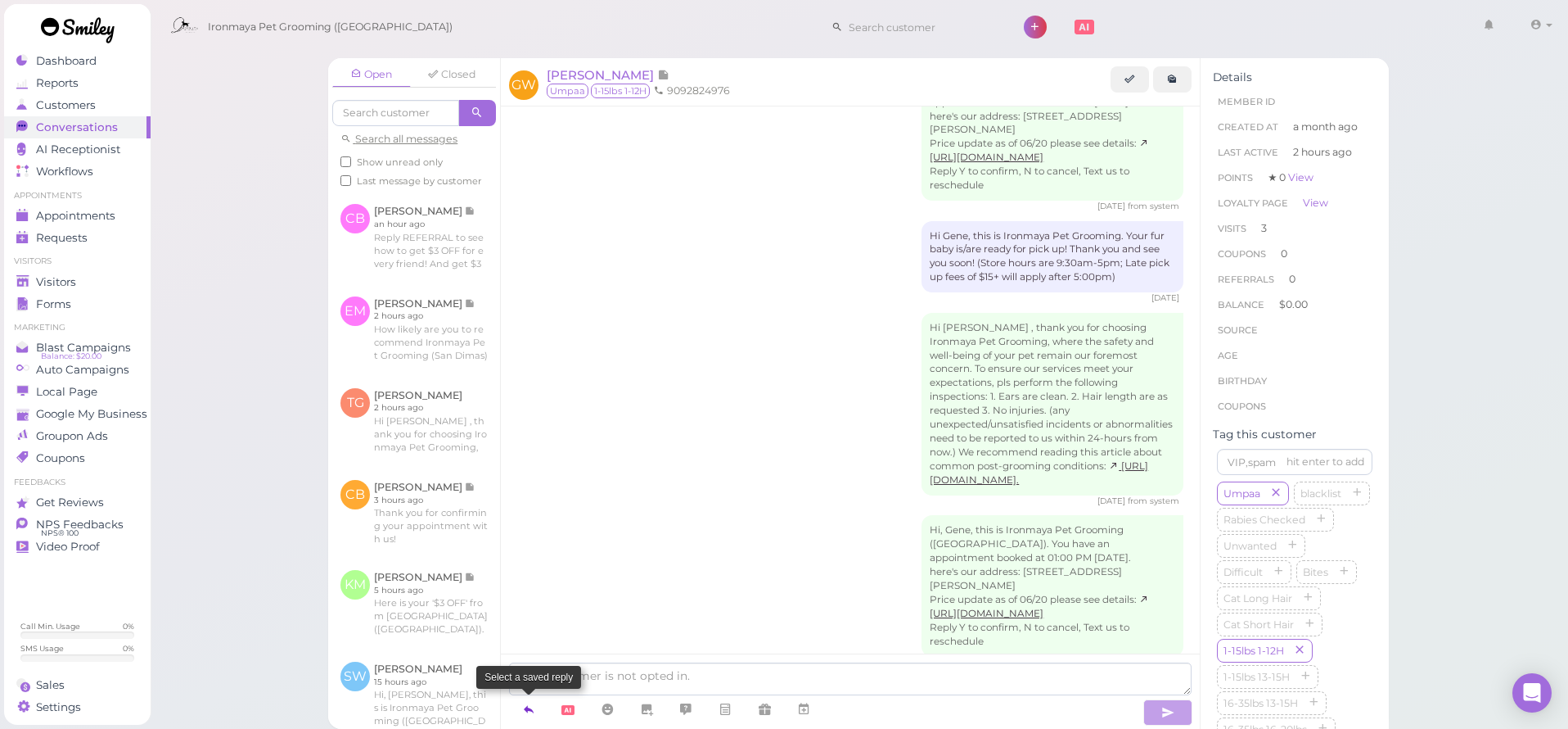
click at [532, 709] on icon at bounding box center [529, 709] width 13 height 17
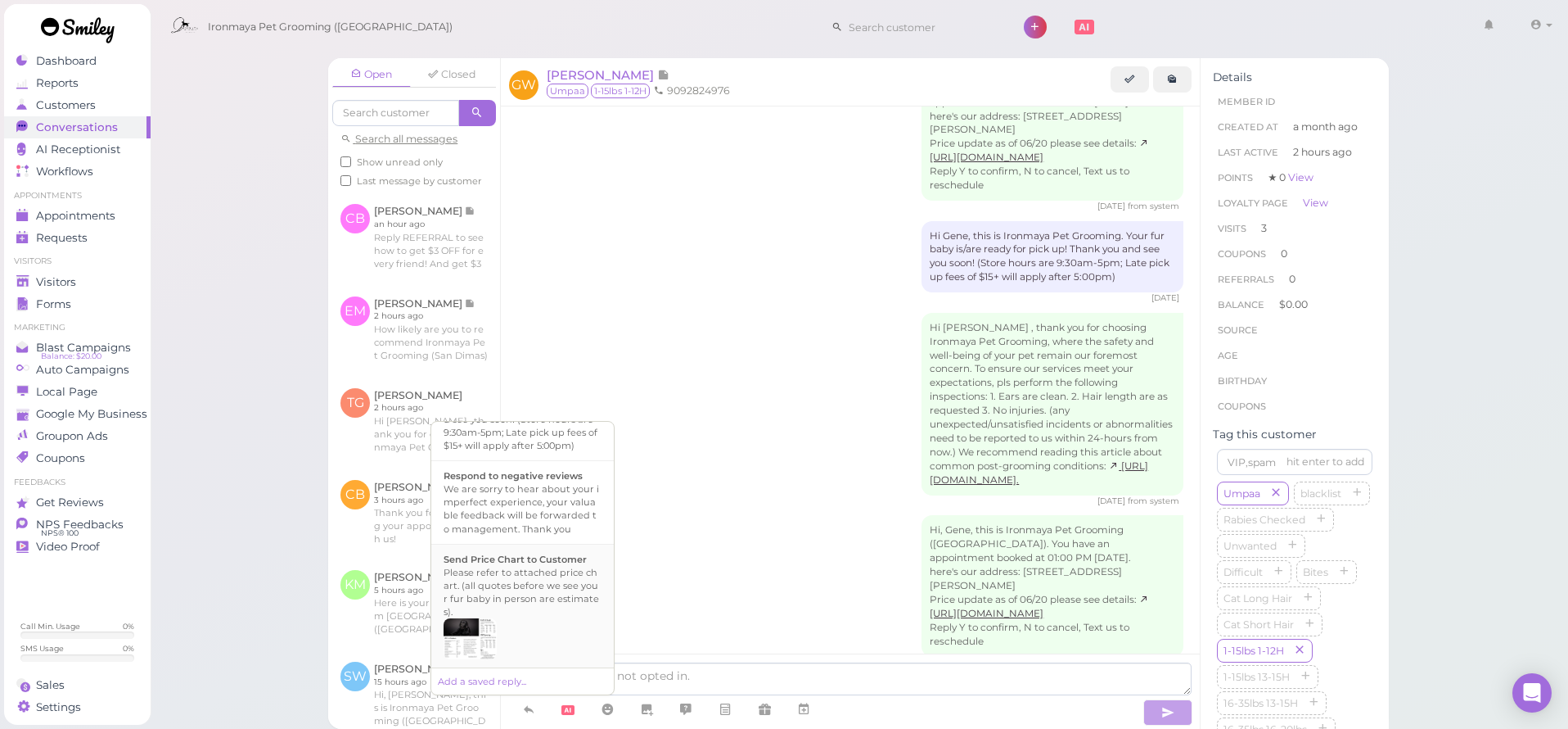
scroll to position [485, 0]
click at [528, 535] on div "Hi {{first_name}}, this is Ironmaya Pet Grooming. Your fur baby is/are ready fo…" at bounding box center [522, 495] width 158 height 79
type textarea "Hi {{first_name}}, this is Ironmaya Pet Grooming. Your fur baby is/are ready fo…"
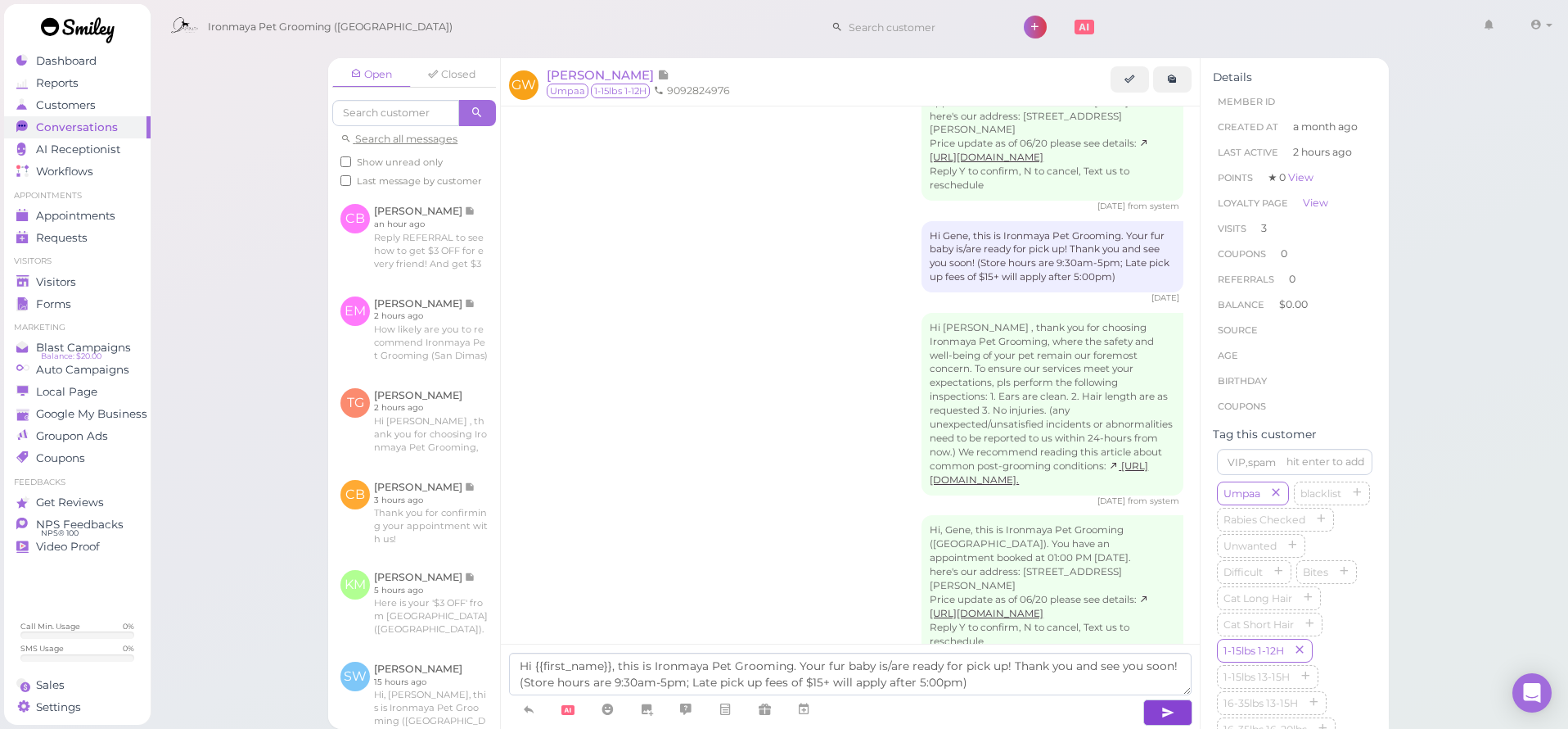
click at [1152, 711] on button "button" at bounding box center [1168, 712] width 50 height 26
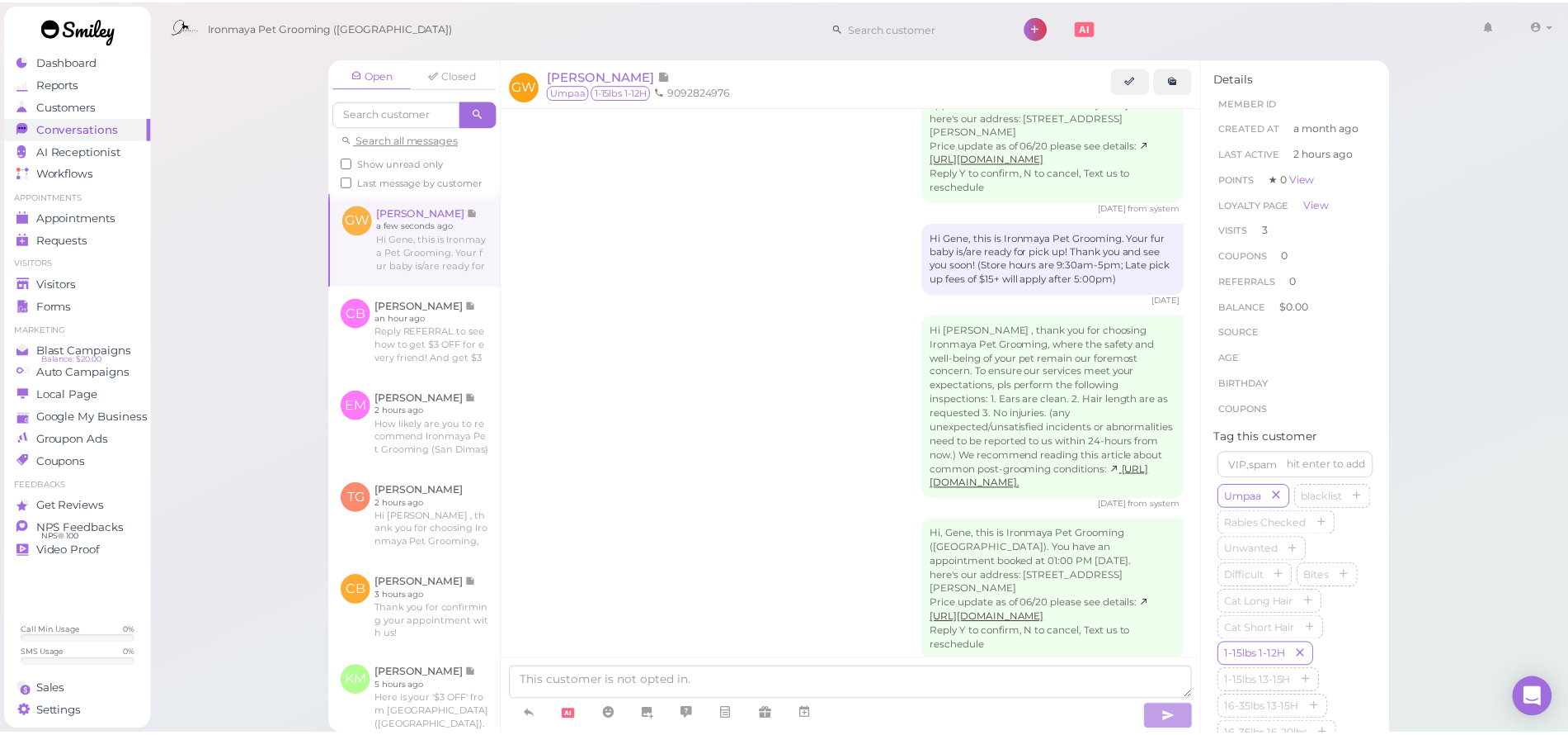
scroll to position [1017, 0]
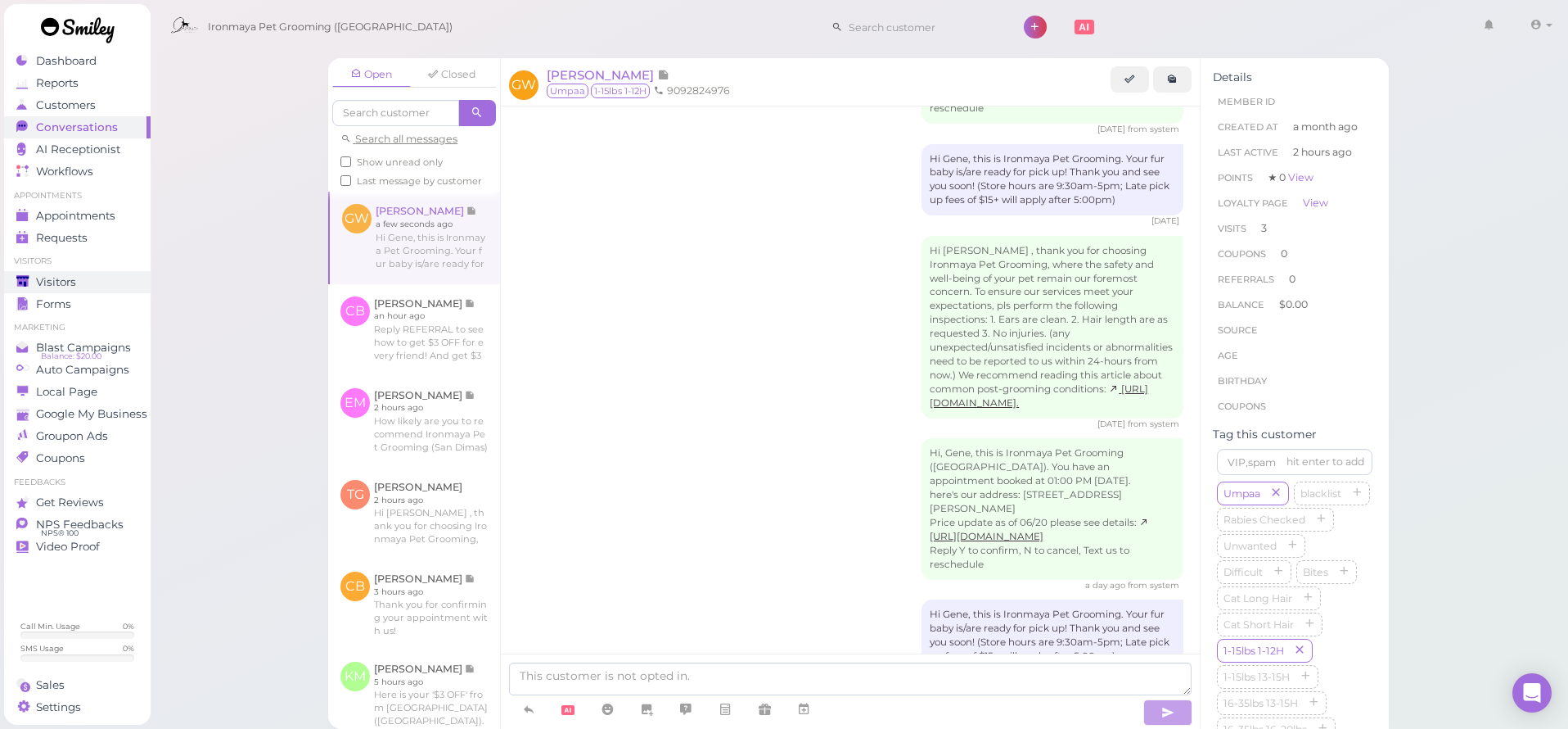
click at [99, 279] on div "Visitors" at bounding box center [76, 281] width 118 height 14
